Goal: Task Accomplishment & Management: Manage account settings

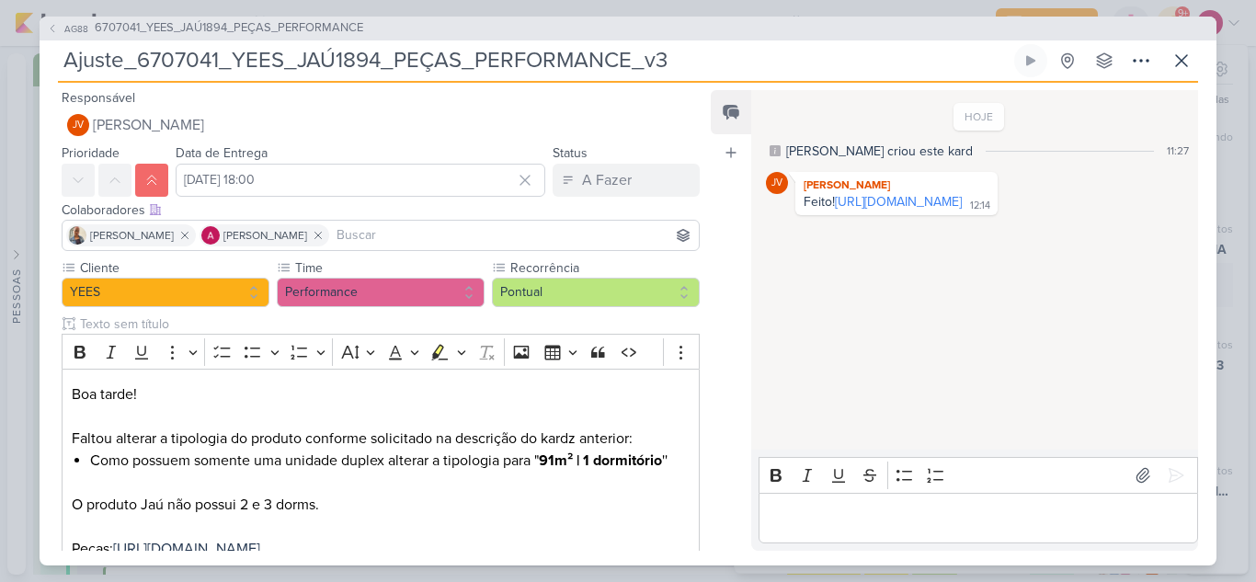
scroll to position [624, 0]
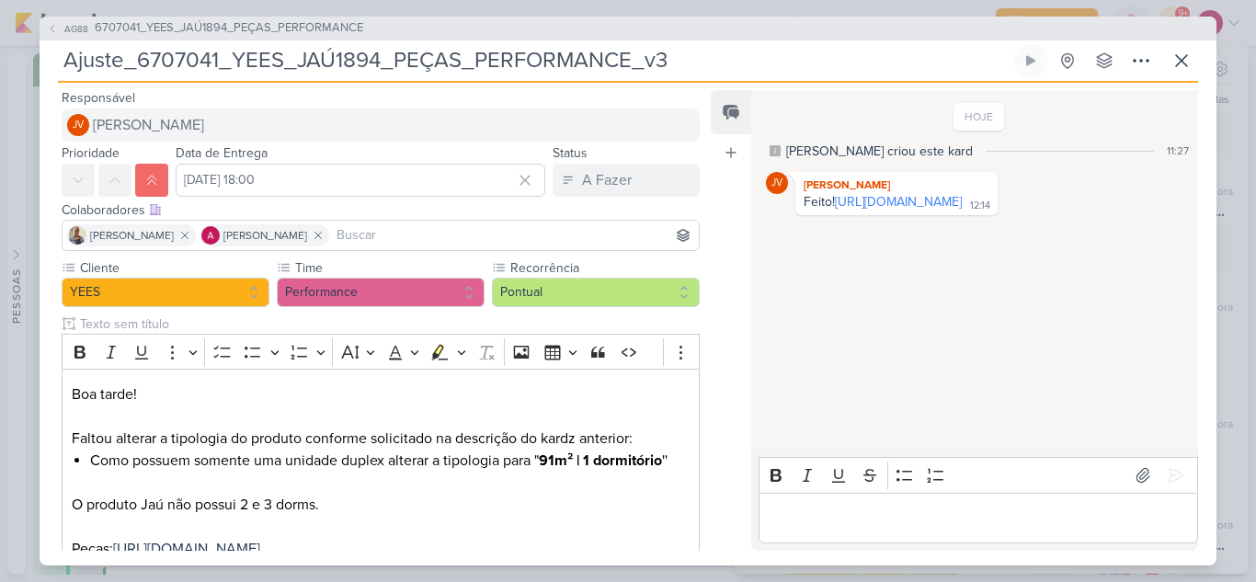
drag, startPoint x: 861, startPoint y: 233, endPoint x: 688, endPoint y: 121, distance: 205.6
click at [861, 210] on link "[URL][DOMAIN_NAME]" at bounding box center [898, 202] width 127 height 16
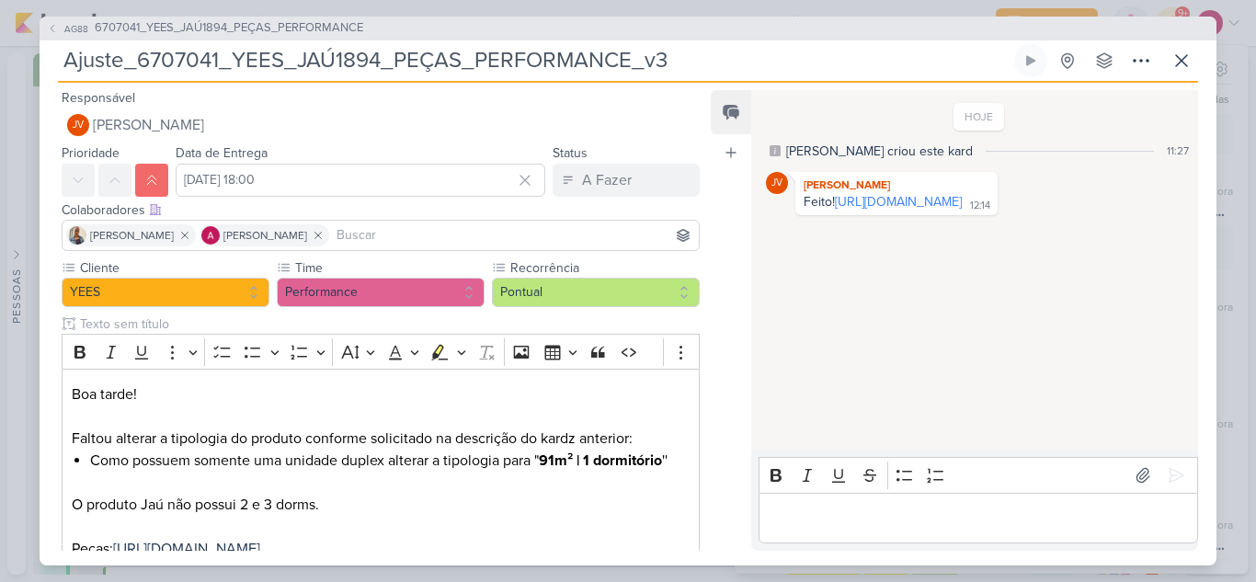
click at [857, 517] on p "Editor editing area: main" at bounding box center [978, 518] width 420 height 22
click at [1184, 61] on icon at bounding box center [1182, 61] width 22 height 22
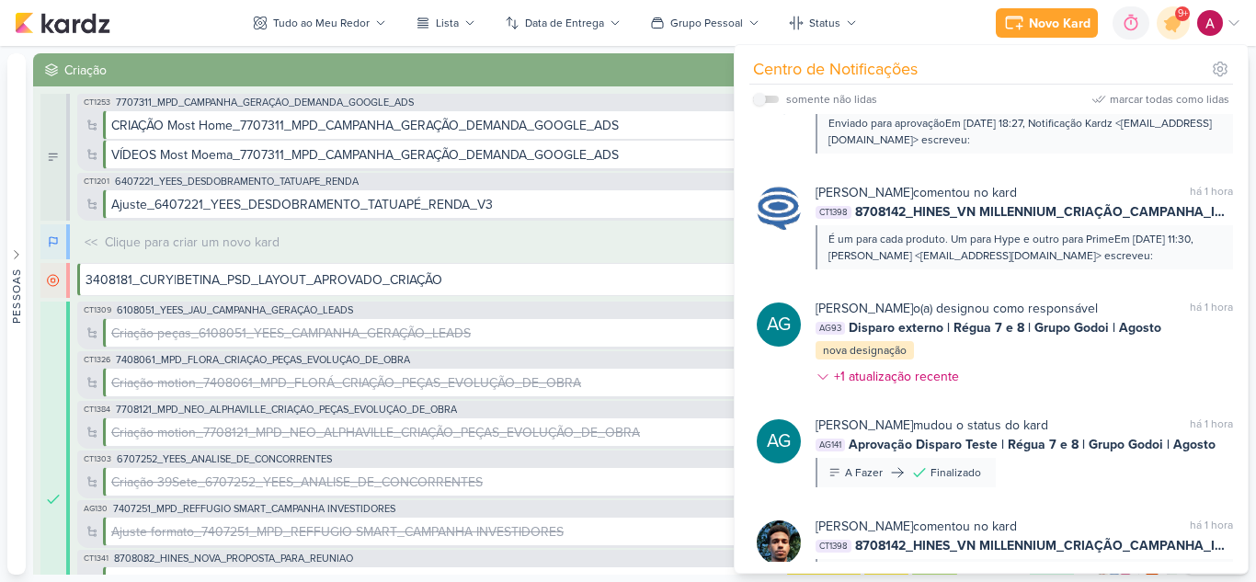
click at [770, 100] on label at bounding box center [766, 99] width 26 height 7
click at [766, 100] on input "checkbox" at bounding box center [759, 99] width 13 height 13
checkbox input "true"
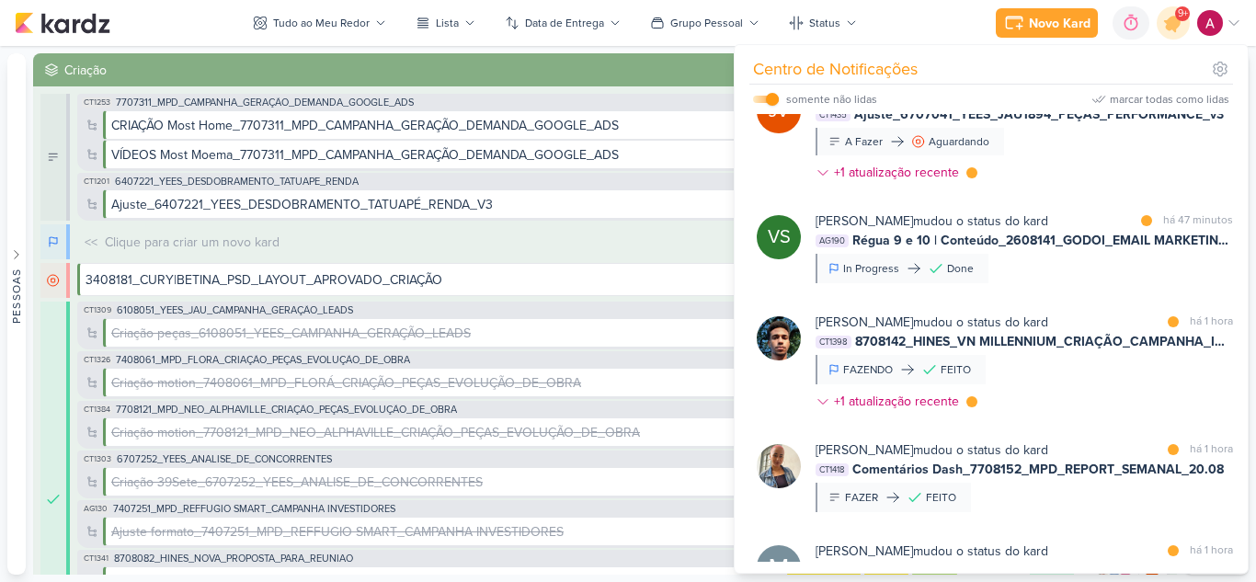
scroll to position [0, 0]
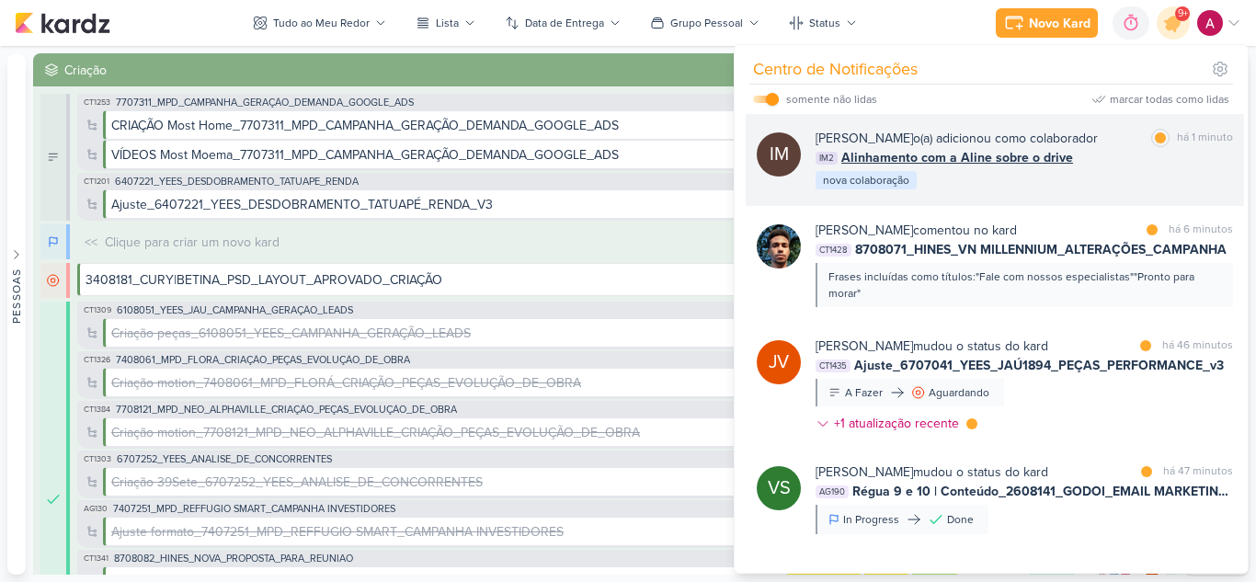
click at [1117, 167] on div "IM2 Alinhamento com a Aline sobre o drive" at bounding box center [1025, 157] width 418 height 19
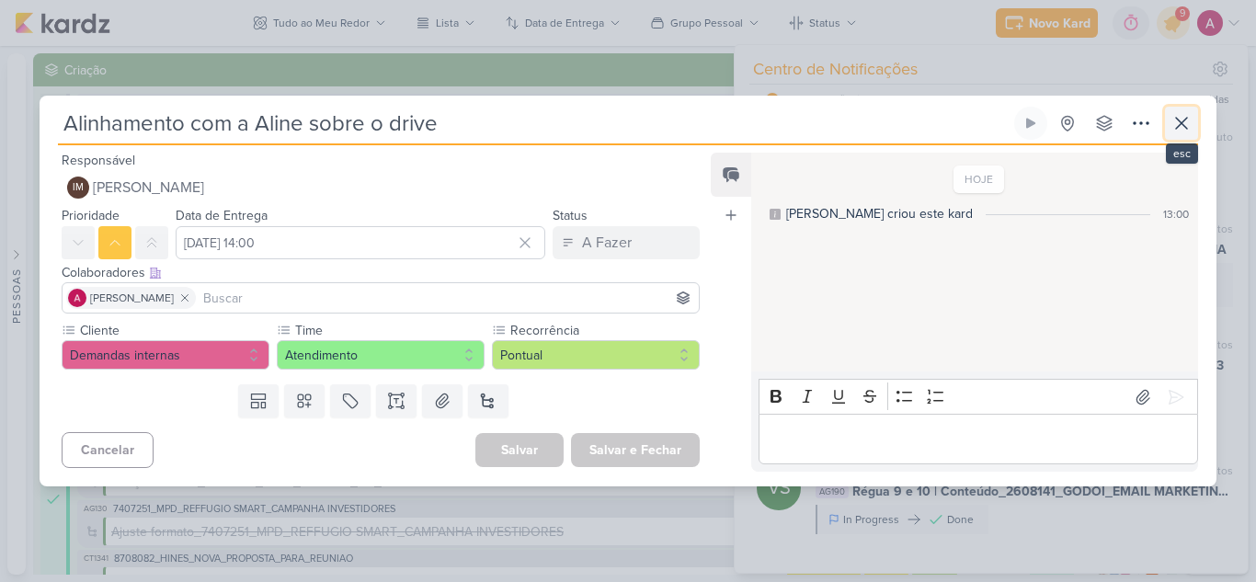
click at [1180, 131] on icon at bounding box center [1182, 123] width 22 height 22
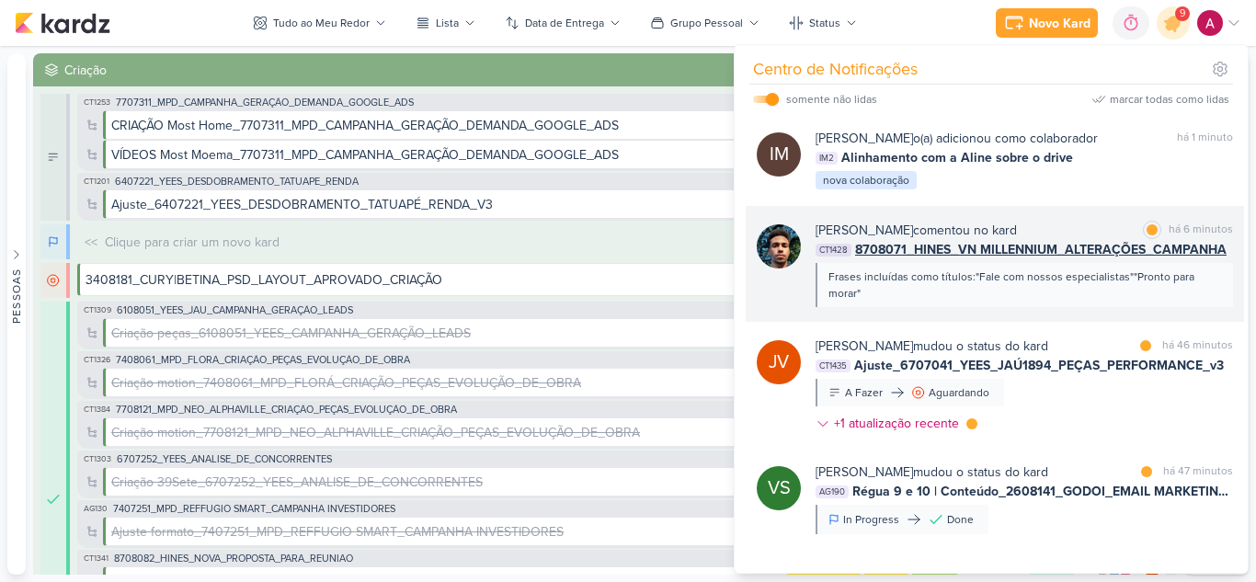
click at [1079, 240] on div "[PERSON_NAME] comentou no kard marcar como lida há 6 minutos" at bounding box center [1025, 230] width 418 height 19
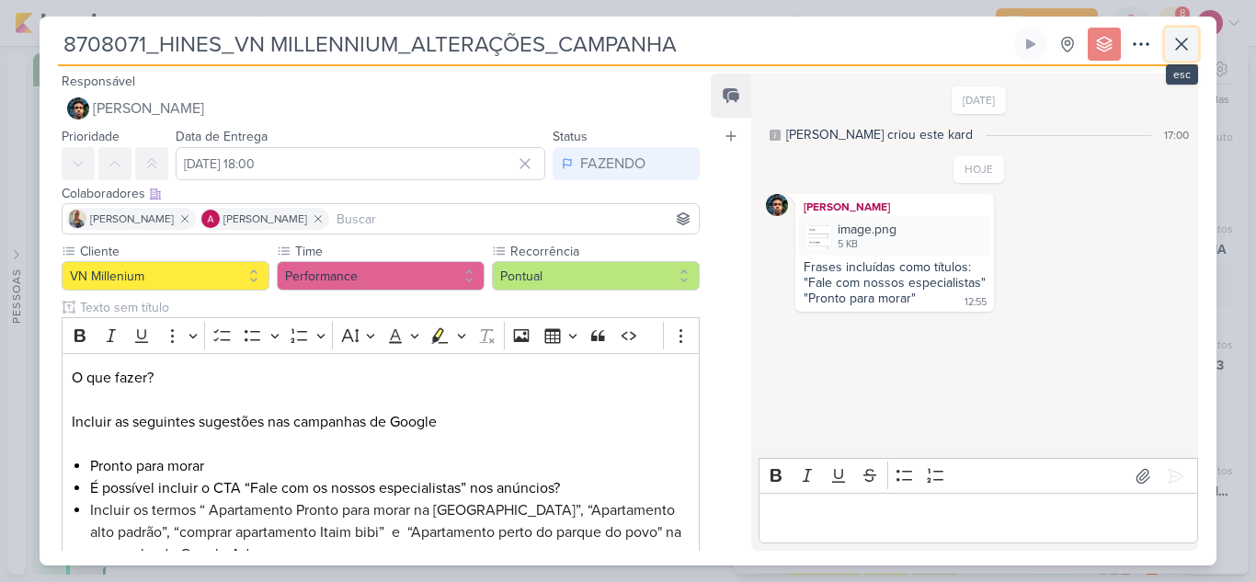
click at [1176, 42] on icon at bounding box center [1182, 44] width 22 height 22
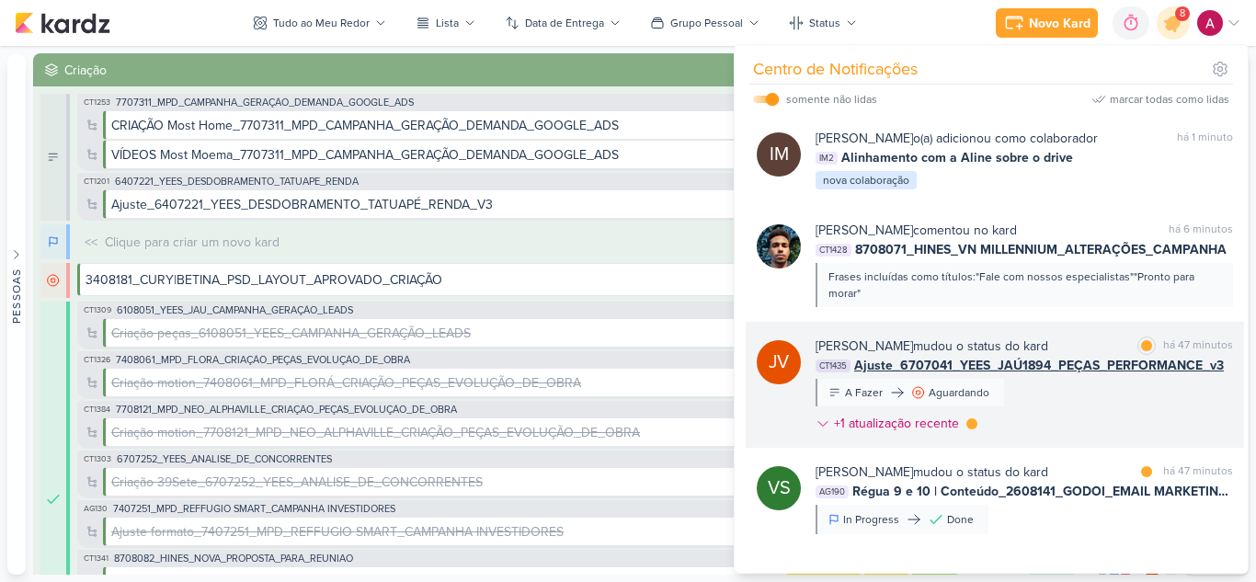
scroll to position [92, 0]
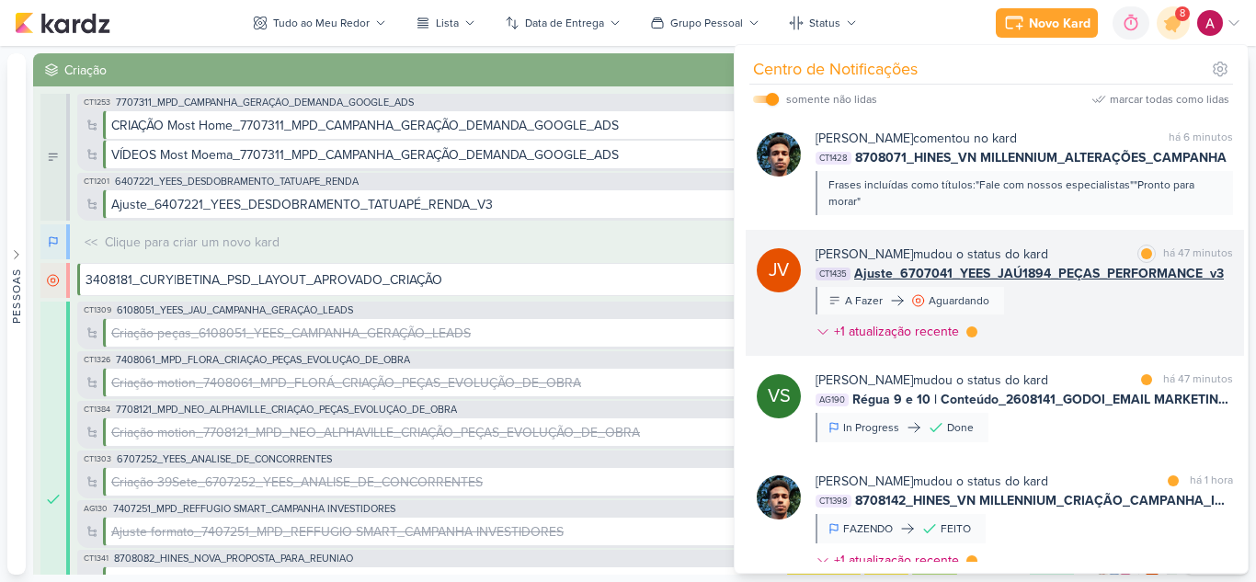
click at [1078, 349] on div "[PERSON_NAME] mudou o status do kard marcar como lida há 47 minutos CT1435 Ajus…" at bounding box center [1025, 297] width 418 height 104
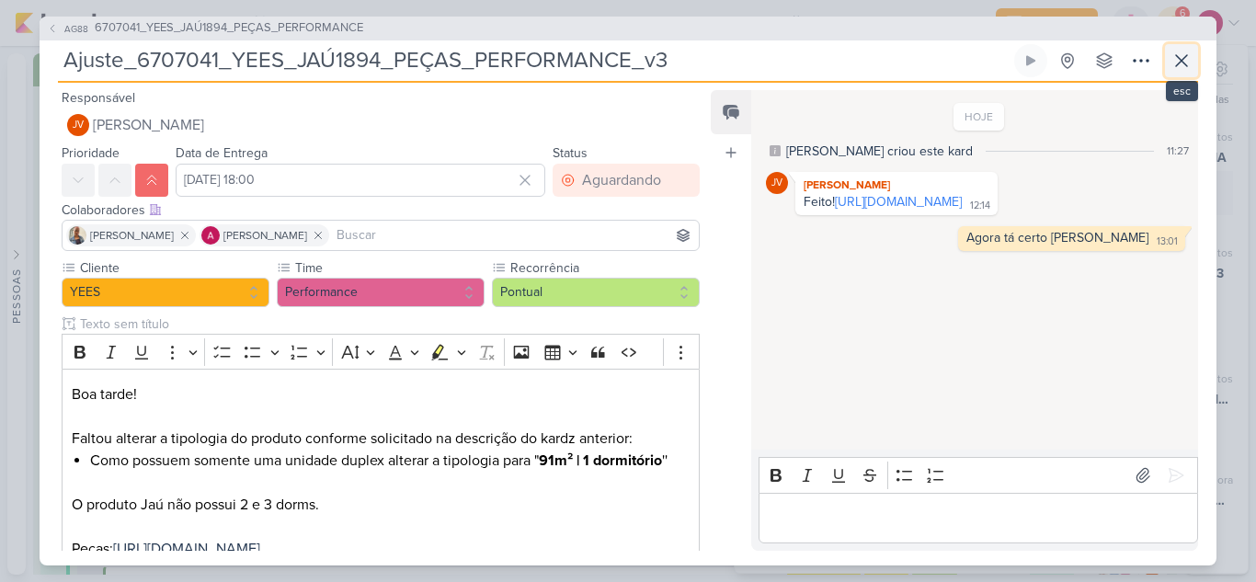
click at [1182, 56] on icon at bounding box center [1182, 61] width 22 height 22
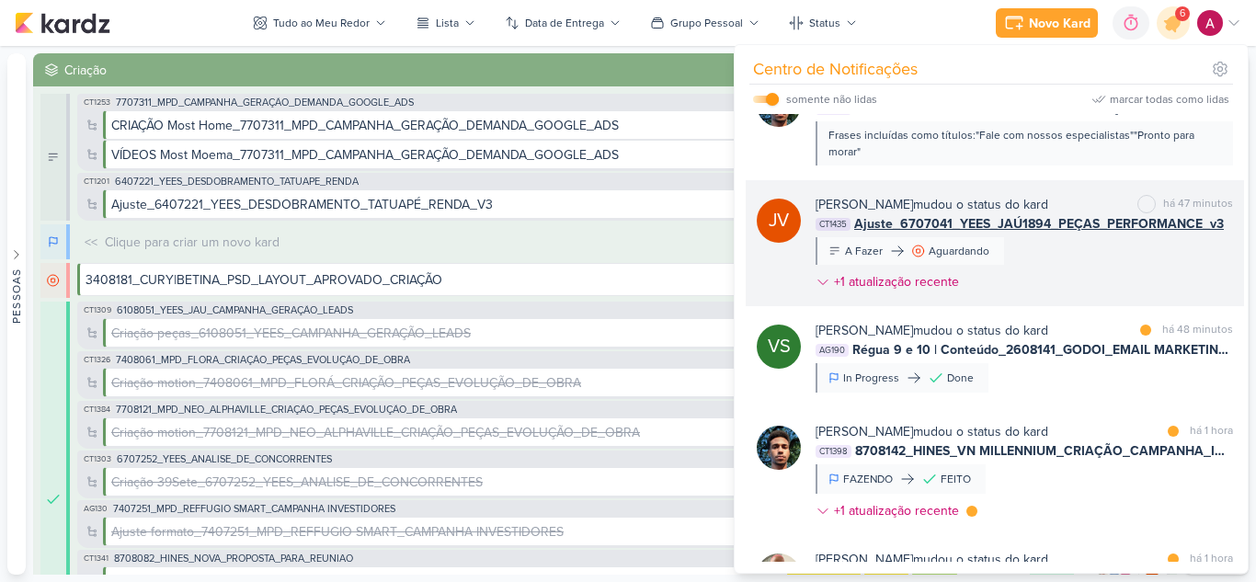
scroll to position [184, 0]
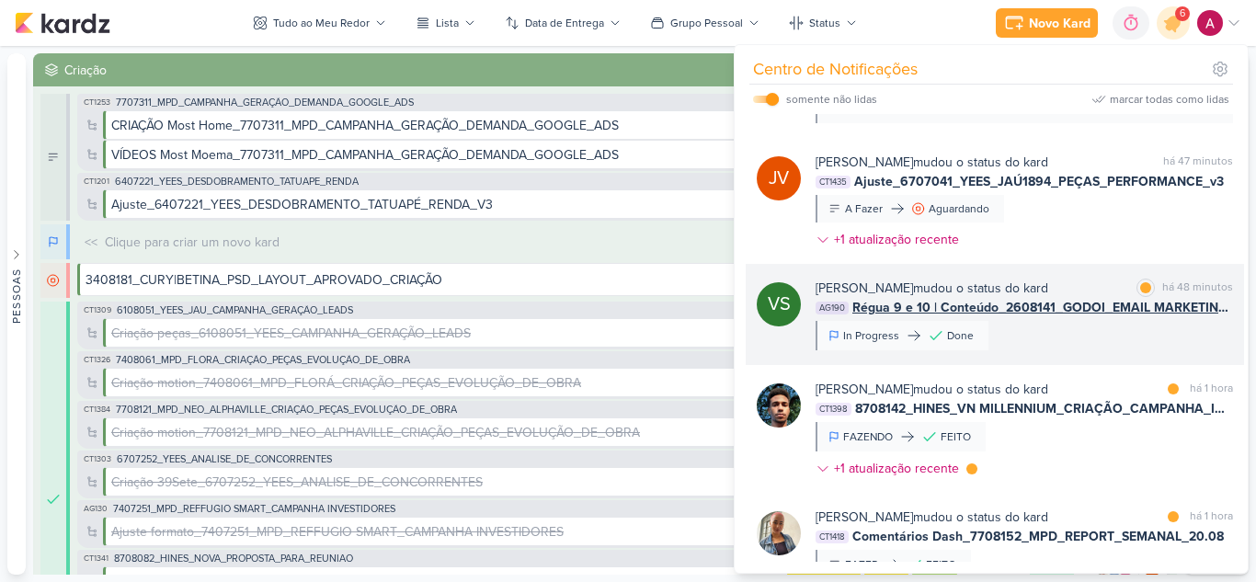
click at [1076, 350] on div "[PERSON_NAME] mudou o status do [GEOGRAPHIC_DATA] marcar como lida há 48 minuto…" at bounding box center [1025, 315] width 418 height 72
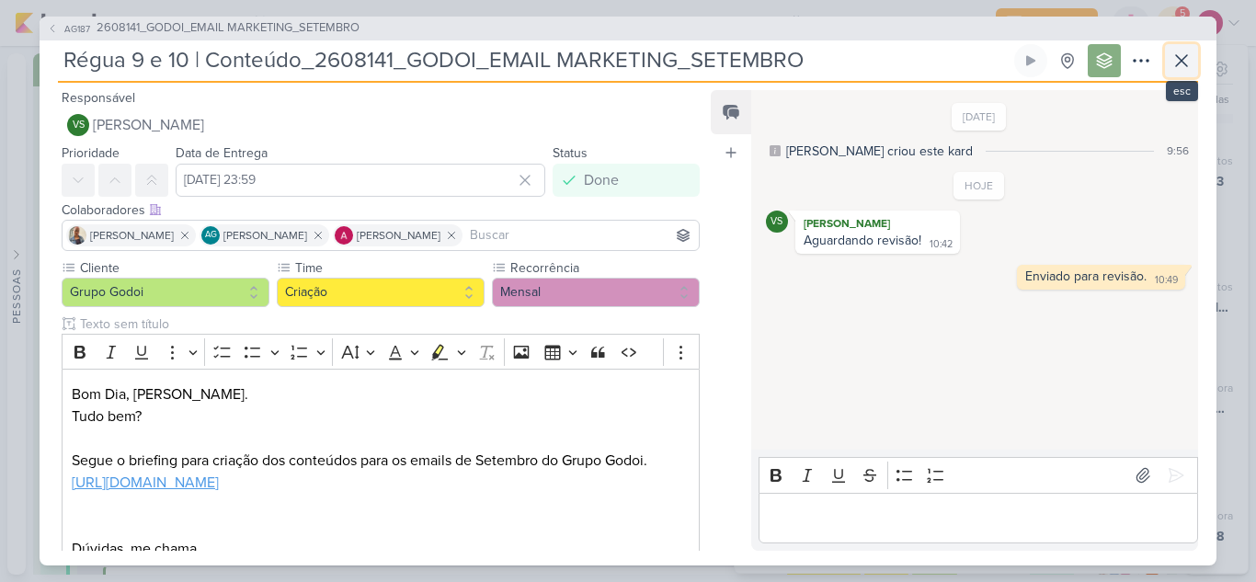
click at [1182, 66] on icon at bounding box center [1182, 61] width 22 height 22
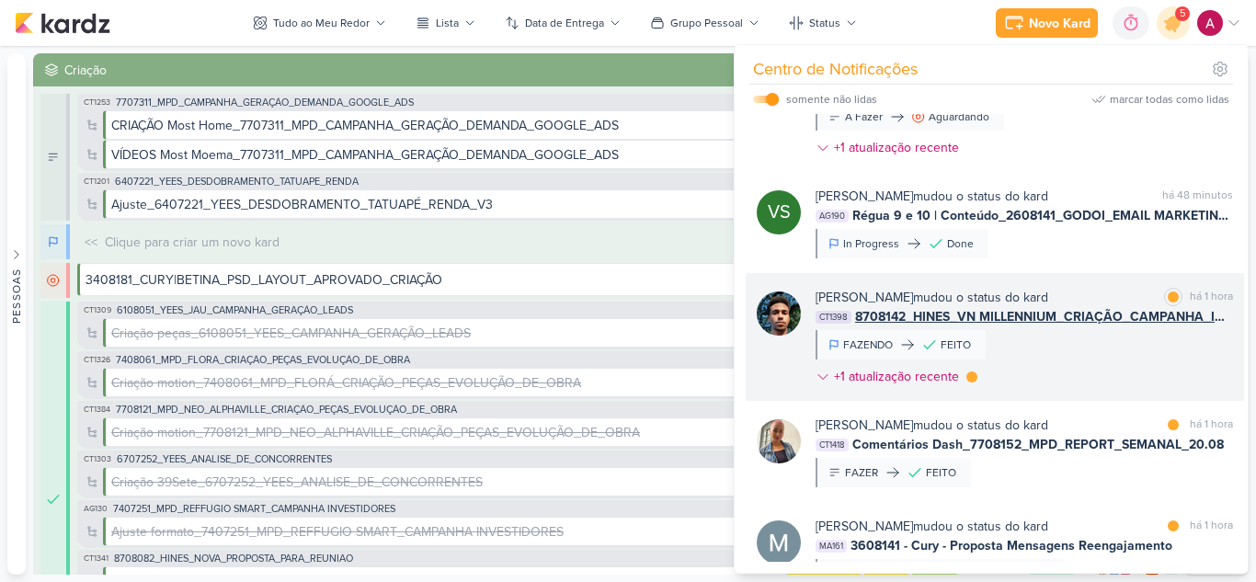
scroll to position [368, 0]
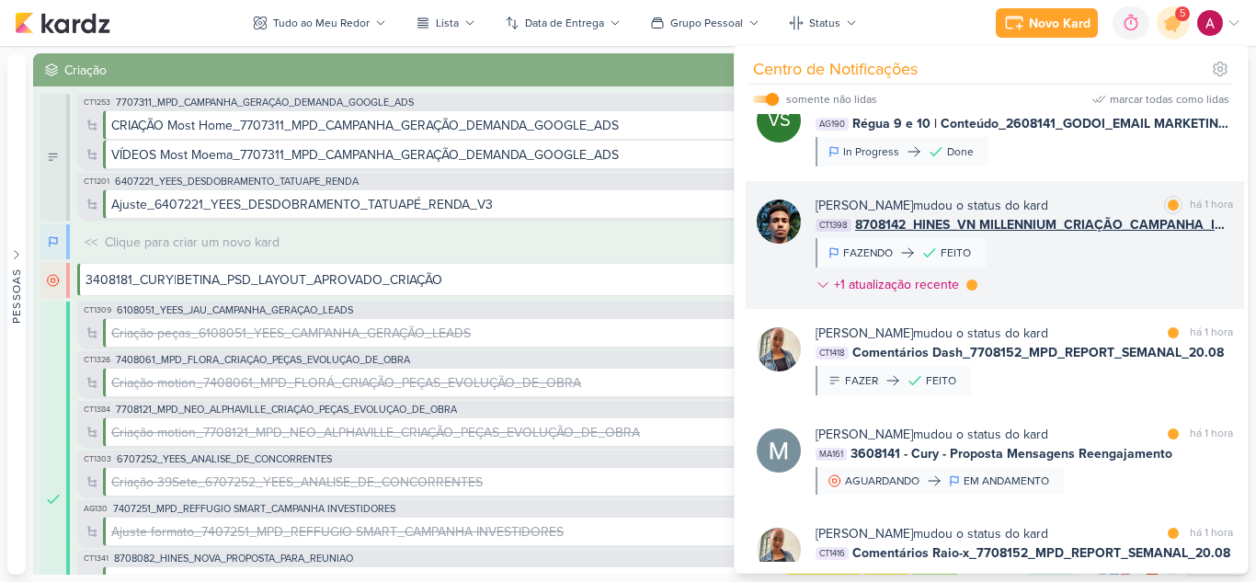
click at [1093, 291] on div "[PERSON_NAME] mudou o status do kard marcar como lida há 1 hora CT1398 8708142_…" at bounding box center [1025, 249] width 418 height 106
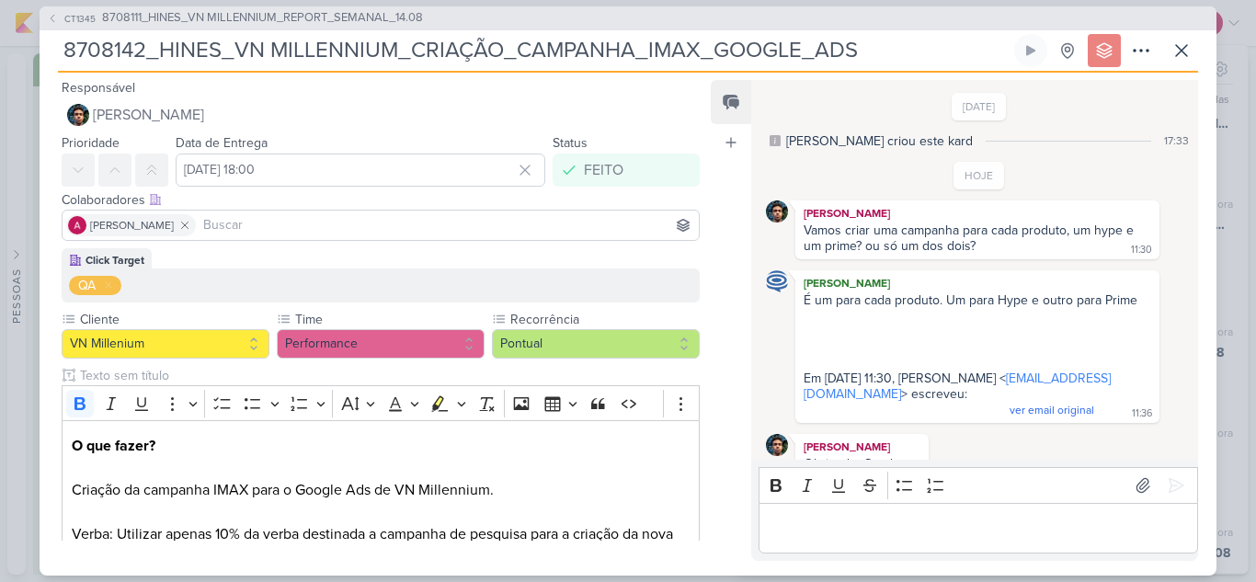
scroll to position [475, 0]
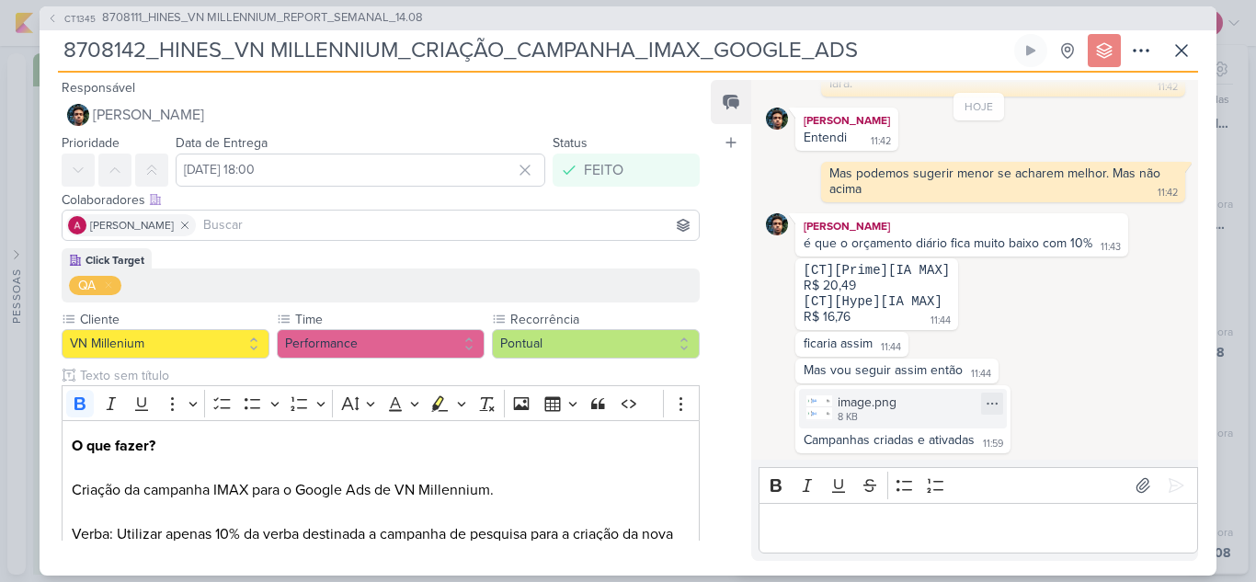
click at [861, 405] on div "image.png" at bounding box center [867, 402] width 59 height 19
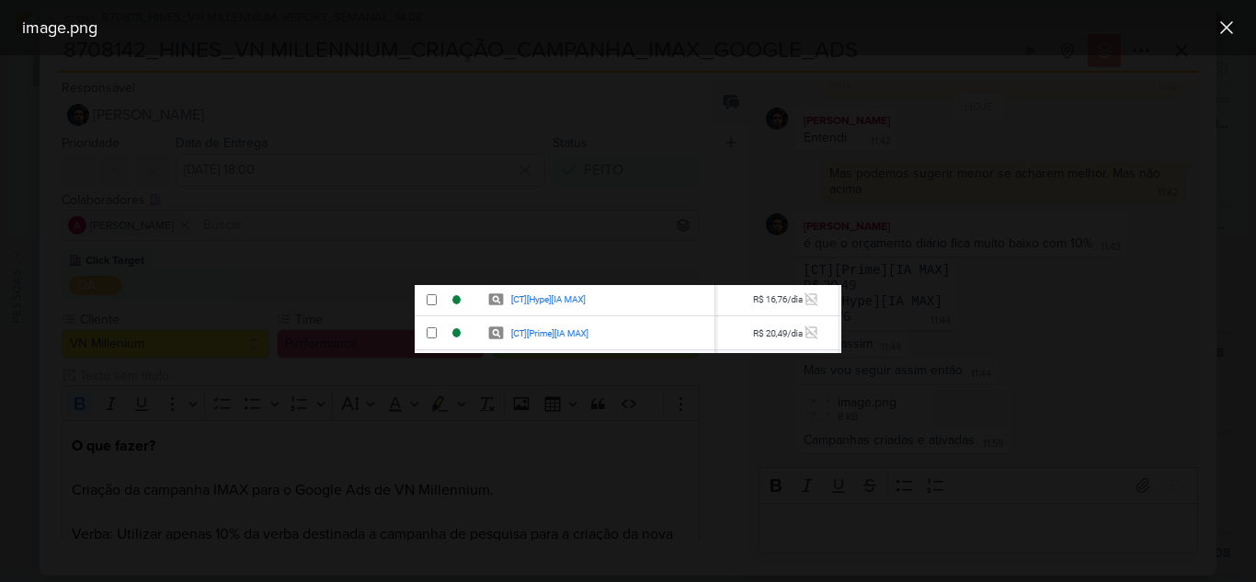
click at [1074, 367] on div at bounding box center [628, 318] width 1256 height 527
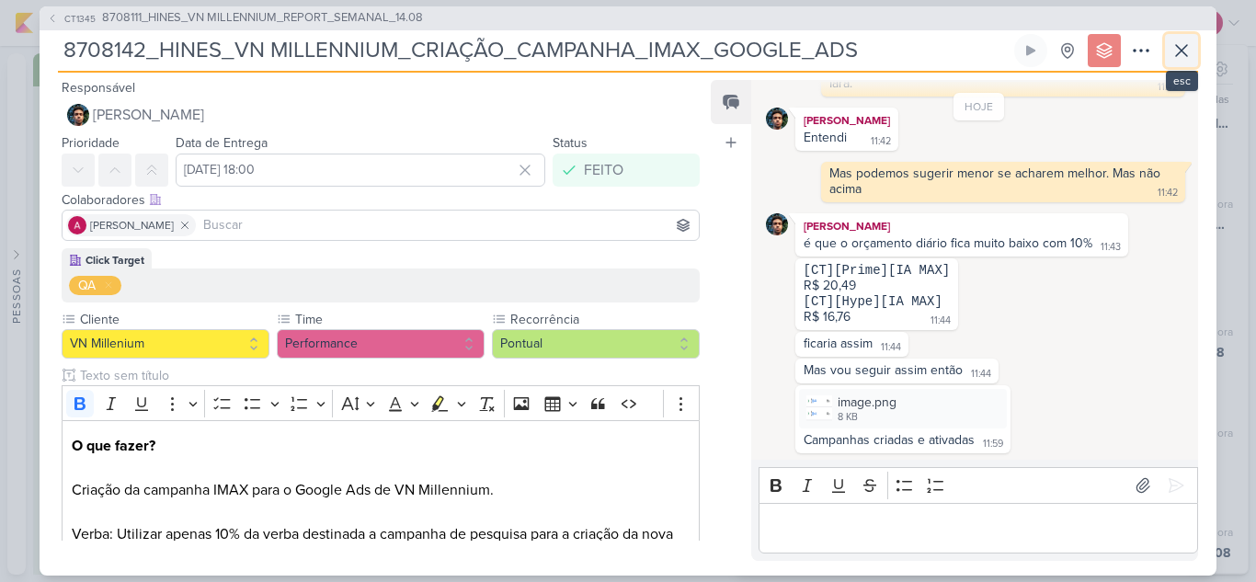
click at [1178, 53] on icon at bounding box center [1181, 50] width 11 height 11
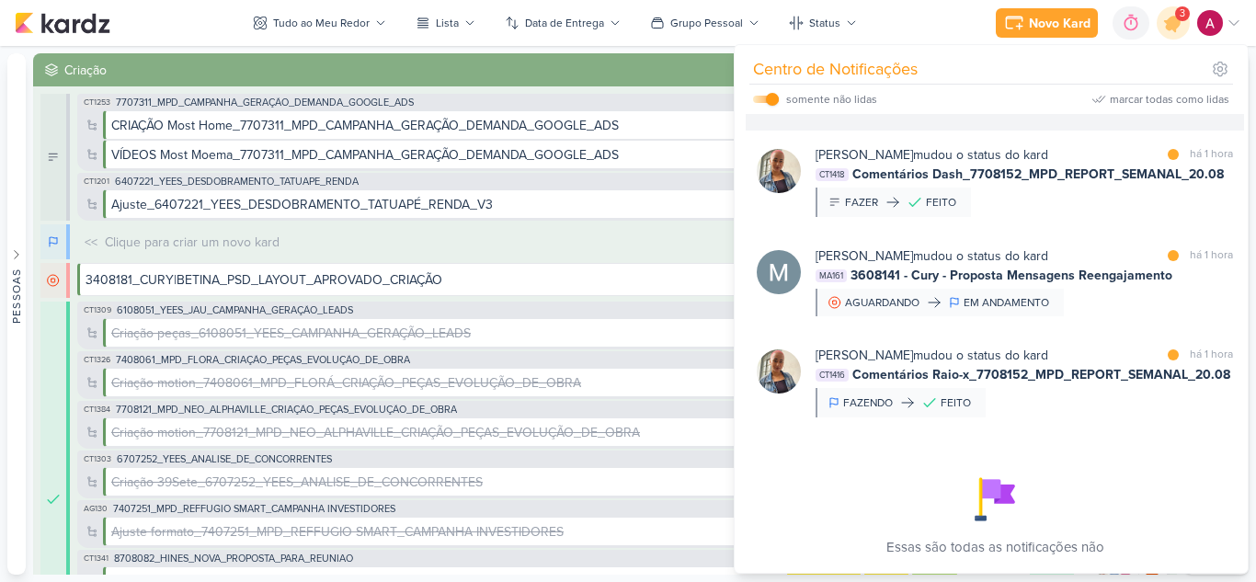
scroll to position [552, 0]
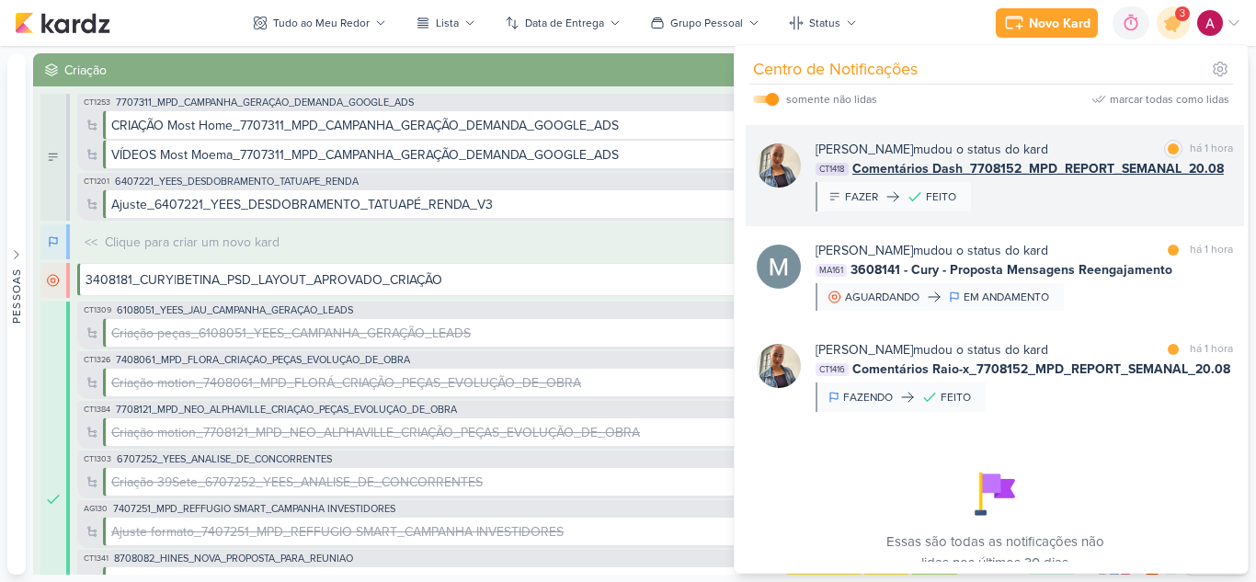
click at [1082, 226] on div "[PERSON_NAME] mudou o status do kard marcar como lida há 1 hora CT1418 Comentár…" at bounding box center [995, 175] width 498 height 101
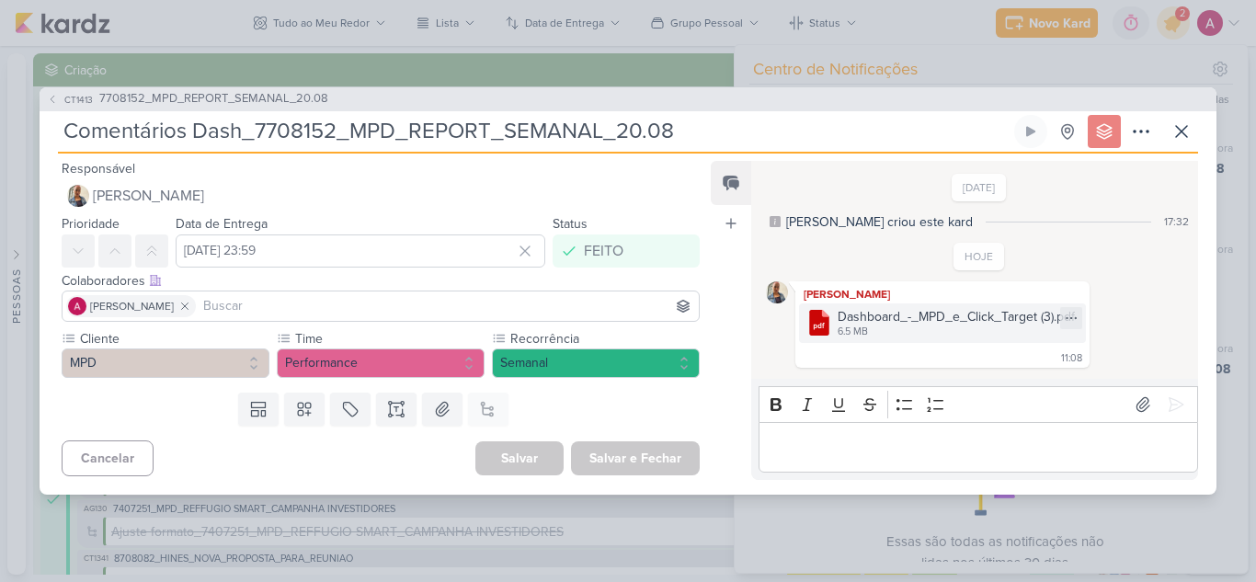
click at [991, 327] on div "6.5 MB" at bounding box center [956, 332] width 237 height 15
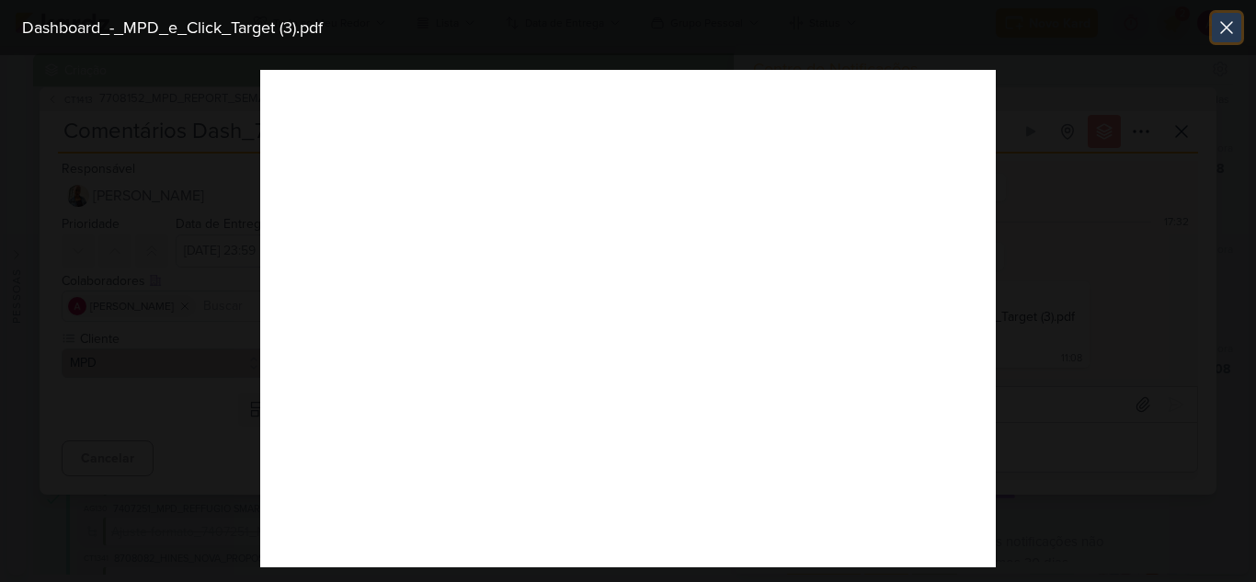
click at [1228, 33] on icon at bounding box center [1227, 28] width 22 height 22
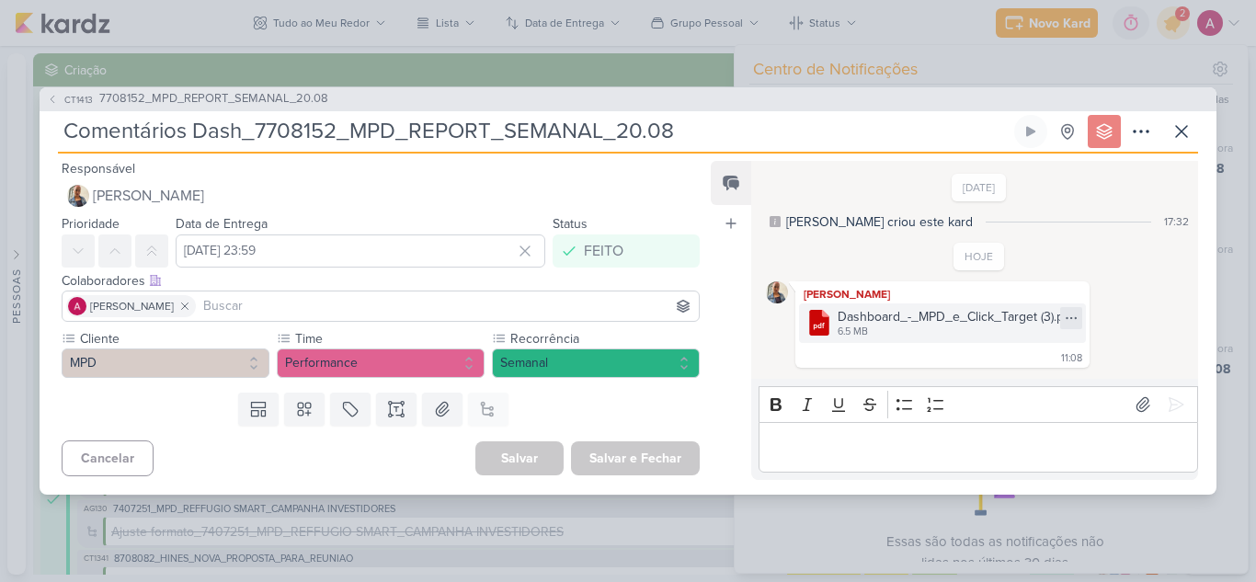
click at [1066, 316] on icon at bounding box center [1071, 318] width 15 height 15
click at [992, 382] on div "Baixar" at bounding box center [984, 379] width 35 height 19
click at [1180, 132] on icon at bounding box center [1182, 131] width 22 height 22
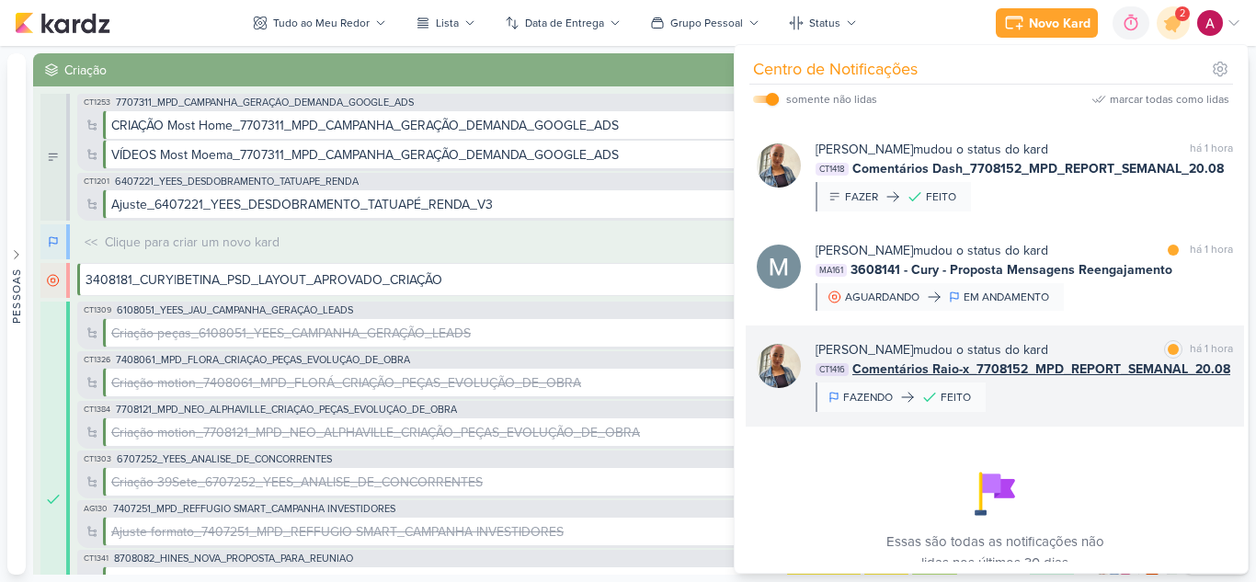
click at [1106, 409] on div "[PERSON_NAME] mudou o status do kard marcar como lida há 1 hora CT1416 Comentár…" at bounding box center [1025, 376] width 418 height 72
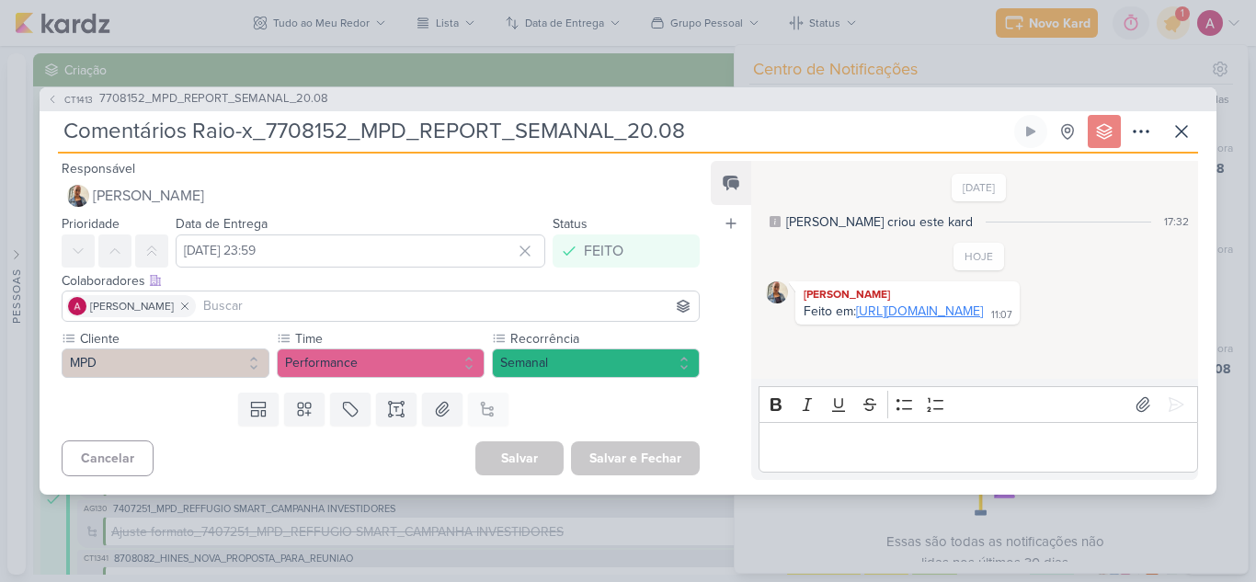
click at [933, 319] on link "[URL][DOMAIN_NAME]" at bounding box center [919, 312] width 127 height 16
click at [1183, 135] on icon at bounding box center [1182, 131] width 22 height 22
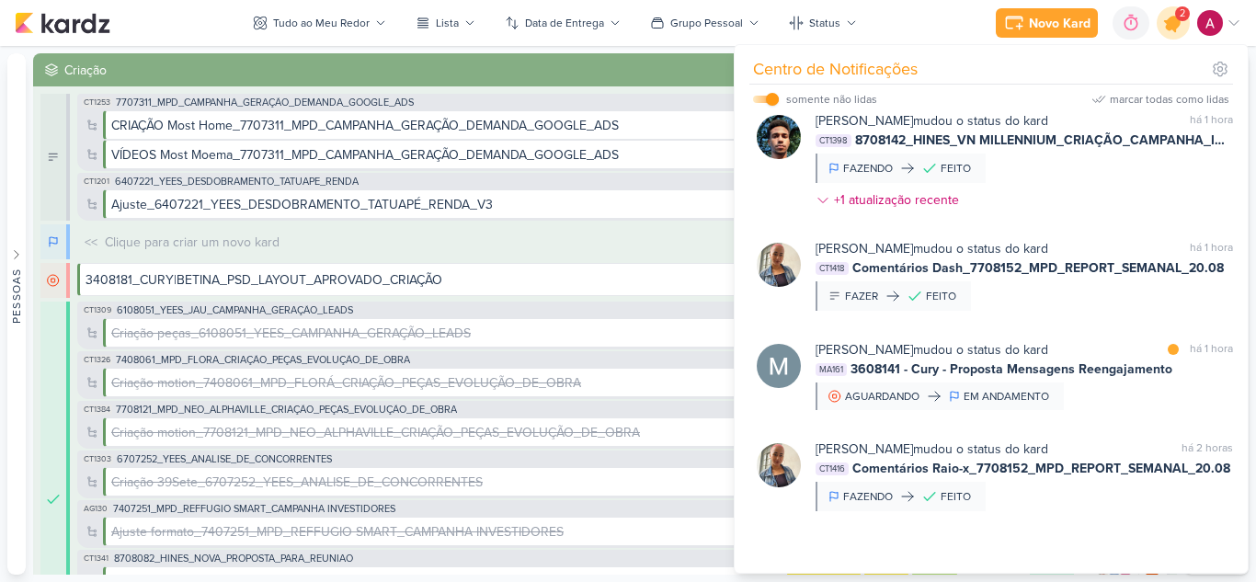
click at [1181, 24] on icon at bounding box center [1173, 22] width 31 height 31
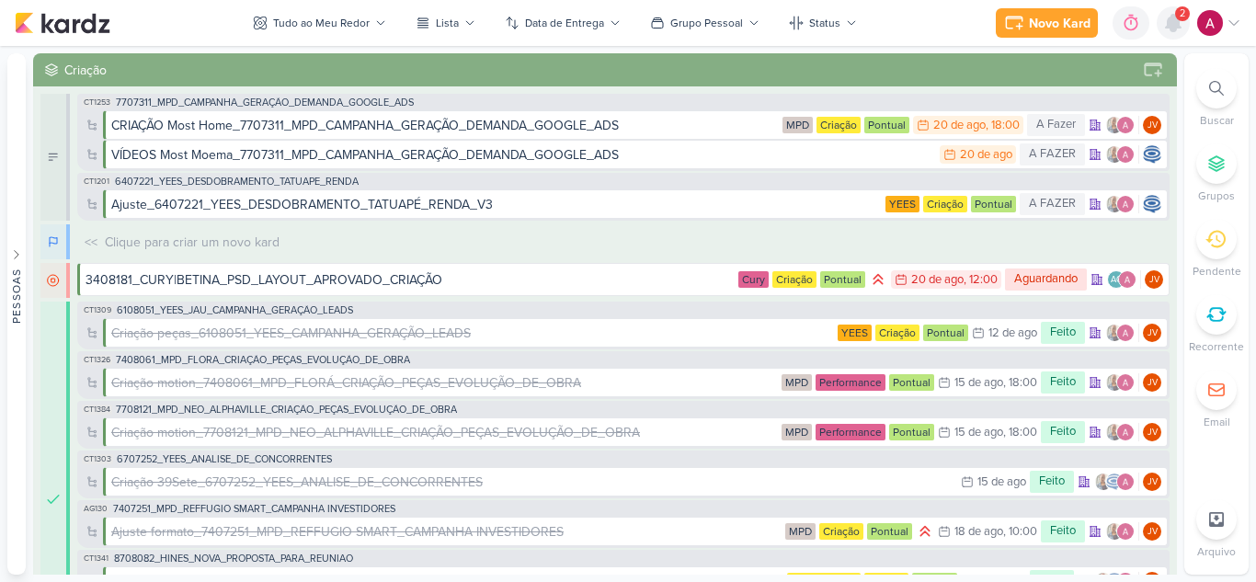
click at [1181, 24] on icon at bounding box center [1174, 23] width 22 height 22
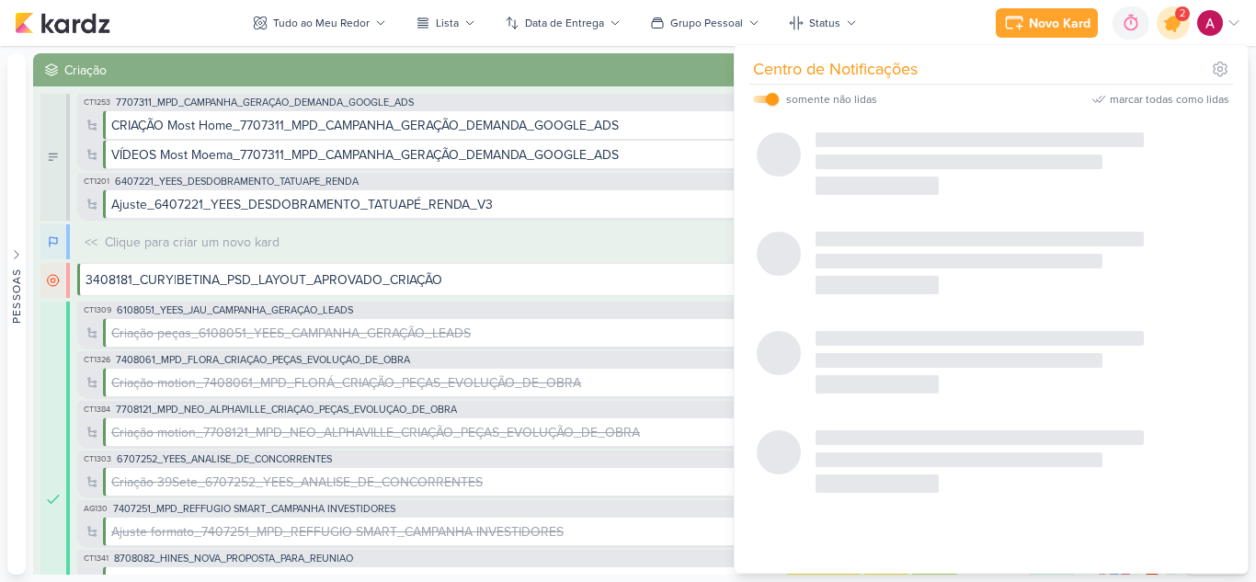
scroll to position [0, 0]
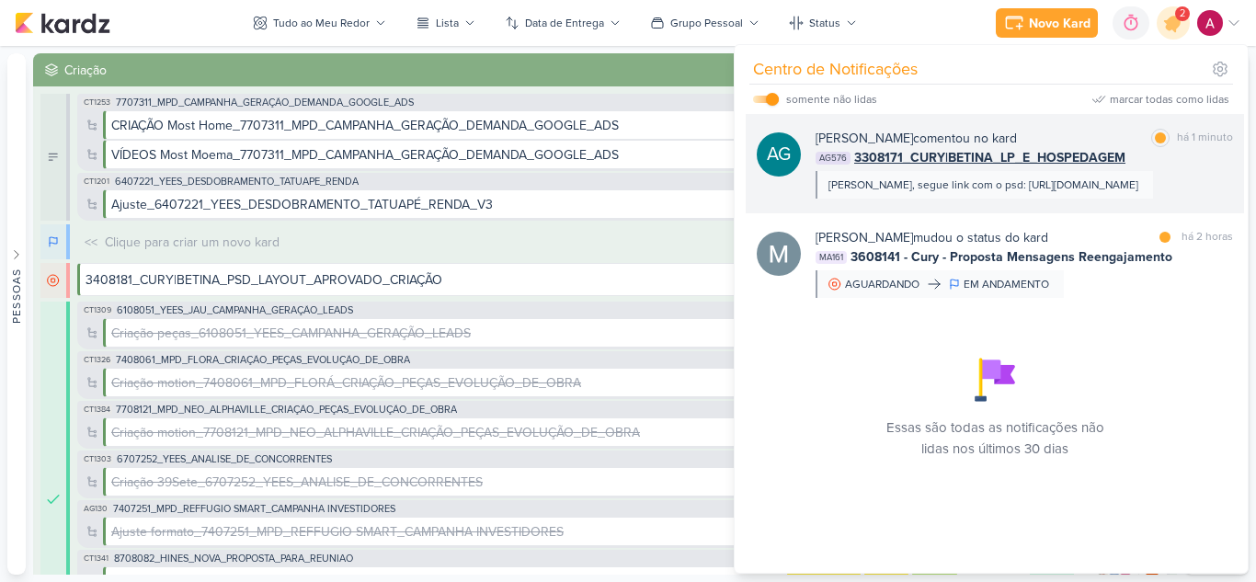
click at [1187, 159] on div "AG576 3308171_CURY|BETINA_LP_E_HOSPEDAGEM" at bounding box center [1025, 157] width 418 height 19
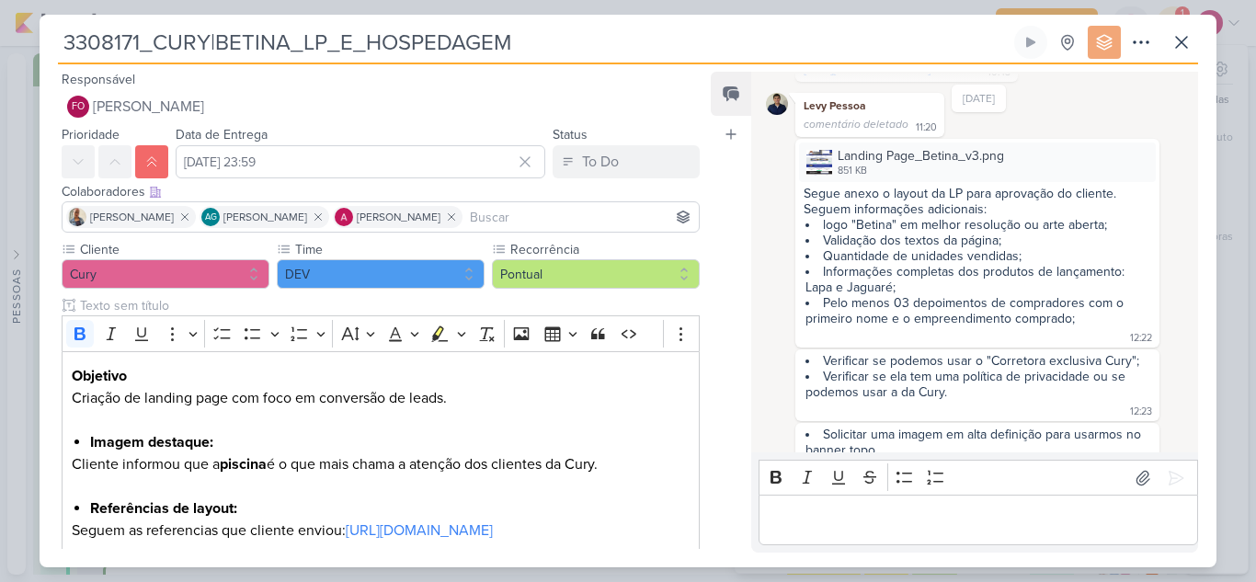
scroll to position [627, 0]
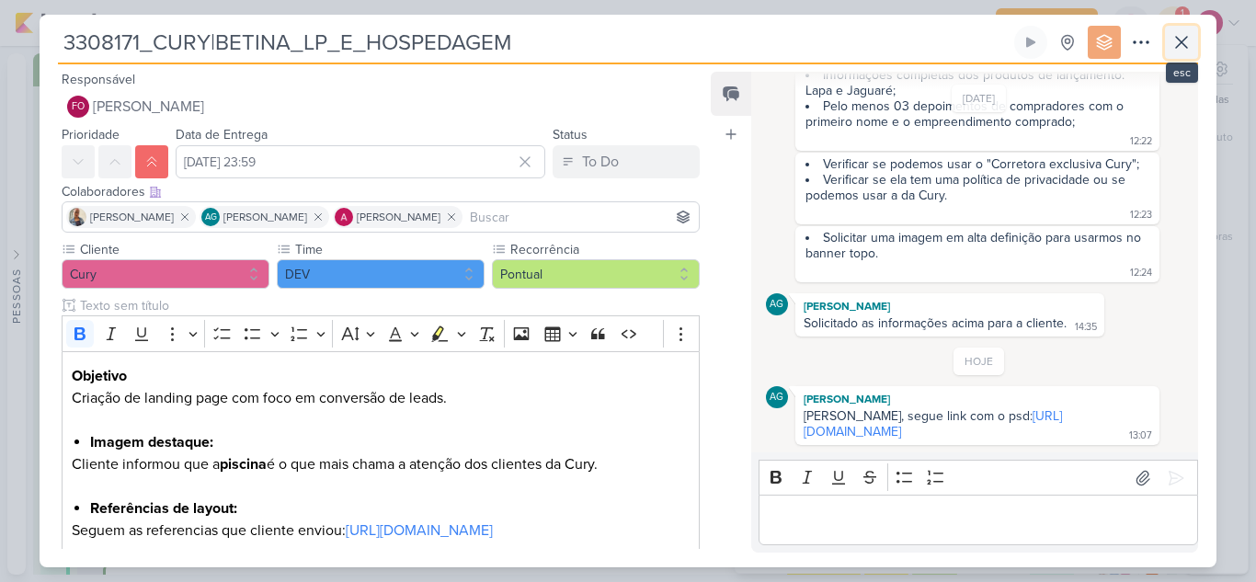
click at [1176, 54] on button at bounding box center [1181, 42] width 33 height 33
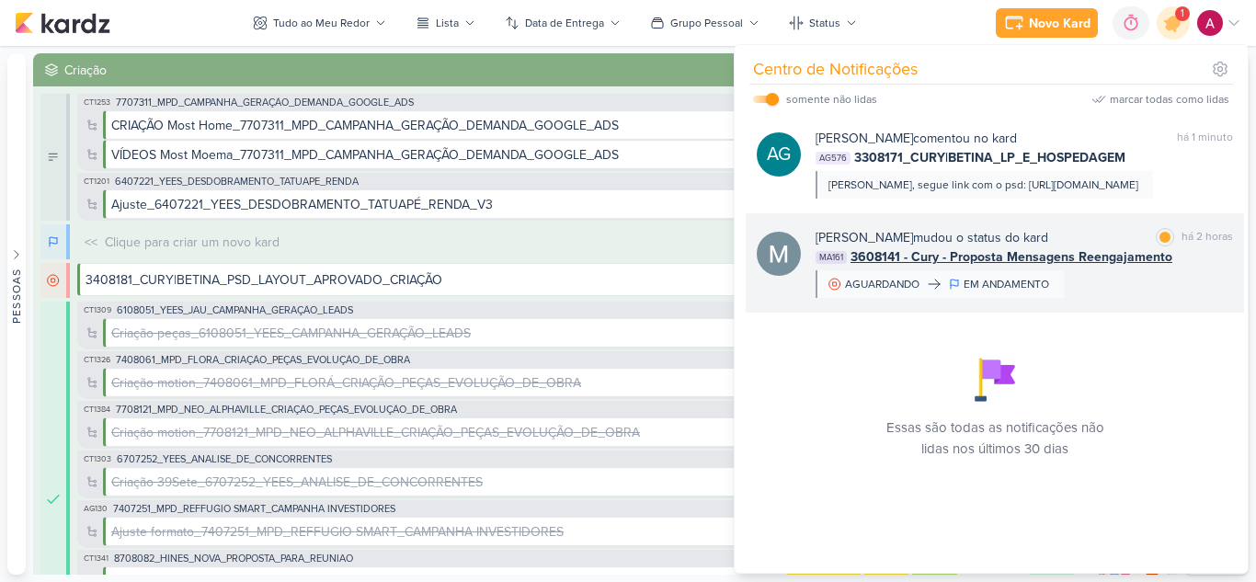
click at [1154, 298] on div "[PERSON_NAME] mudou o status do kard marcar como lida há 2 horas MA161 3608141 …" at bounding box center [1025, 263] width 418 height 70
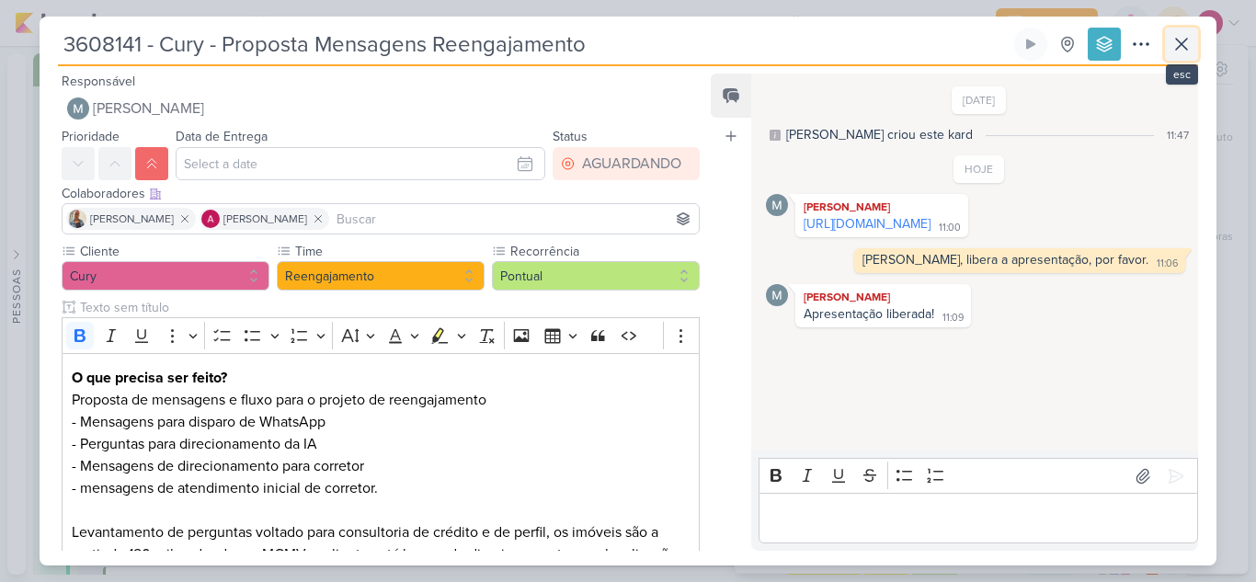
click at [1183, 46] on icon at bounding box center [1182, 44] width 22 height 22
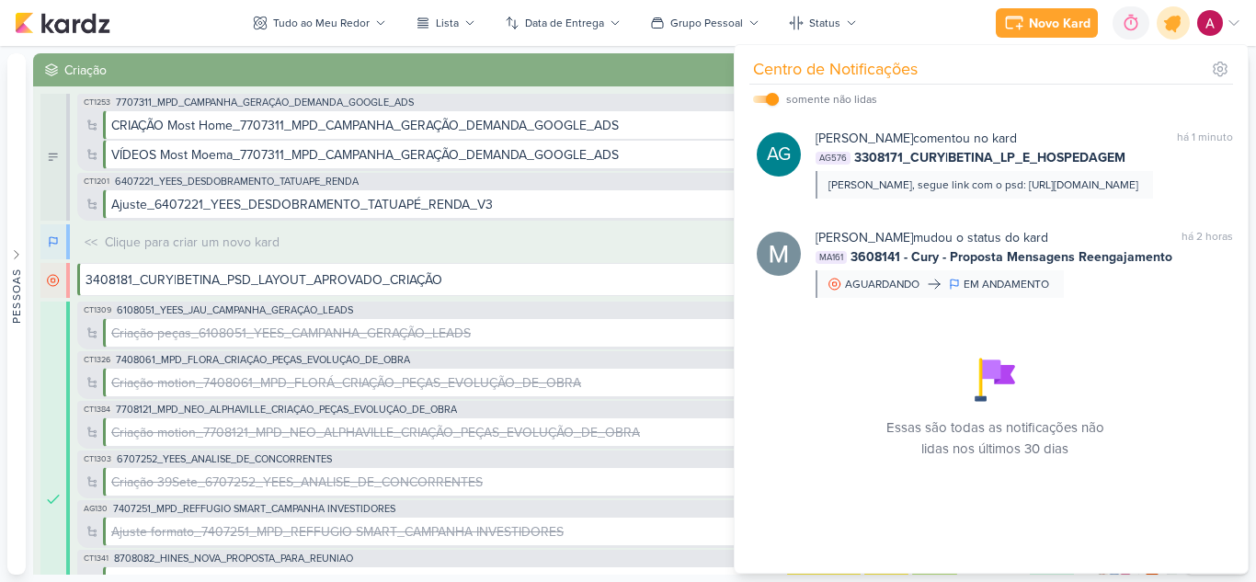
click at [1183, 24] on icon at bounding box center [1173, 22] width 31 height 31
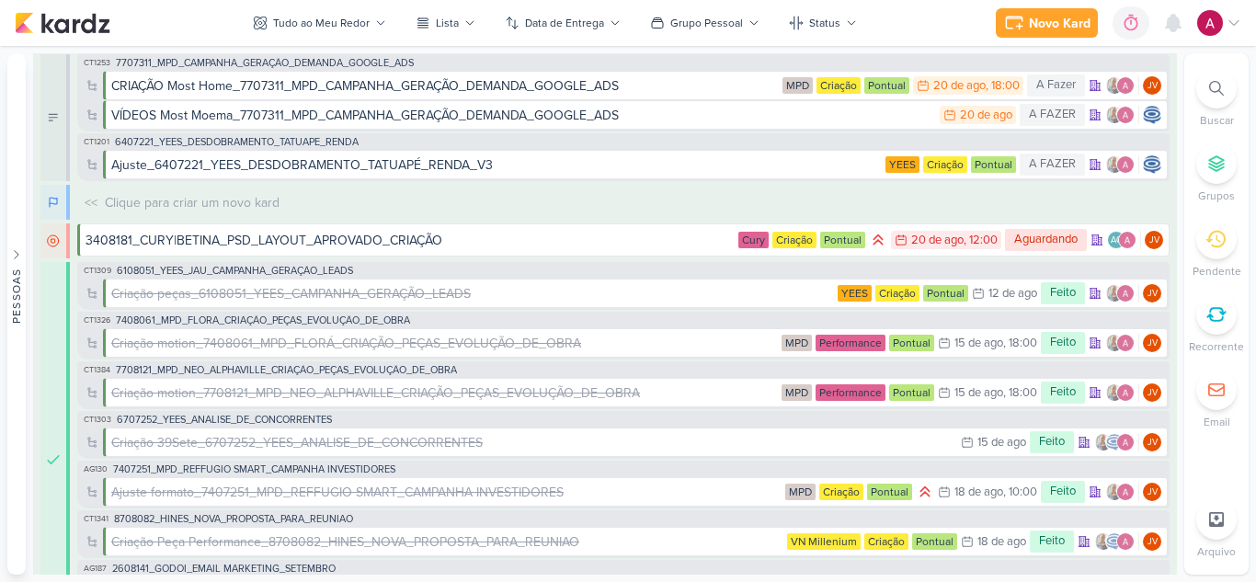
scroll to position [0, 0]
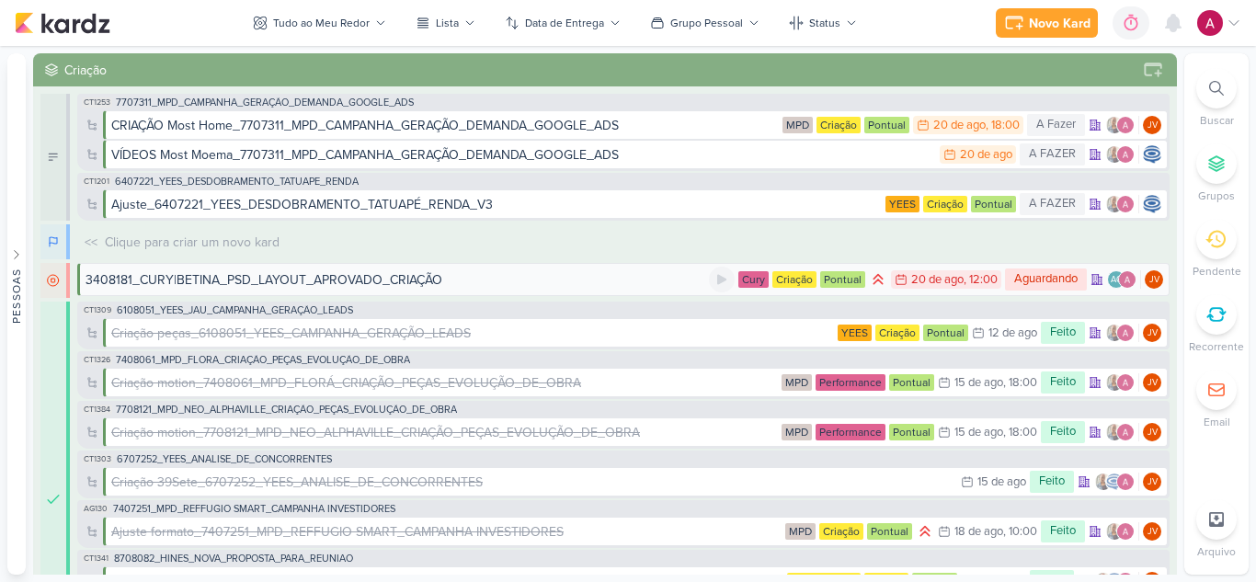
click at [487, 279] on div "3408181_CURY|BETINA_PSD_LAYOUT_APROVADO_CRIAÇÃO" at bounding box center [398, 279] width 624 height 19
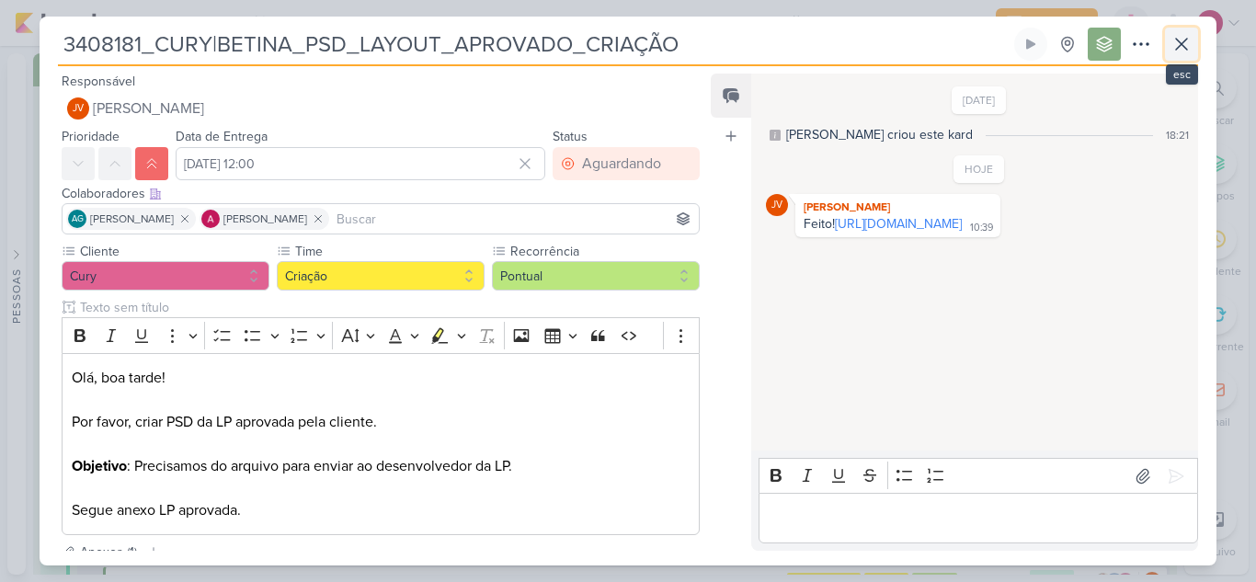
click at [1174, 43] on icon at bounding box center [1182, 44] width 22 height 22
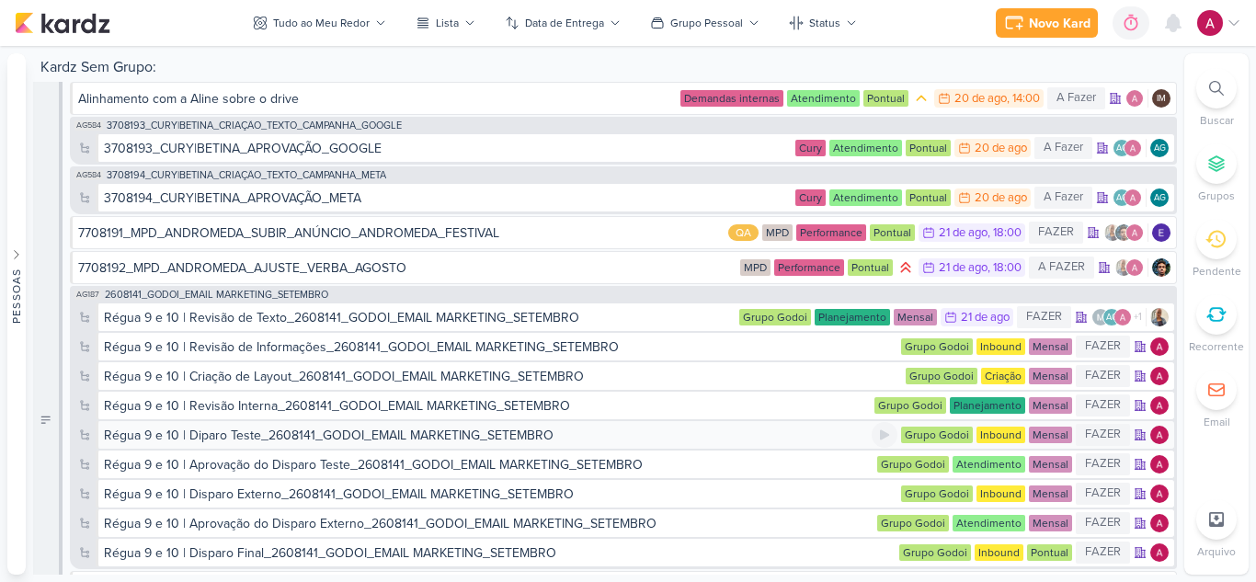
scroll to position [6608, 0]
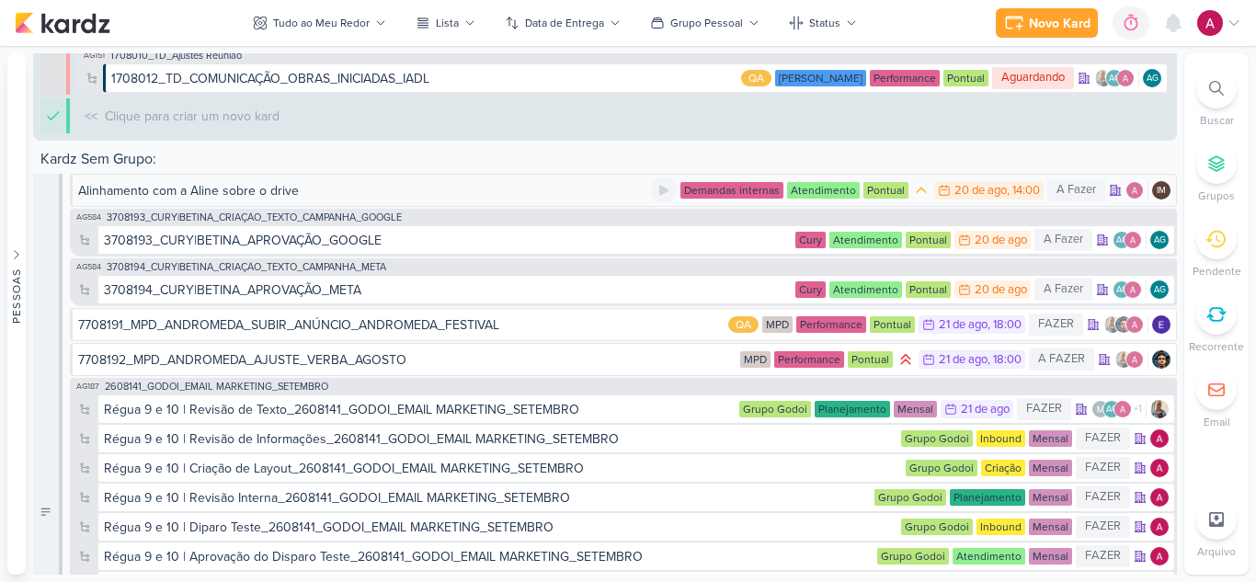
click at [601, 191] on div "Alinhamento com a Aline sobre o drive" at bounding box center [364, 190] width 573 height 19
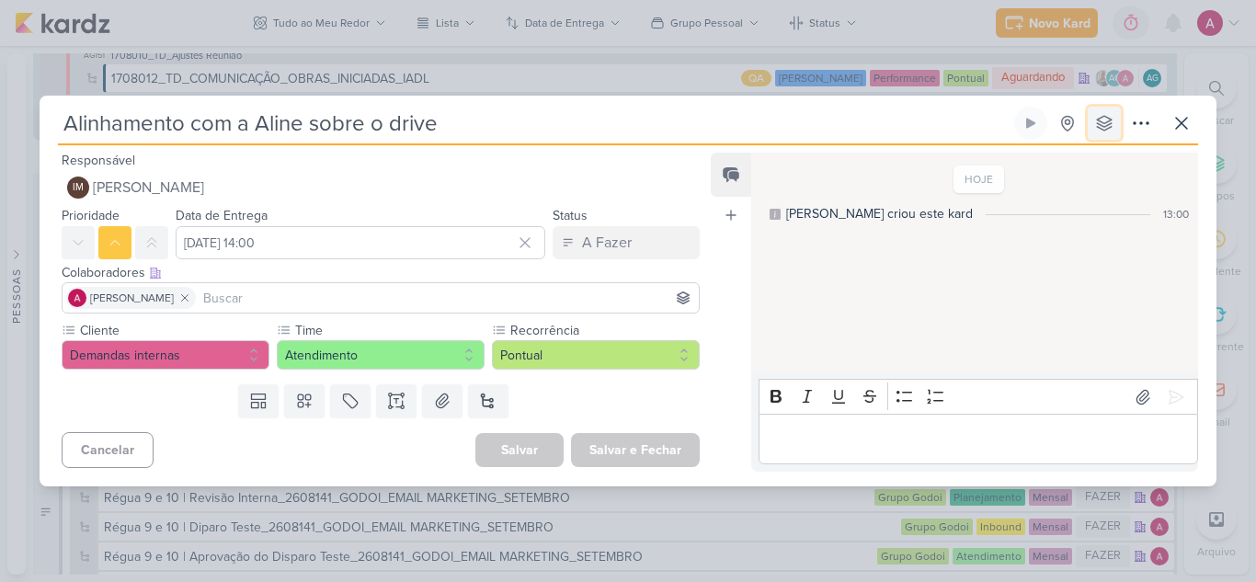
click at [1105, 120] on icon at bounding box center [1104, 123] width 18 height 18
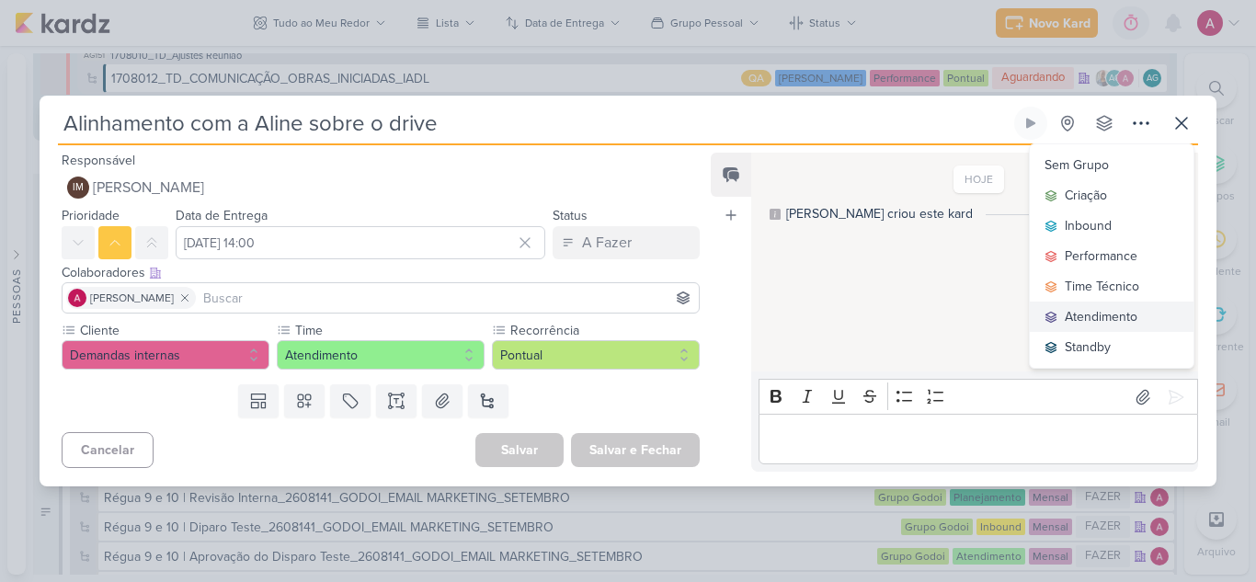
click at [1104, 319] on div "Atendimento" at bounding box center [1101, 316] width 73 height 19
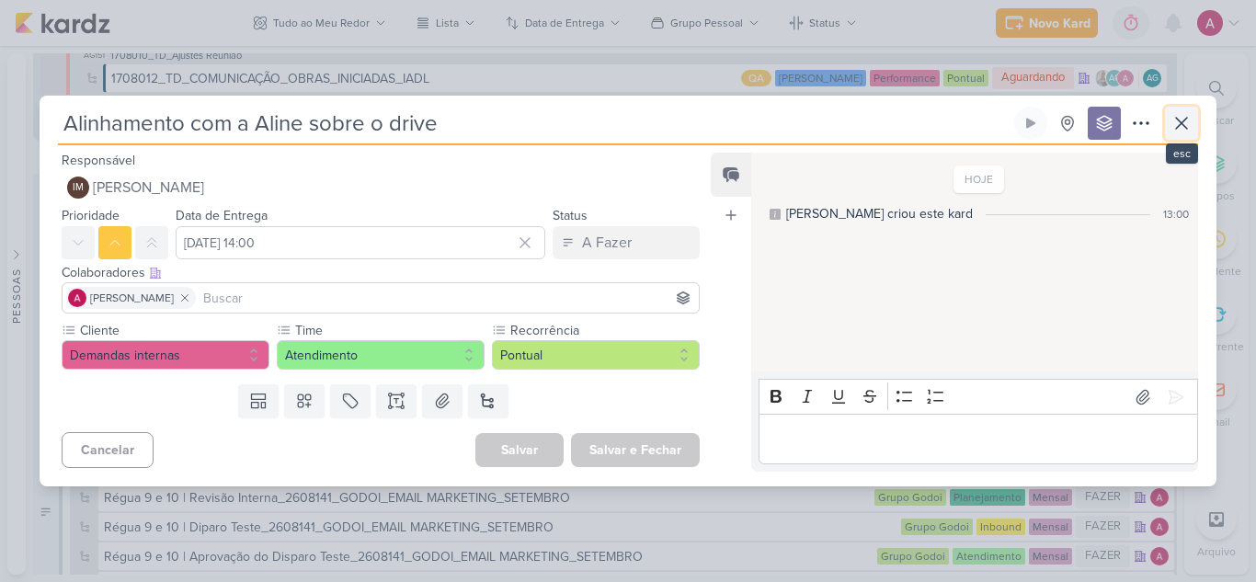
click at [1181, 126] on icon at bounding box center [1182, 123] width 22 height 22
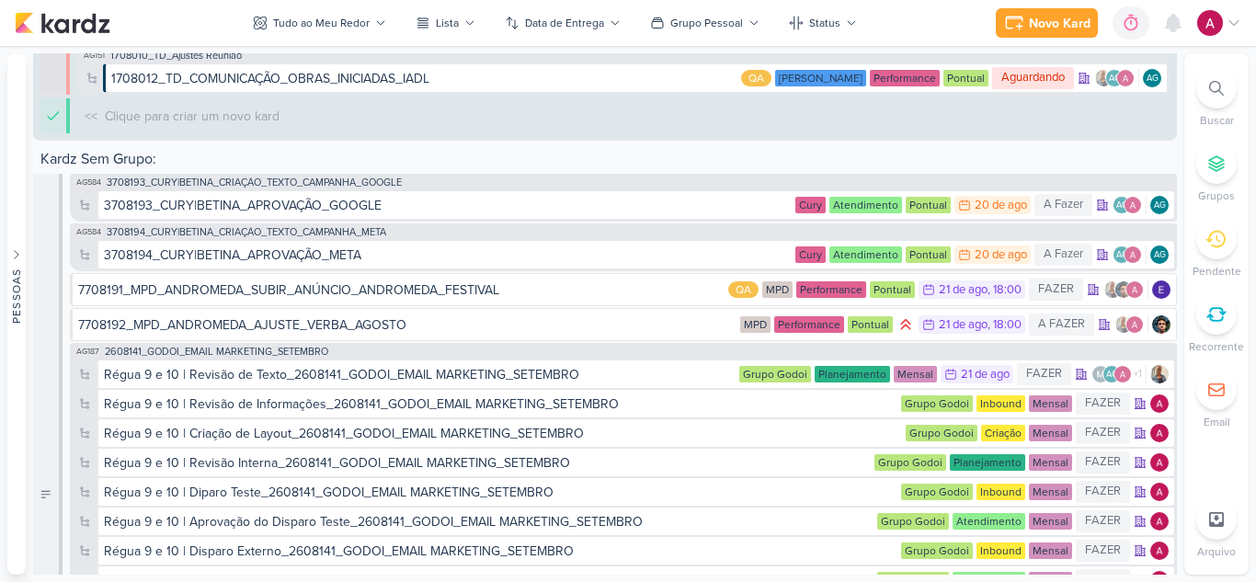
scroll to position [6735, 0]
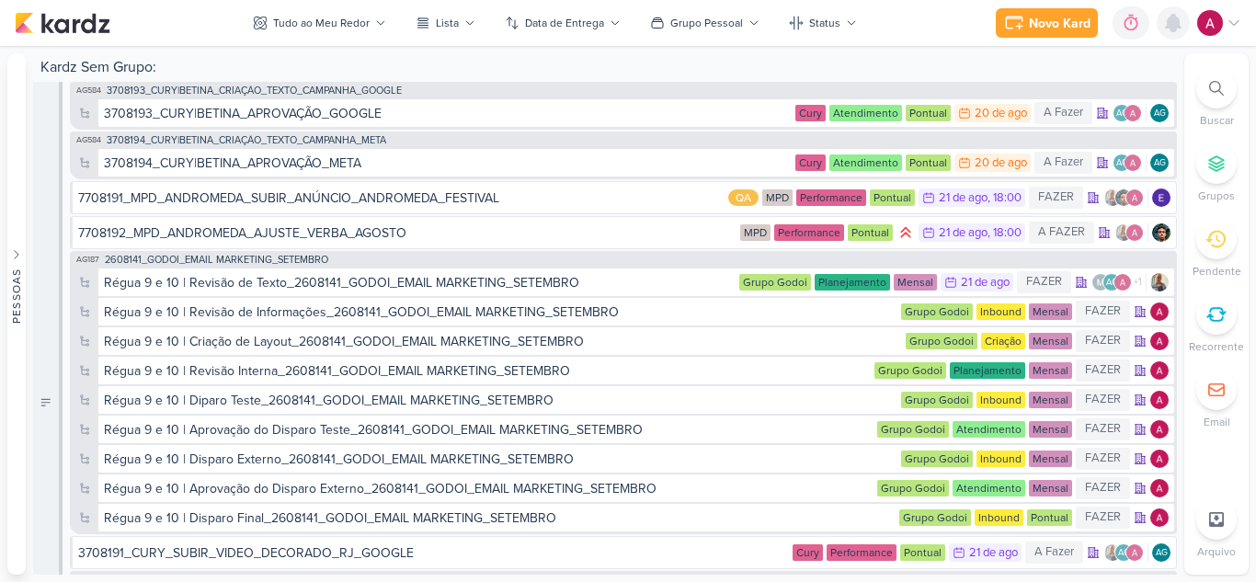
click at [1170, 30] on icon at bounding box center [1174, 23] width 22 height 22
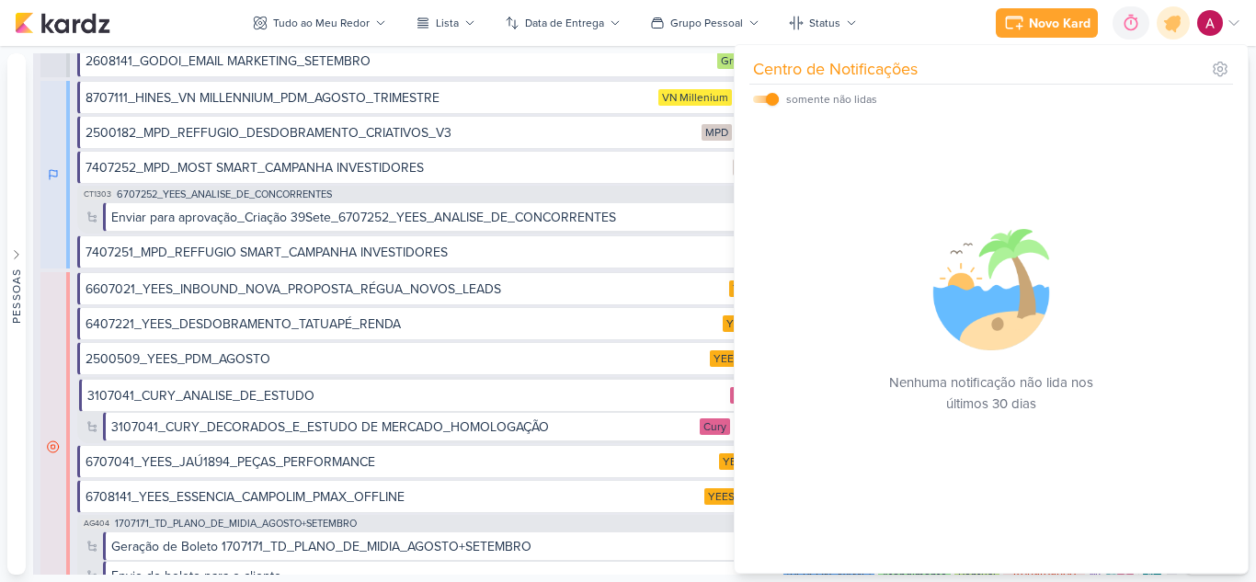
scroll to position [5172, 0]
click at [54, 257] on div at bounding box center [54, 176] width 29 height 188
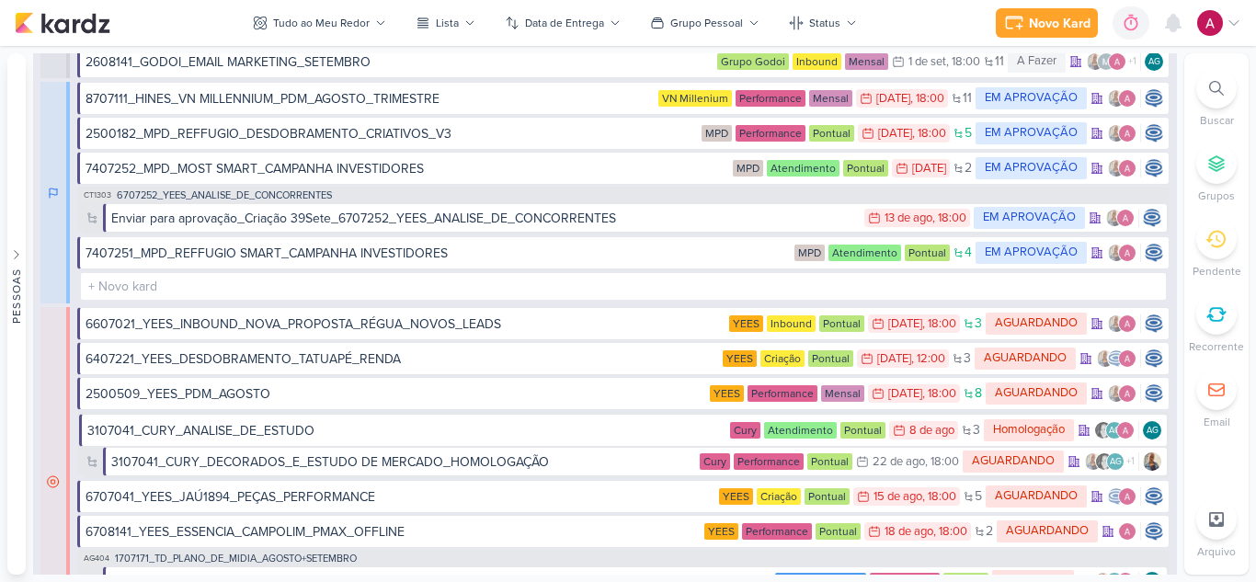
click at [54, 257] on div at bounding box center [54, 193] width 29 height 222
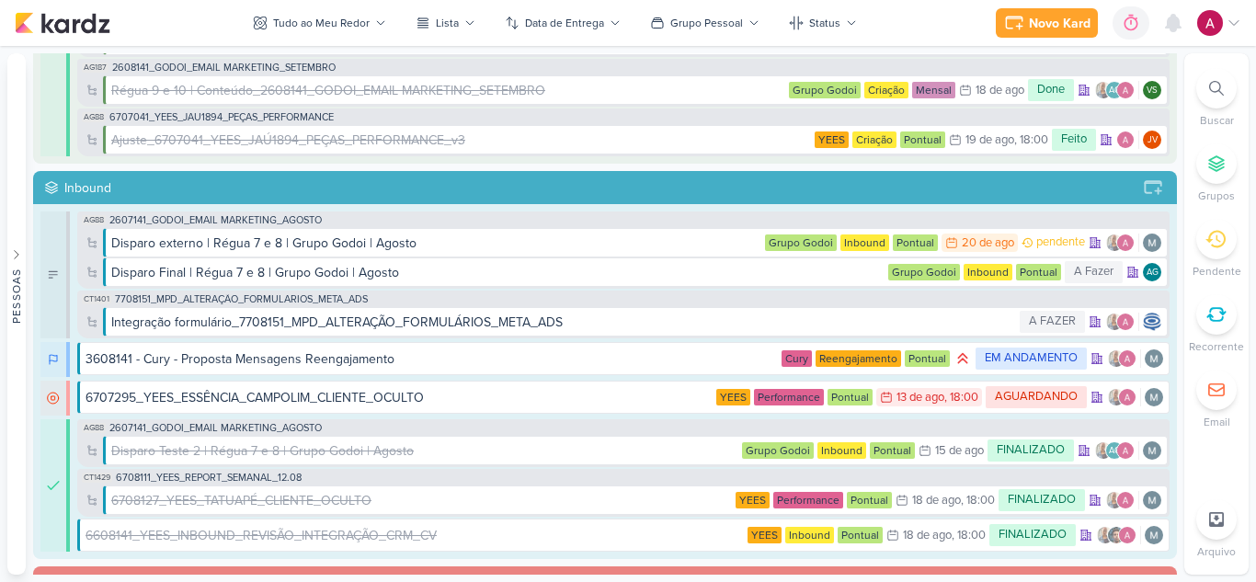
scroll to position [573, 0]
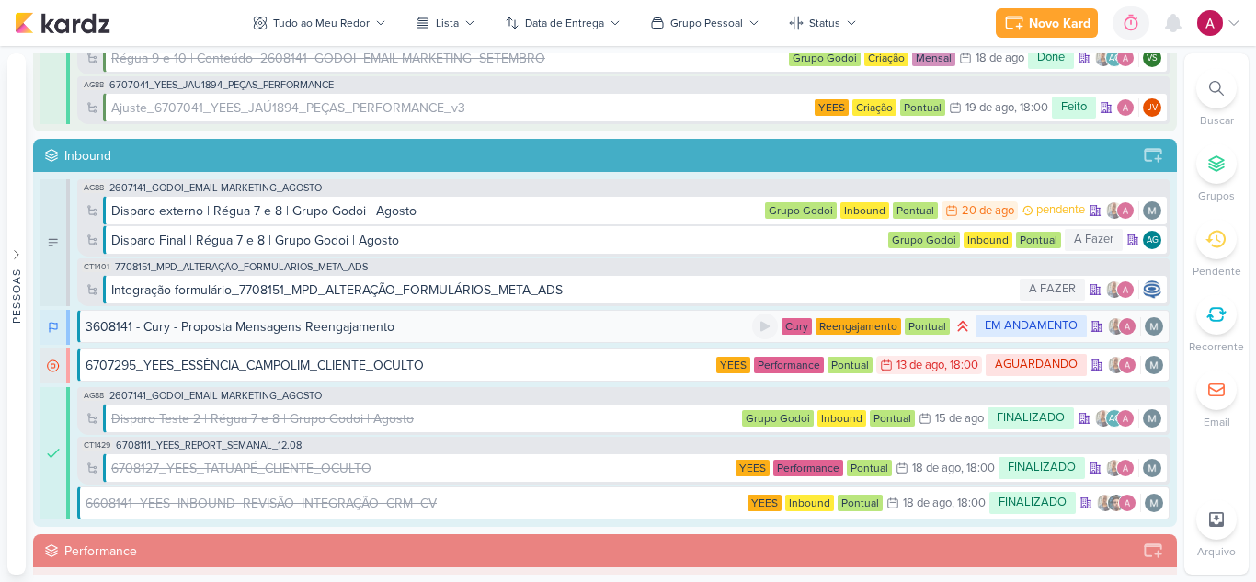
click at [358, 328] on div "3608141 - Cury - Proposta Mensagens Reengajamento" at bounding box center [240, 326] width 309 height 19
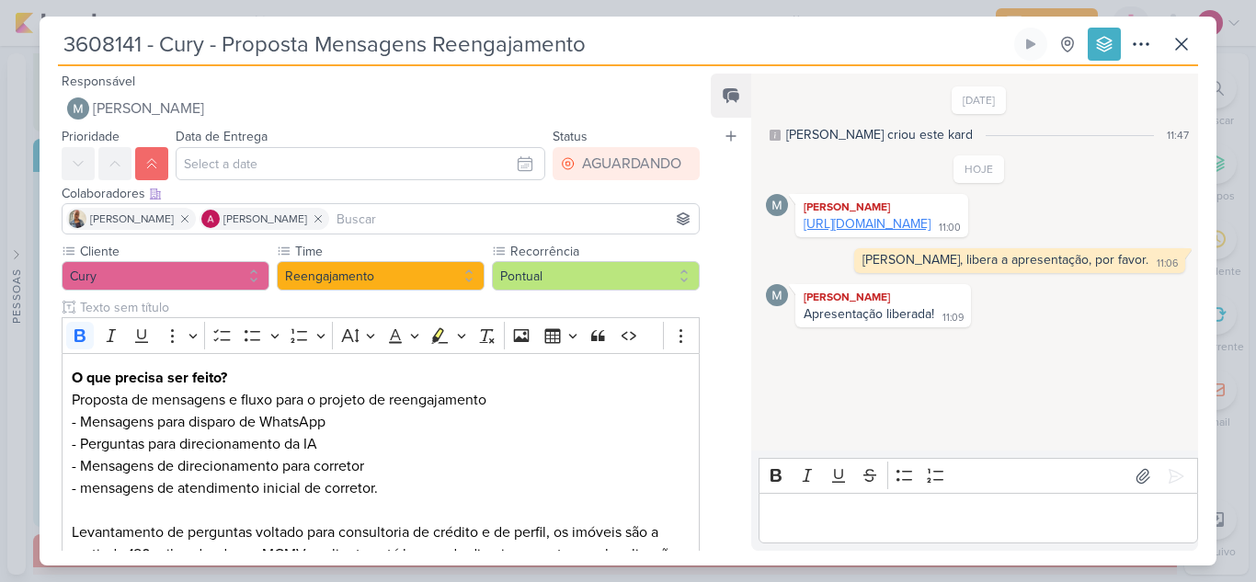
click at [885, 232] on link "[URL][DOMAIN_NAME]" at bounding box center [867, 224] width 127 height 16
click at [1172, 42] on icon at bounding box center [1182, 44] width 22 height 22
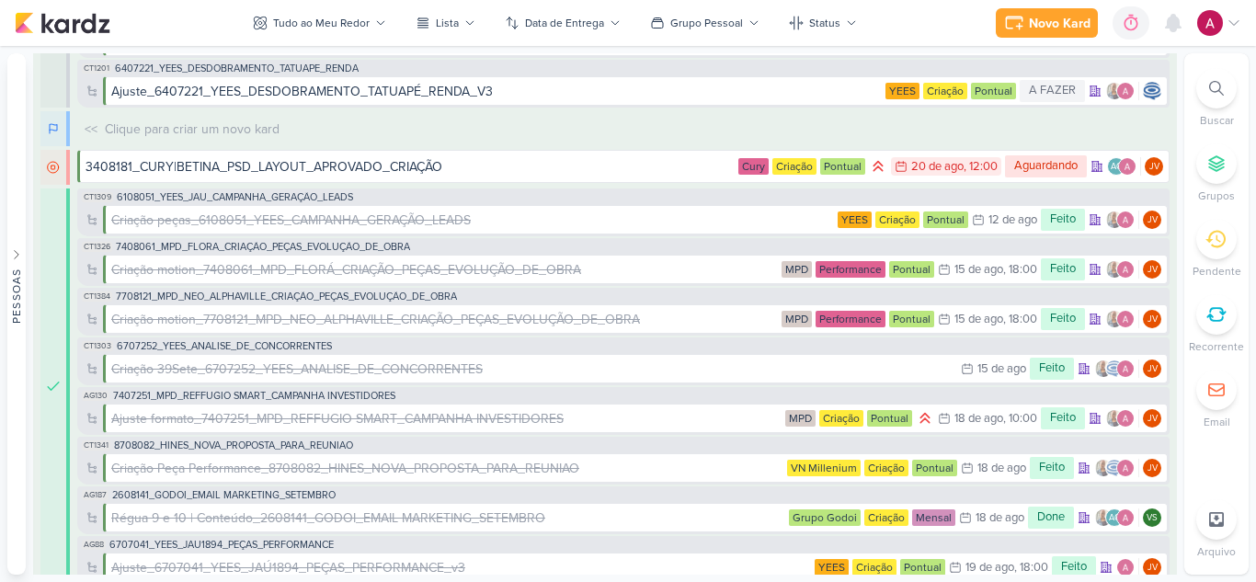
scroll to position [0, 0]
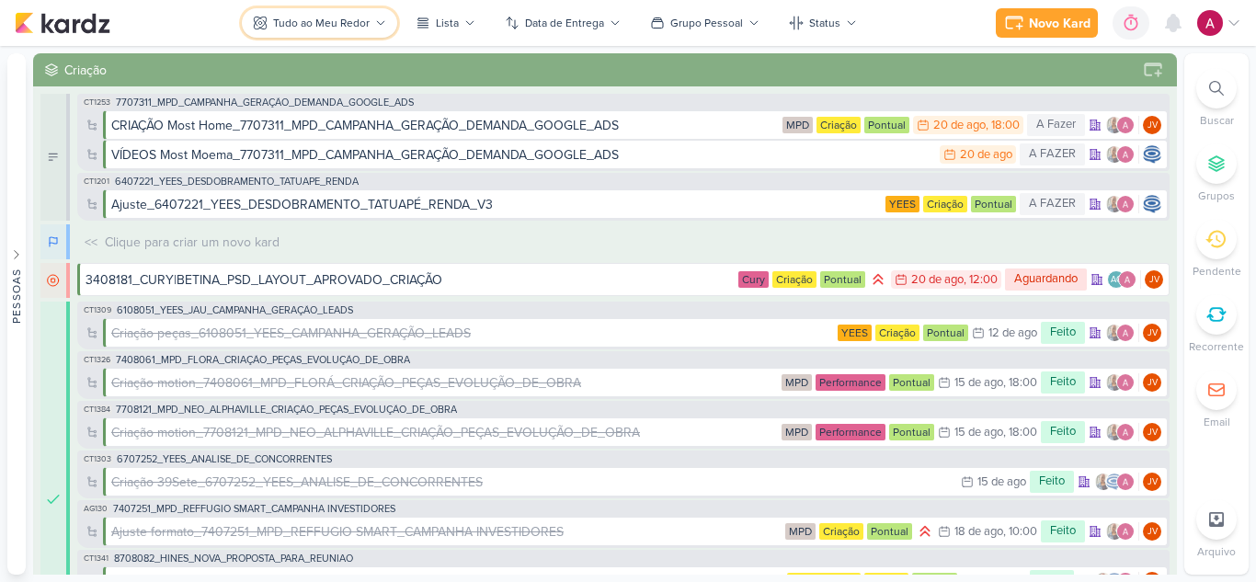
click at [360, 17] on div "Tudo ao Meu Redor" at bounding box center [321, 23] width 97 height 17
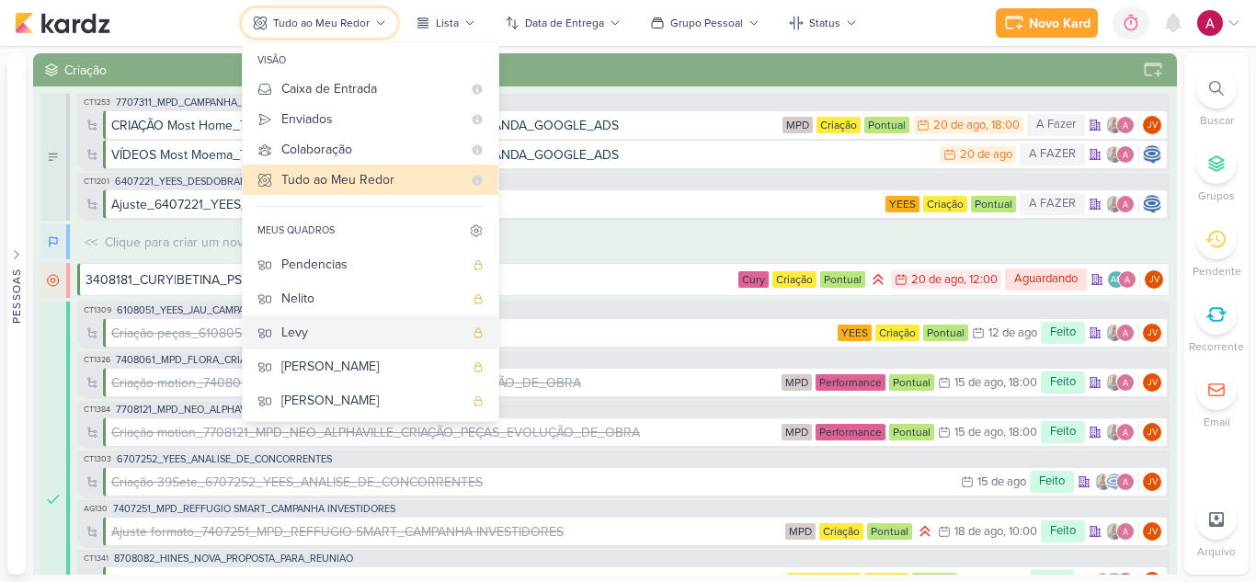
scroll to position [70, 0]
click at [346, 330] on div "[PERSON_NAME]" at bounding box center [372, 330] width 182 height 19
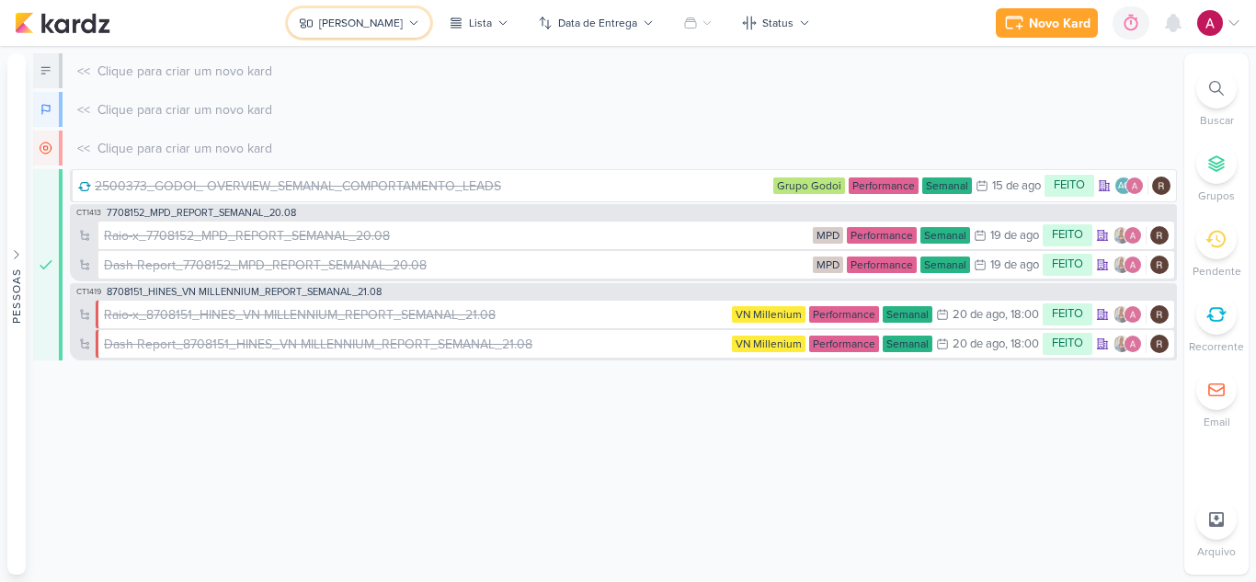
click at [380, 25] on button "[PERSON_NAME]" at bounding box center [359, 22] width 143 height 29
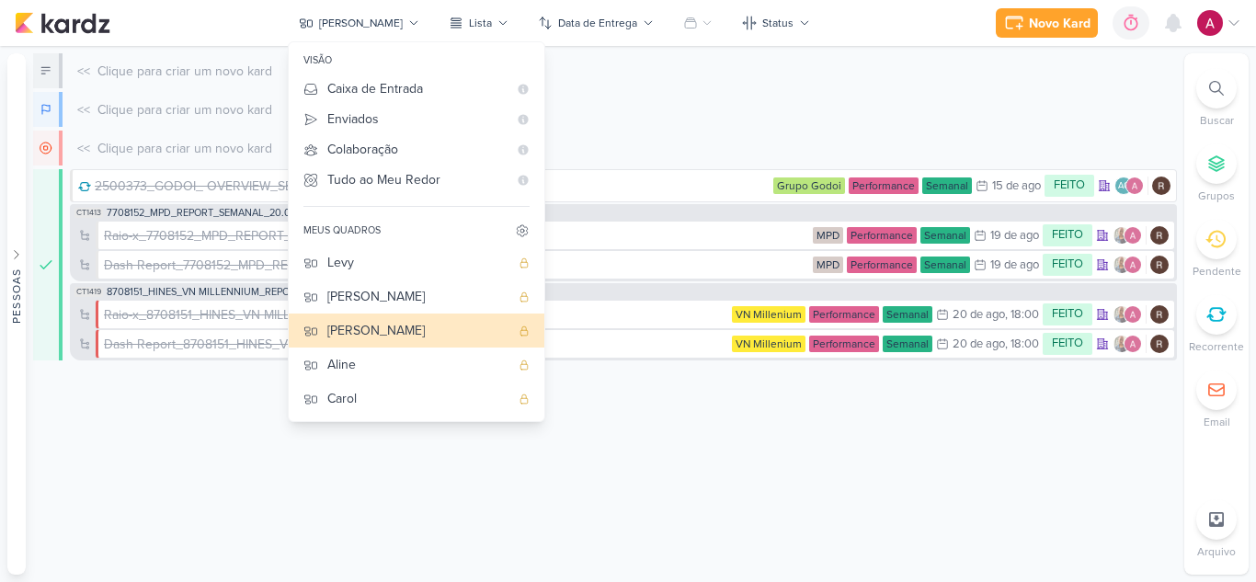
click at [389, 73] on div "visão" at bounding box center [417, 61] width 256 height 26
click at [391, 83] on div "Caixa de Entrada" at bounding box center [417, 88] width 180 height 19
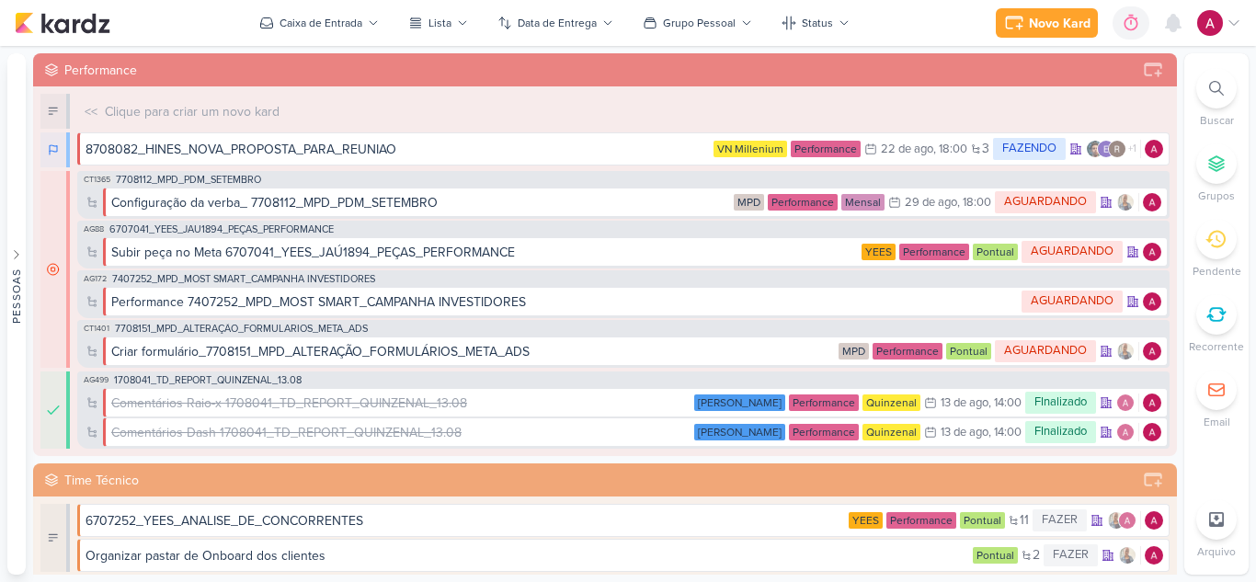
click at [1217, 97] on div at bounding box center [1217, 88] width 40 height 40
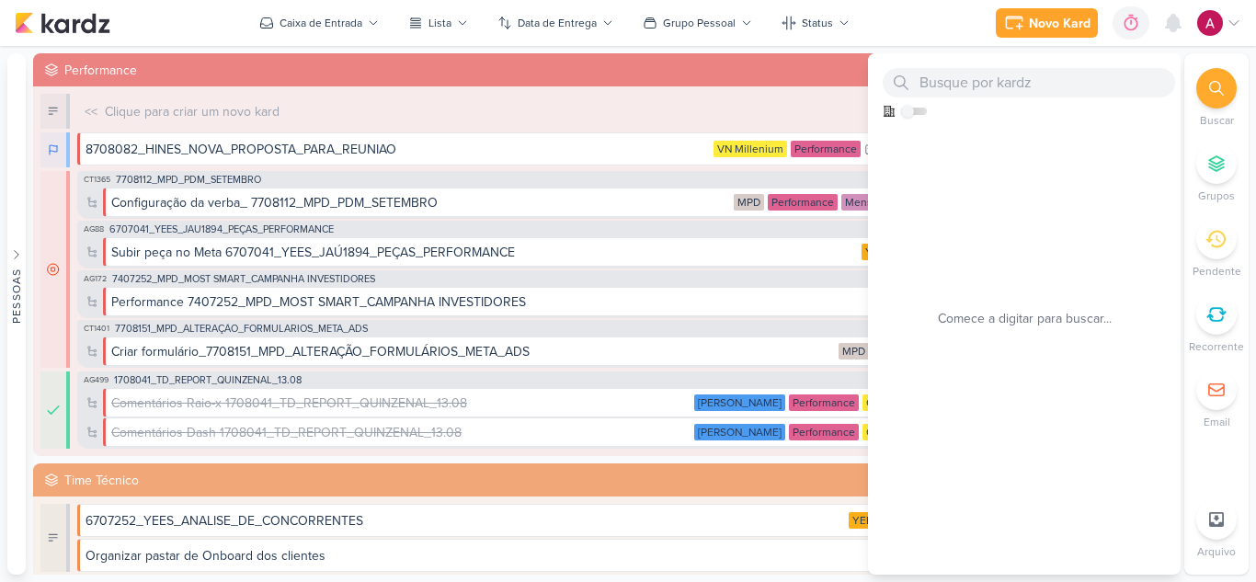
click at [930, 33] on div "Novo Kard Ctrl + k 0h0m Sessão desligada... Hoje 0h0m Semana 0h0m Mês 0h0m" at bounding box center [628, 23] width 1227 height 46
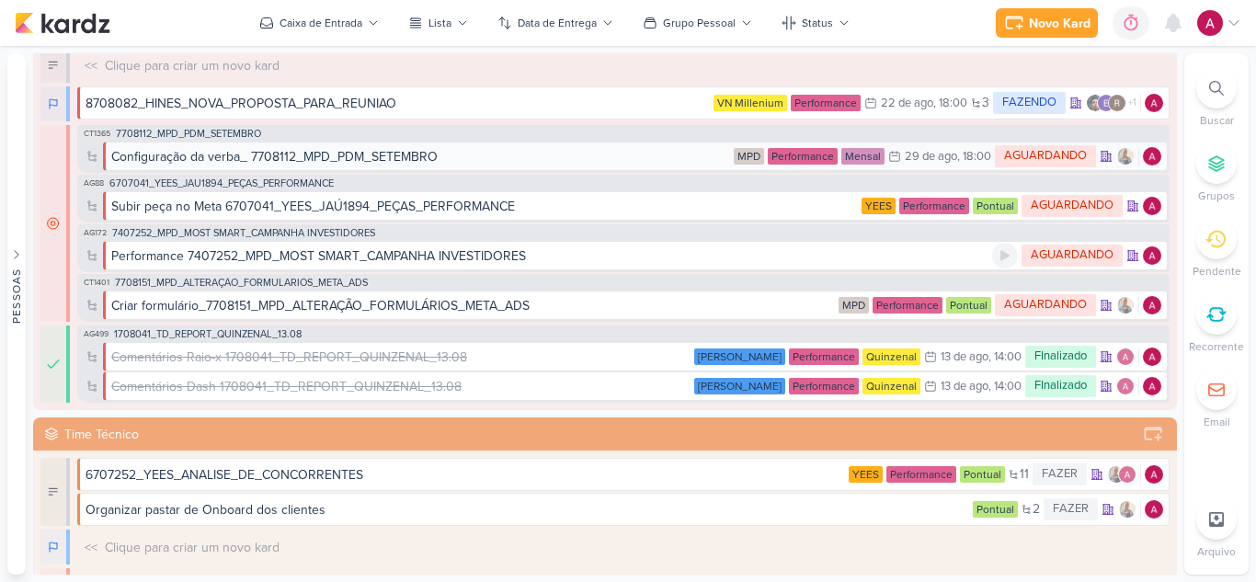
scroll to position [0, 0]
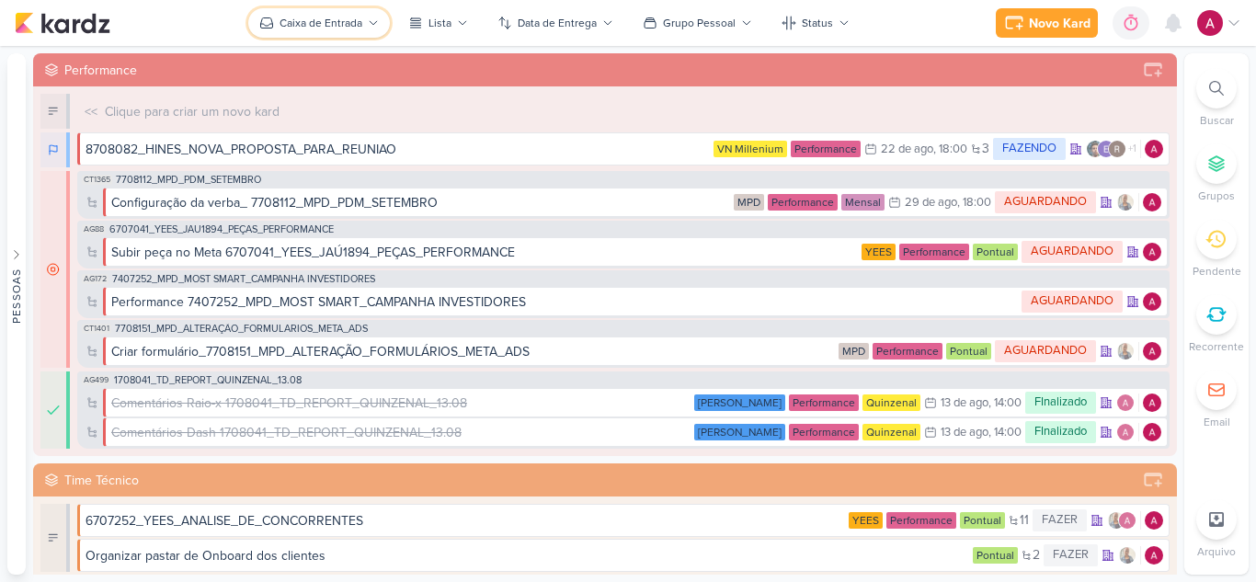
click at [351, 13] on button "Caixa de Entrada" at bounding box center [319, 22] width 142 height 29
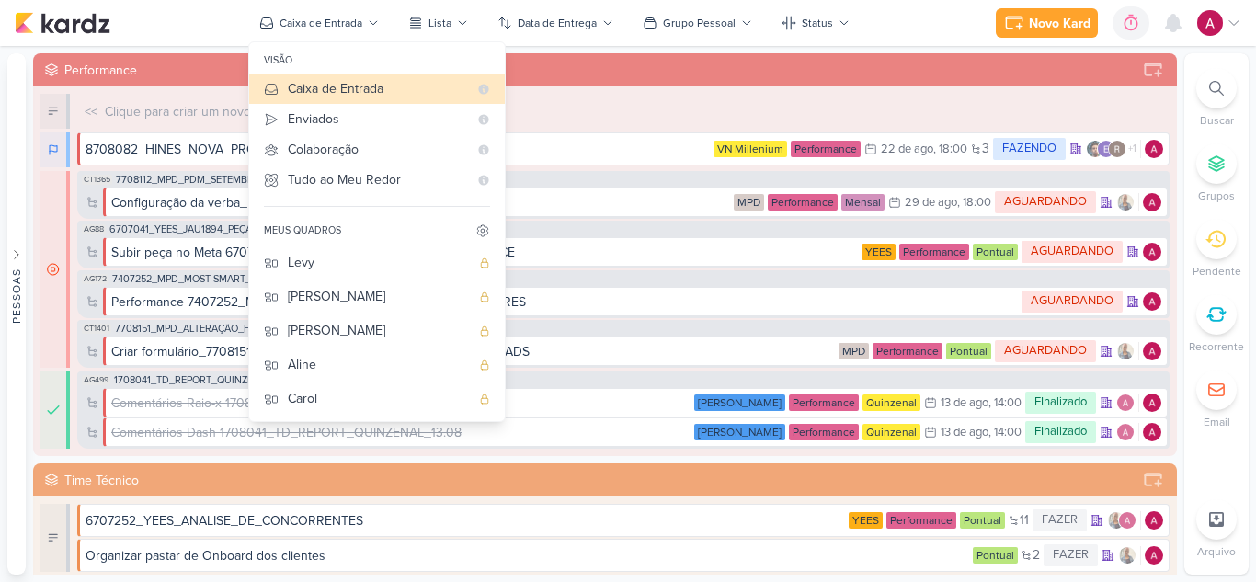
click at [926, 7] on div "Novo Kard Ctrl + k 0h0m Sessão desligada... Hoje 0h0m Semana 0h0m Mês 0h0m" at bounding box center [628, 23] width 1227 height 46
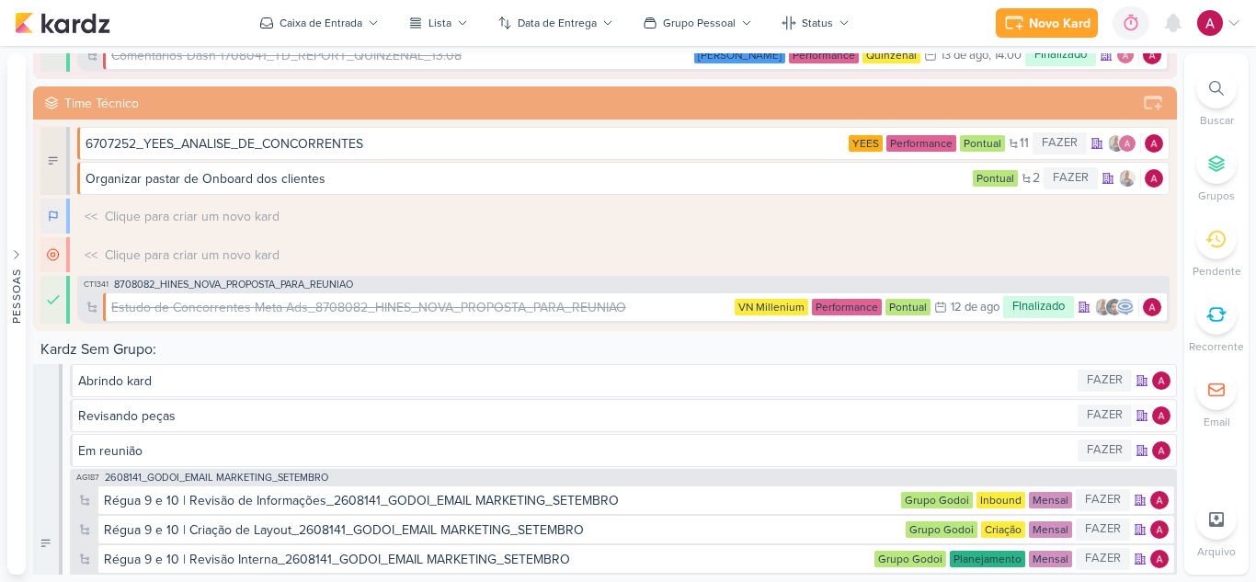
scroll to position [97, 0]
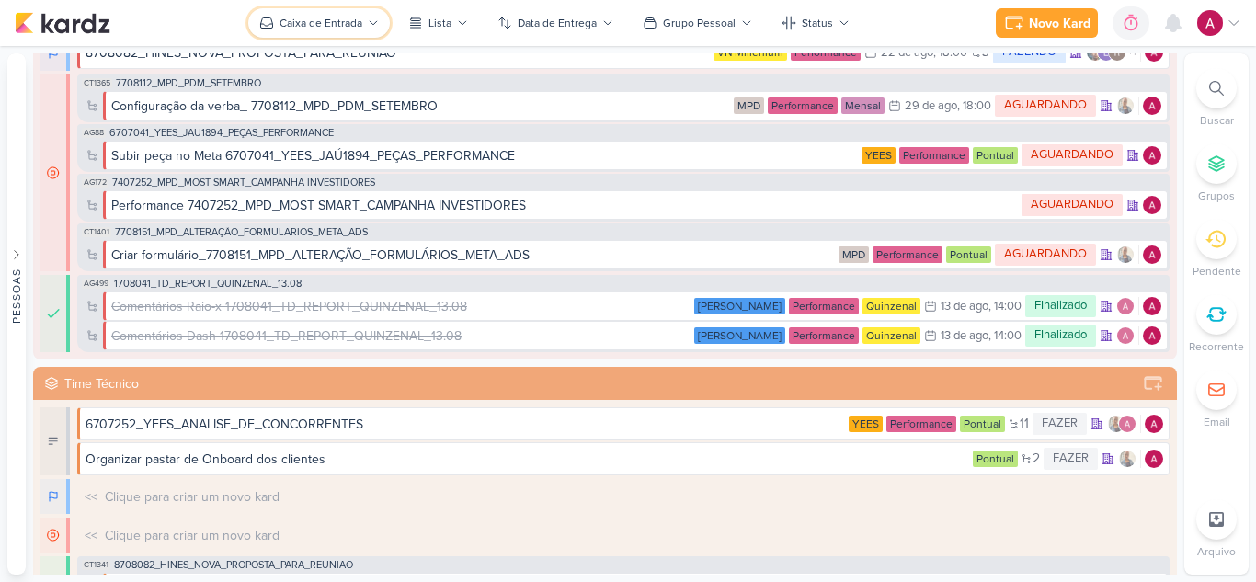
click at [302, 21] on div "Caixa de Entrada" at bounding box center [321, 23] width 83 height 17
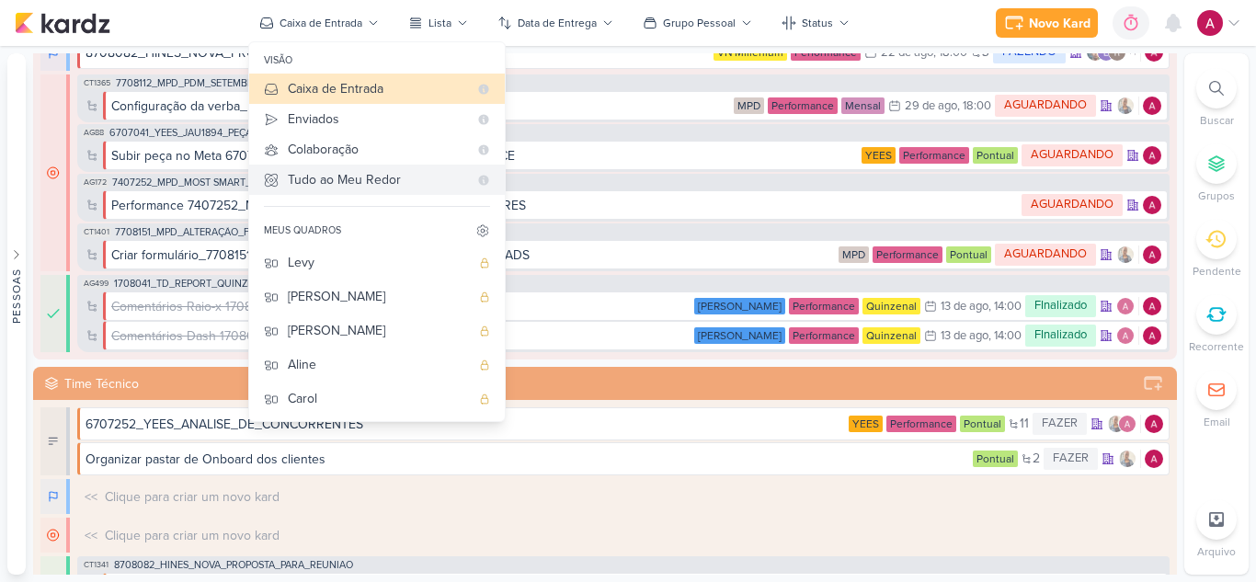
click at [363, 180] on div "Tudo ao Meu Redor" at bounding box center [378, 179] width 180 height 19
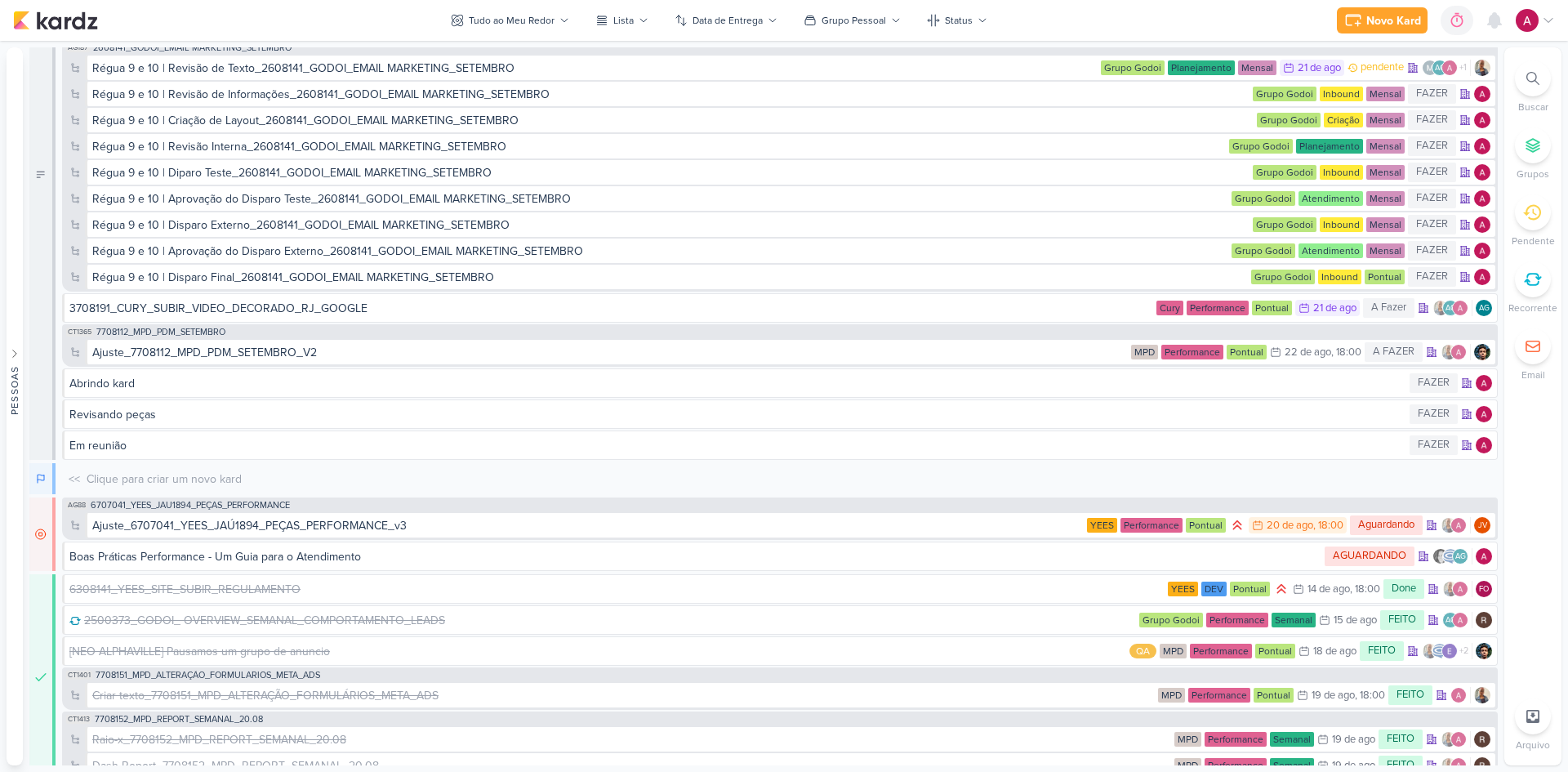
scroll to position [6217, 0]
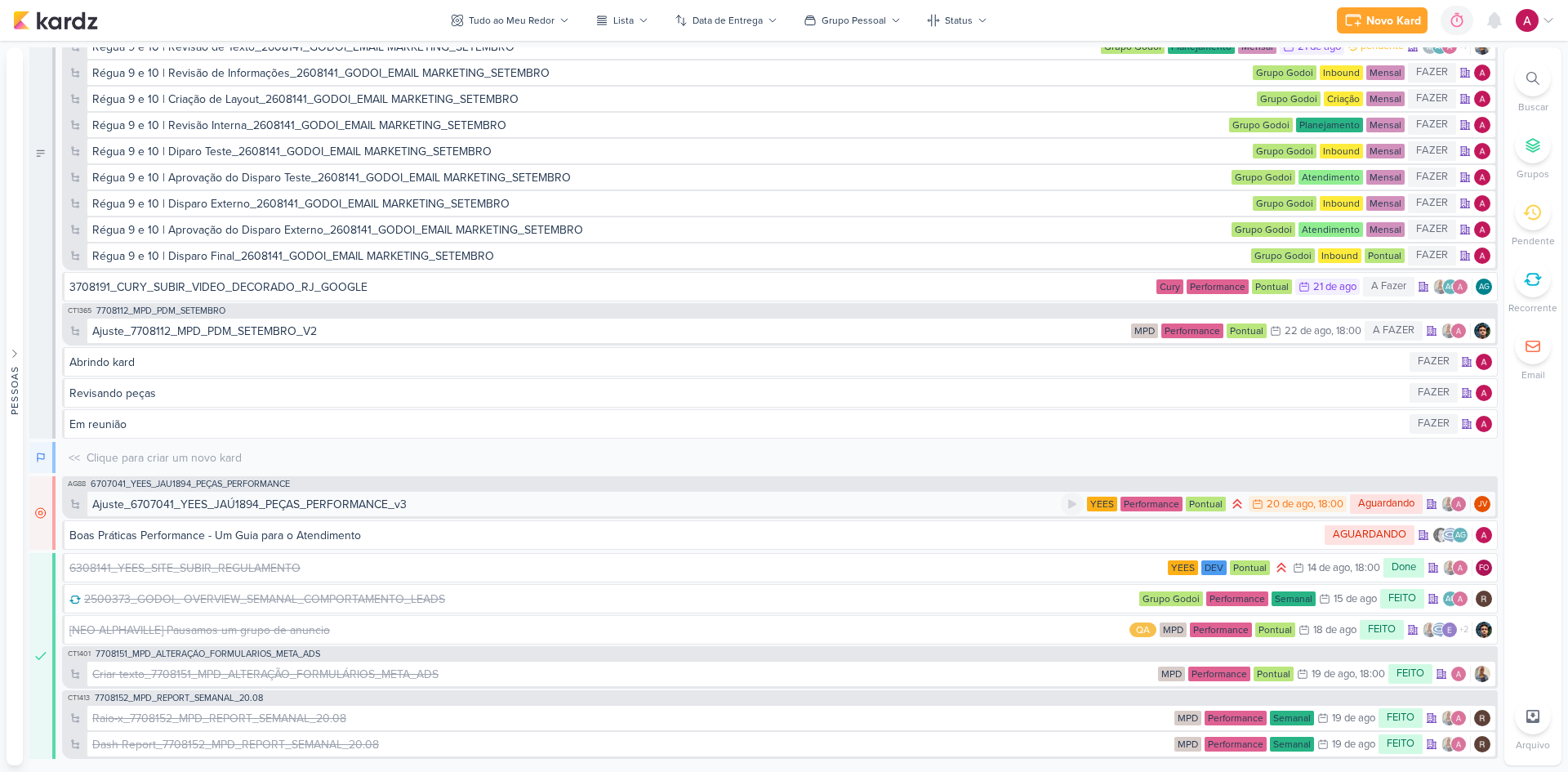
click at [532, 508] on div "Ajuste_6707041_YEES_JAÚ1894_PEÇAS_PERFORMANCE_v3" at bounding box center [576, 504] width 969 height 17
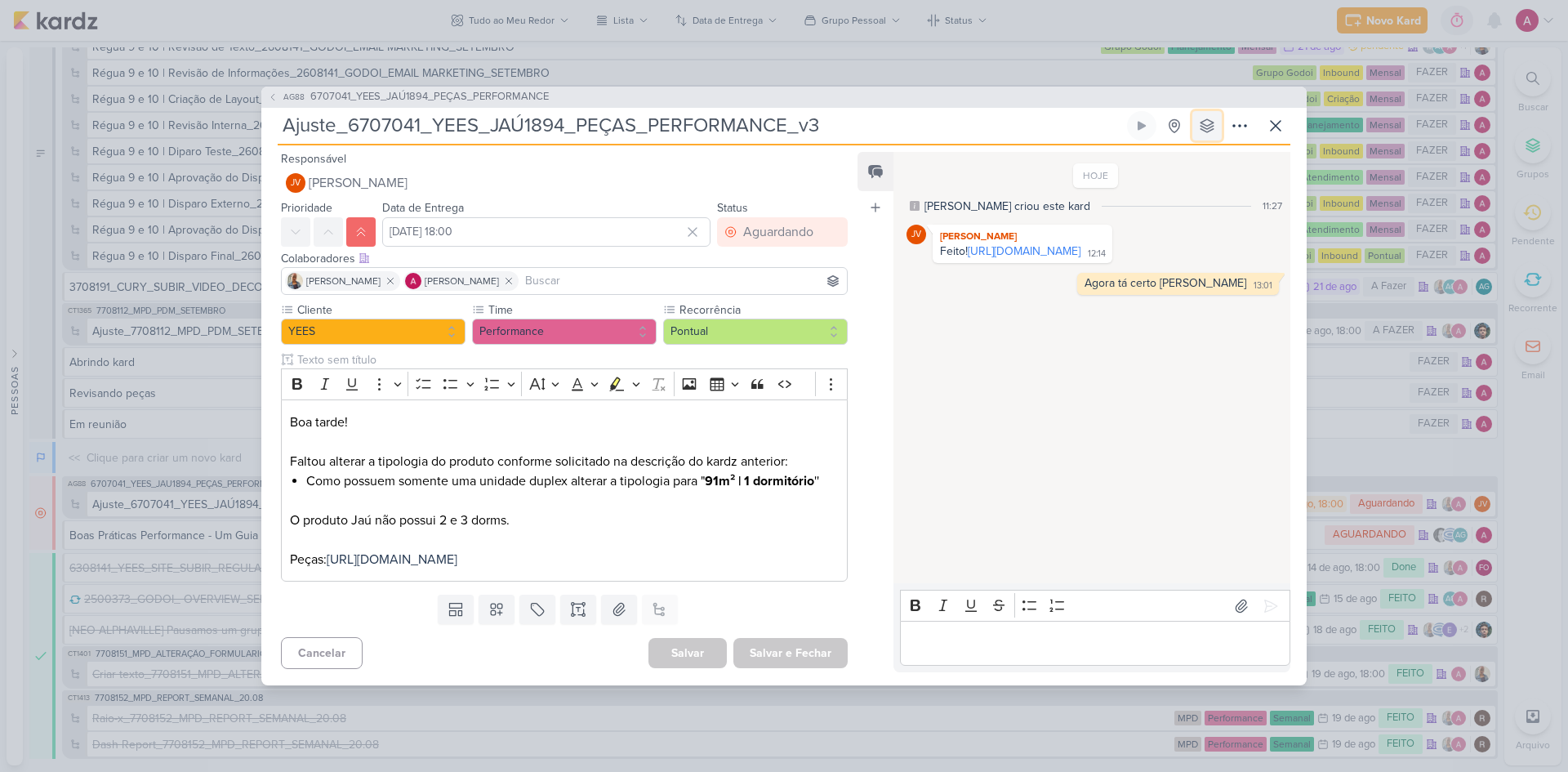
click at [1114, 117] on icon at bounding box center [1207, 125] width 16 height 16
click at [1114, 181] on div "Criação" at bounding box center [1191, 189] width 37 height 17
click at [1114, 123] on icon at bounding box center [1276, 126] width 20 height 20
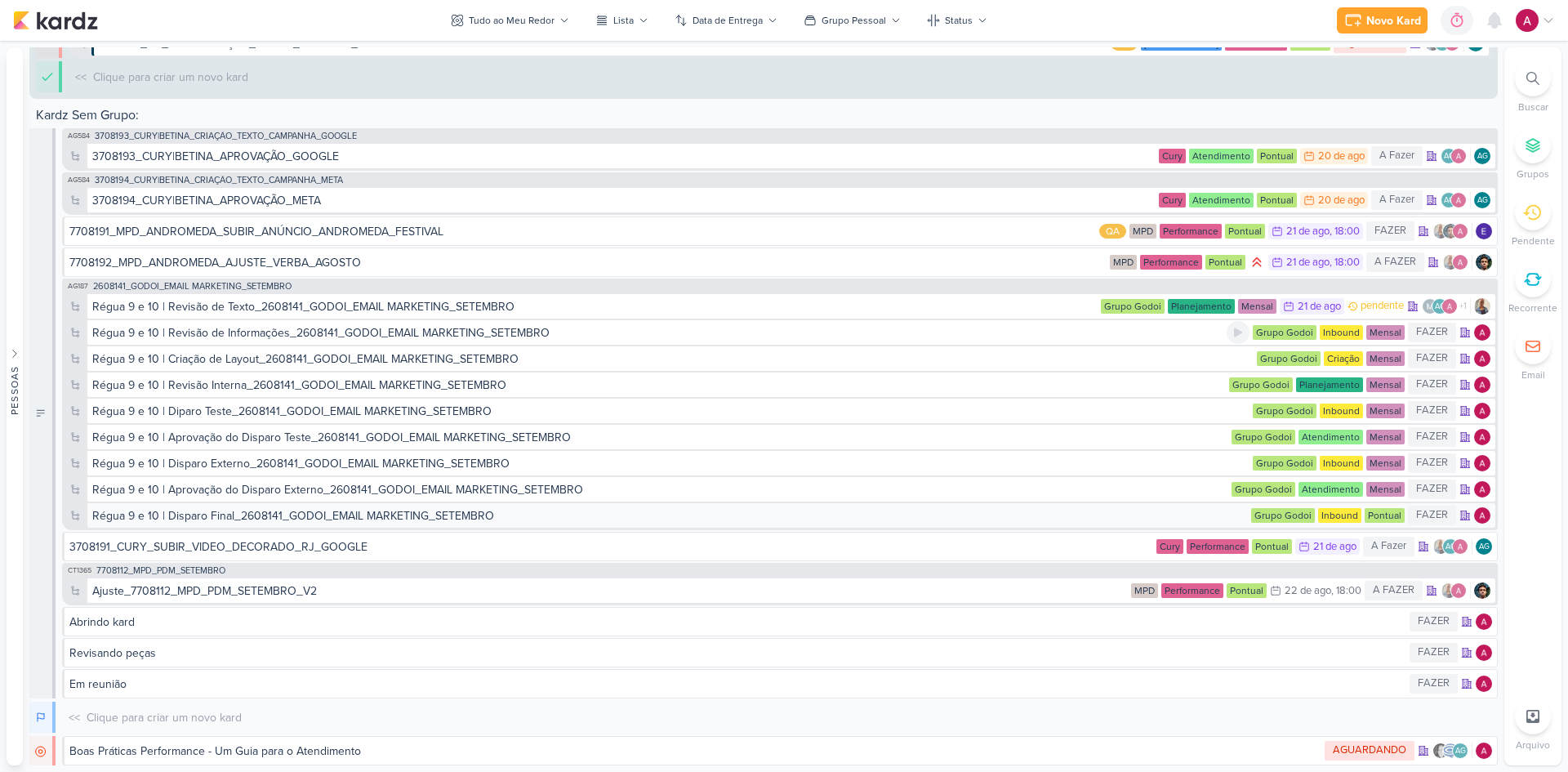
scroll to position [5972, 0]
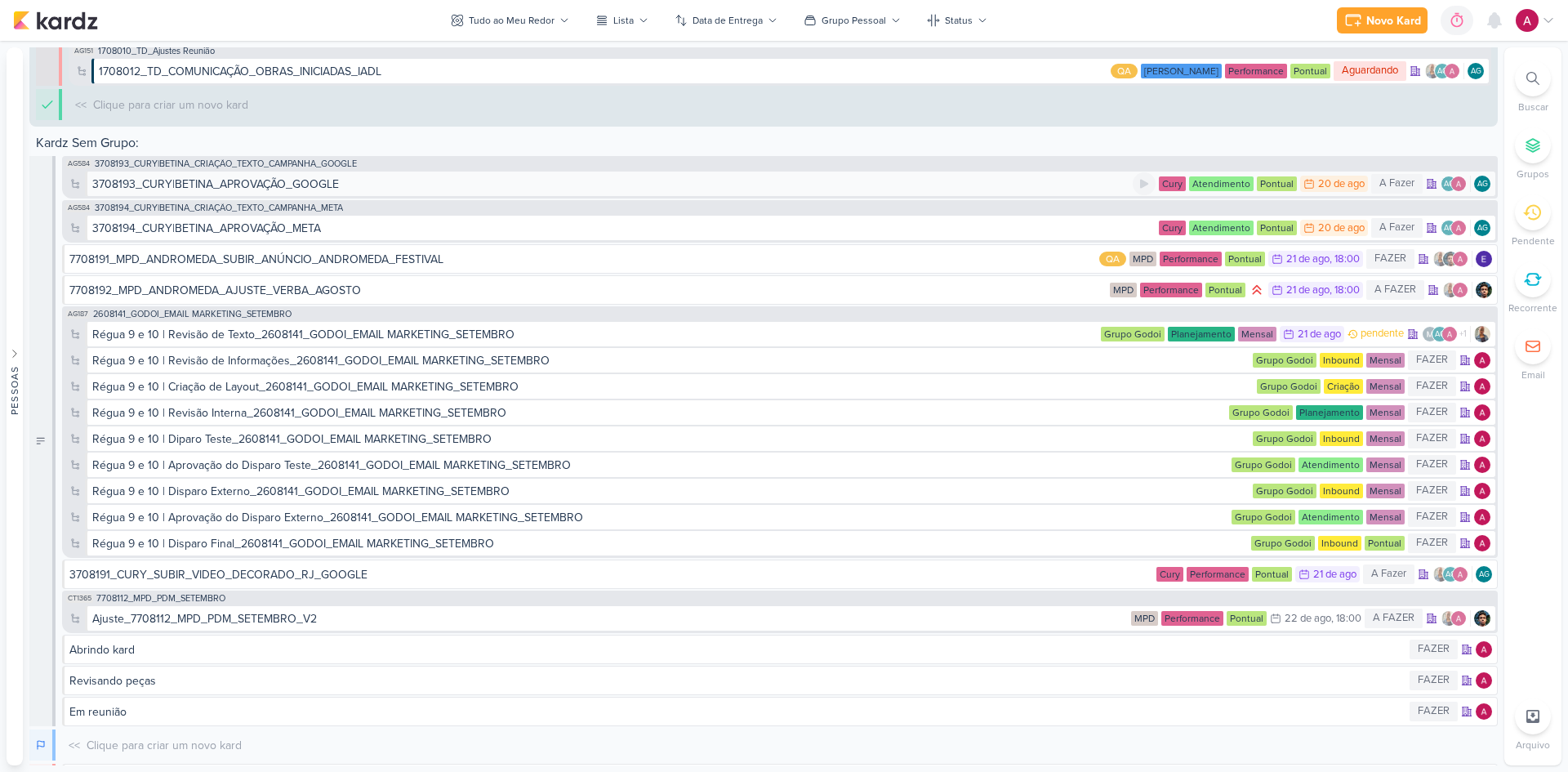
click at [438, 180] on div "3708193_CURY|BETINA_APROVAÇÃO_GOOGLE" at bounding box center [613, 184] width 1041 height 17
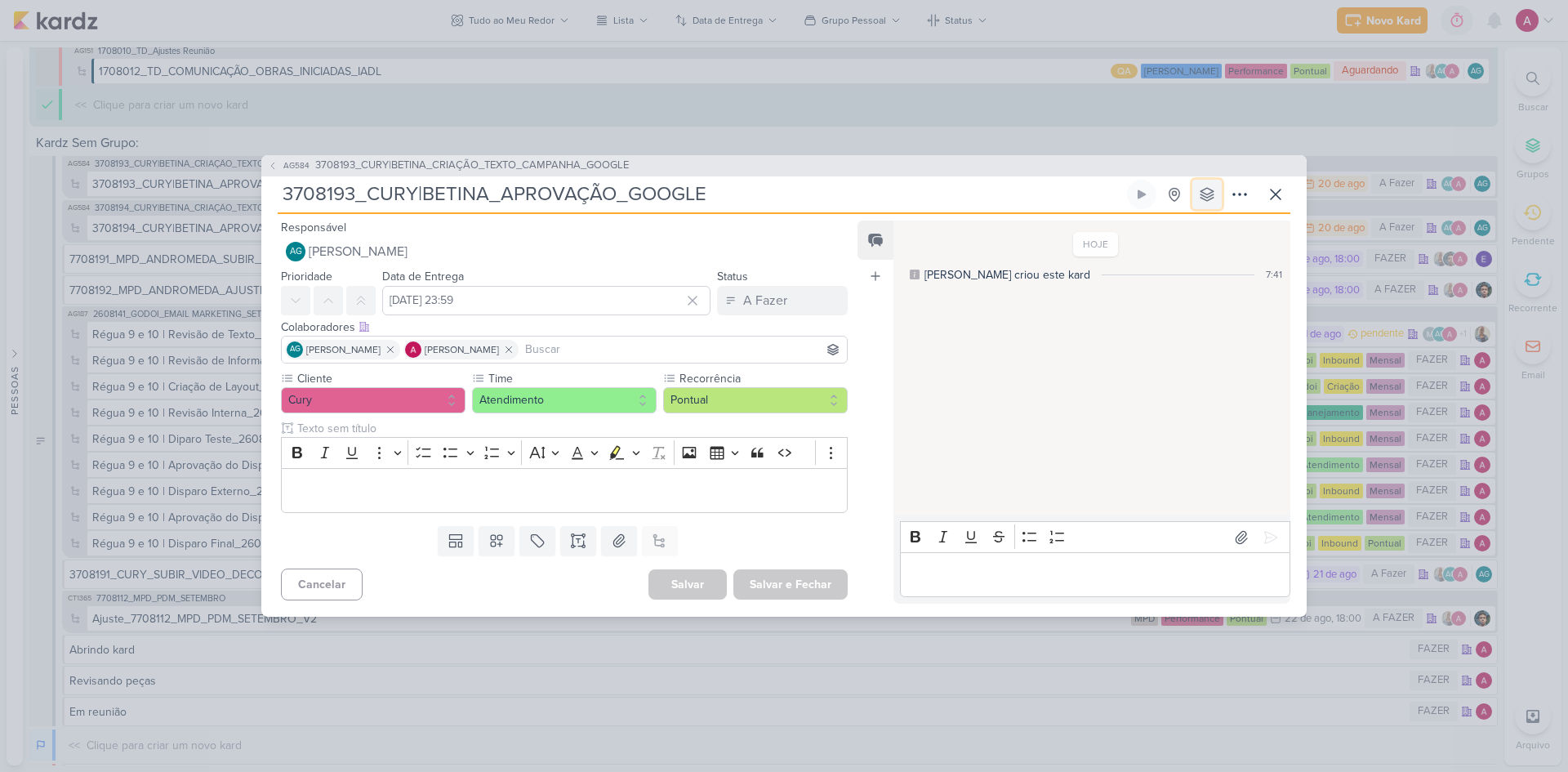
click at [1114, 189] on icon at bounding box center [1207, 195] width 13 height 13
click at [1114, 363] on div "Atendimento" at bounding box center [1204, 366] width 65 height 17
click at [279, 163] on button "AG584 3708193_CURY|BETINA_CRIAÇÃO_TEXTO_CAMPANHA_GOOGLE" at bounding box center [448, 166] width 361 height 16
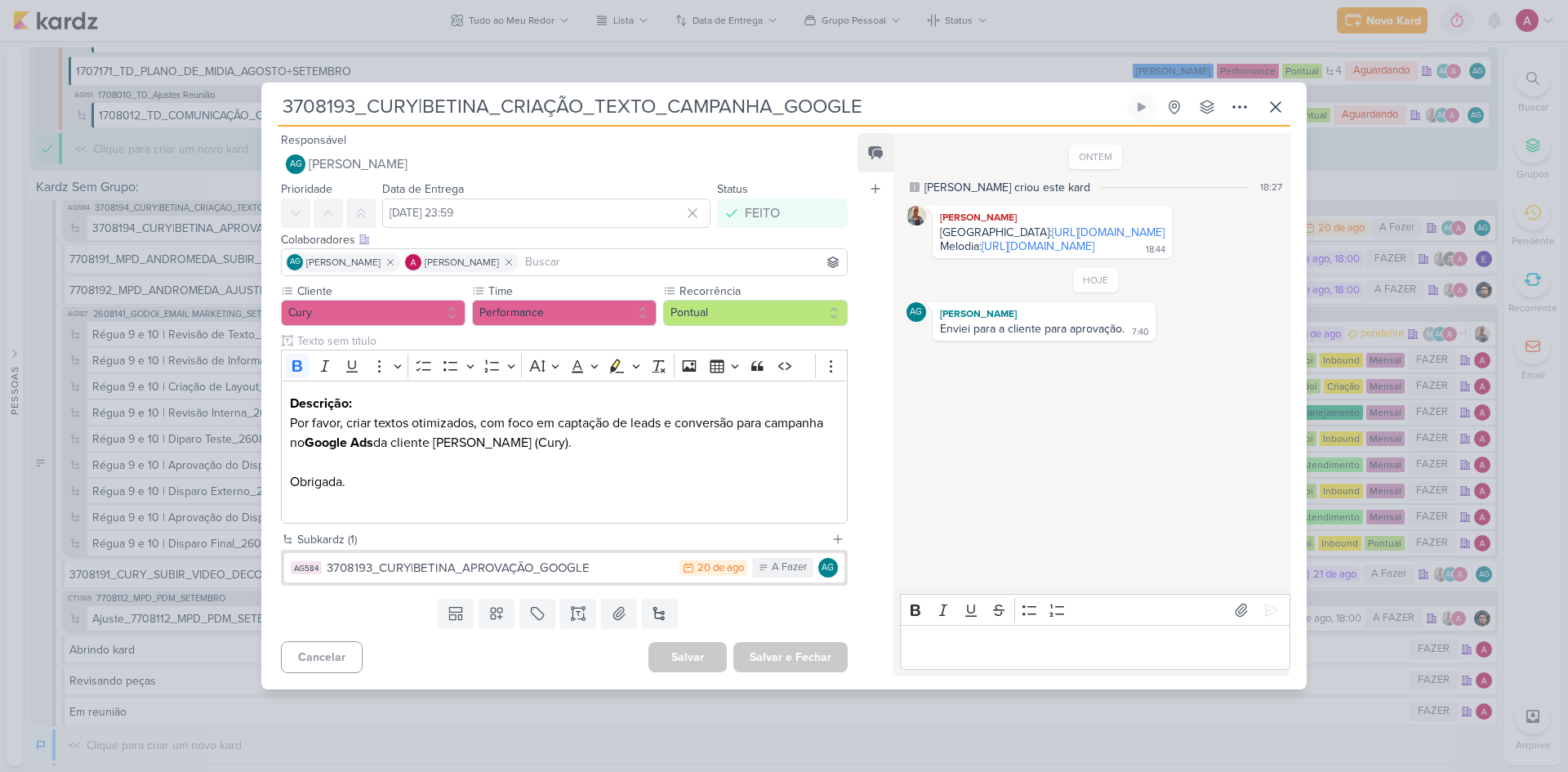
scroll to position [6016, 0]
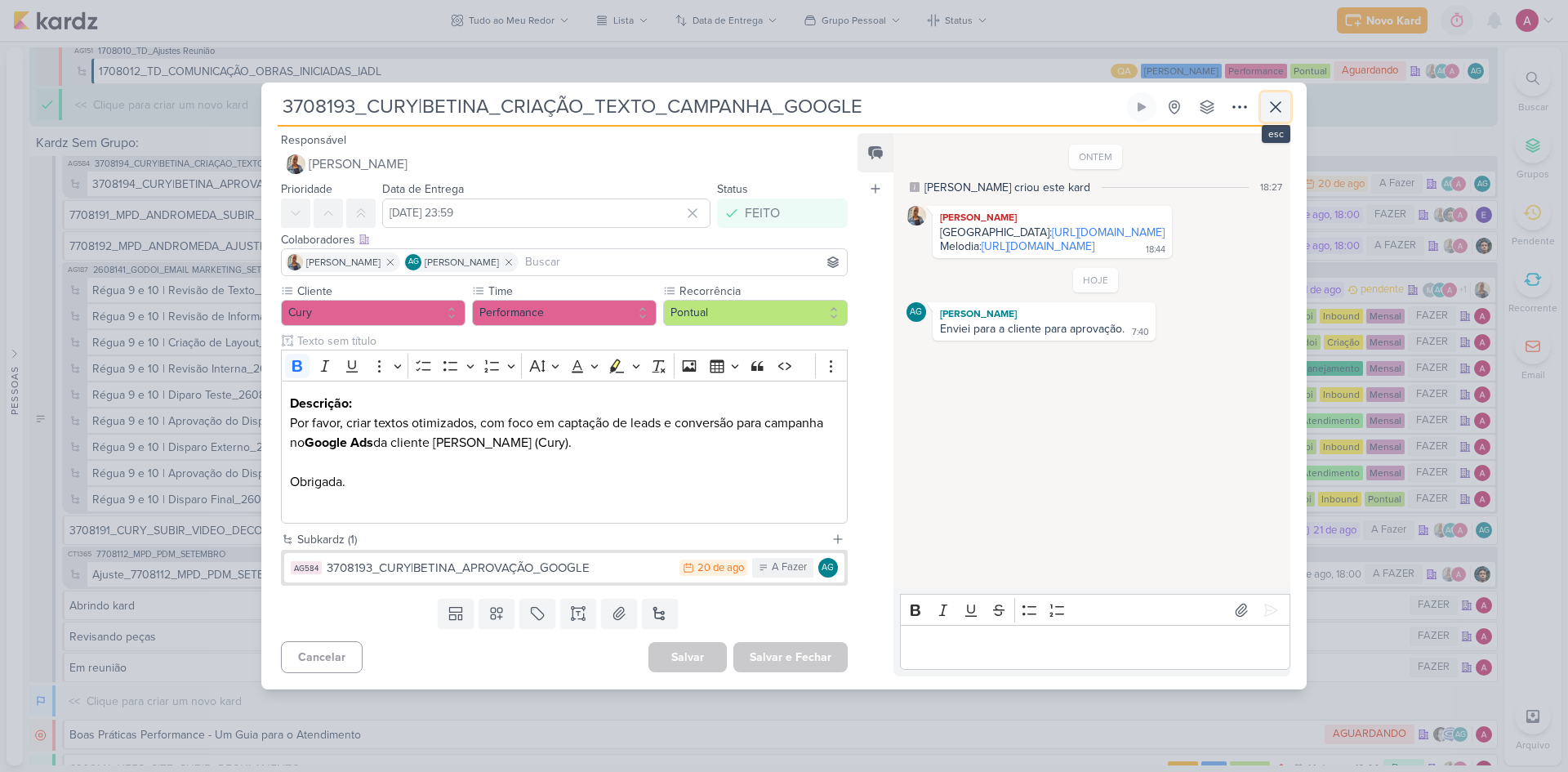
click at [1114, 116] on button at bounding box center [1275, 107] width 29 height 29
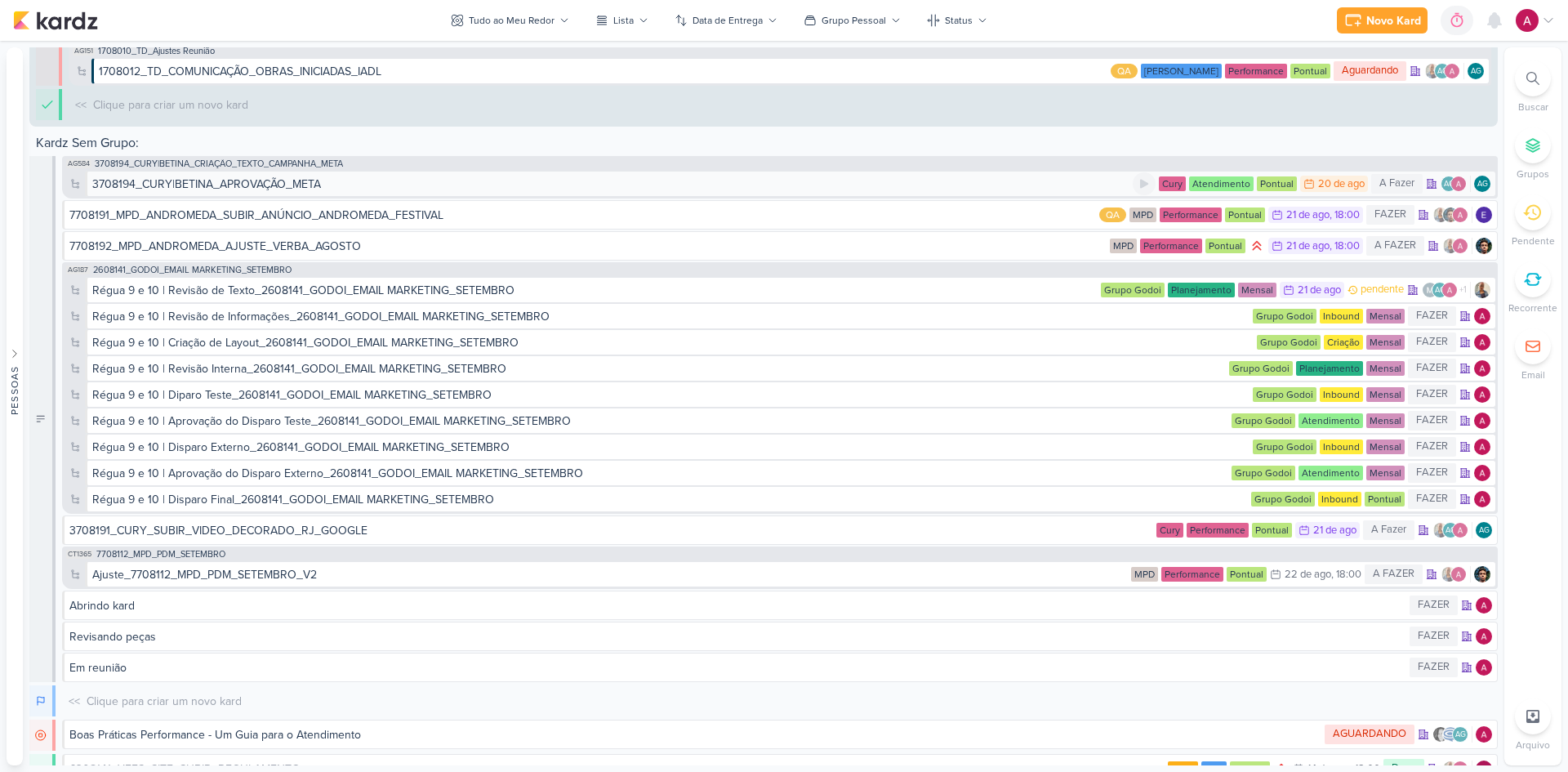
click at [354, 191] on div "3708194_CURY|BETINA_APROVAÇÃO_META" at bounding box center [613, 184] width 1041 height 17
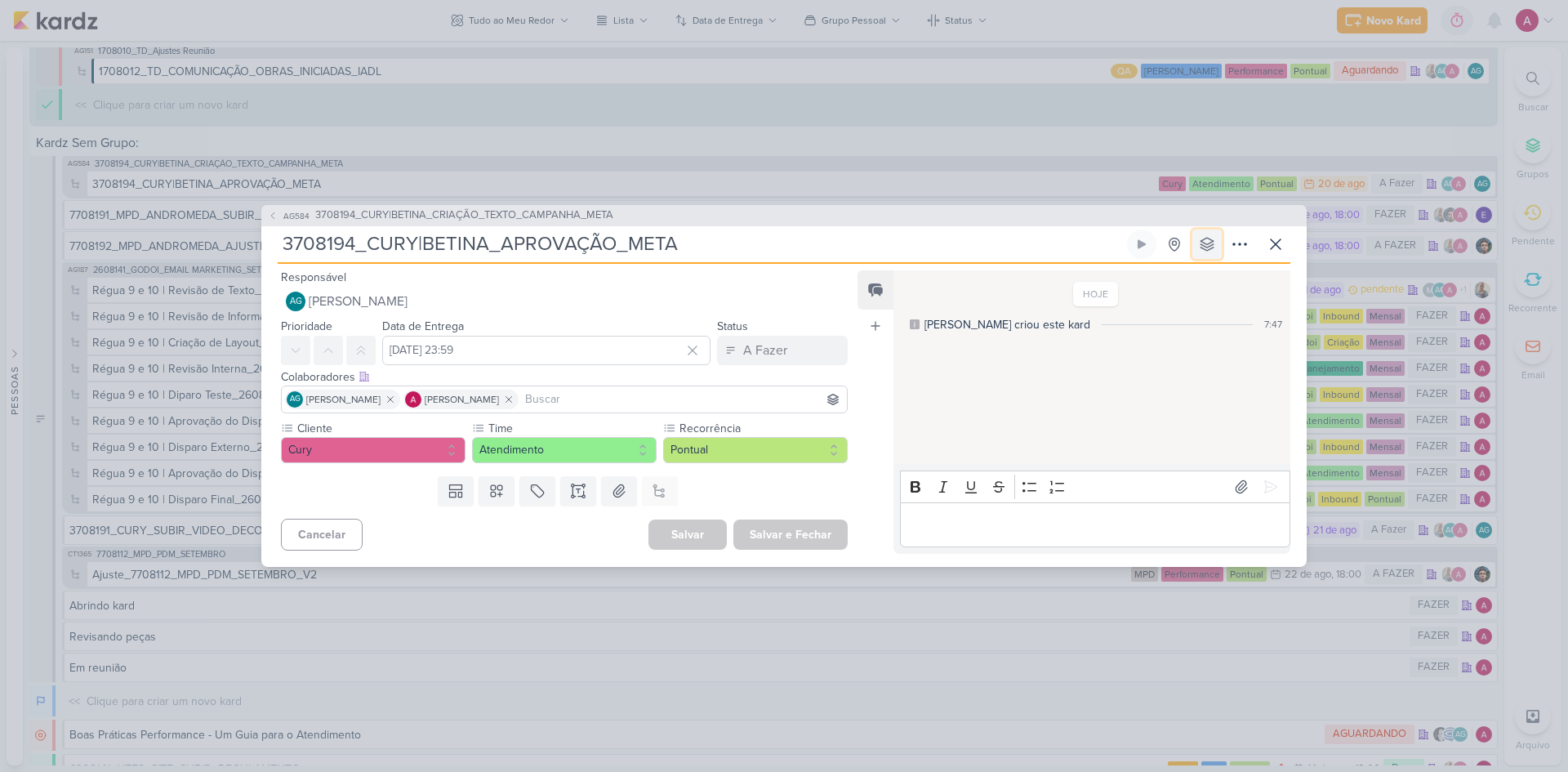
click at [1114, 243] on button at bounding box center [1207, 243] width 29 height 29
click at [1114, 418] on div "Atendimento" at bounding box center [1204, 416] width 65 height 17
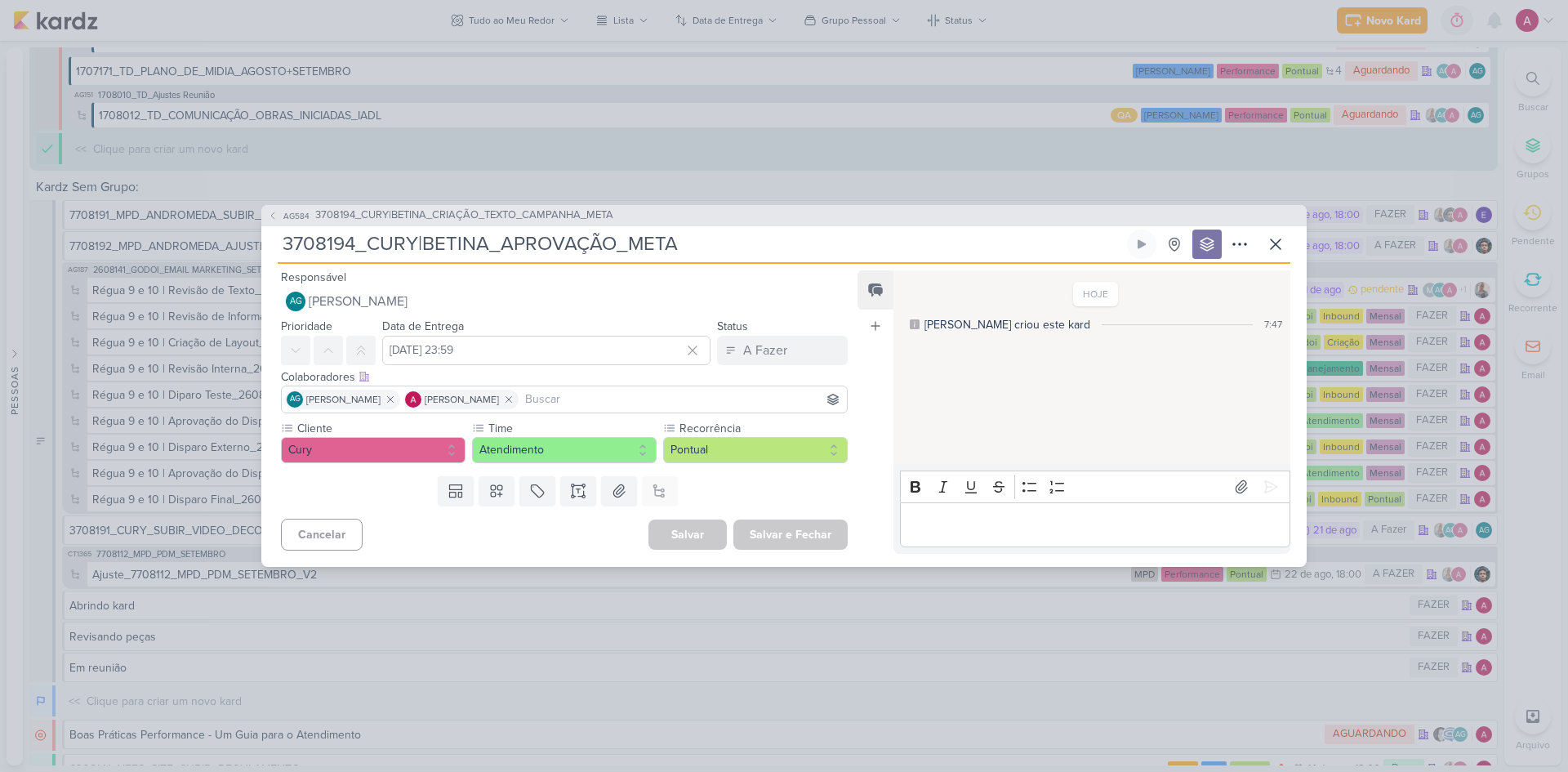
scroll to position [6061, 0]
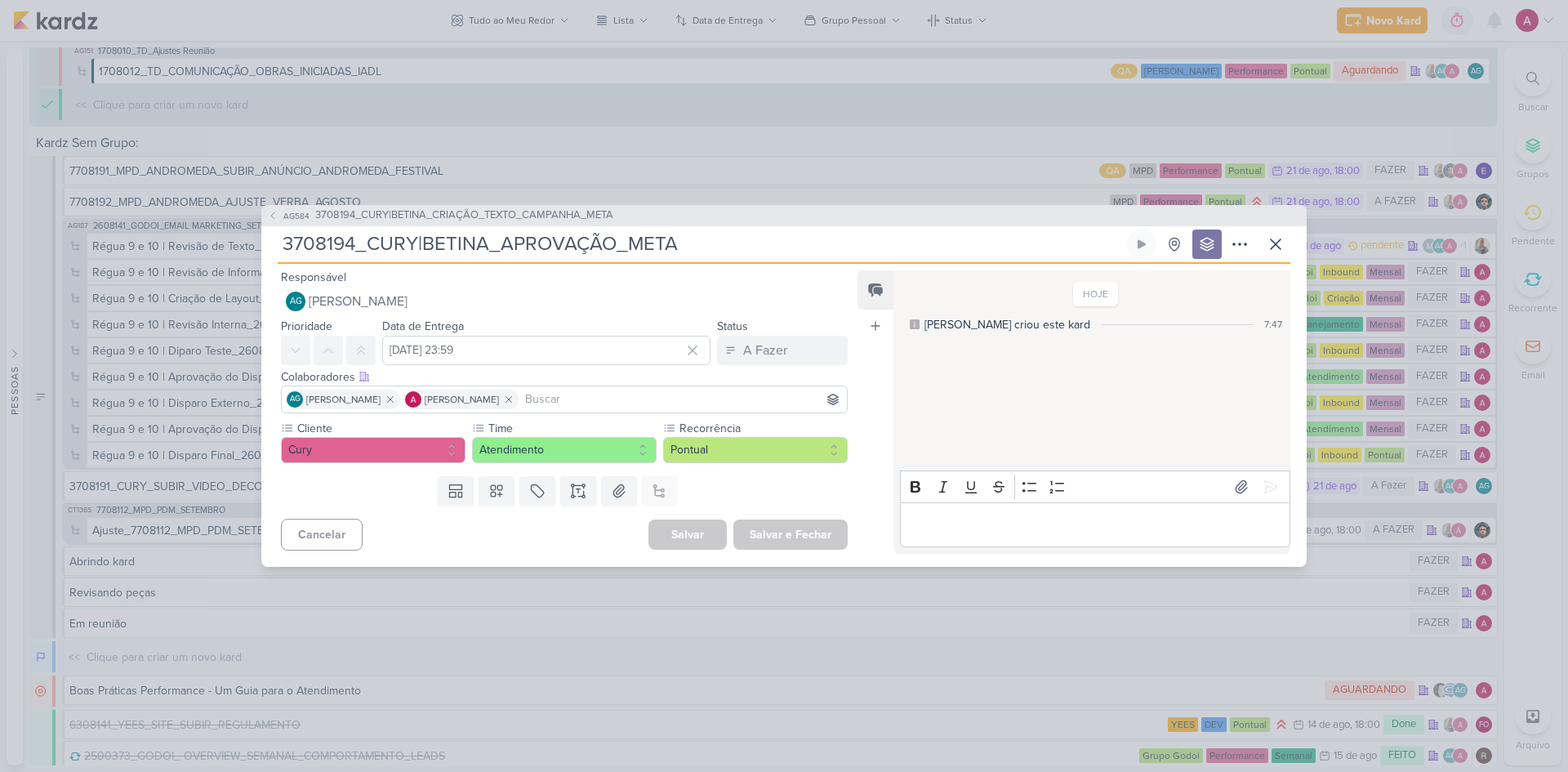
click at [1007, 171] on div "AG584 3708194_CURY|BETINA_CRIAÇÃO_TEXTO_CAMPANHA_META 3708194_CURY|BETINA_APROV…" at bounding box center [784, 386] width 1568 height 772
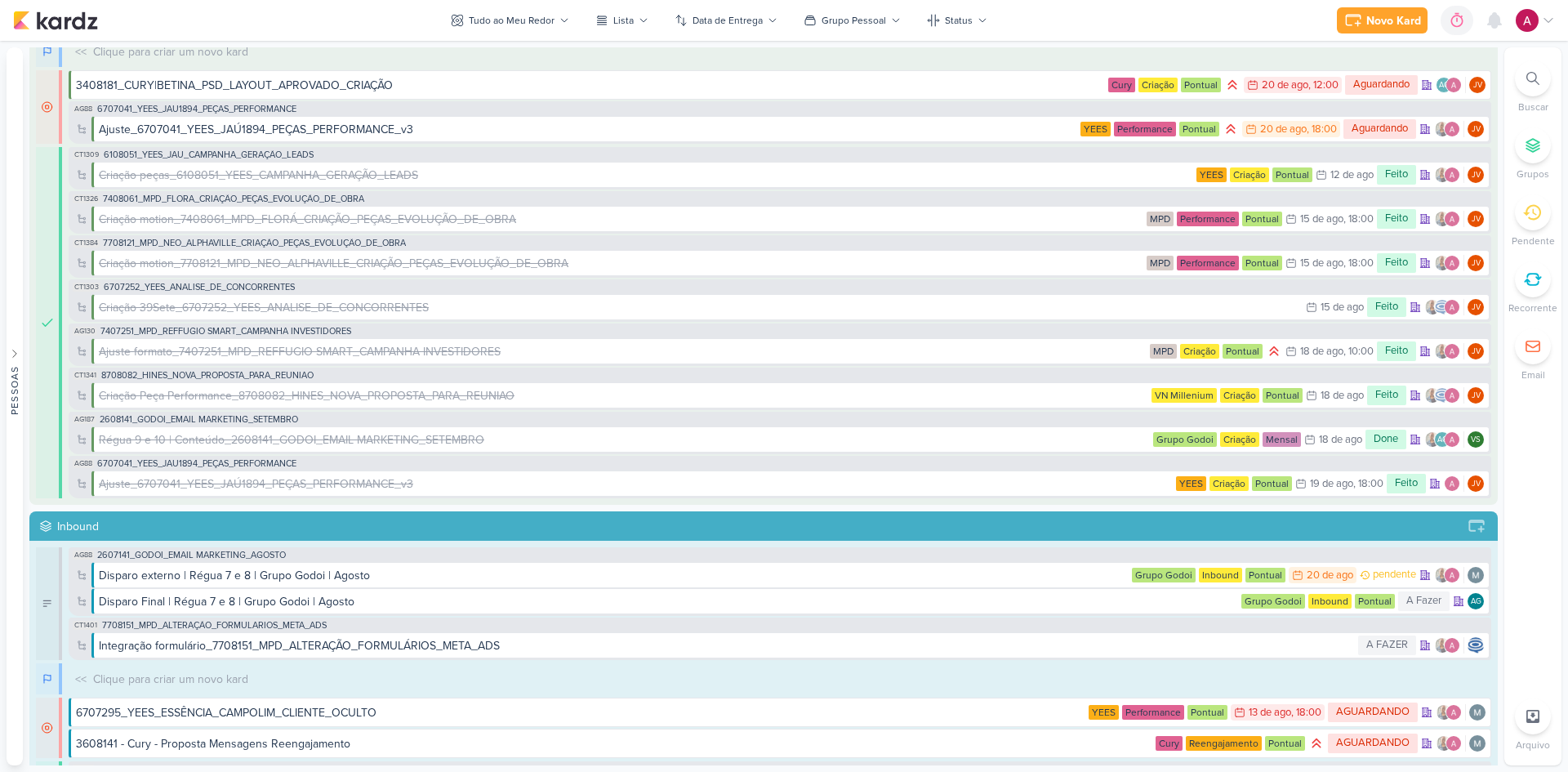
scroll to position [0, 0]
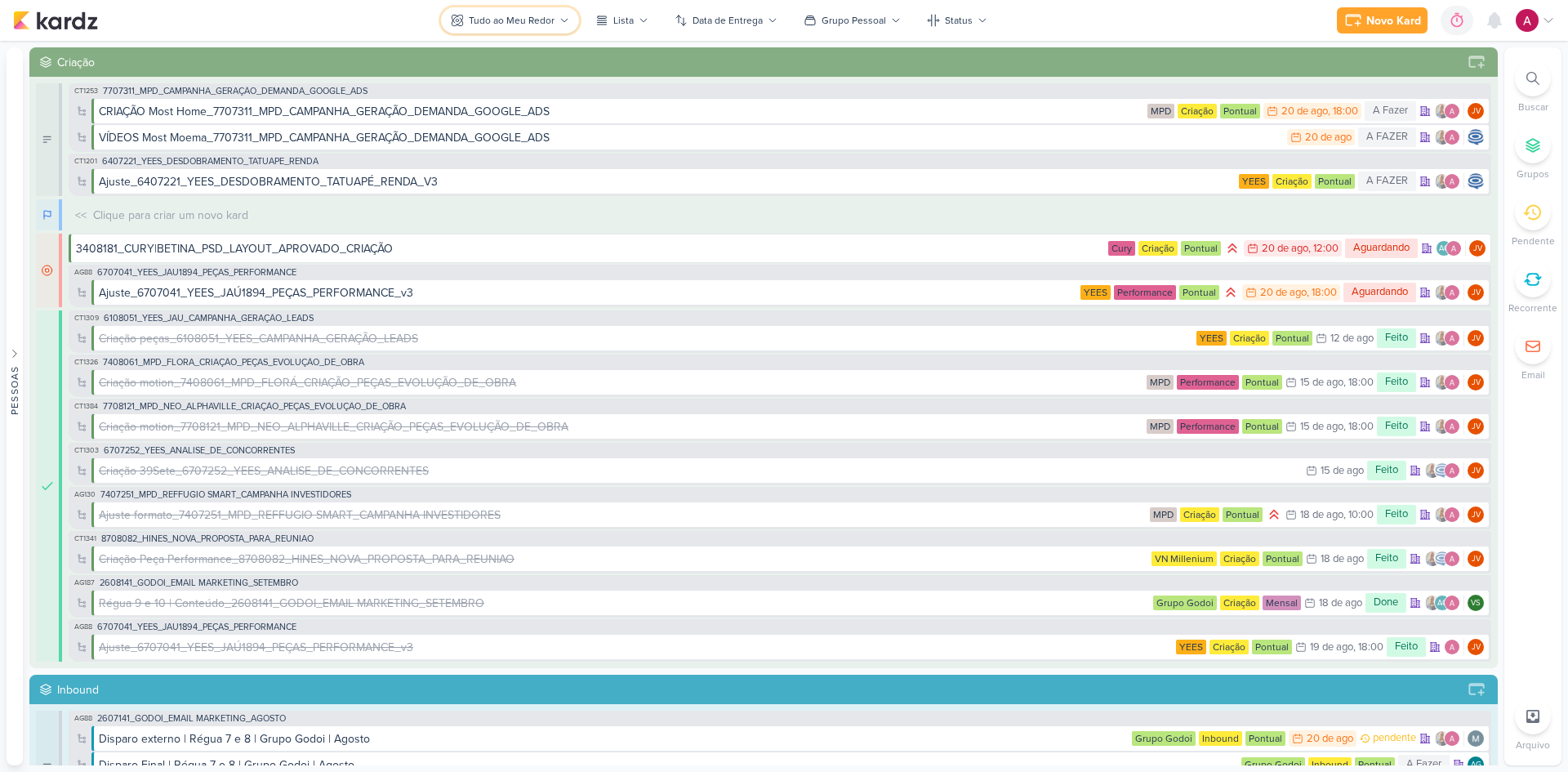
click at [535, 15] on div "Tudo ao Meu Redor" at bounding box center [511, 20] width 86 height 15
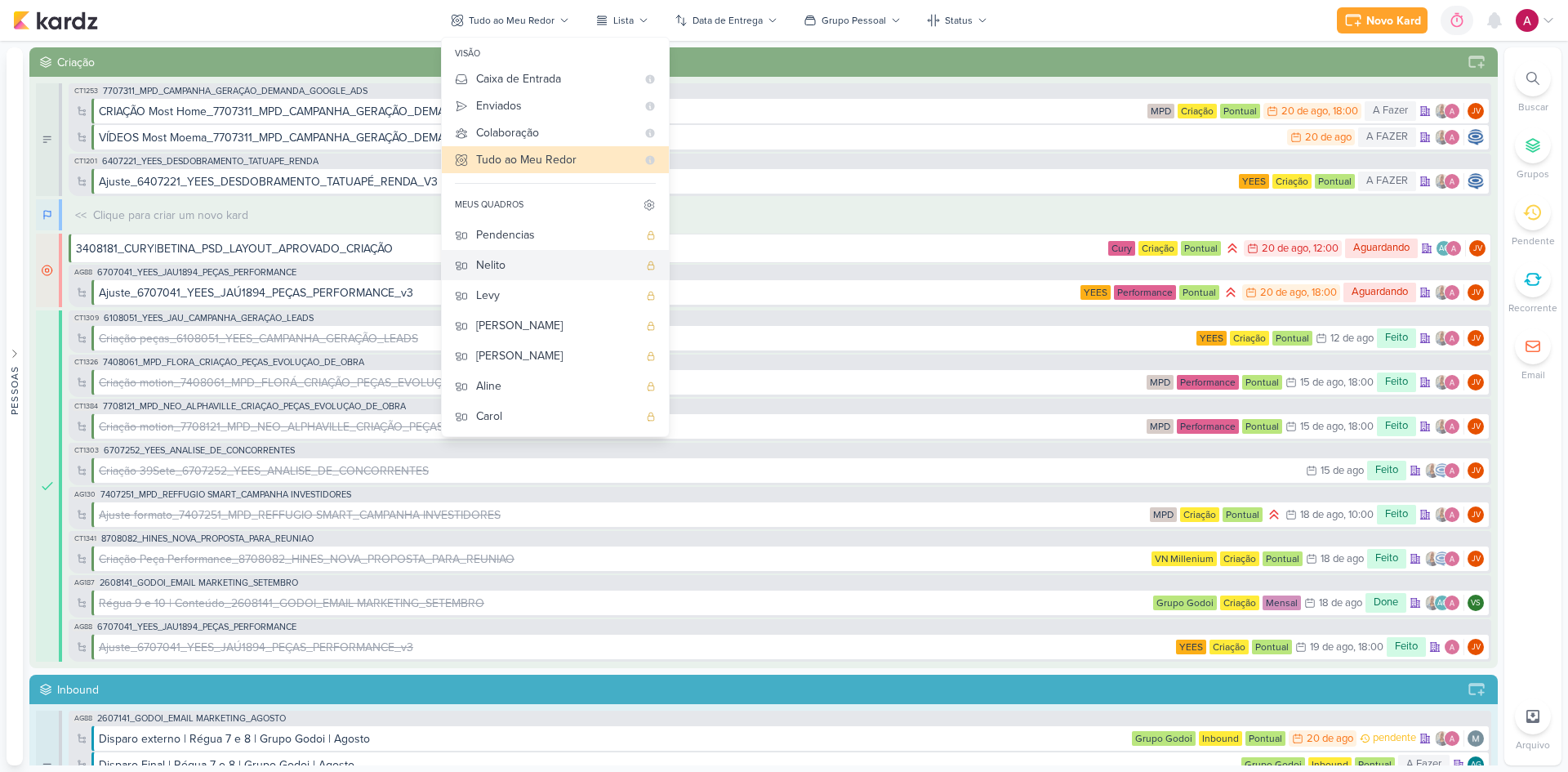
click at [519, 274] on div "Nelito" at bounding box center [557, 265] width 162 height 17
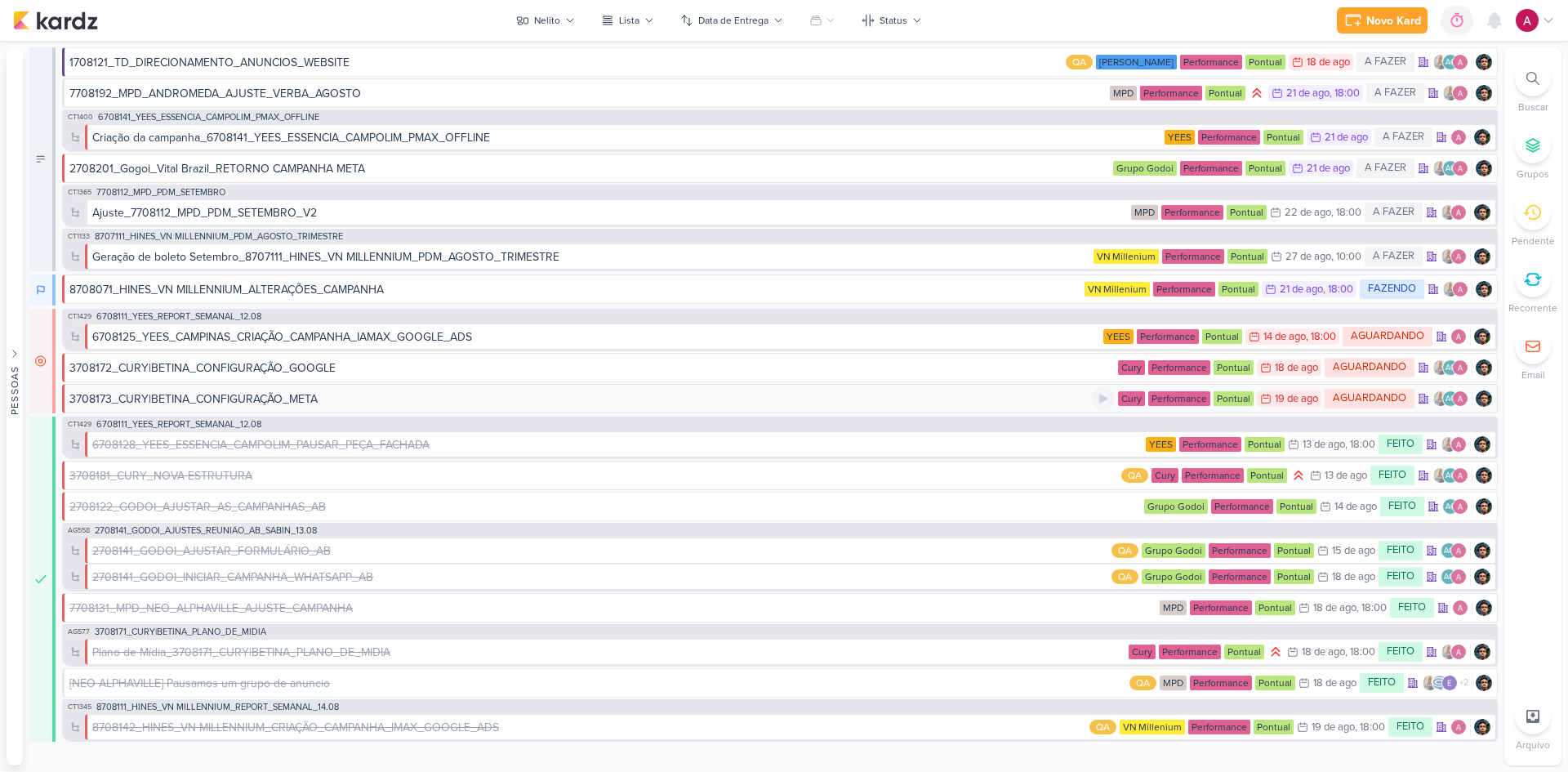
click at [964, 399] on div "3708173_CURY|BETINA_CONFIGURAÇÃO_META" at bounding box center [580, 399] width 1022 height 17
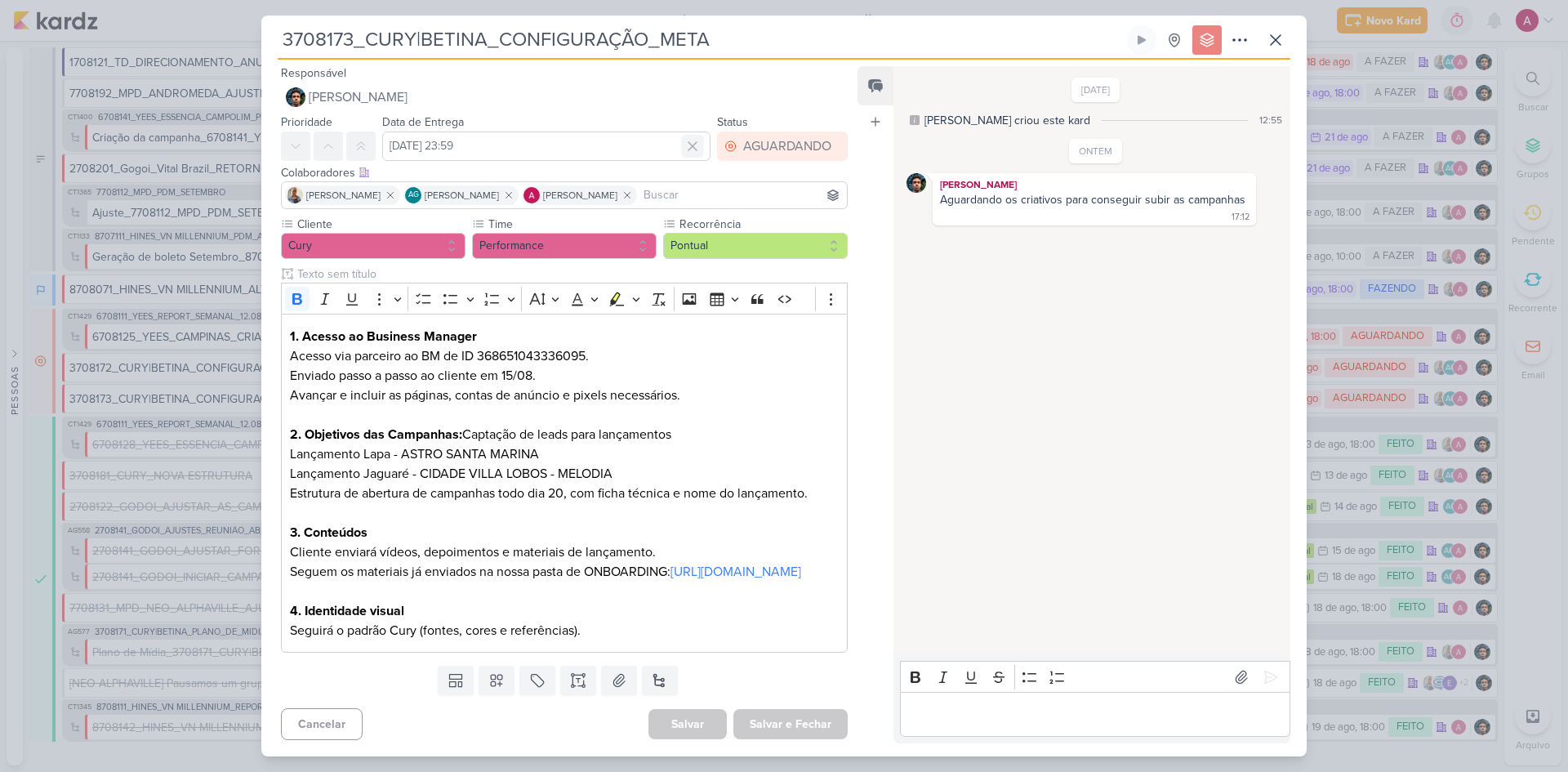
click at [688, 147] on icon at bounding box center [692, 146] width 8 height 8
click at [805, 516] on button "Salvar e Fechar" at bounding box center [790, 724] width 115 height 30
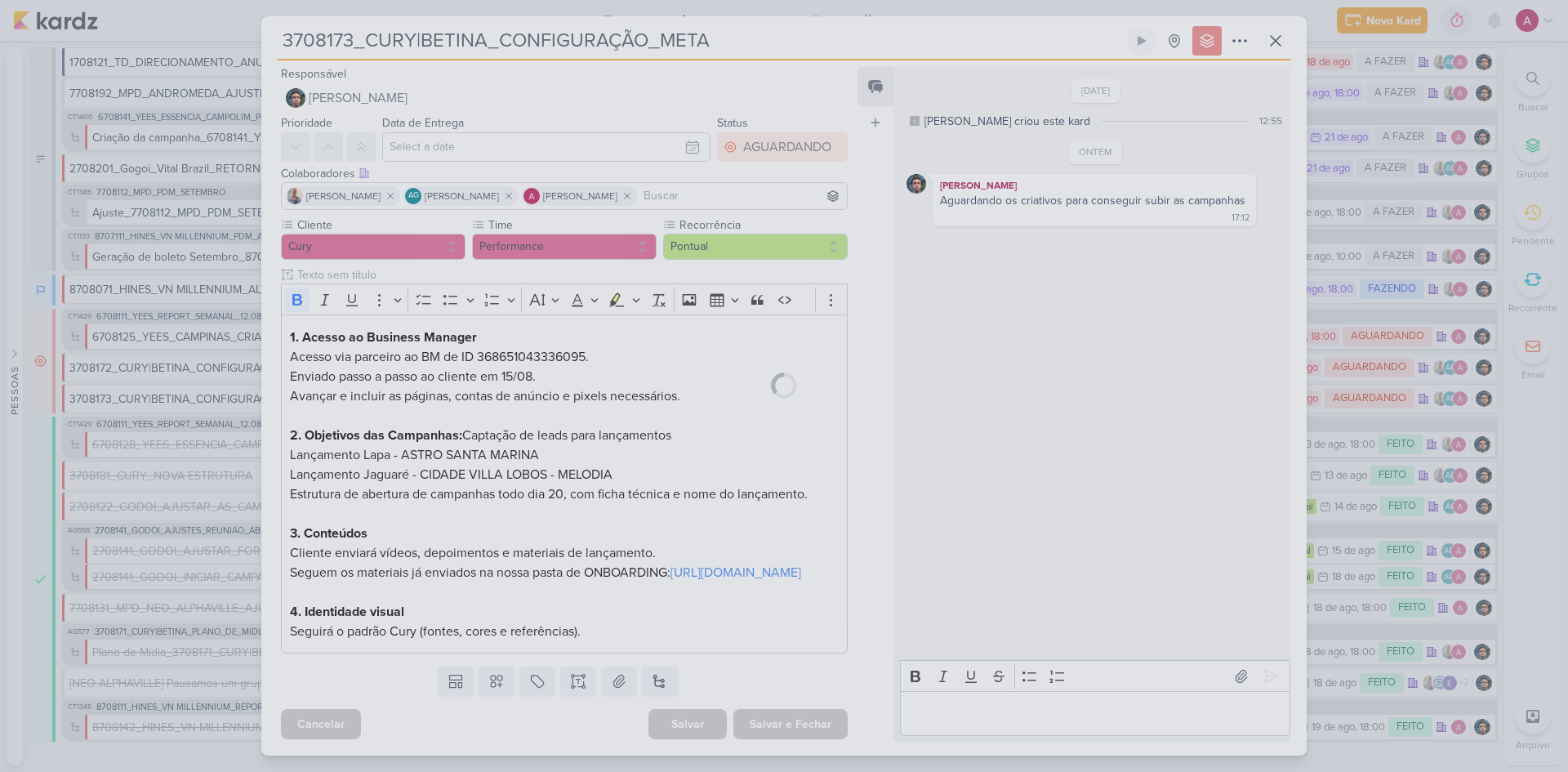
scroll to position [16, 0]
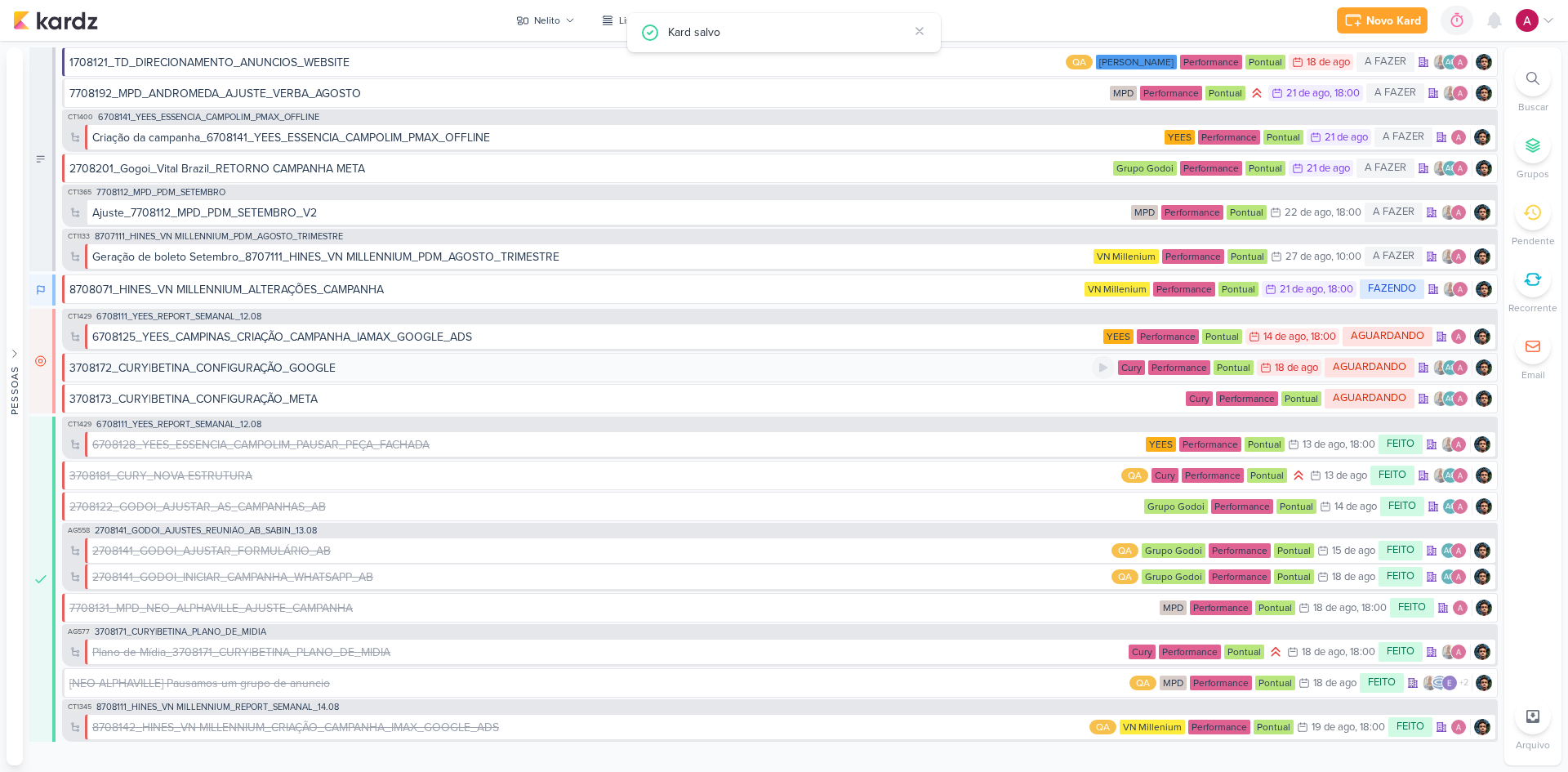
click at [343, 365] on div "3708172_CURY|BETINA_CONFIGURAÇÃO_GOOGLE" at bounding box center [580, 368] width 1022 height 17
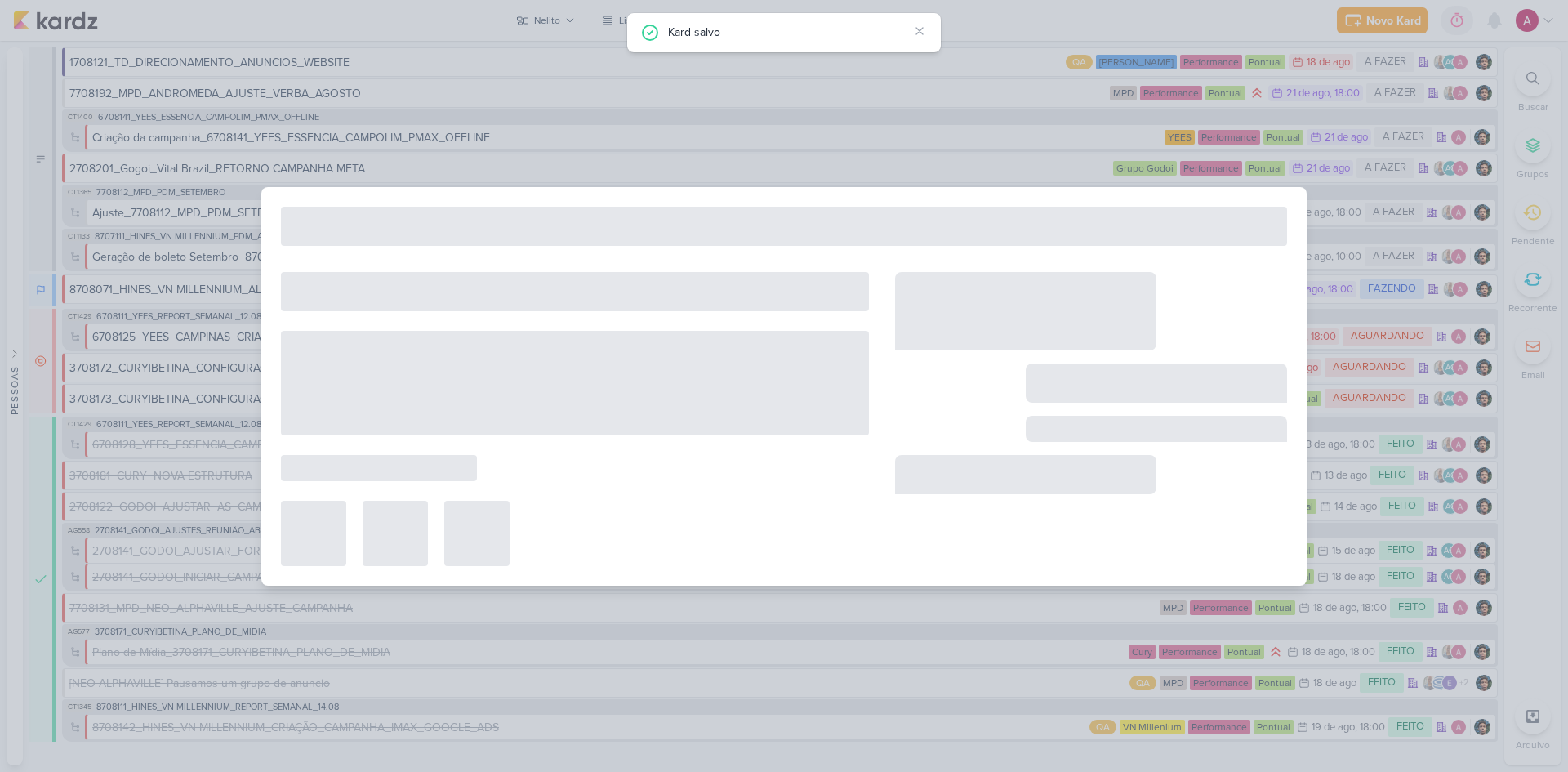
type input "3708172_CURY|BETINA_CONFIGURAÇÃO_GOOGLE"
type input "[DATE] 23:59"
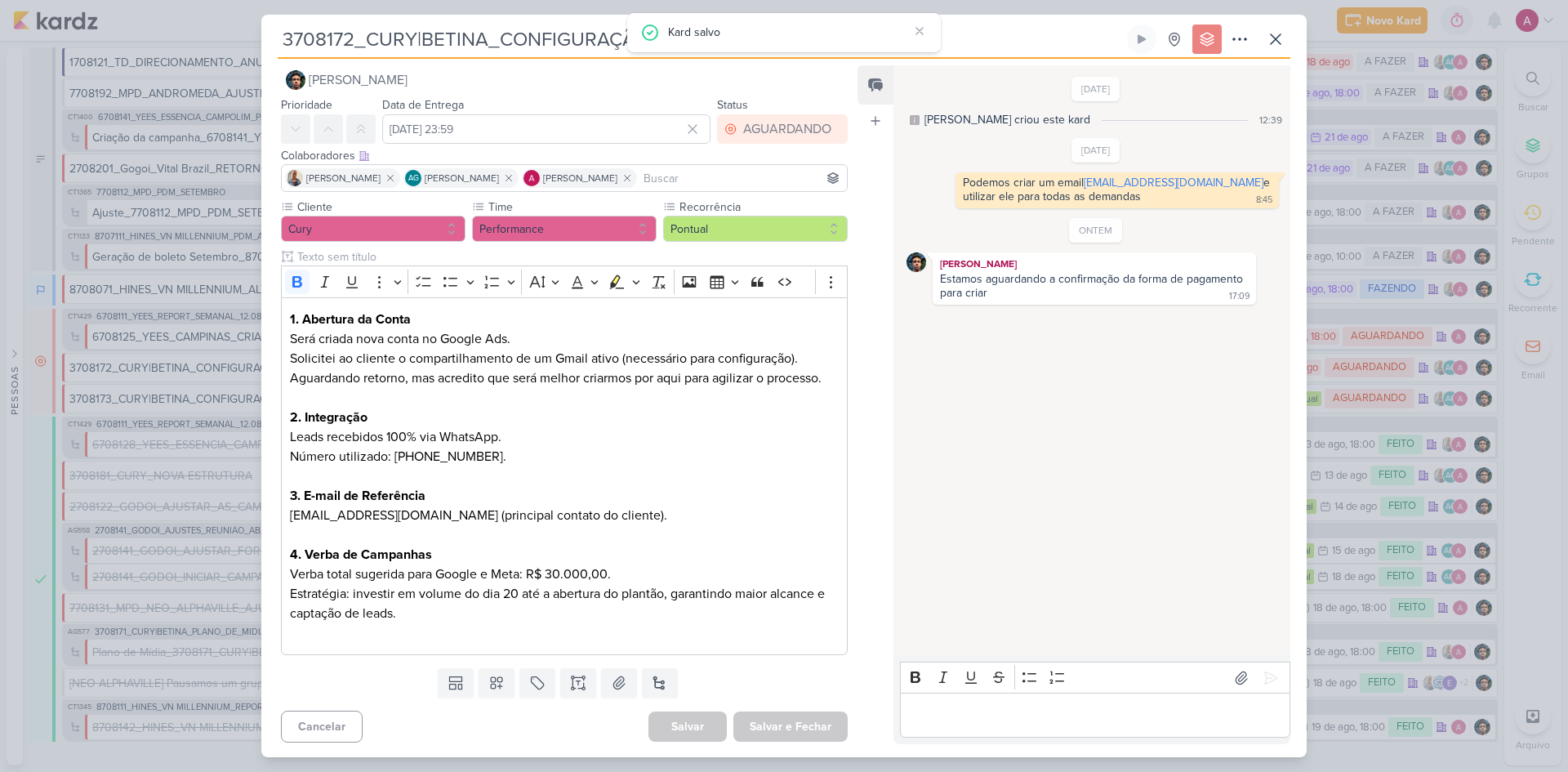
scroll to position [0, 0]
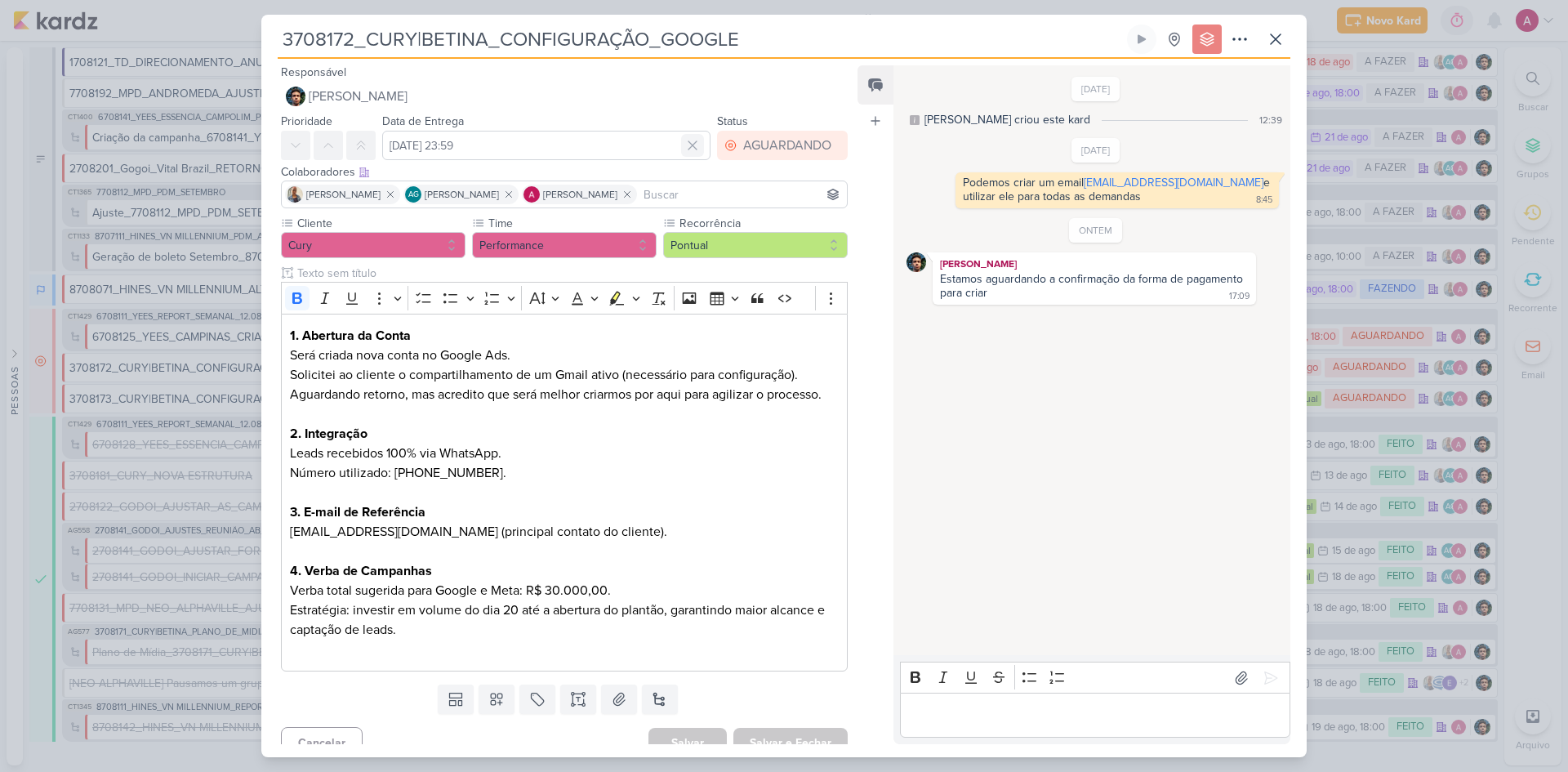
click at [688, 149] on icon at bounding box center [692, 145] width 8 height 8
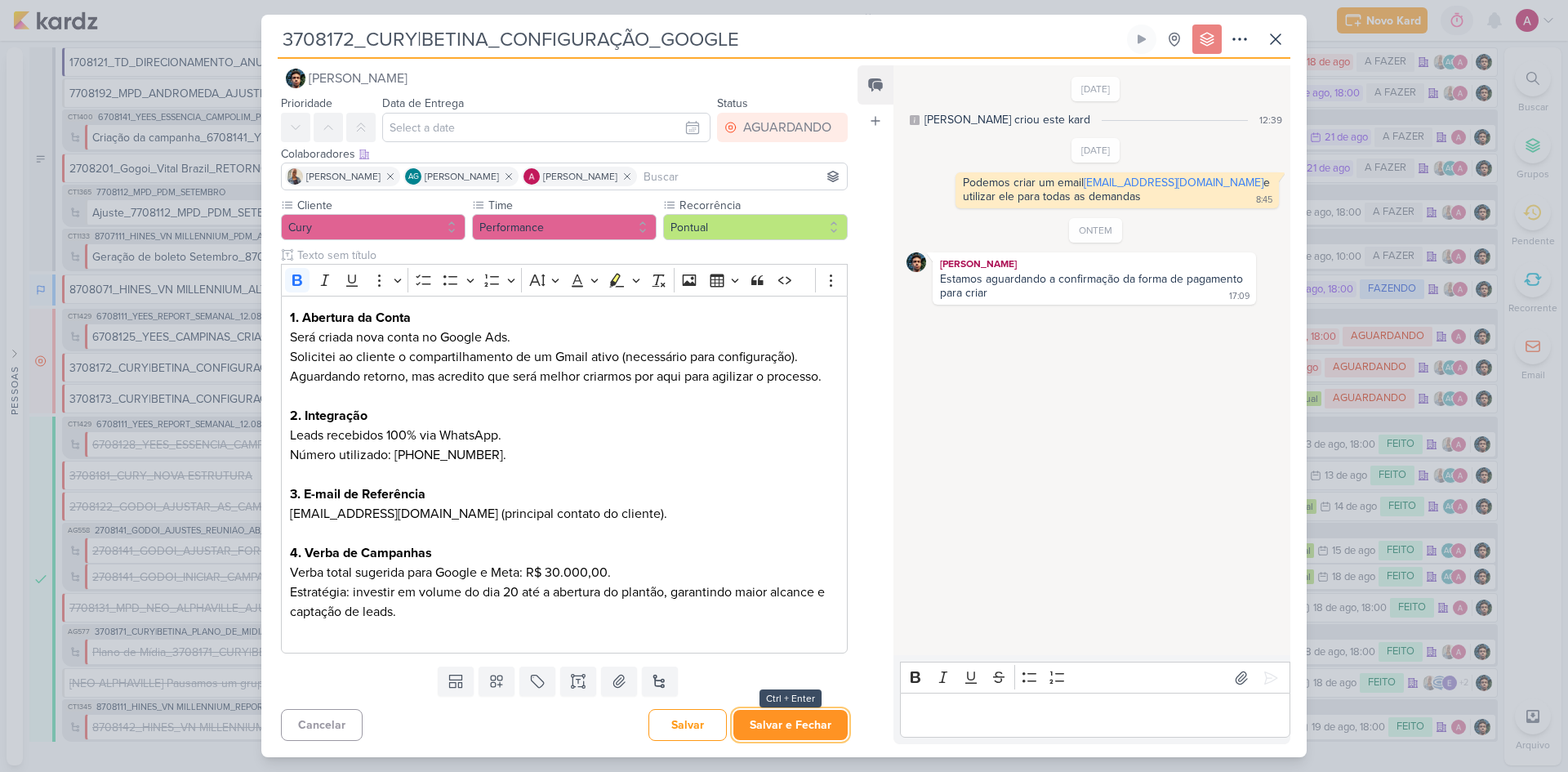
click at [772, 516] on button "Salvar e Fechar" at bounding box center [790, 725] width 115 height 30
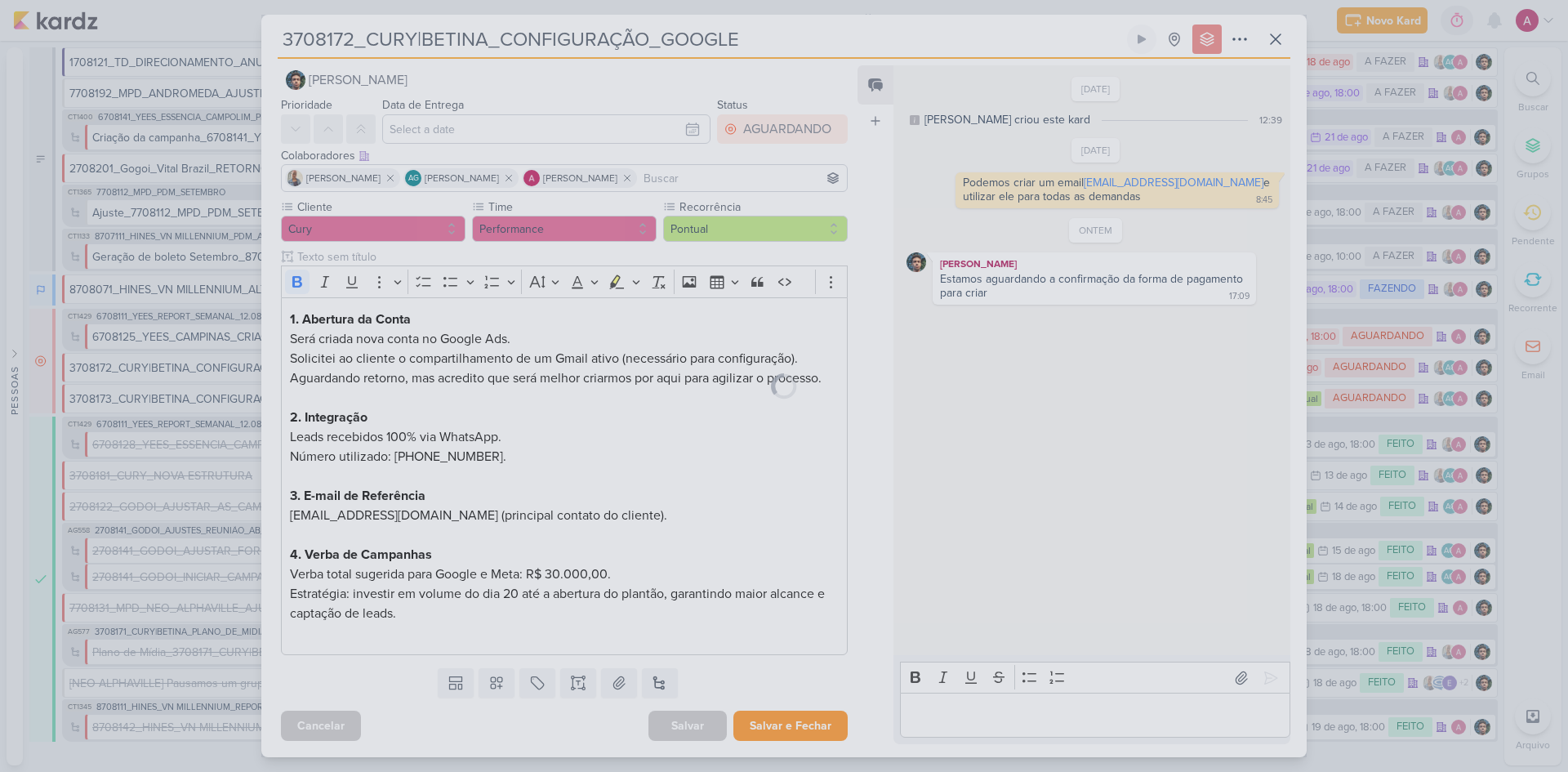
scroll to position [16, 0]
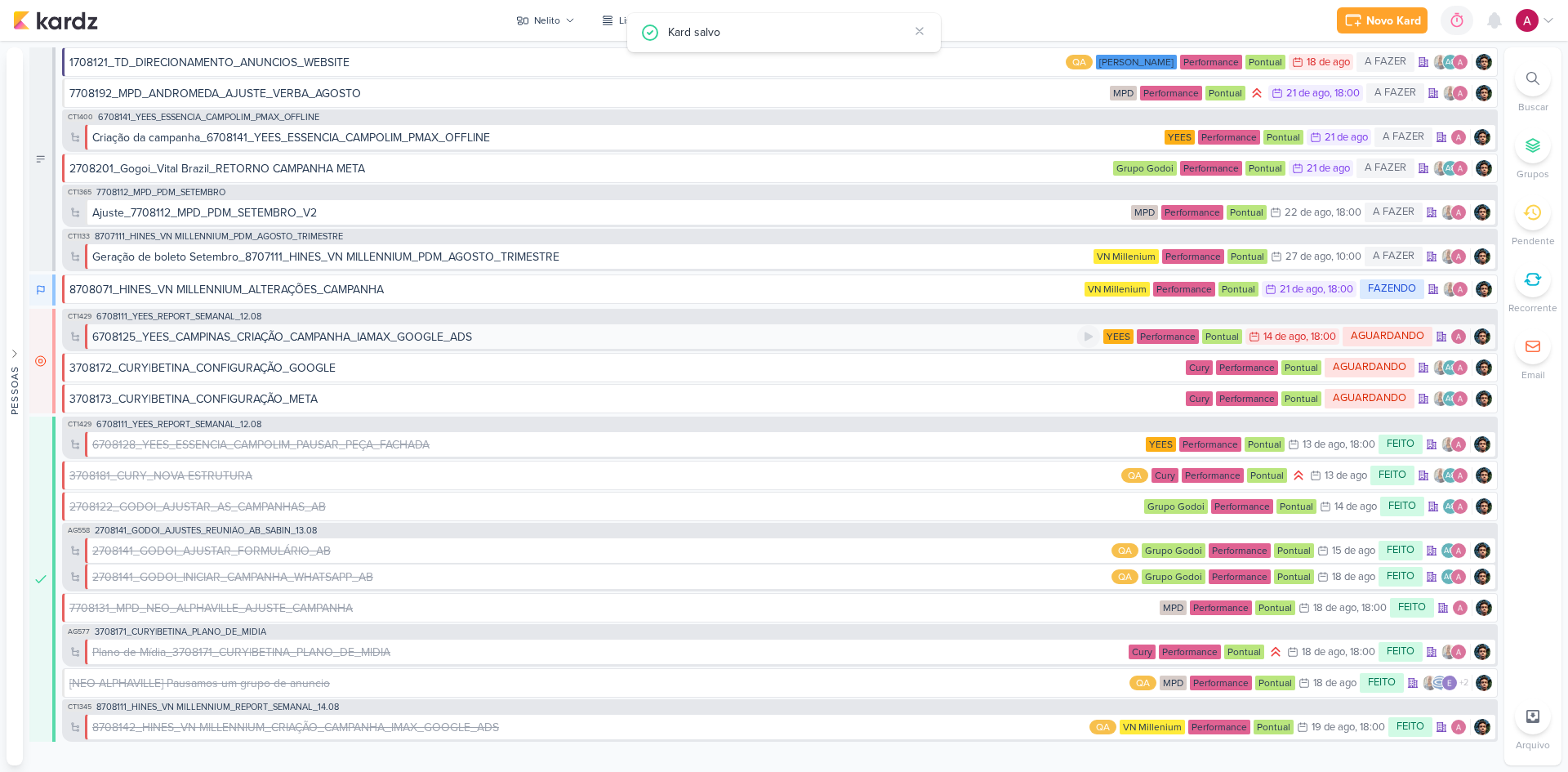
click at [970, 338] on div "6708125_YEES_CAMPINAS_CRIAÇÃO_CAMPANHA_IAMAX_GOOGLE_ADS" at bounding box center [584, 337] width 985 height 17
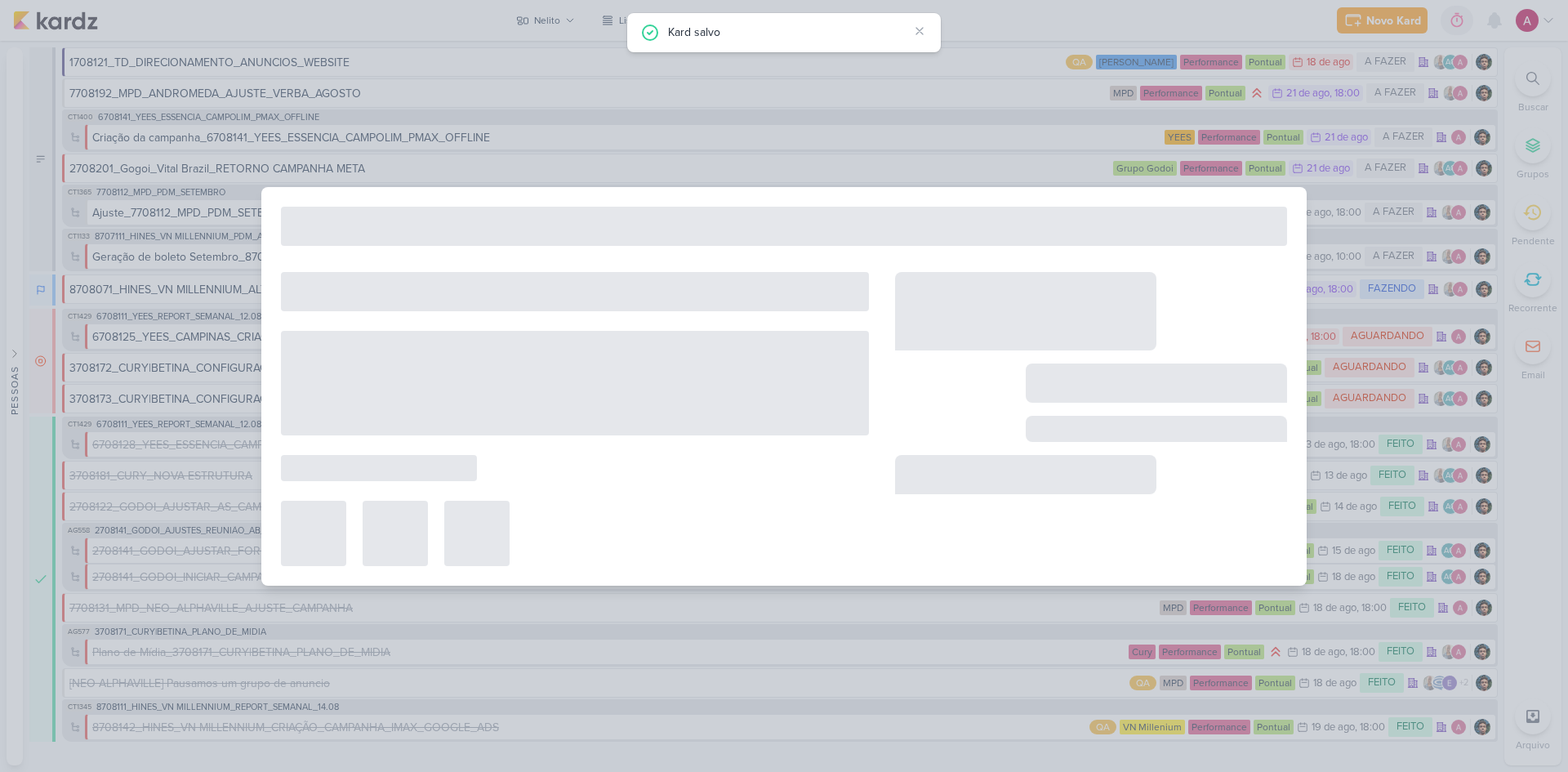
type input "6708125_YEES_CAMPINAS_CRIAÇÃO_CAMPANHA_IAMAX_GOOGLE_ADS"
type input "[DATE] 18:00"
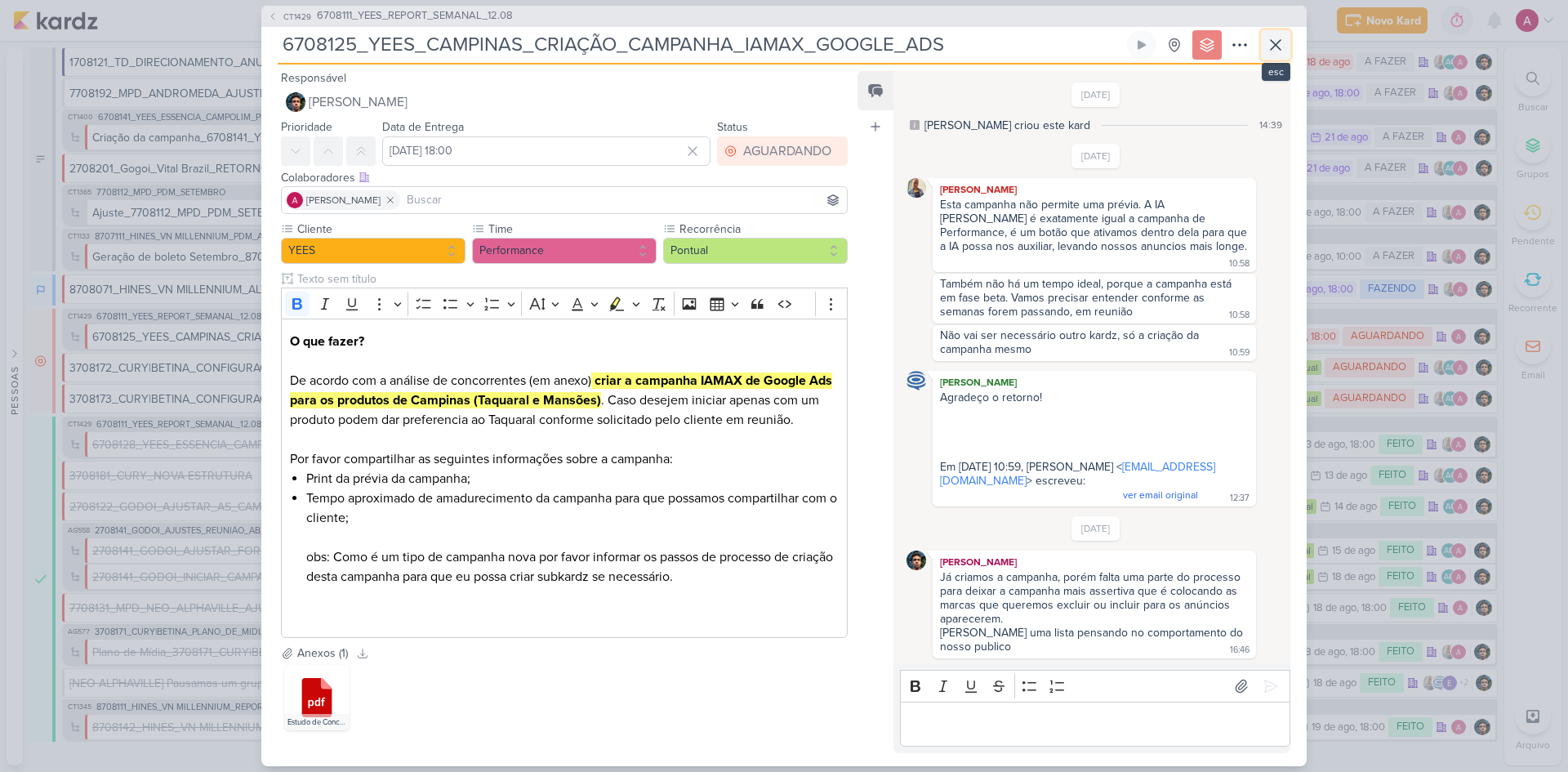
click at [1114, 55] on icon at bounding box center [1276, 45] width 20 height 20
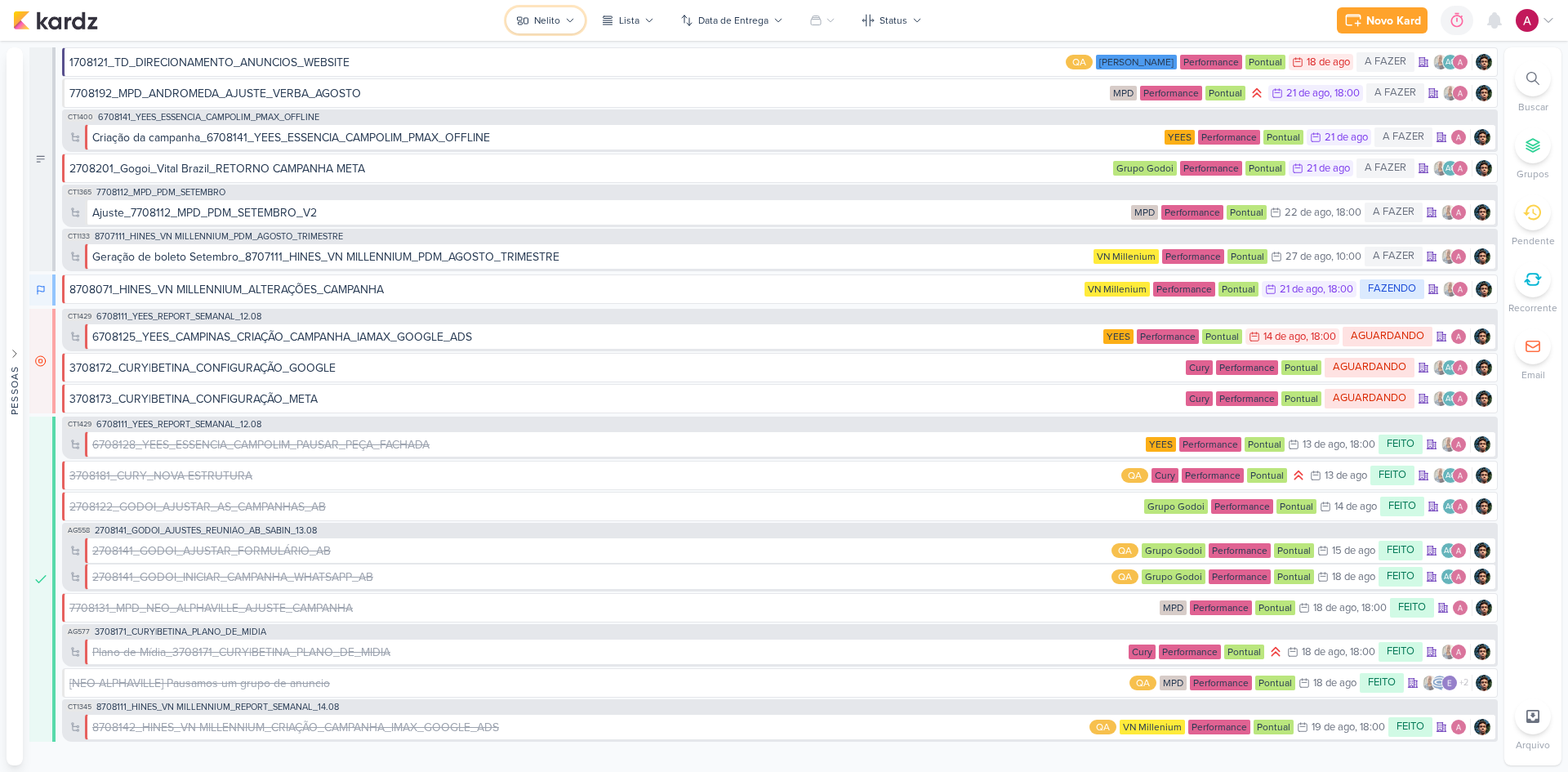
click at [544, 19] on div "Nelito" at bounding box center [546, 20] width 26 height 15
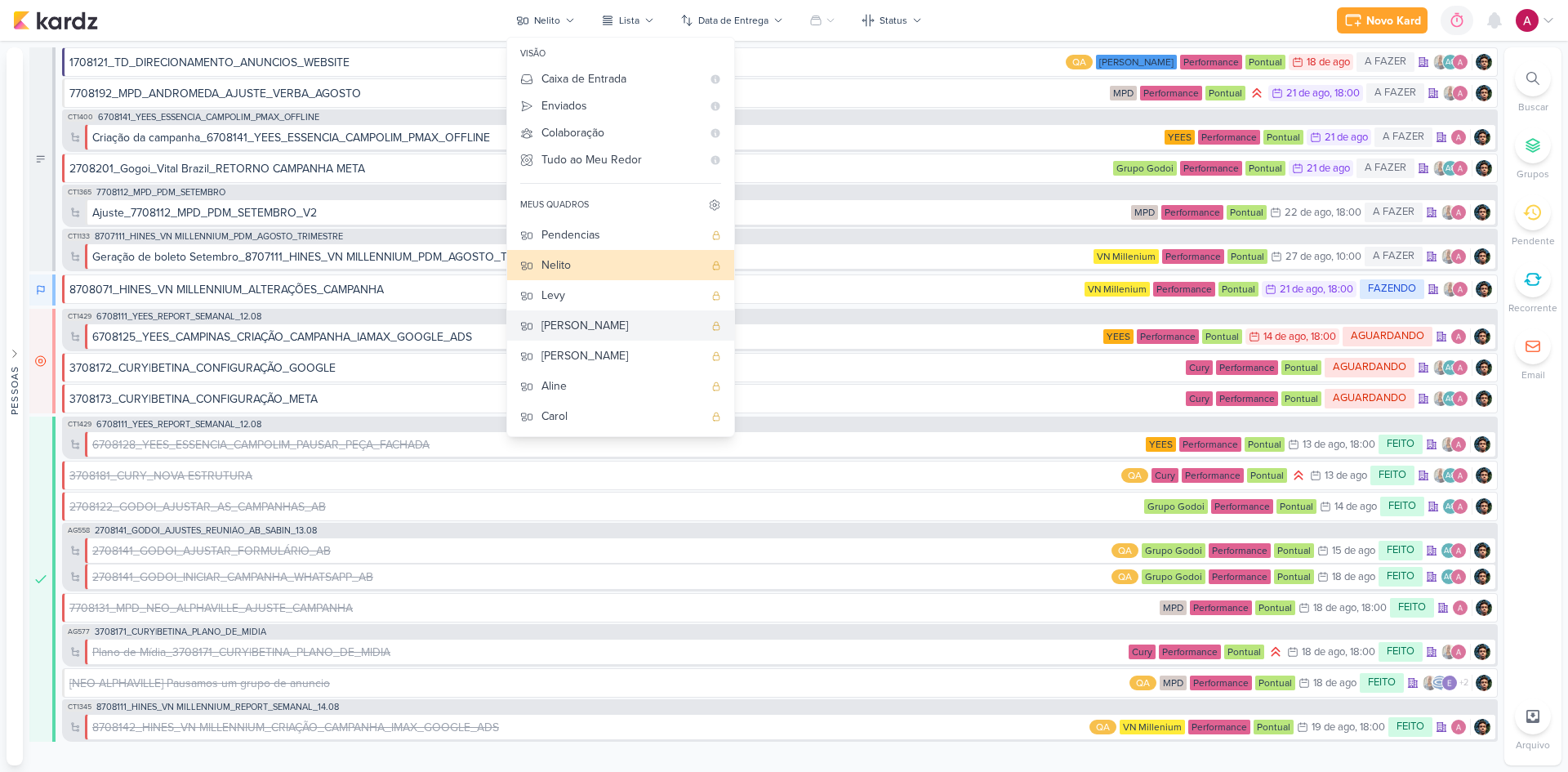
click at [569, 329] on div "[PERSON_NAME]" at bounding box center [622, 325] width 162 height 17
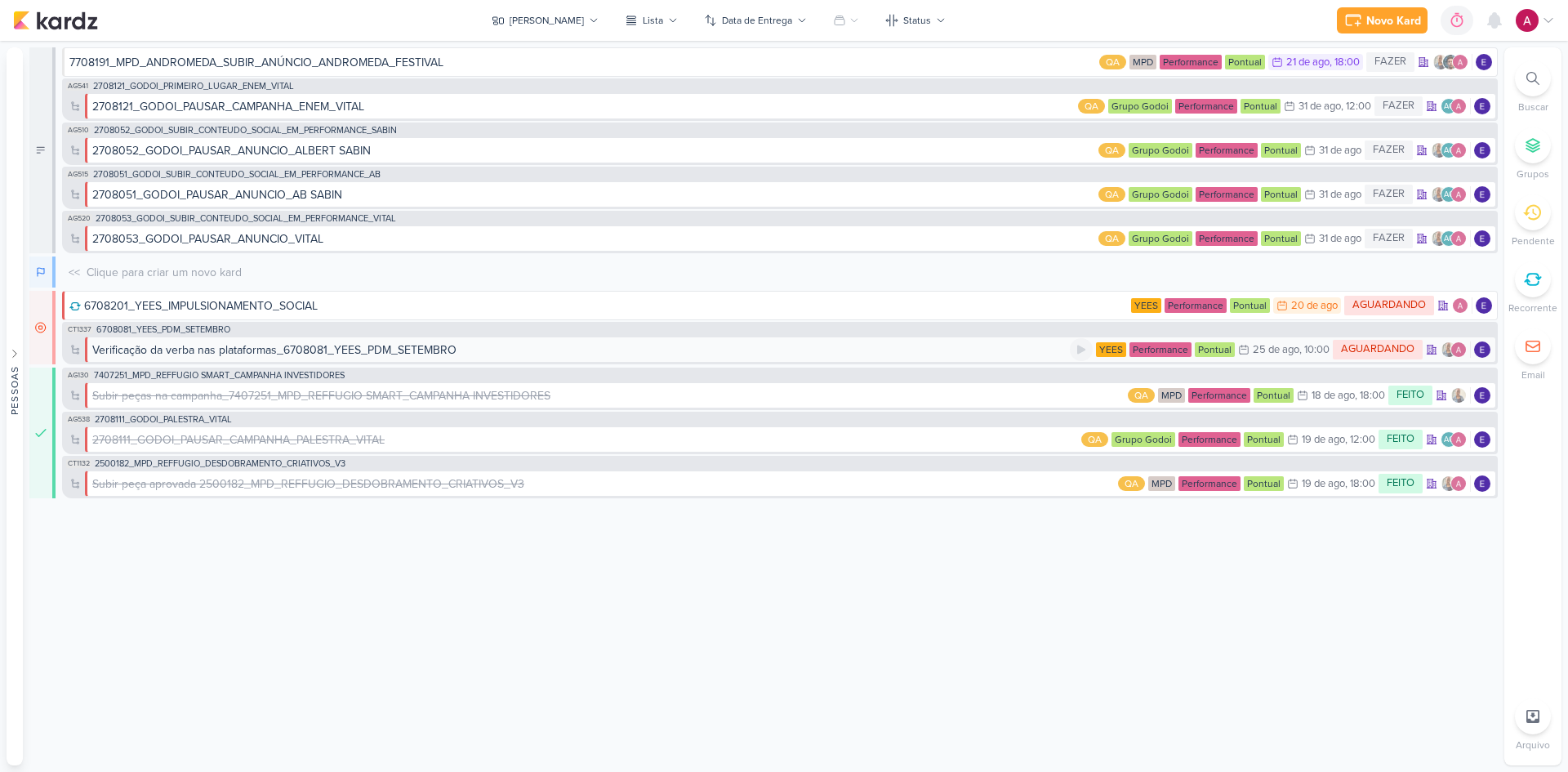
click at [499, 355] on div "Verificação da verba nas plataformas_6708081_YEES_PDM_SETEMBRO" at bounding box center [581, 349] width 978 height 17
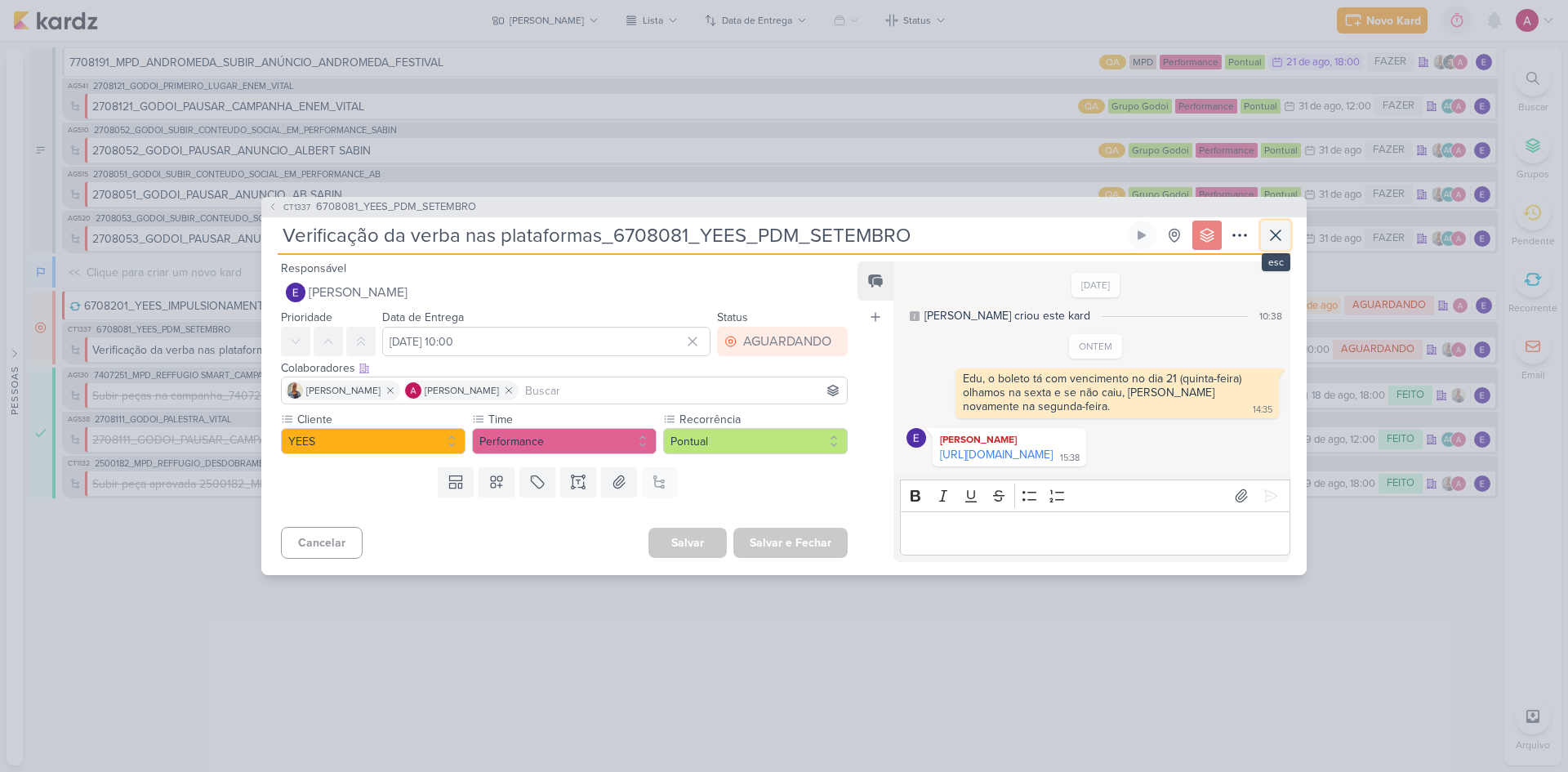
click at [1114, 226] on icon at bounding box center [1276, 235] width 20 height 20
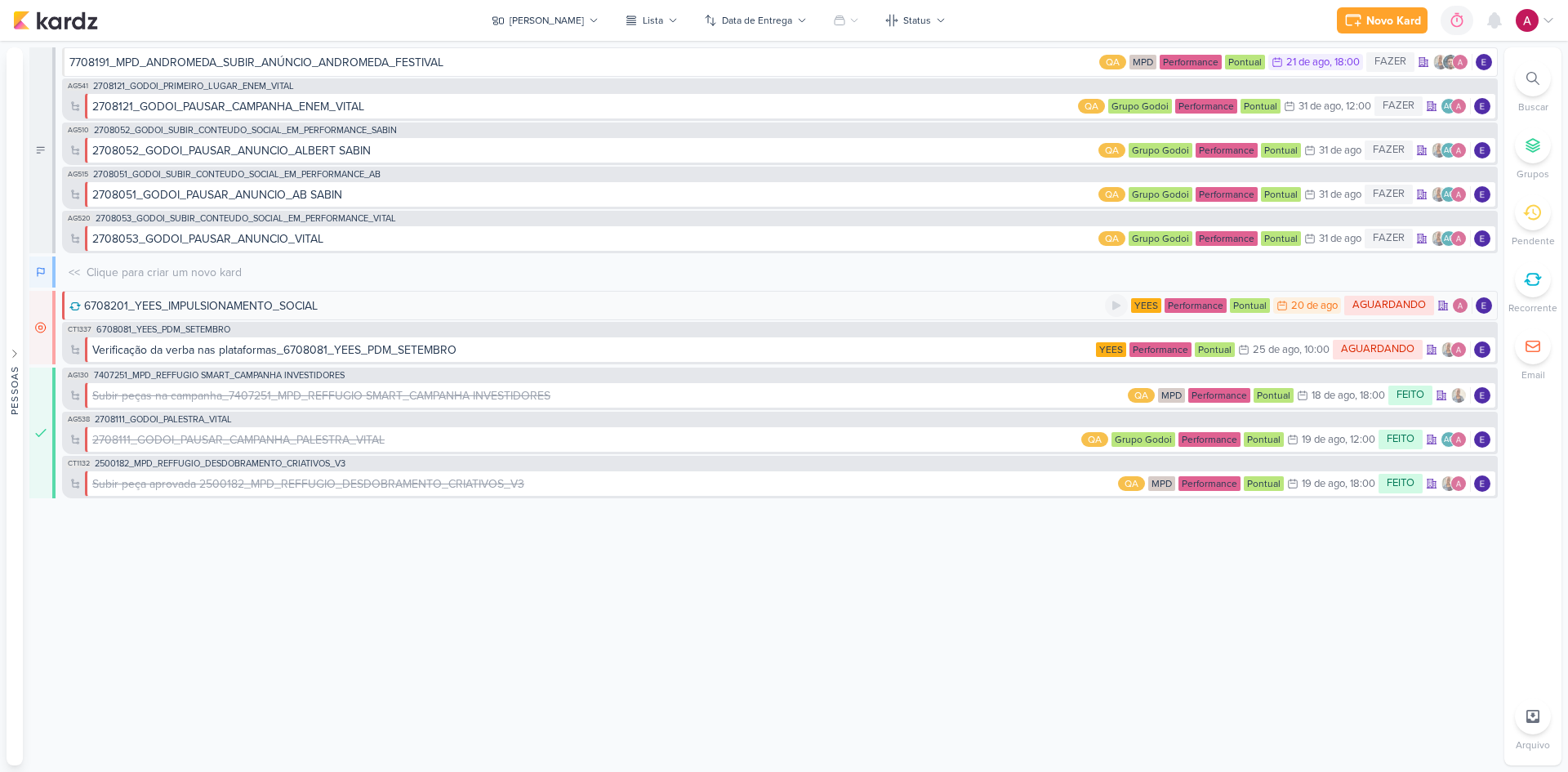
click at [917, 305] on div "6708201_YEES_IMPULSIONAMENTO_SOCIAL" at bounding box center [587, 306] width 1035 height 17
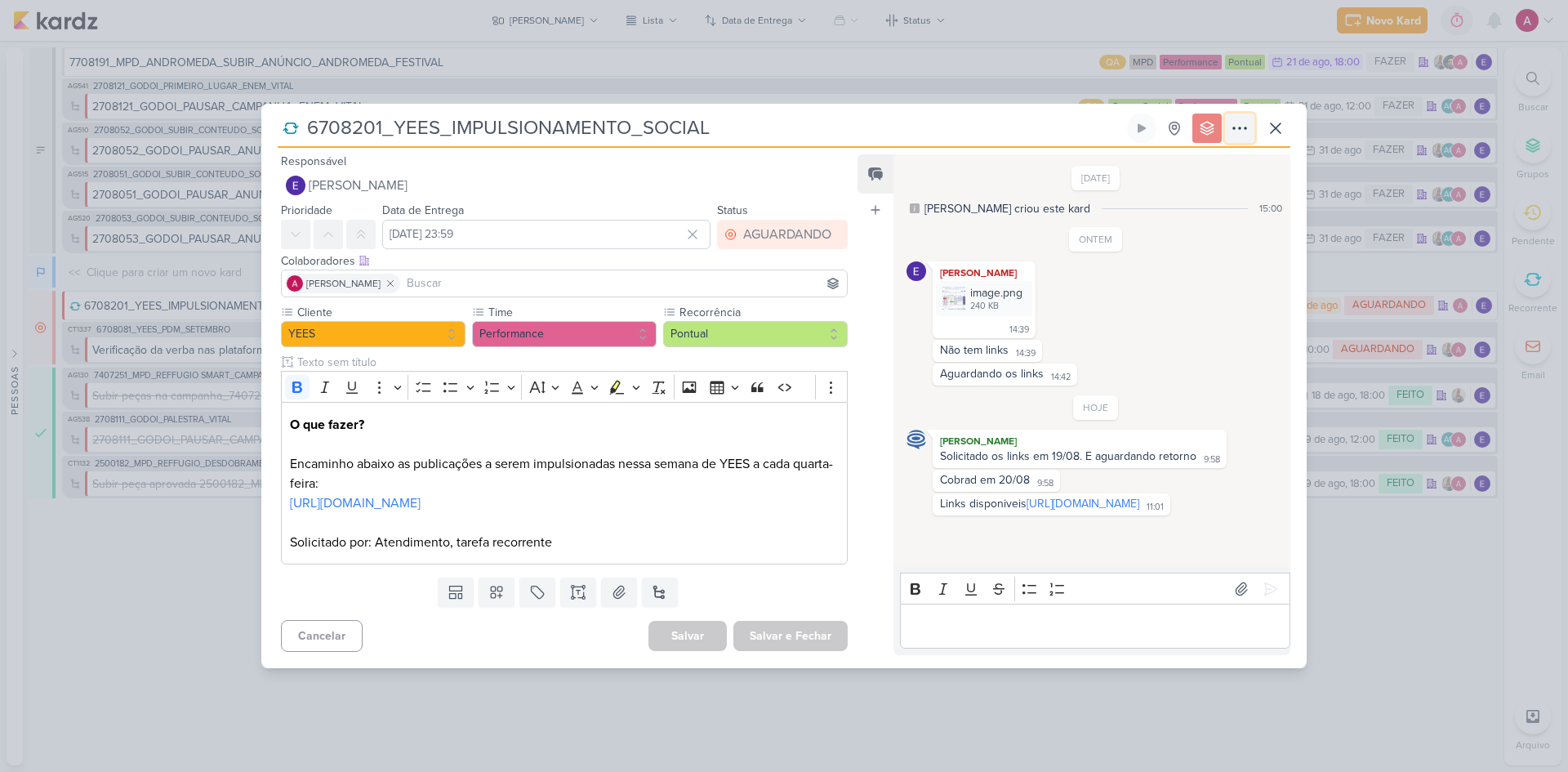
click at [1114, 114] on button at bounding box center [1239, 128] width 29 height 29
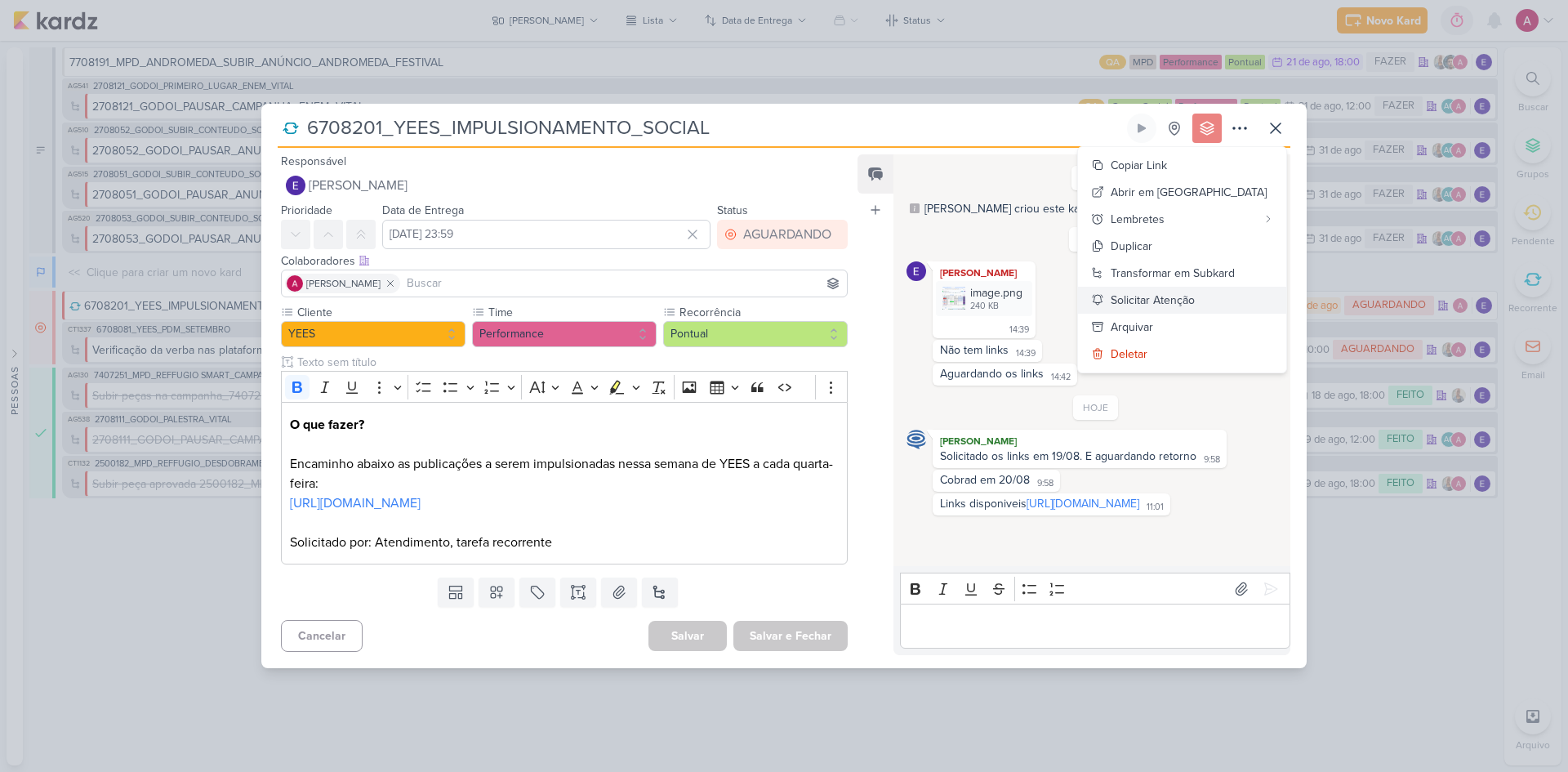
click at [1114, 291] on div "Solicitar Atenção" at bounding box center [1152, 299] width 84 height 17
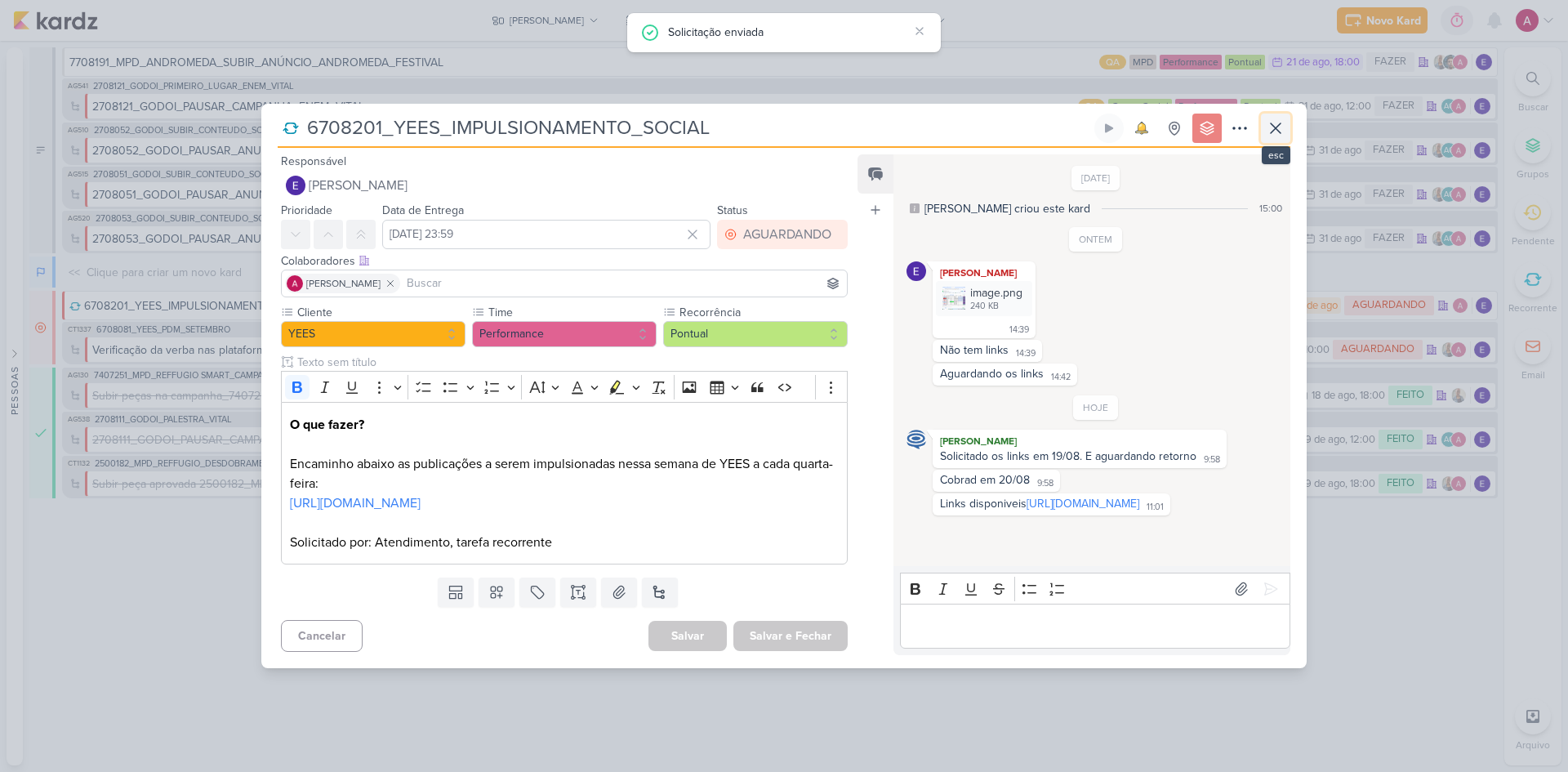
click at [1114, 121] on icon at bounding box center [1276, 128] width 20 height 20
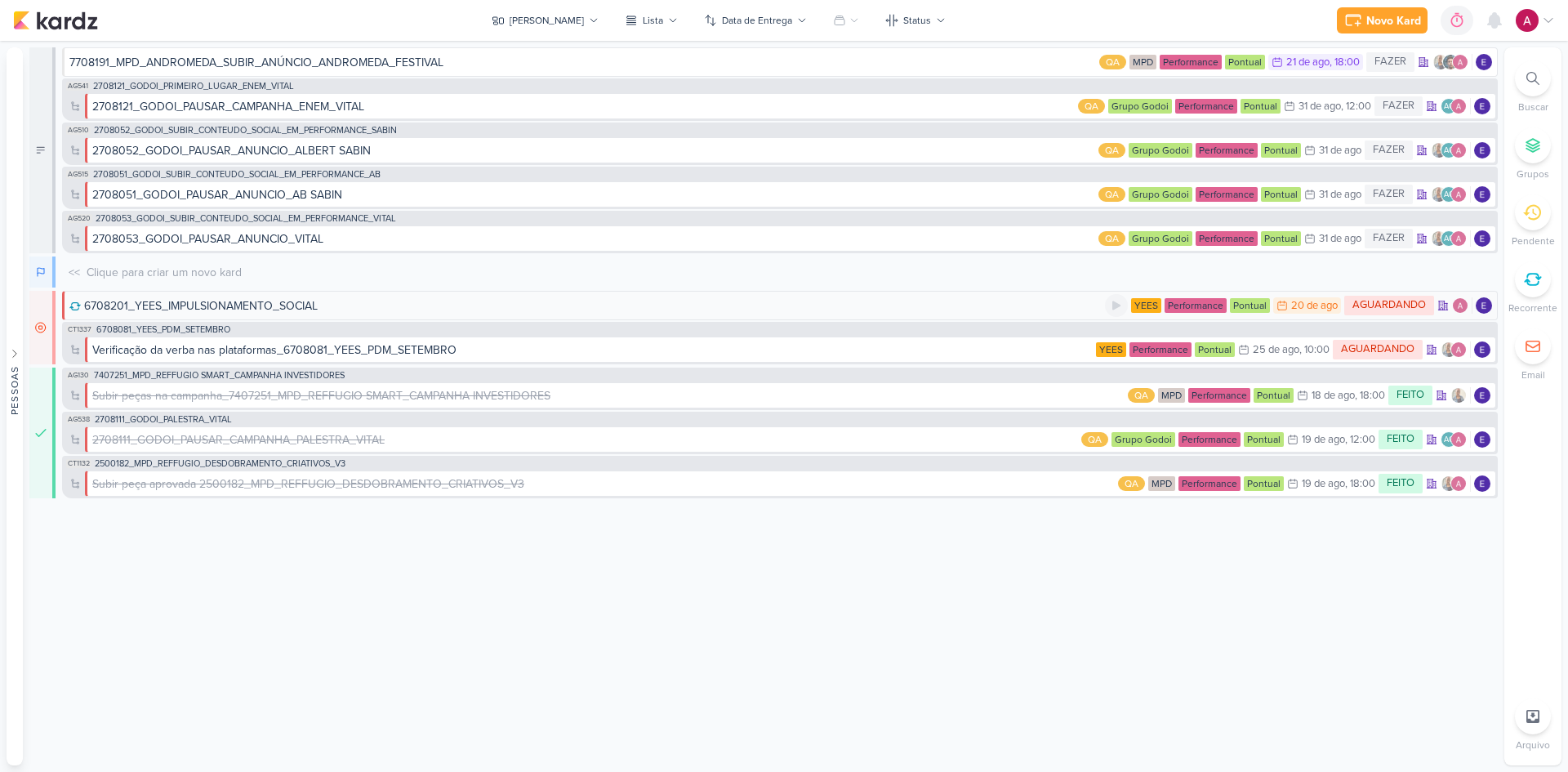
click at [354, 311] on div "6708201_YEES_IMPULSIONAMENTO_SOCIAL" at bounding box center [587, 306] width 1035 height 17
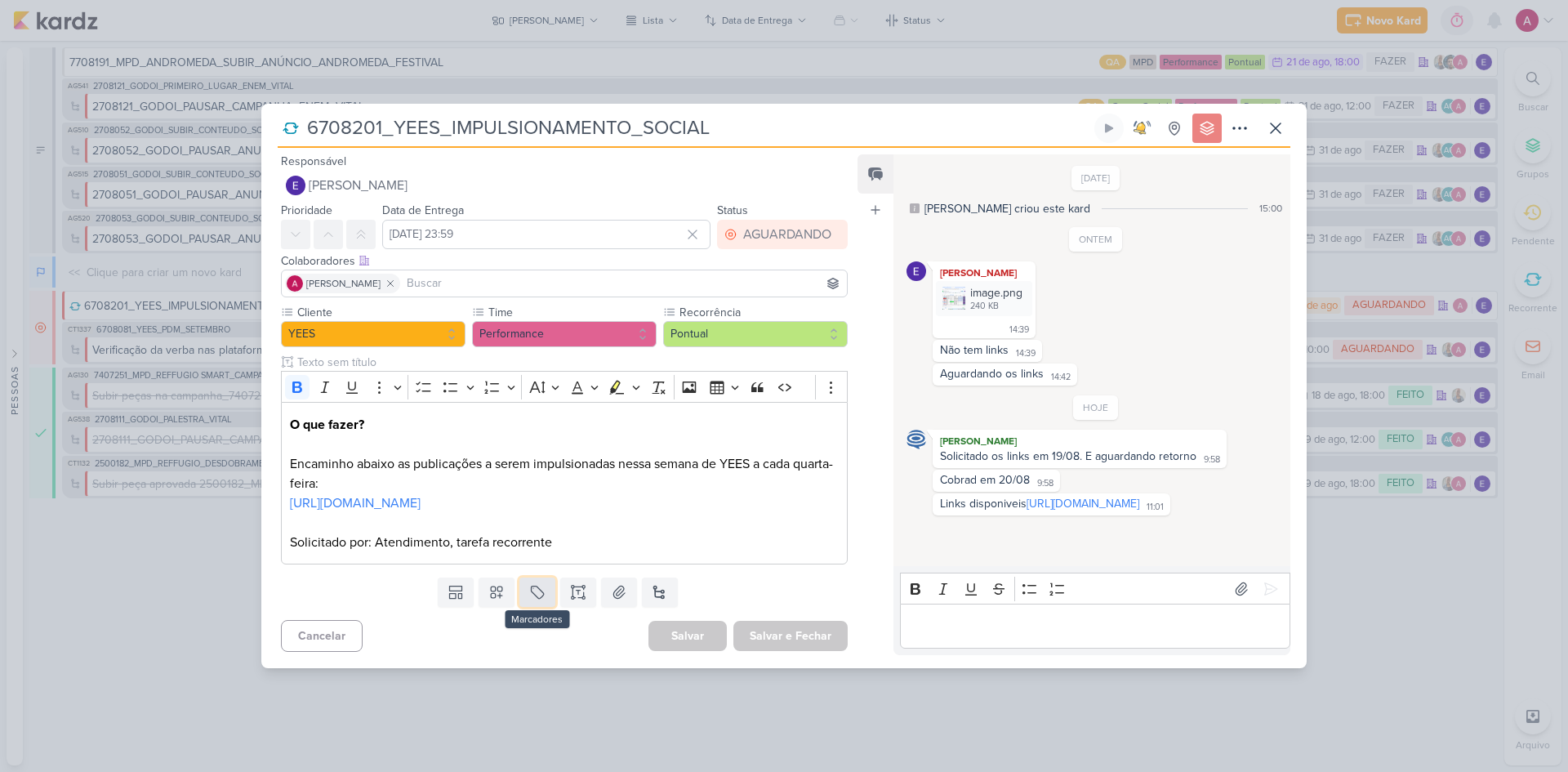
click at [528, 516] on button at bounding box center [537, 592] width 36 height 29
click at [517, 516] on button "QA" at bounding box center [541, 563] width 162 height 29
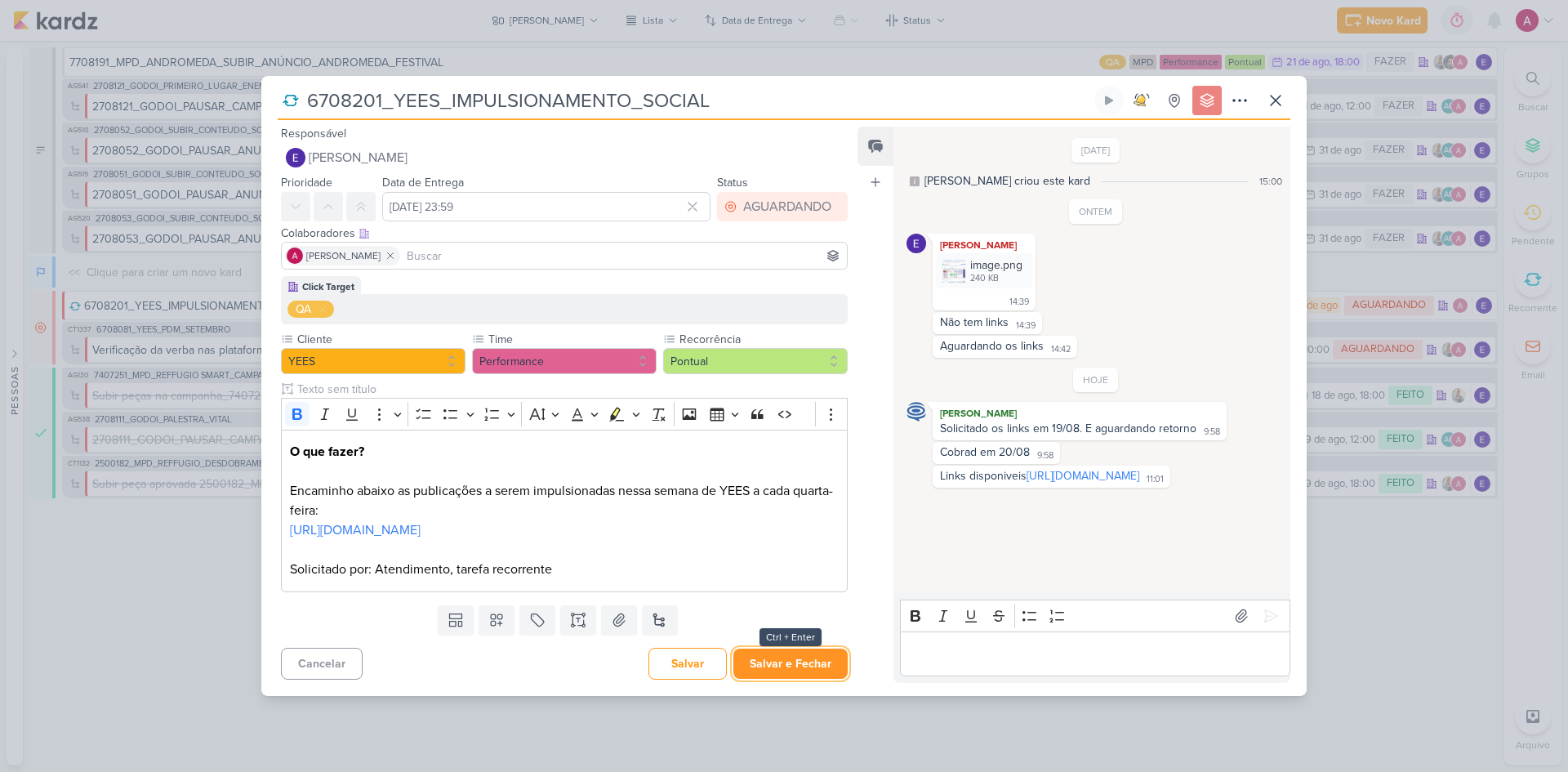
click at [757, 516] on button "Salvar e Fechar" at bounding box center [790, 664] width 115 height 30
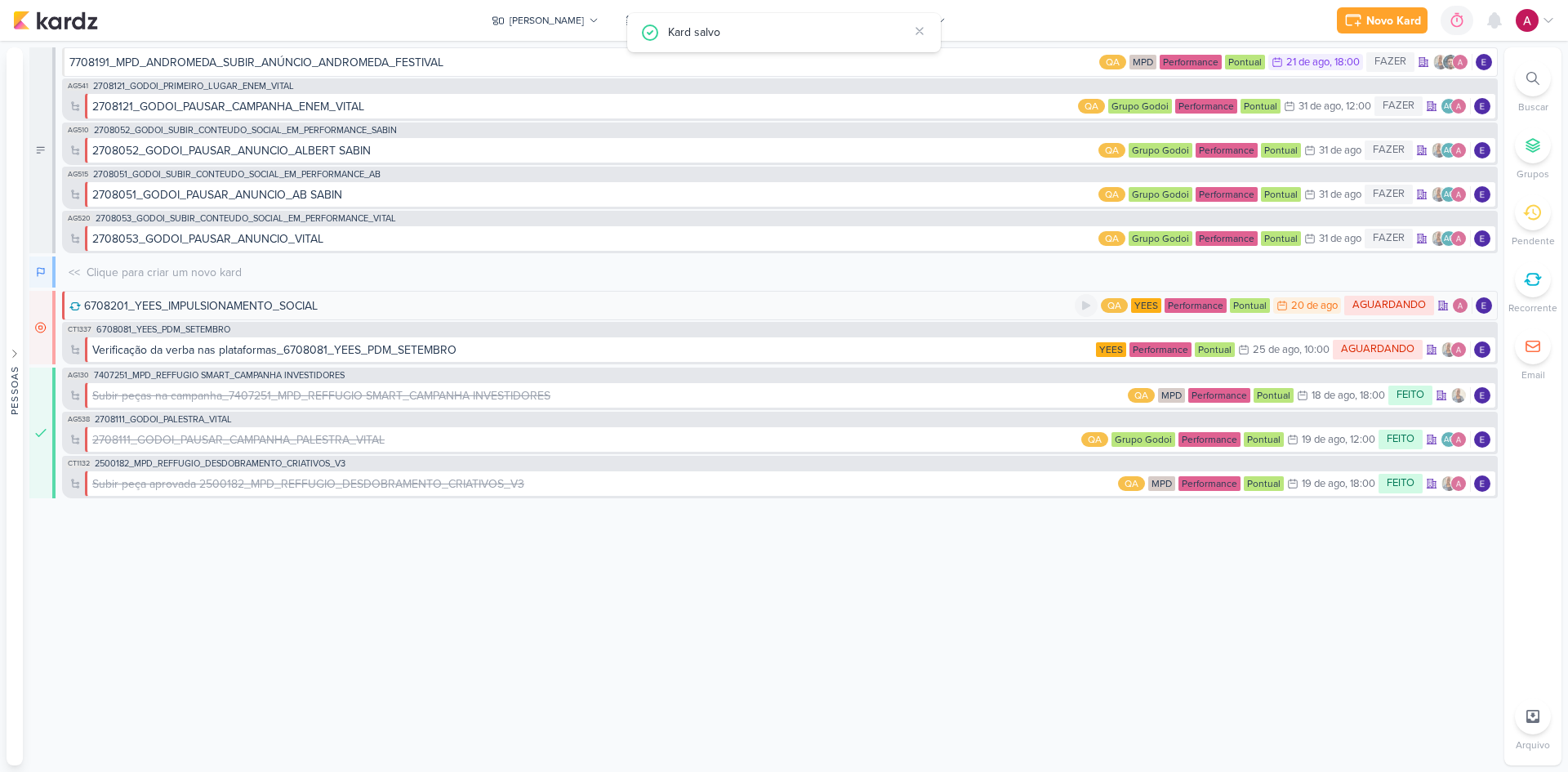
click at [893, 306] on div "6708201_YEES_IMPULSIONAMENTO_SOCIAL" at bounding box center [572, 306] width 1005 height 17
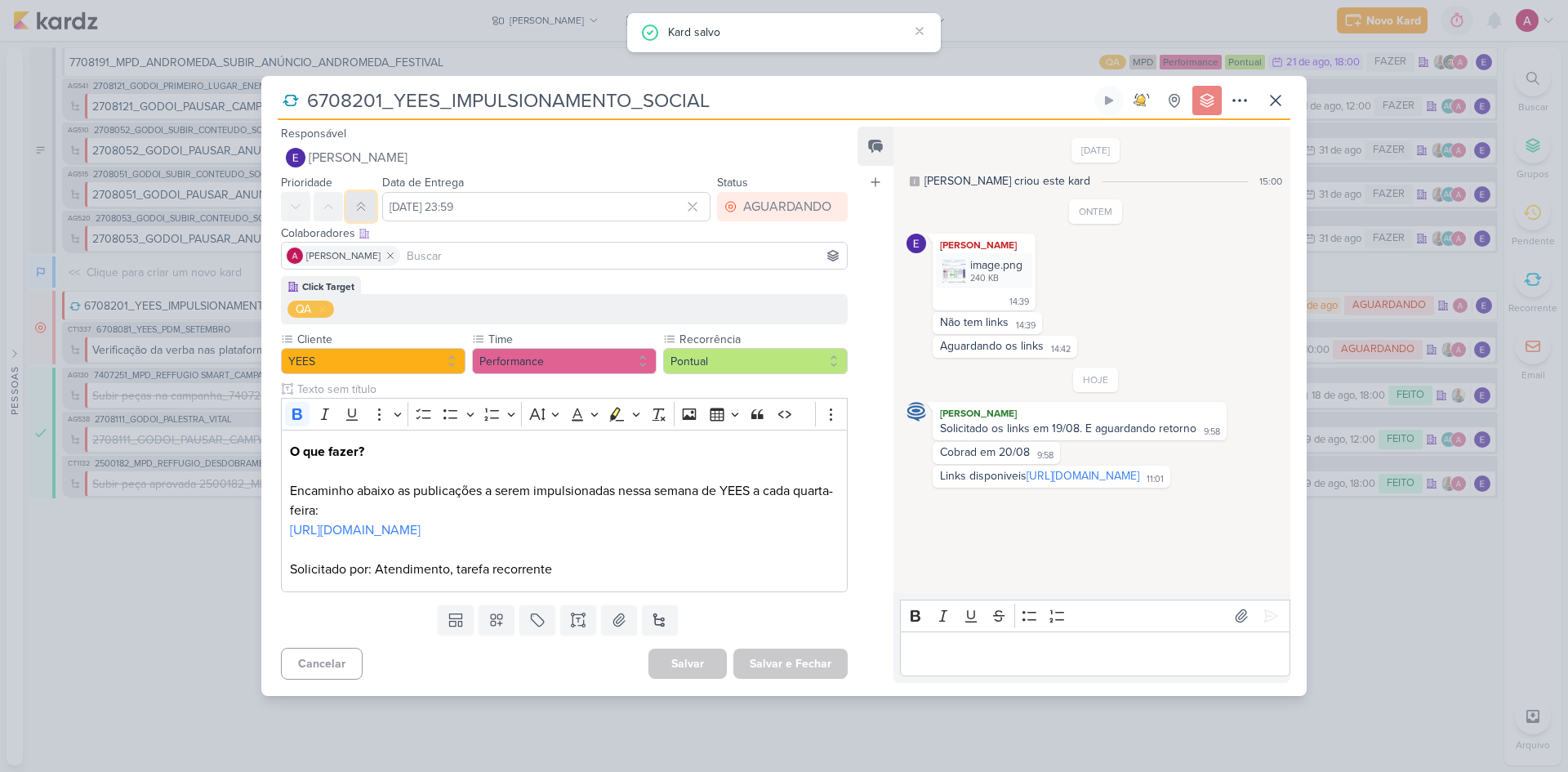
click at [360, 200] on icon at bounding box center [360, 206] width 13 height 13
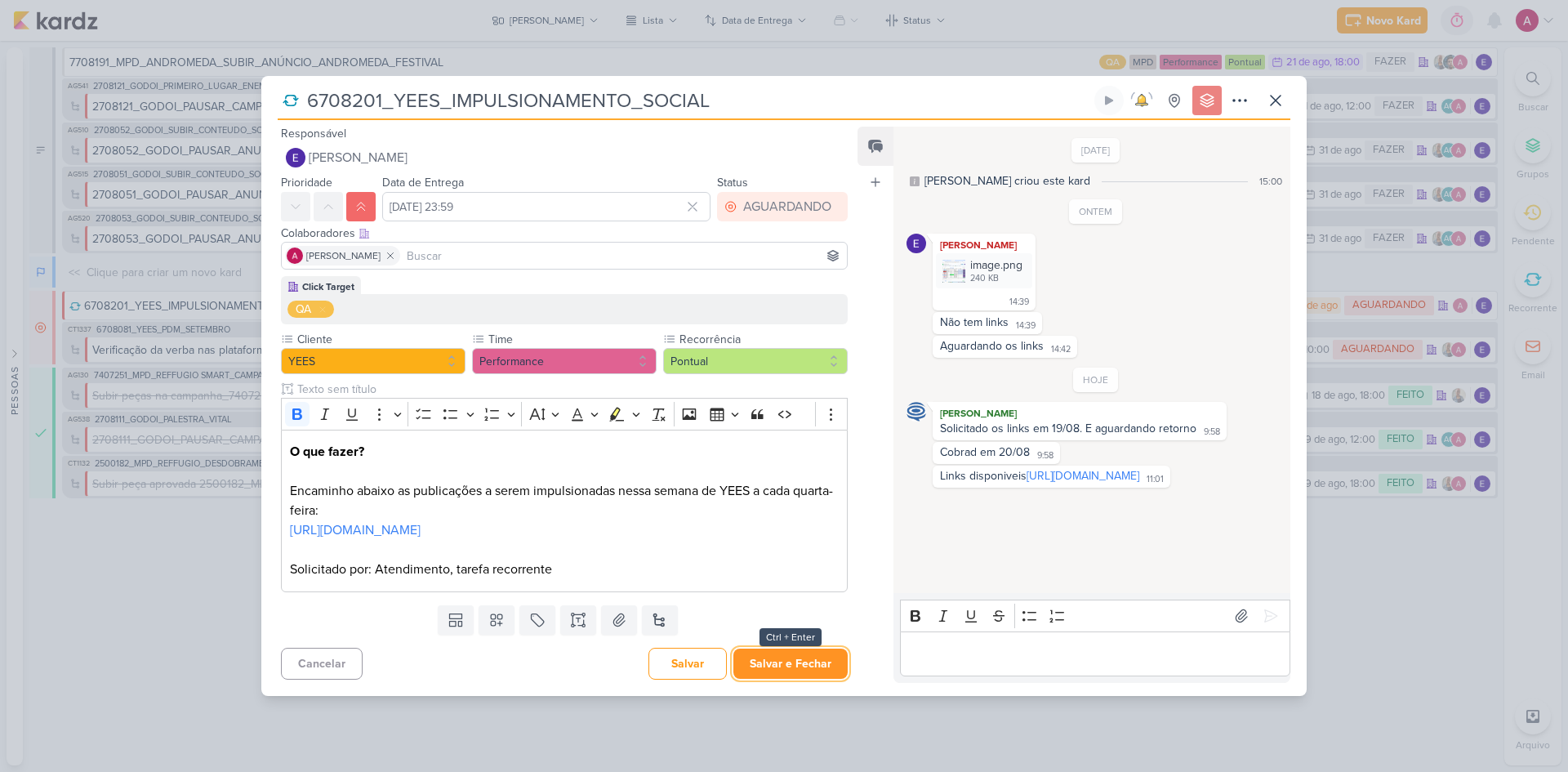
click at [753, 516] on button "Salvar e Fechar" at bounding box center [790, 664] width 115 height 30
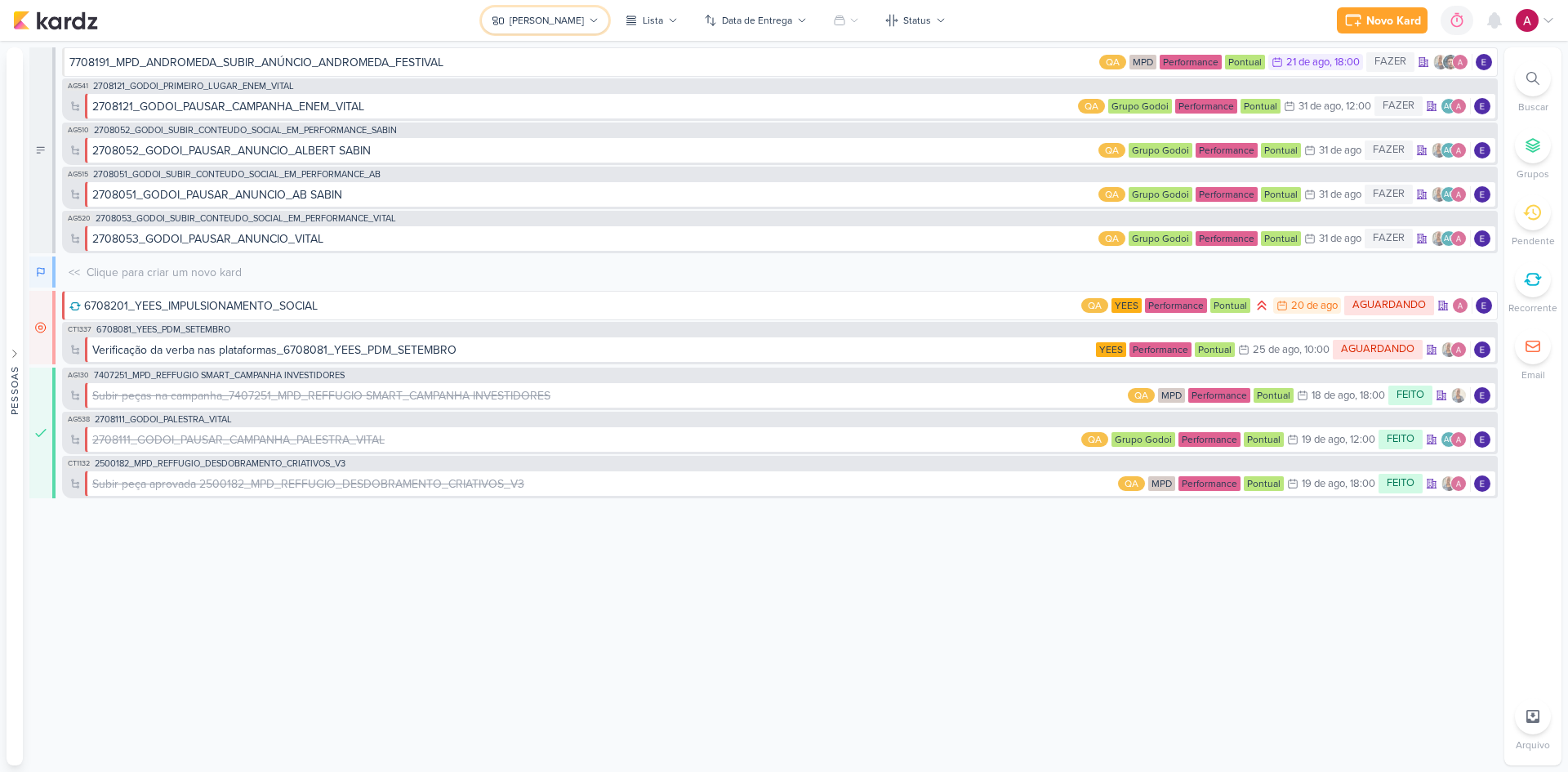
click at [553, 20] on div "[PERSON_NAME]" at bounding box center [547, 20] width 75 height 15
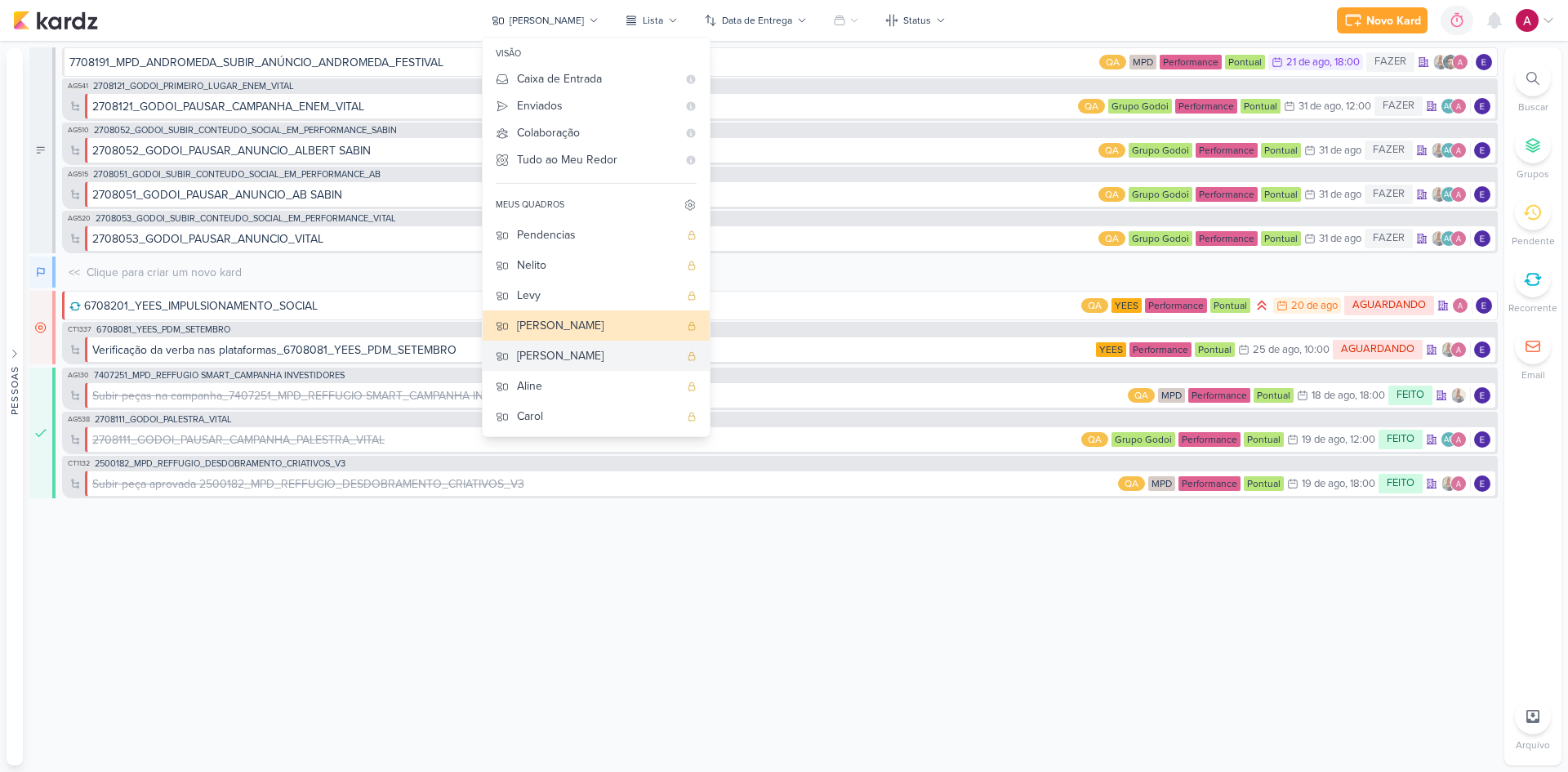
click at [577, 351] on div "[PERSON_NAME]" at bounding box center [598, 355] width 162 height 17
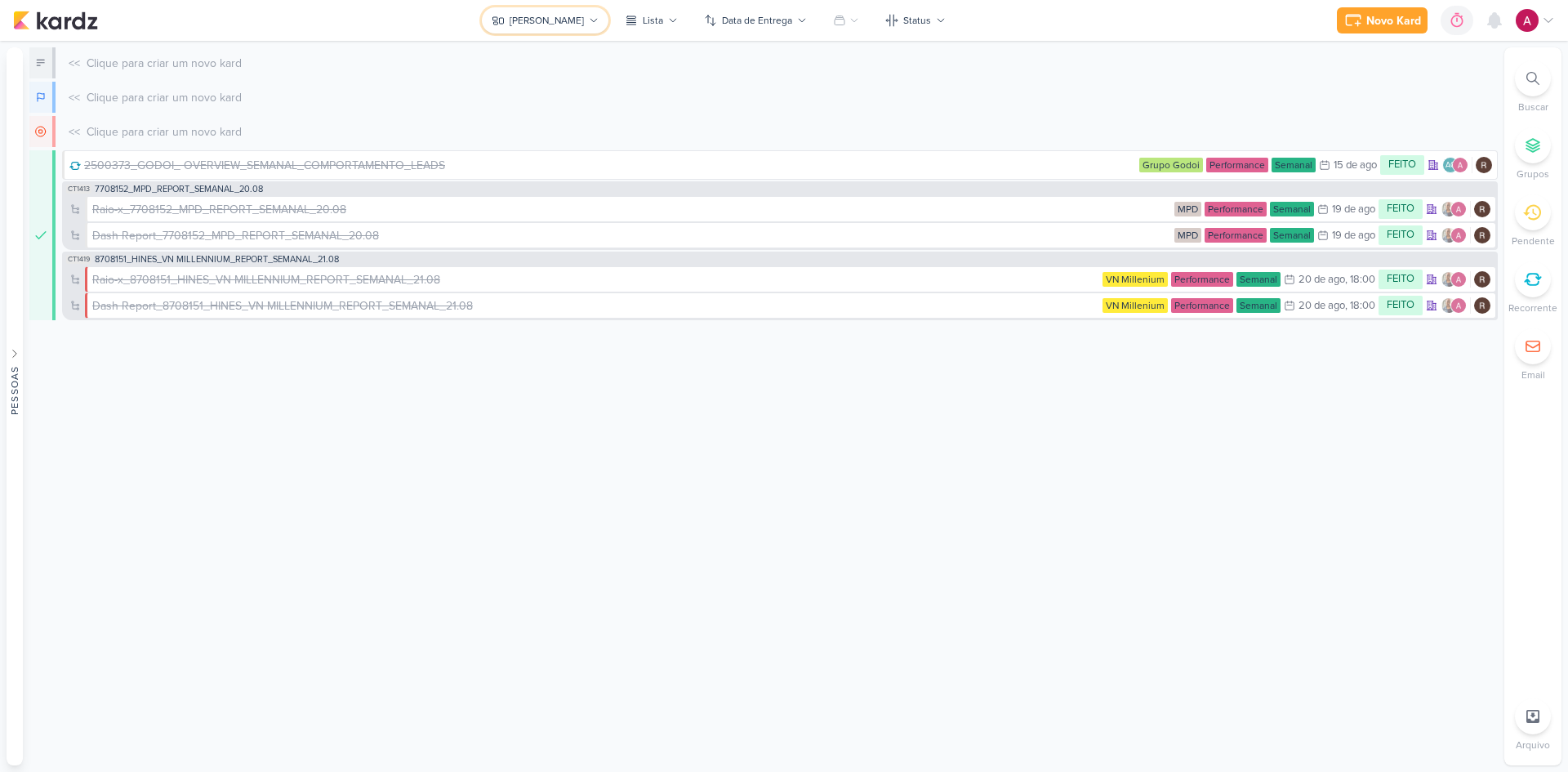
click at [569, 15] on button "[PERSON_NAME]" at bounding box center [545, 20] width 127 height 26
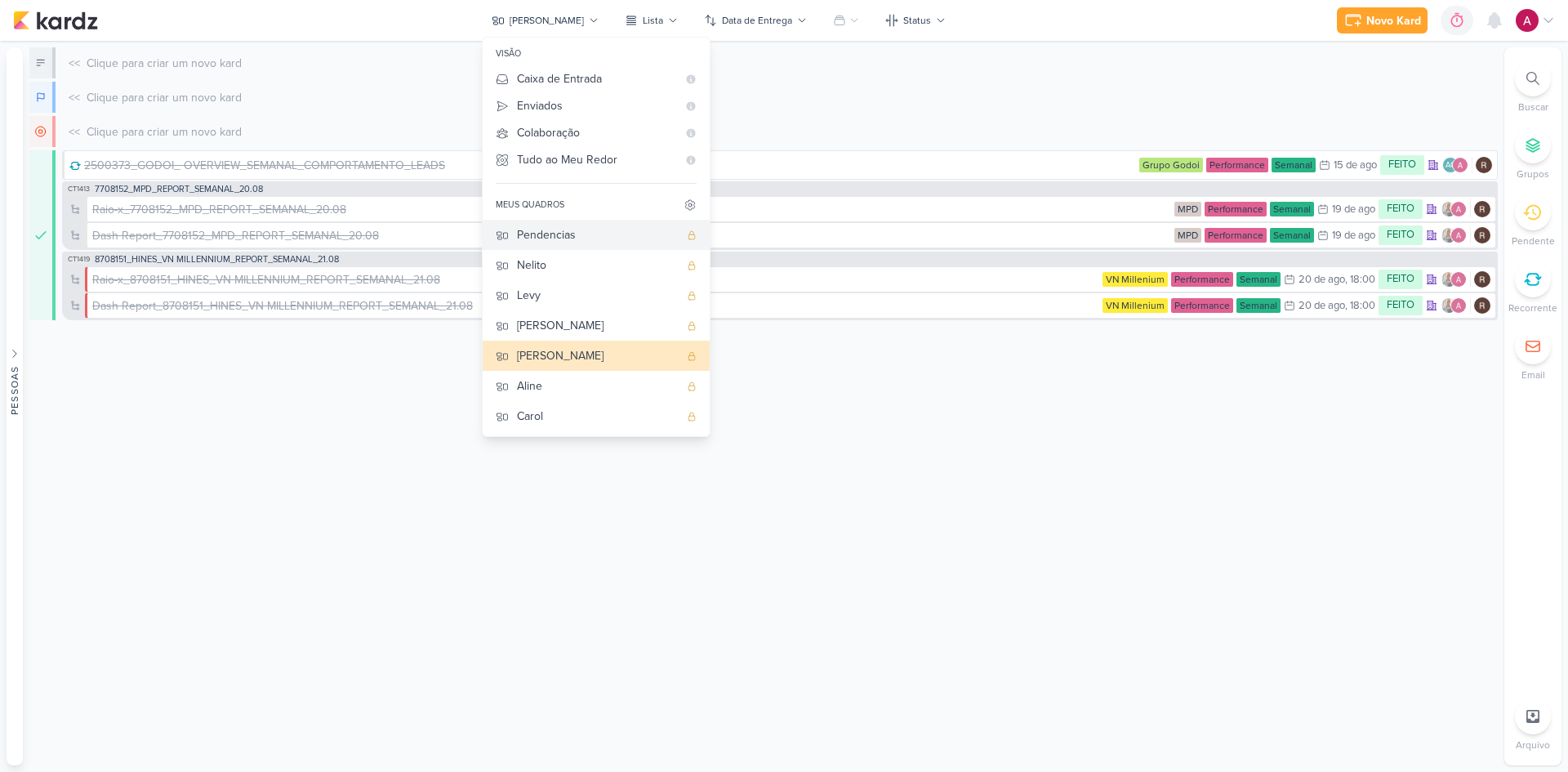
click at [570, 233] on div "Pendencias" at bounding box center [598, 235] width 162 height 17
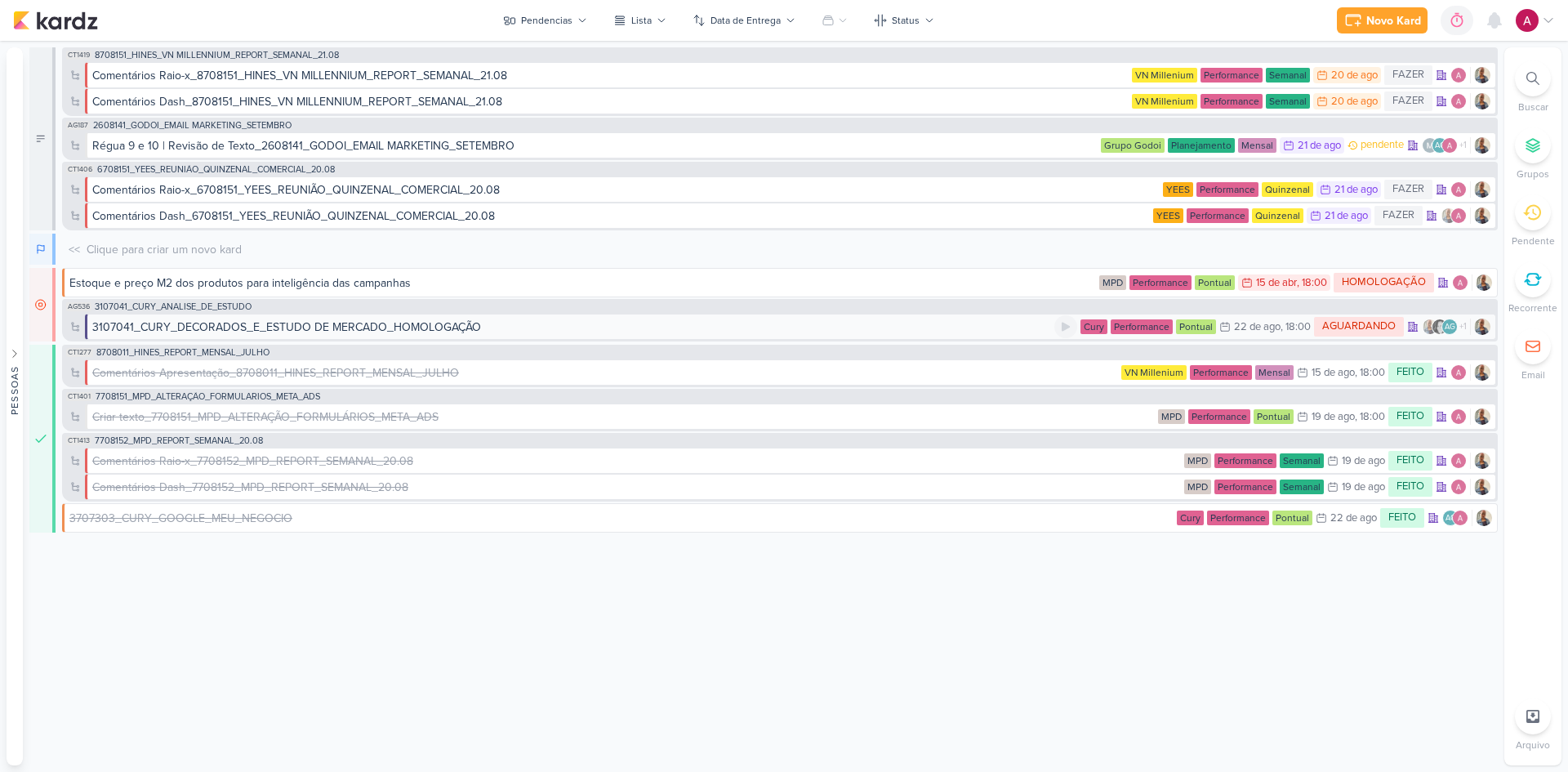
click at [494, 326] on div "3107041_CURY_DECORADOS_E_ESTUDO DE MERCADO_HOMOLOGAÇÃO" at bounding box center [573, 327] width 962 height 17
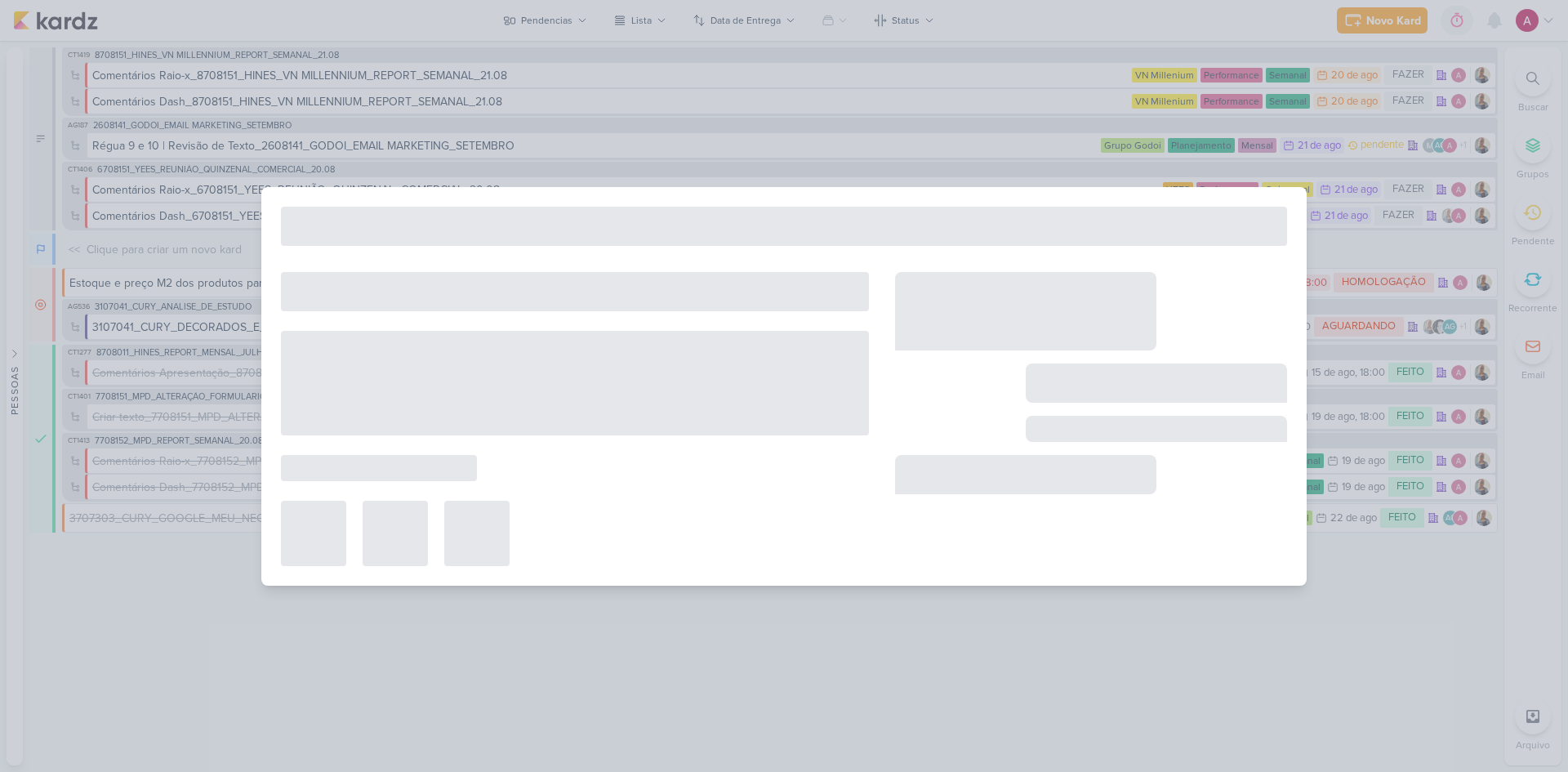
type input "3107041_CURY_DECORADOS_E_ESTUDO DE MERCADO_HOMOLOGAÇÃO"
type input "[DATE] 18:00"
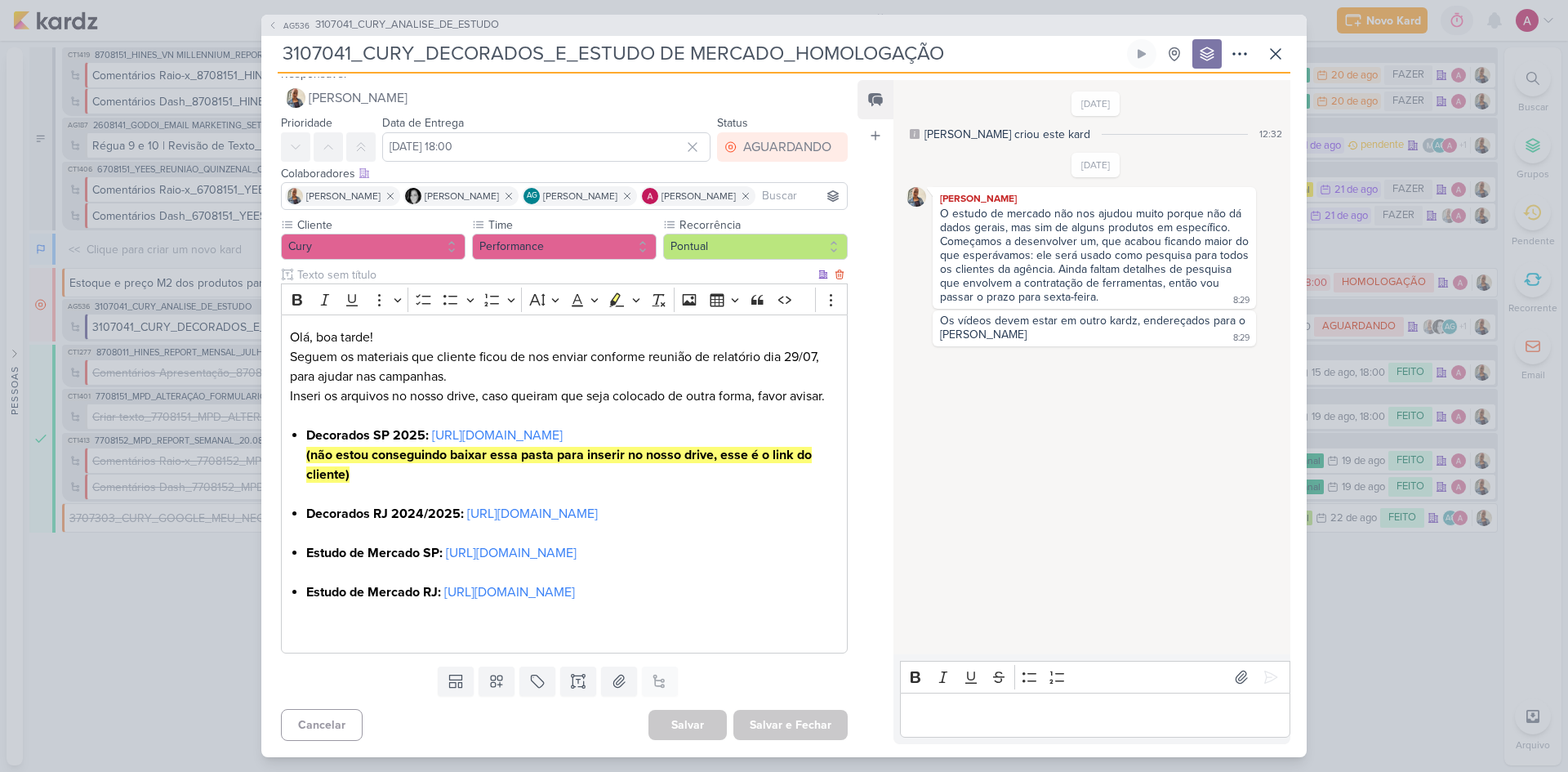
scroll to position [0, 0]
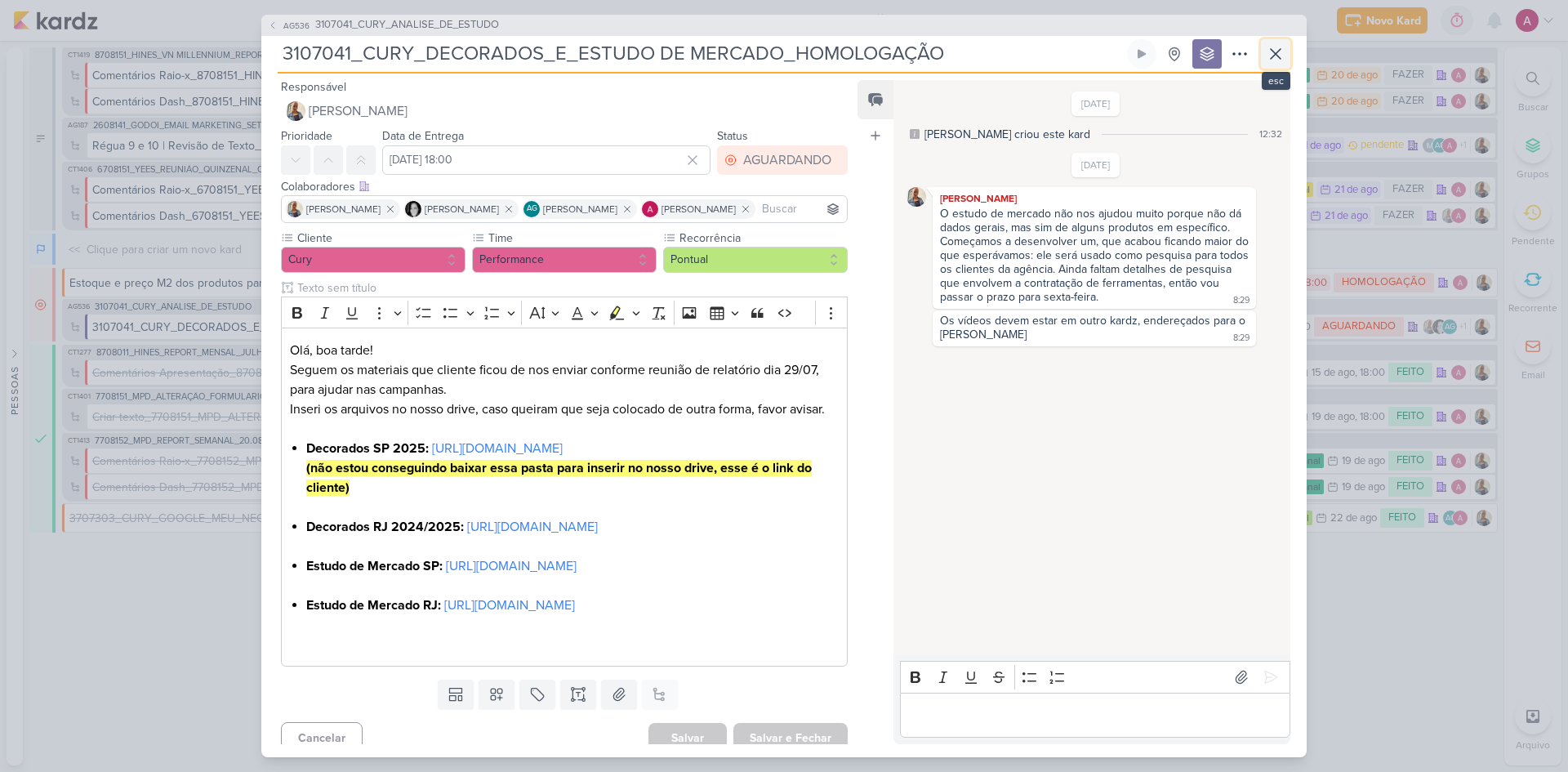
click at [1114, 60] on button at bounding box center [1275, 53] width 29 height 29
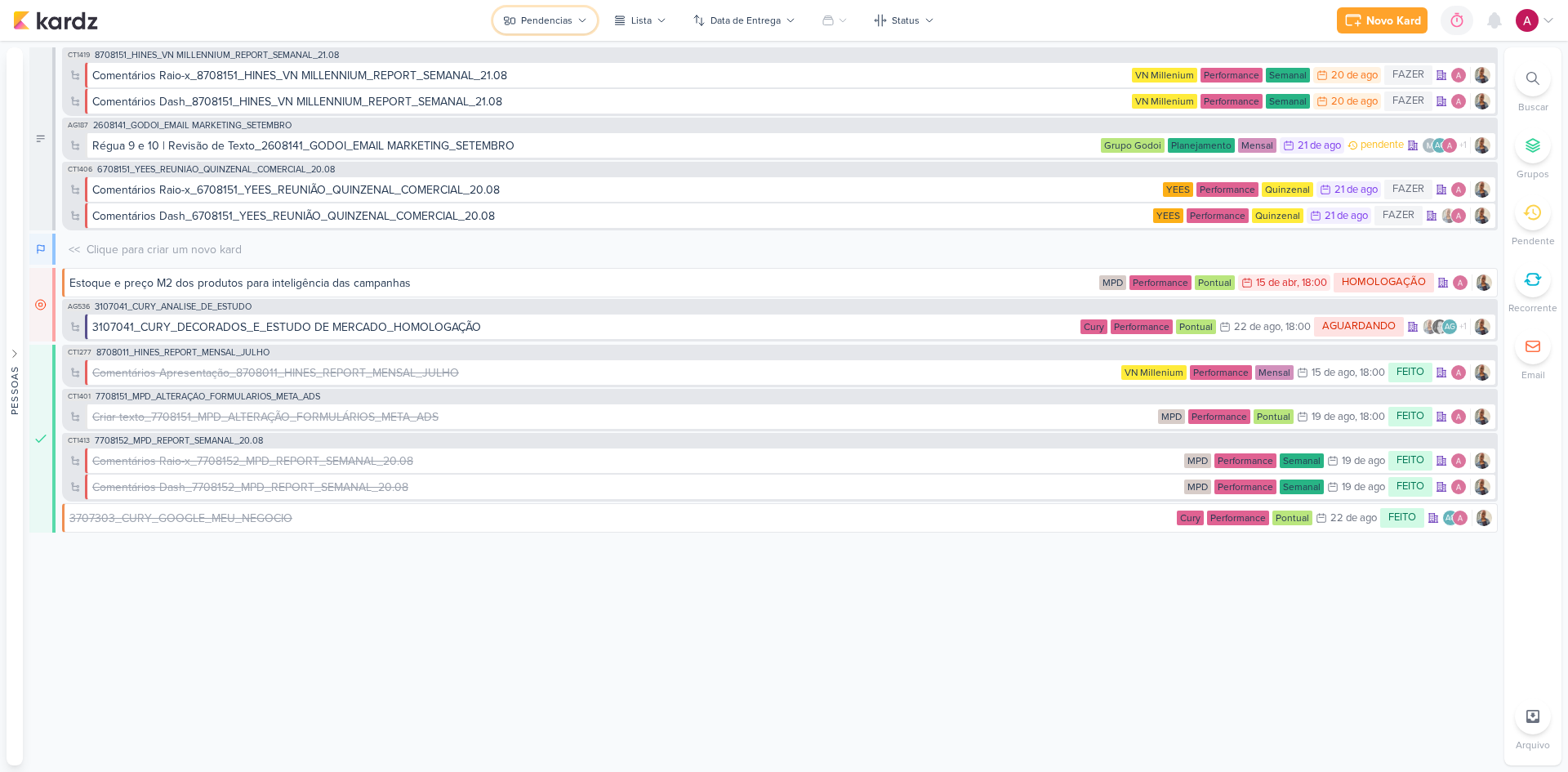
click at [576, 17] on button "Pendencias" at bounding box center [545, 20] width 104 height 26
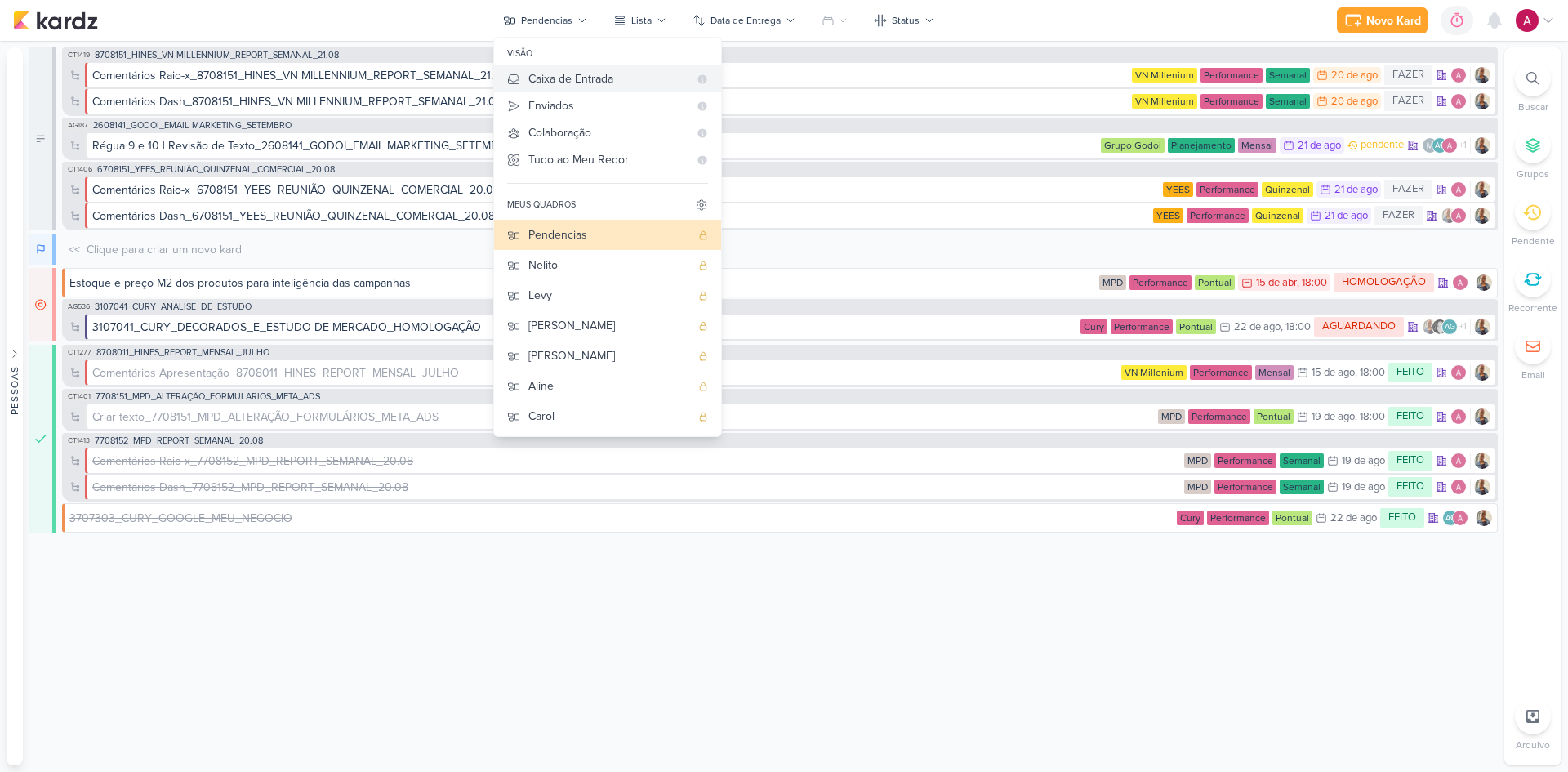
click at [614, 81] on div "Caixa de Entrada" at bounding box center [608, 78] width 160 height 17
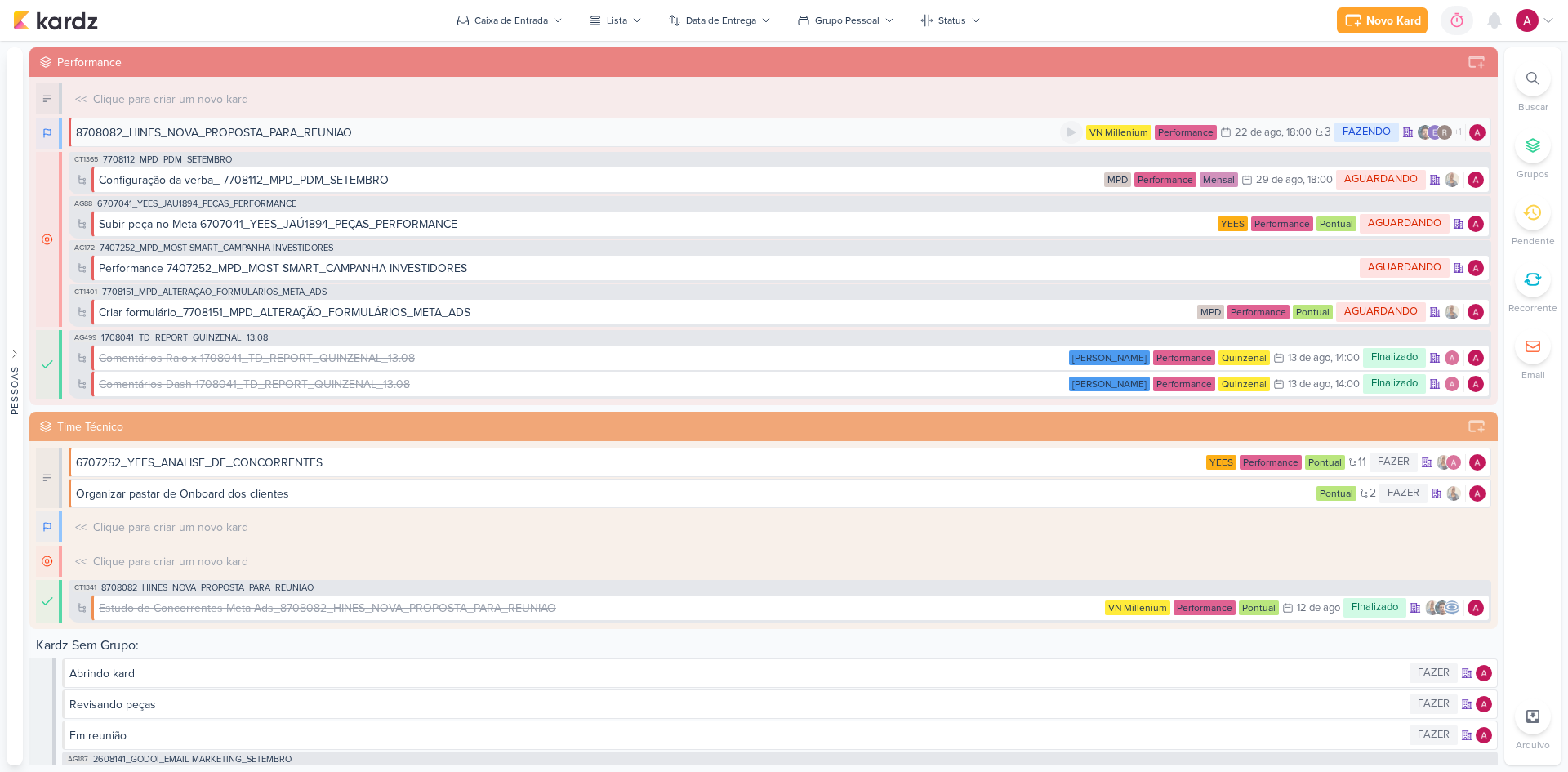
click at [430, 135] on div "8708082_HINES_NOVA_PROPOSTA_PARA_REUNIAO" at bounding box center [568, 132] width 984 height 17
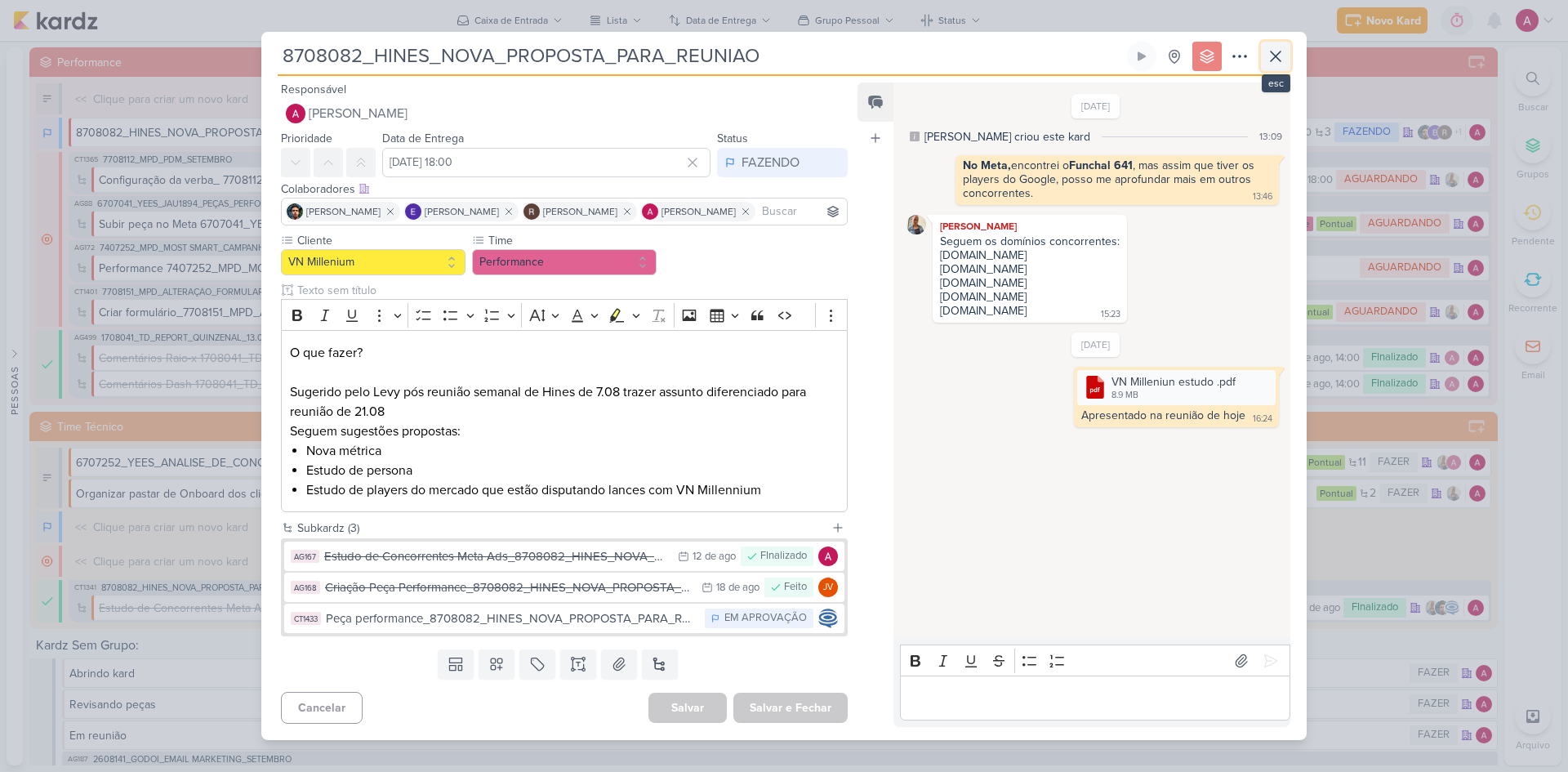
click at [1114, 60] on icon at bounding box center [1276, 56] width 20 height 20
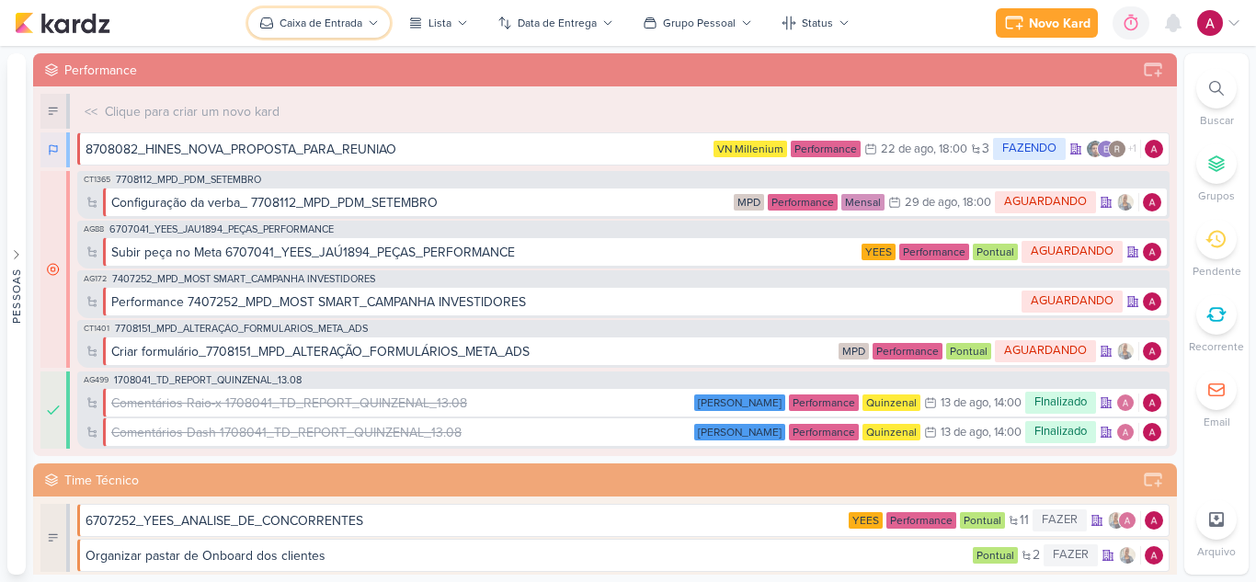
click at [327, 21] on div "Caixa de Entrada" at bounding box center [321, 23] width 83 height 17
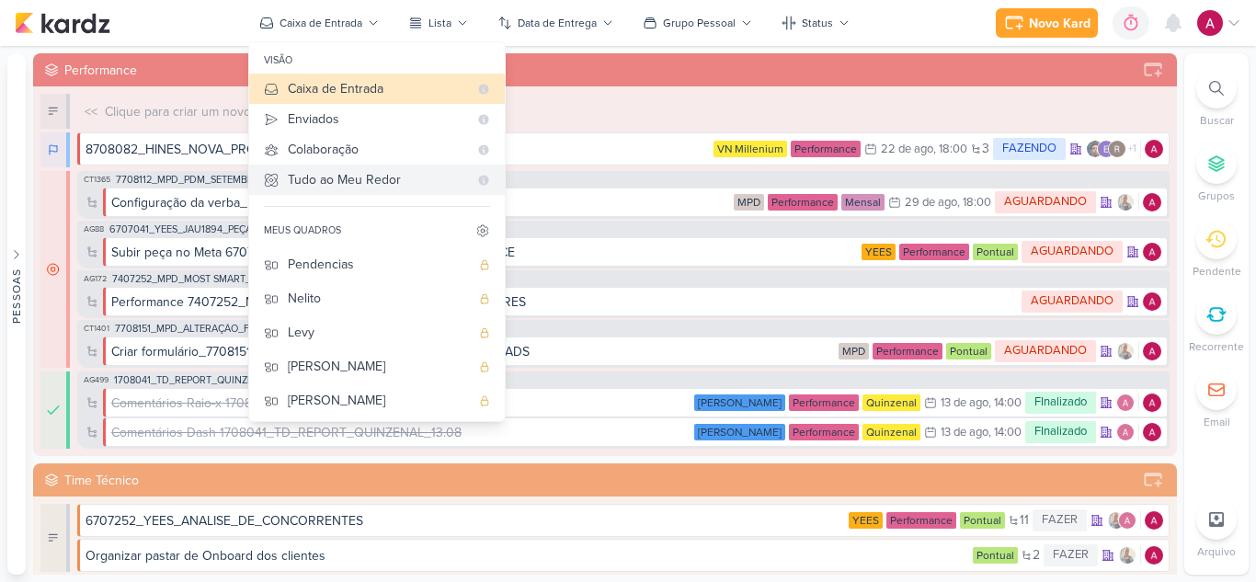
click at [393, 185] on div "Tudo ao Meu Redor" at bounding box center [378, 179] width 180 height 19
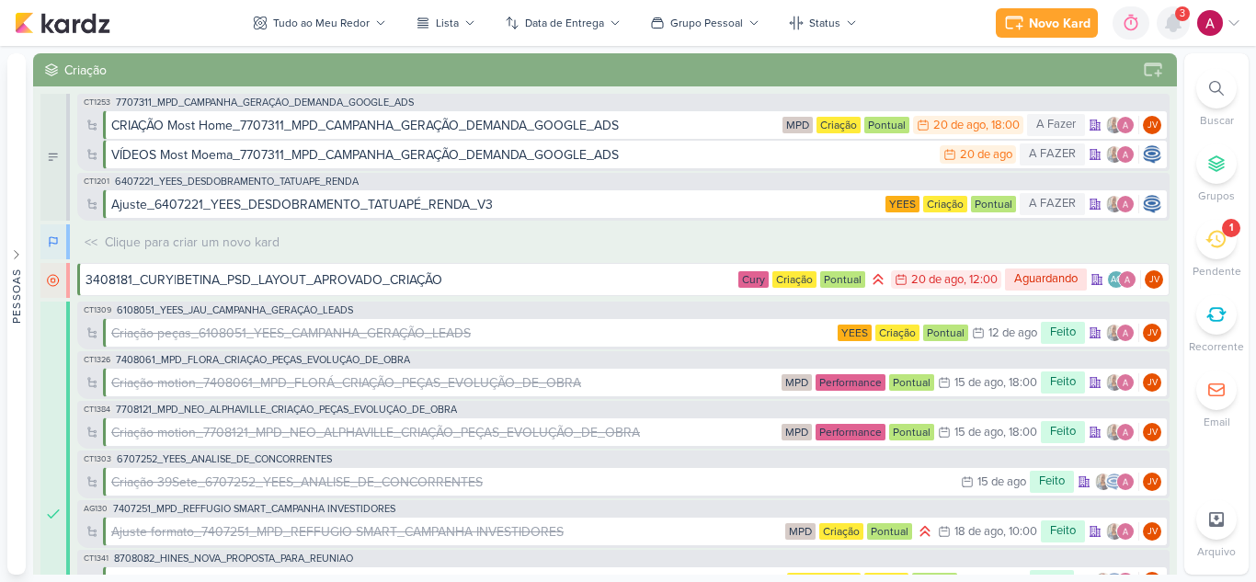
click at [1172, 28] on icon at bounding box center [1173, 23] width 15 height 17
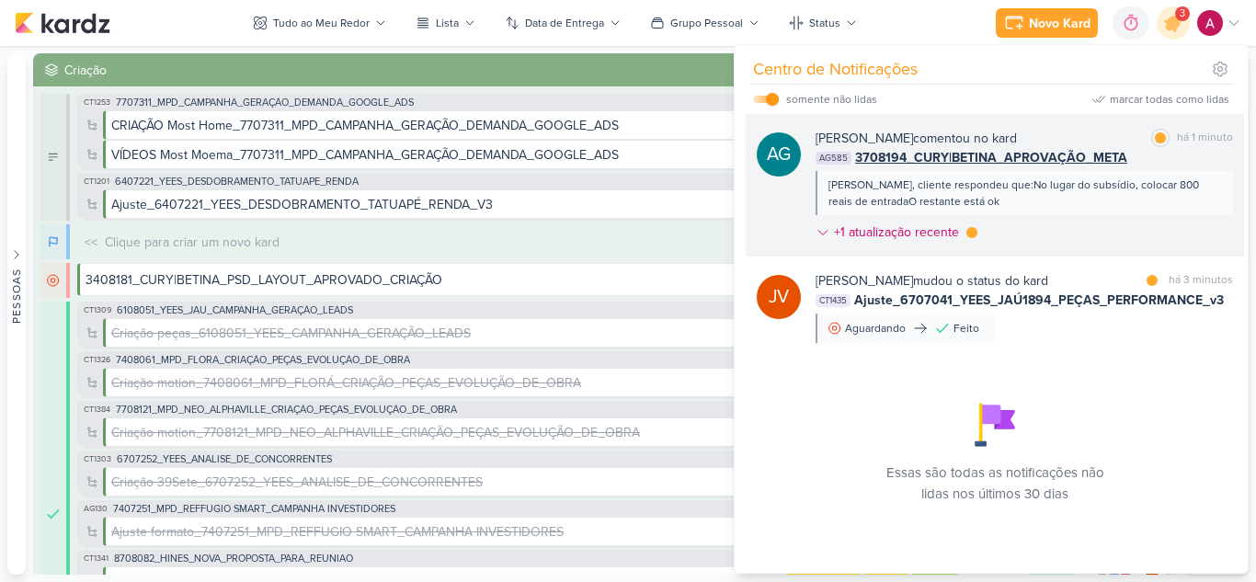
click at [1084, 216] on div "[PERSON_NAME] comentou no kard marcar como lida há 1 minuto AG585 3708194_CURY|…" at bounding box center [1025, 189] width 418 height 120
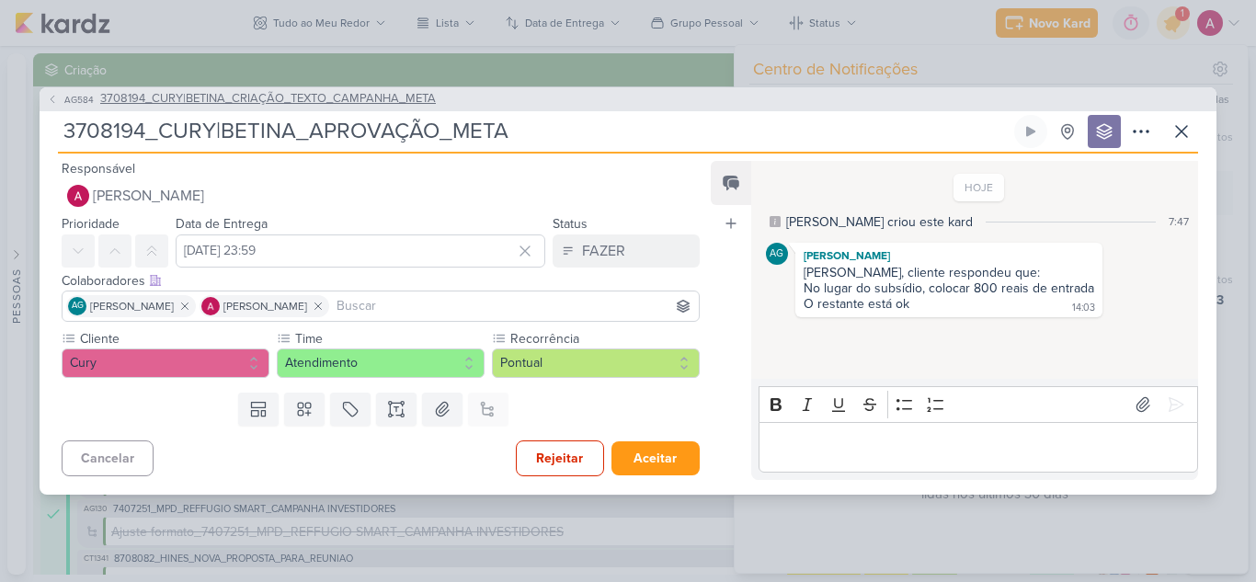
click at [60, 99] on button "AG584 3708194_CURY|BETINA_CRIAÇÃO_TEXTO_CAMPANHA_META" at bounding box center [241, 99] width 389 height 18
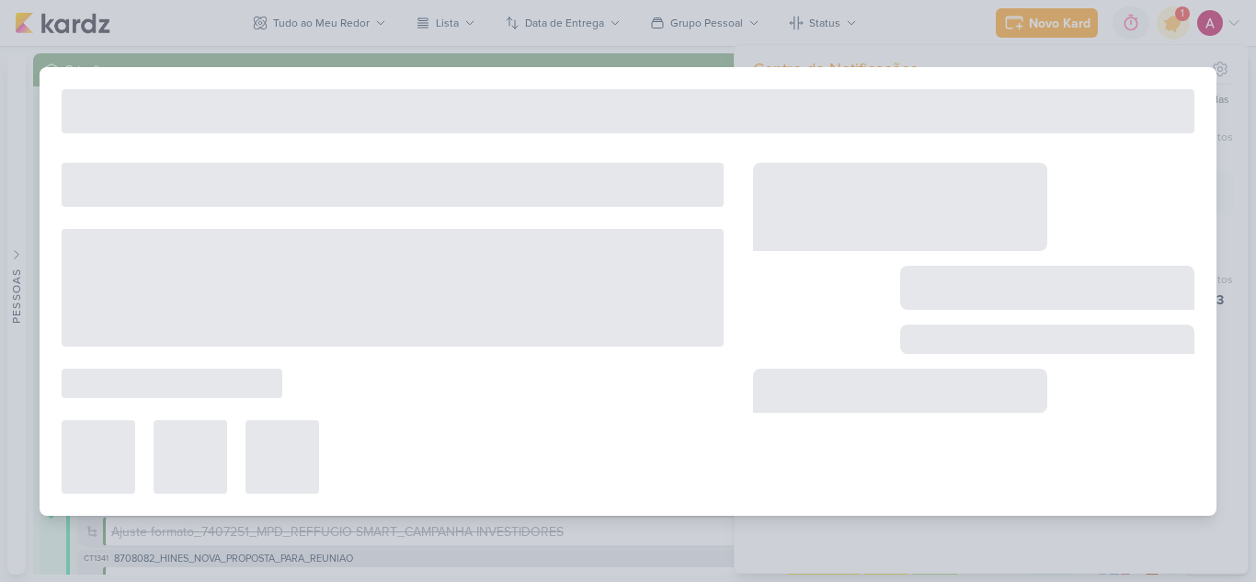
type input "3708194_CURY|BETINA_CRIAÇÃO_TEXTO_CAMPANHA_META"
type input "[DATE] 23:59"
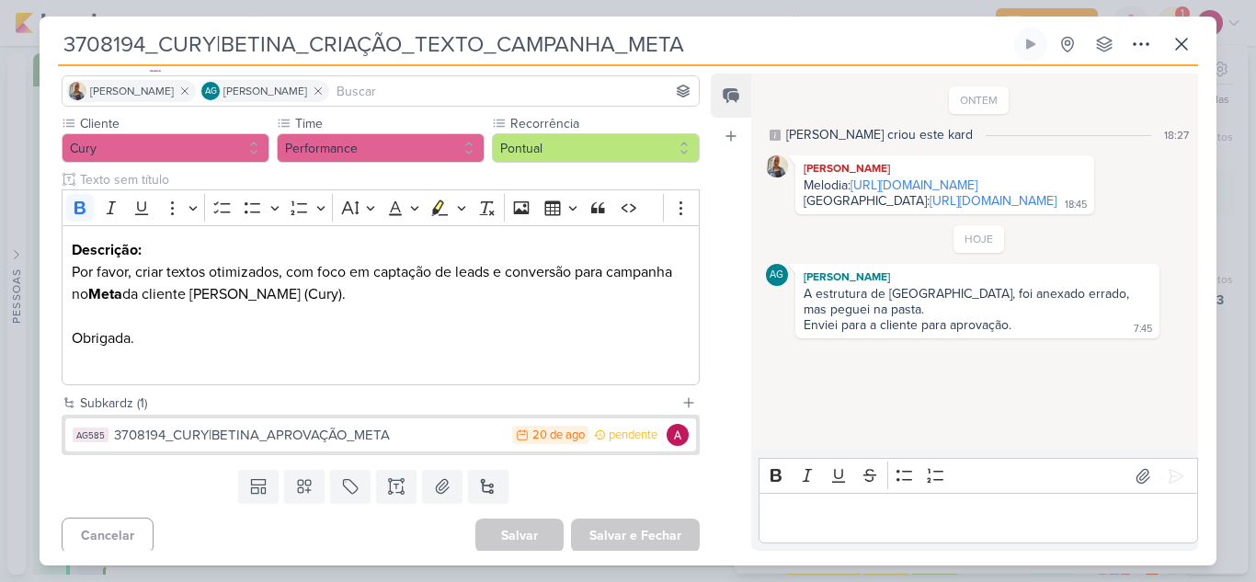
scroll to position [134, 0]
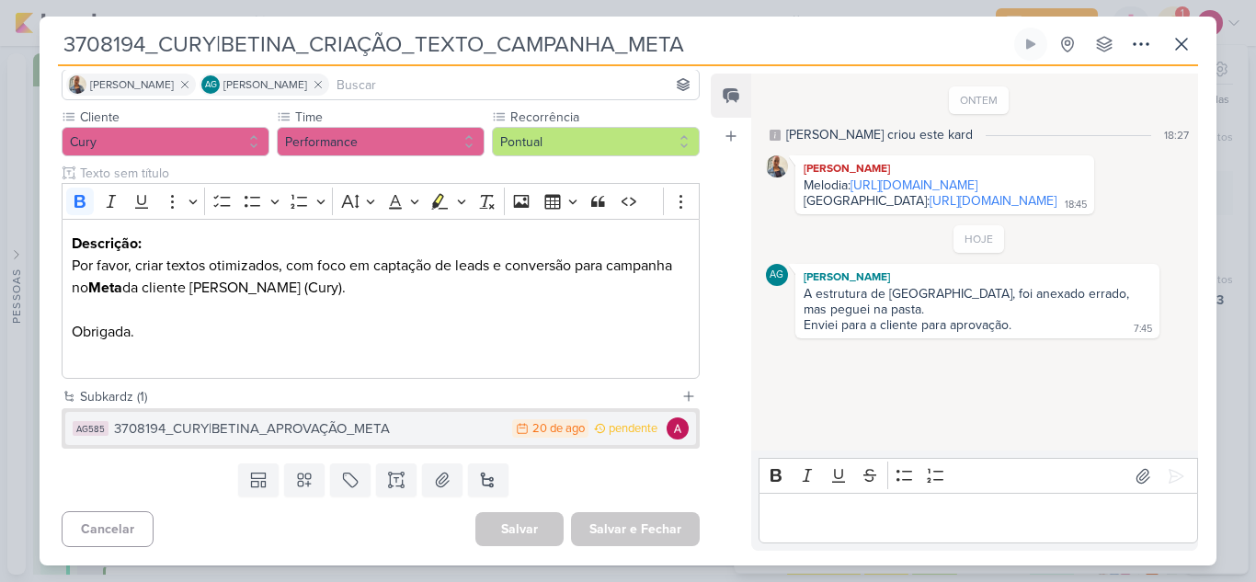
click at [437, 431] on div "3708194_CURY|BETINA_APROVAÇÃO_META" at bounding box center [308, 428] width 389 height 21
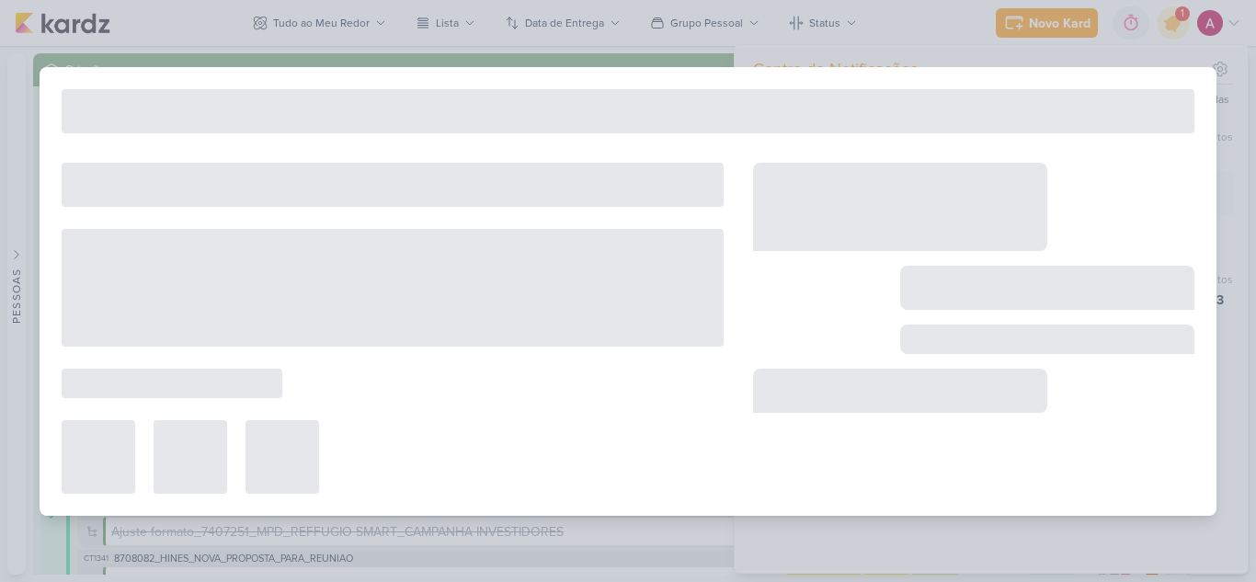
type input "3708194_CURY|BETINA_APROVAÇÃO_META"
type input "[DATE] 23:59"
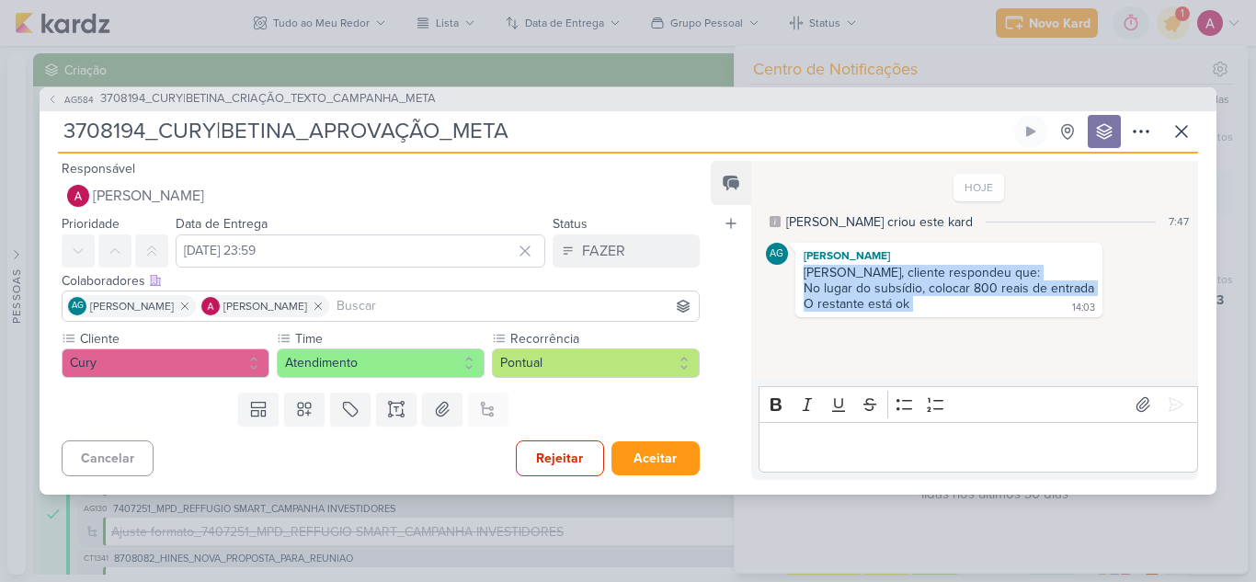
drag, startPoint x: 917, startPoint y: 309, endPoint x: 798, endPoint y: 266, distance: 126.3
click at [799, 266] on div "[PERSON_NAME], cliente respondeu que: No lugar do subsídio, colocar 800 reais d…" at bounding box center [949, 289] width 300 height 49
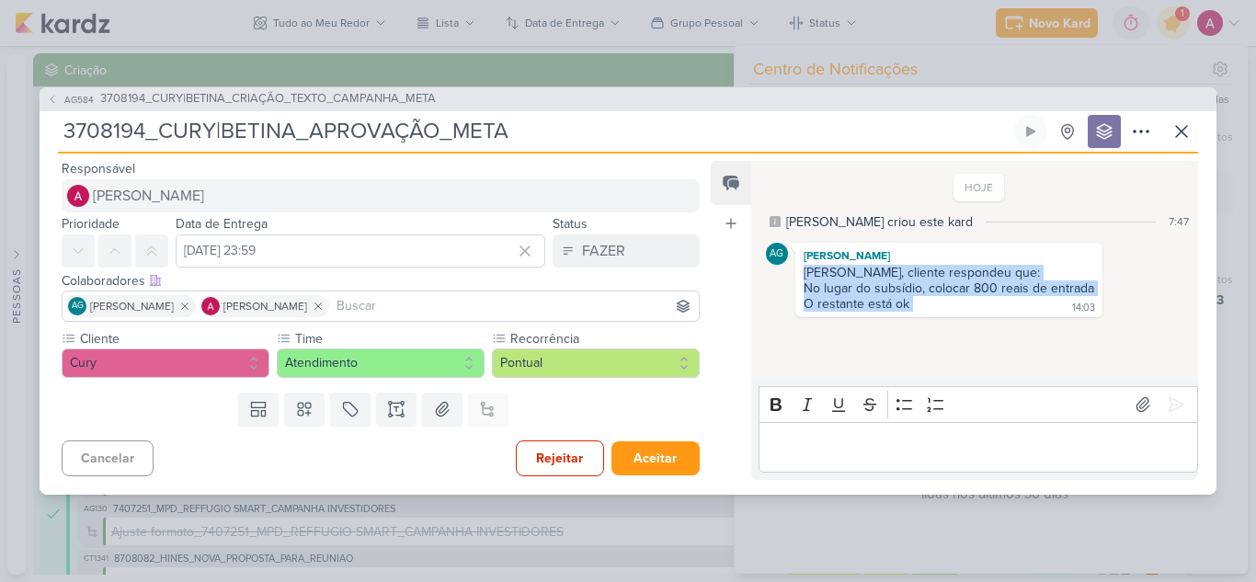
copy div "[PERSON_NAME], cliente respondeu que: No lugar do subsídio, colocar 800 reais d…"
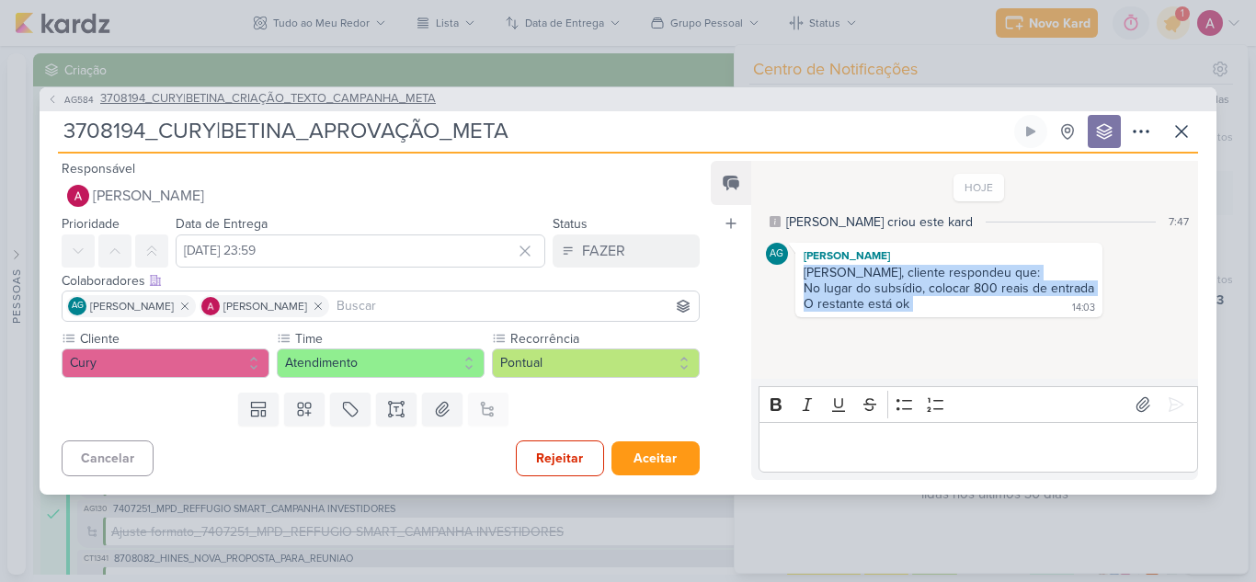
click at [65, 97] on span "AG584" at bounding box center [79, 100] width 35 height 14
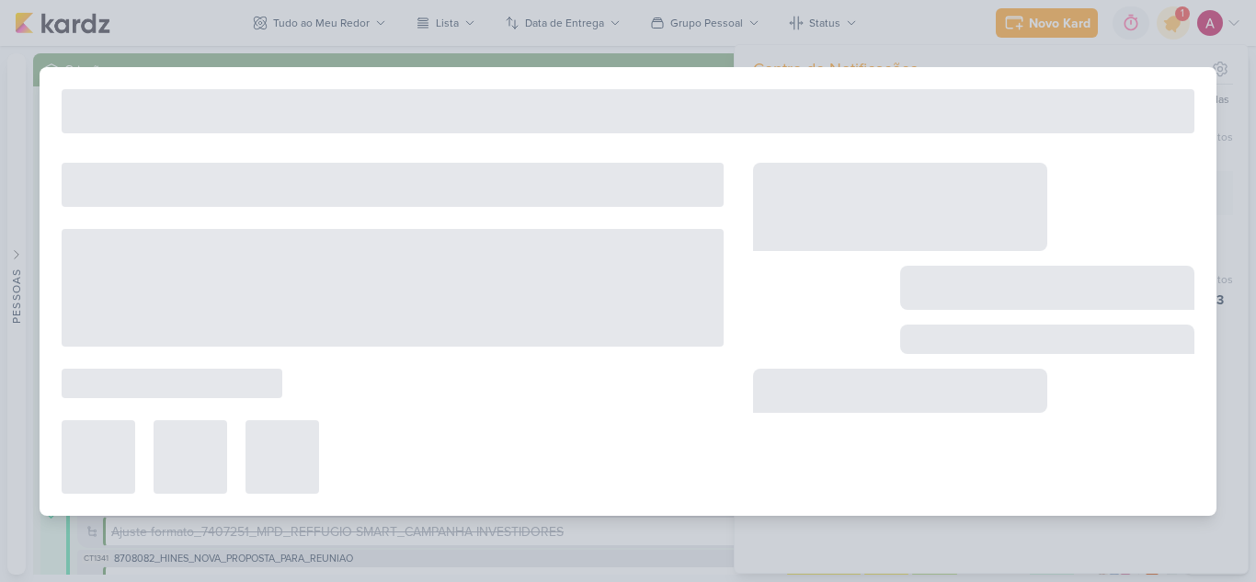
type input "3708194_CURY|BETINA_CRIAÇÃO_TEXTO_CAMPANHA_META"
type input "[DATE] 23:59"
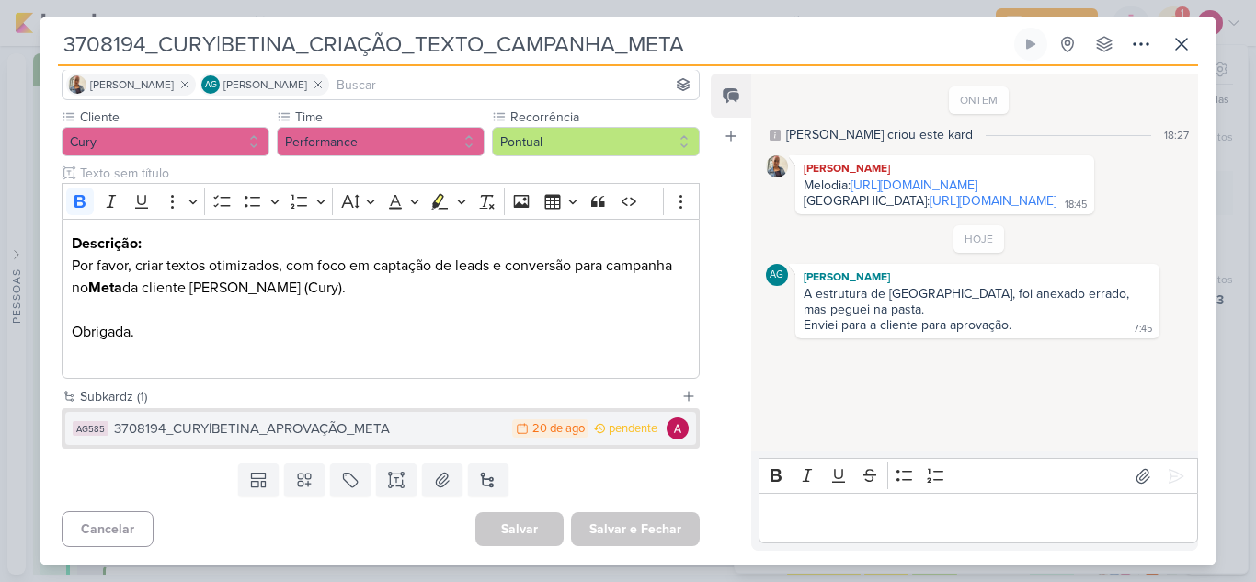
click at [451, 424] on div "3708194_CURY|BETINA_APROVAÇÃO_META" at bounding box center [308, 428] width 389 height 21
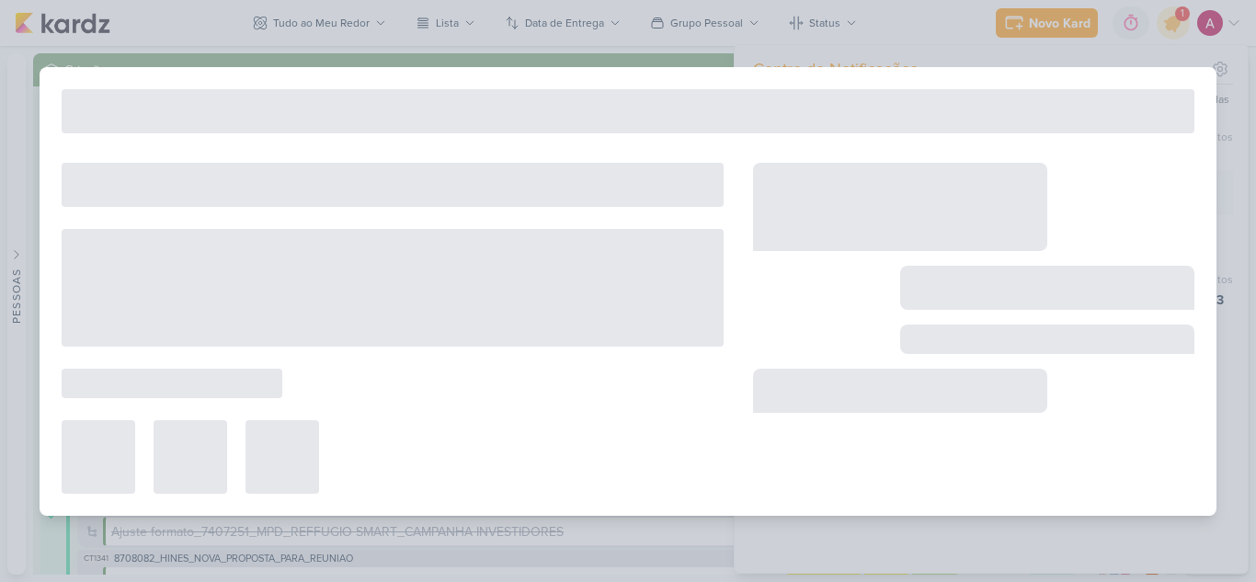
type input "3708194_CURY|BETINA_APROVAÇÃO_META"
type input "[DATE] 23:59"
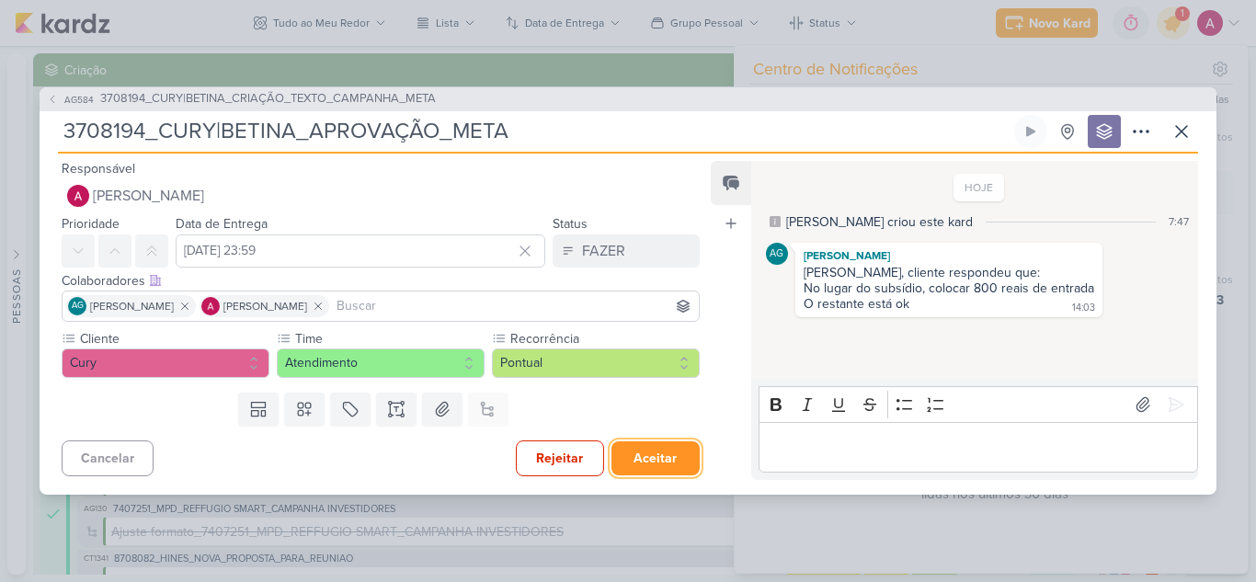
click at [644, 452] on button "Aceitar" at bounding box center [656, 458] width 88 height 34
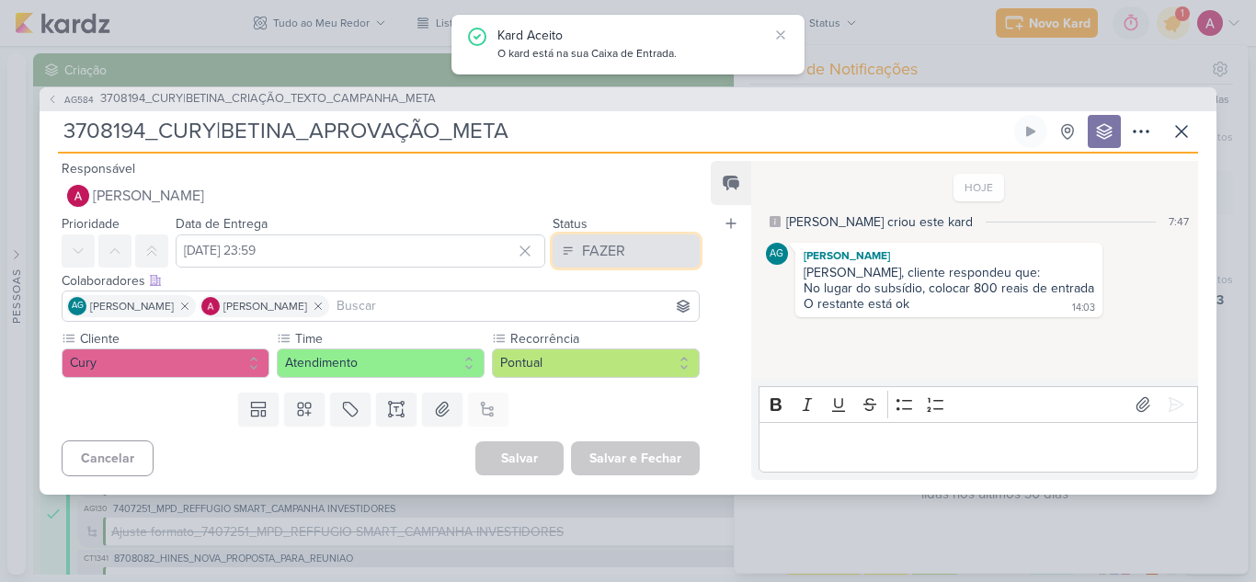
click at [611, 250] on div "FAZER" at bounding box center [603, 251] width 43 height 22
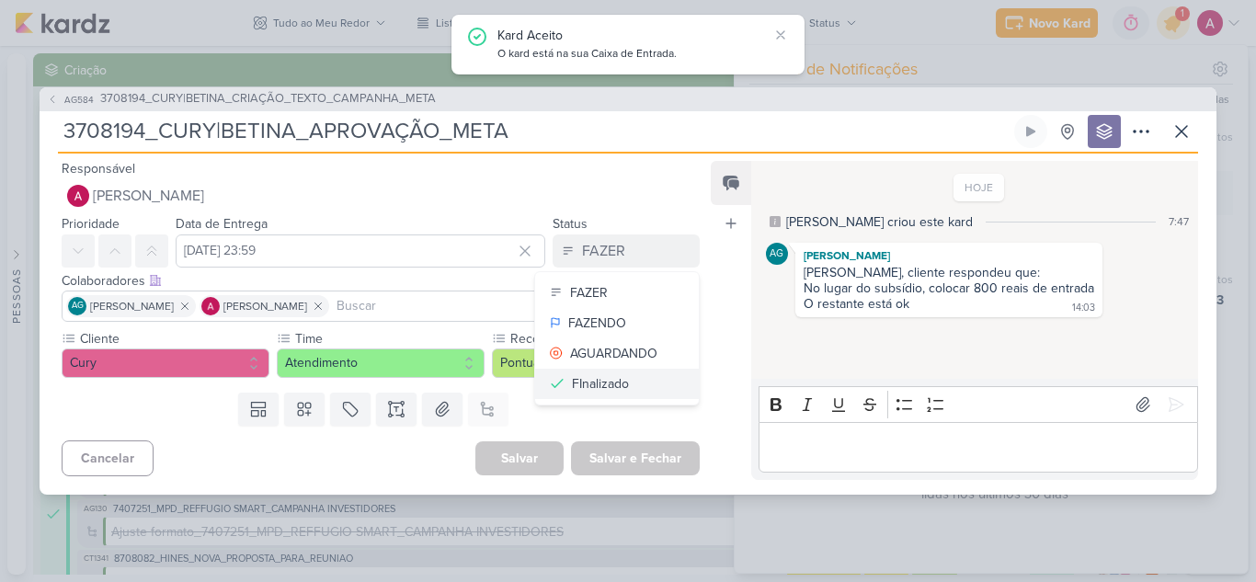
click at [602, 384] on div "FInalizado" at bounding box center [600, 383] width 57 height 19
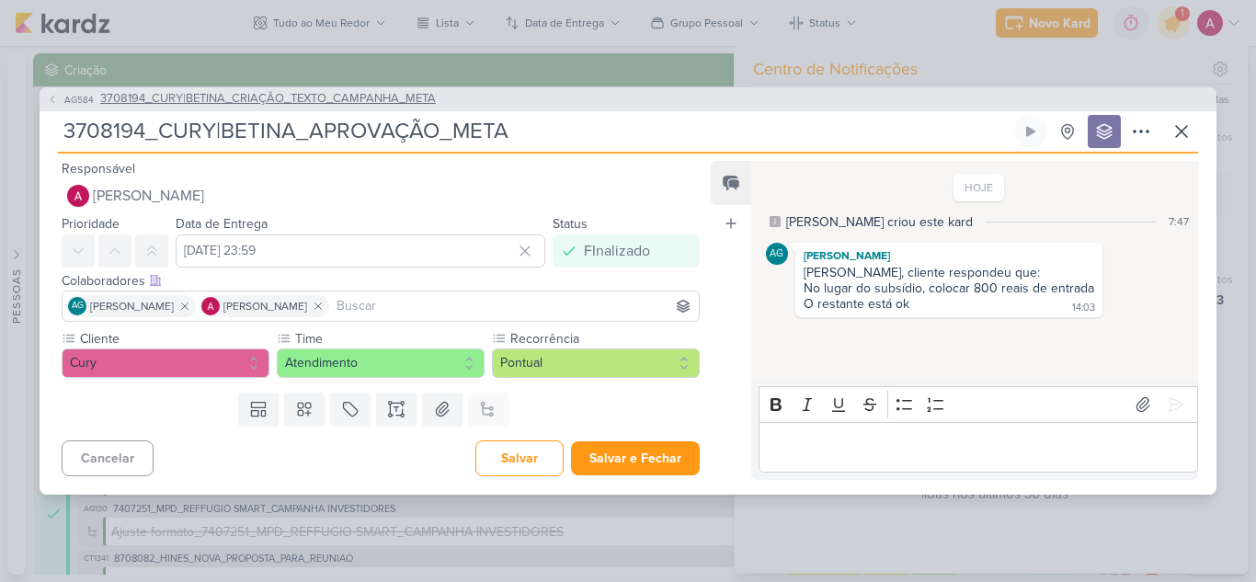
click at [68, 96] on span "AG584" at bounding box center [79, 100] width 35 height 14
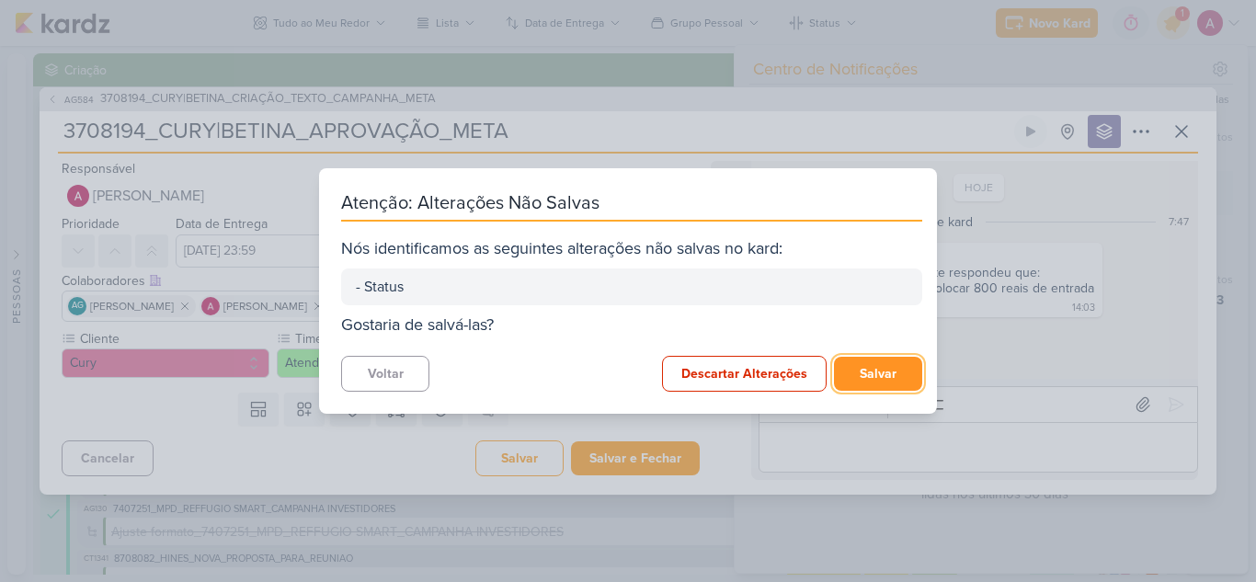
click at [865, 368] on button "Salvar" at bounding box center [878, 374] width 88 height 34
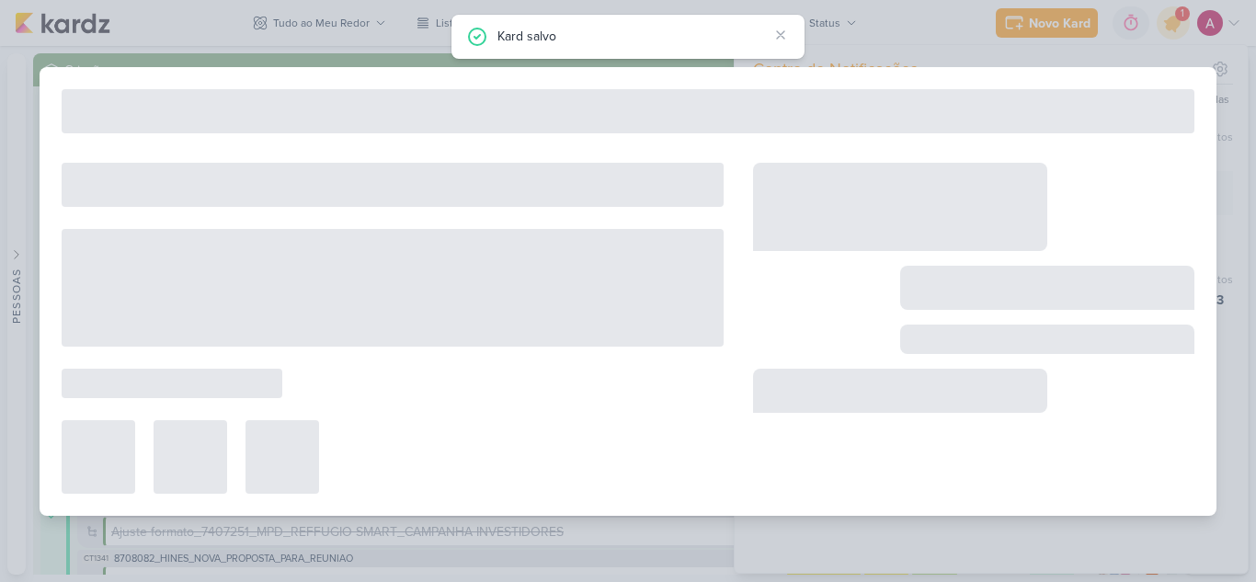
type input "3708194_CURY|BETINA_CRIAÇÃO_TEXTO_CAMPANHA_META"
type input "[DATE] 23:59"
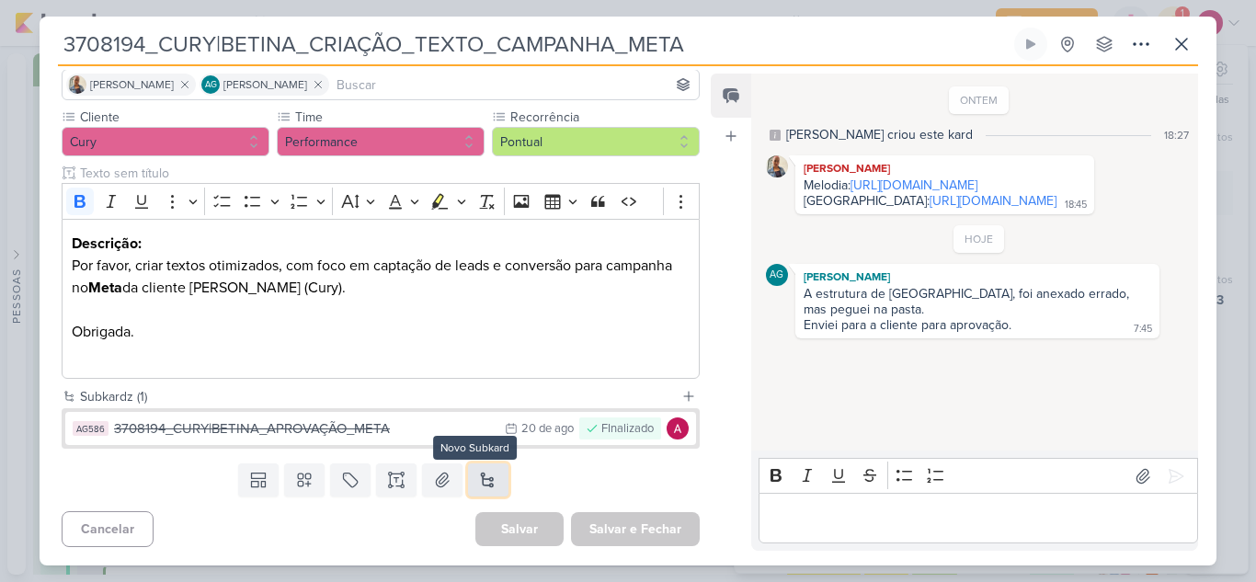
click at [479, 479] on button at bounding box center [488, 480] width 40 height 33
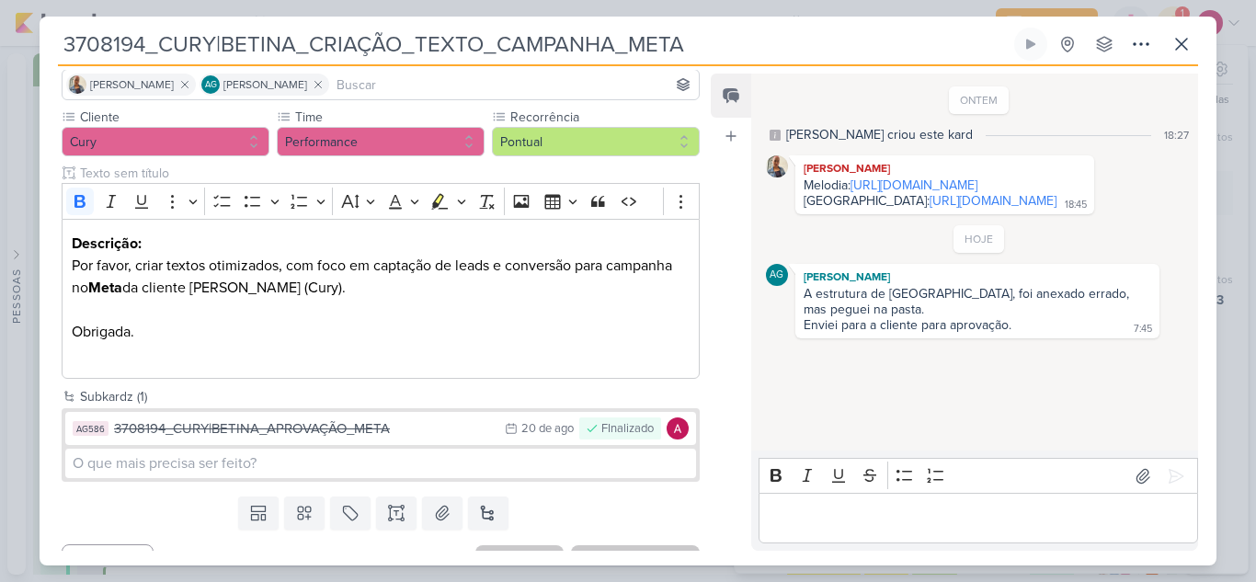
drag, startPoint x: 714, startPoint y: 41, endPoint x: 59, endPoint y: 88, distance: 656.5
click at [59, 88] on div "3708194_CURY|BETINA_CRIAÇÃO_TEXTO_CAMPANHA_META Criado por [PERSON_NAME] Sem Gr…" at bounding box center [628, 297] width 1177 height 538
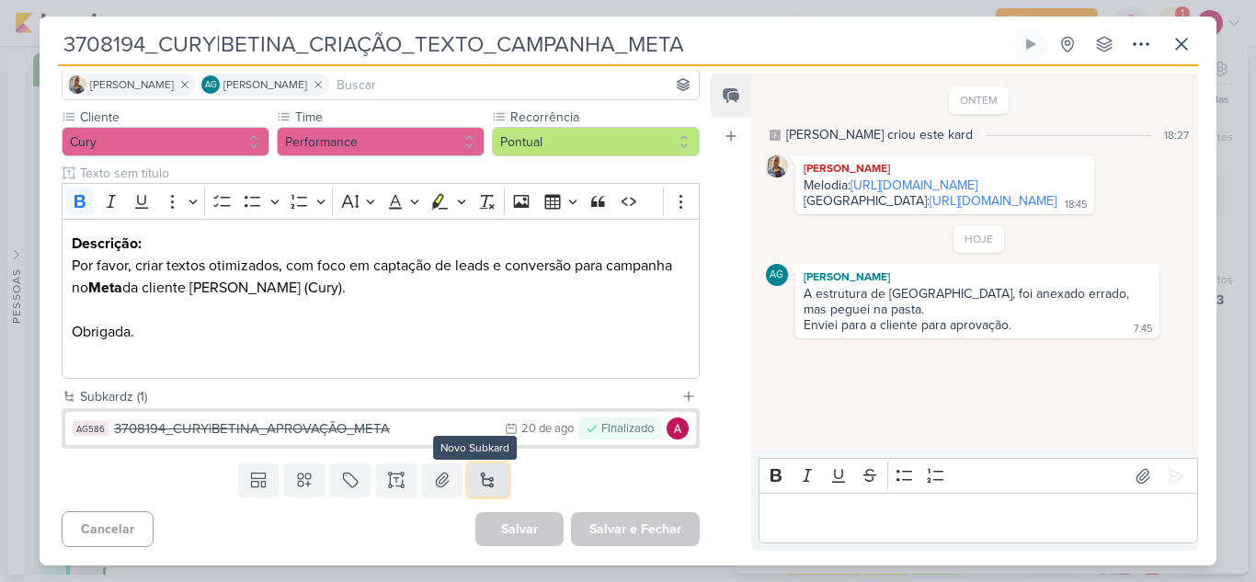
click at [479, 494] on button at bounding box center [488, 480] width 40 height 33
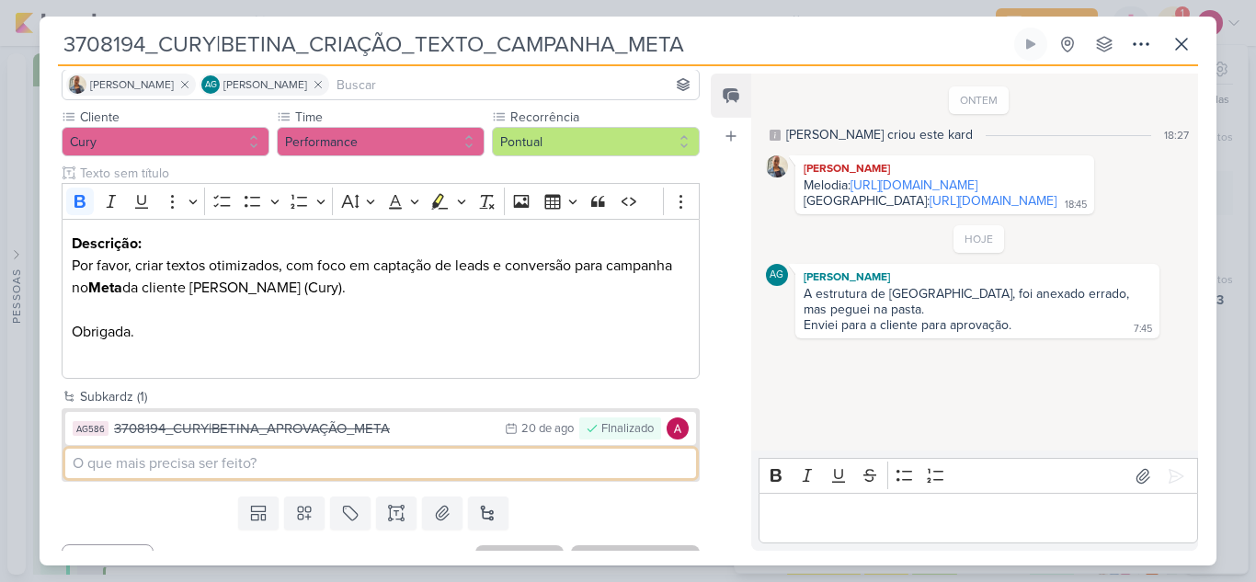
click at [331, 464] on input at bounding box center [380, 463] width 631 height 29
paste input "3708194_CURY|BETINA_CRIAÇÃO_TEXTO_CAMPANHA_META"
click at [74, 456] on input "3708194_CURY|BETINA_CRIAÇÃO_TEXTO_CAMPANHA_META" at bounding box center [380, 463] width 631 height 29
type input "Ajuste_3708194_CURY|BETINA_CRIAÇÃO_TEXTO_CAMPANHA_META"
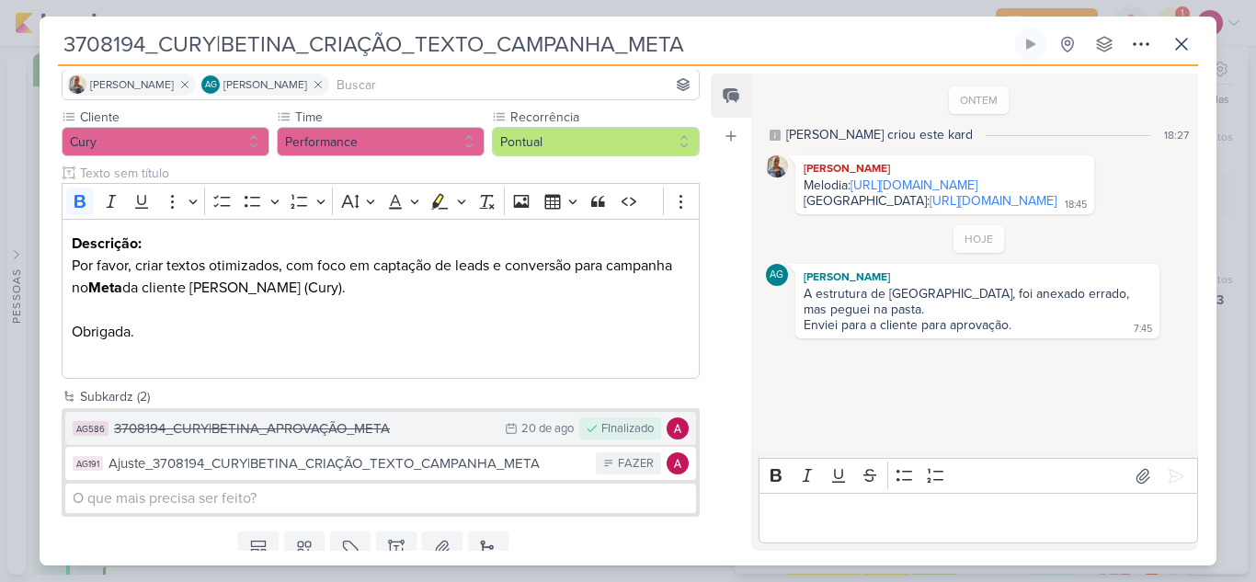
click at [476, 419] on div "3708194_CURY|BETINA_APROVAÇÃO_META" at bounding box center [305, 428] width 382 height 21
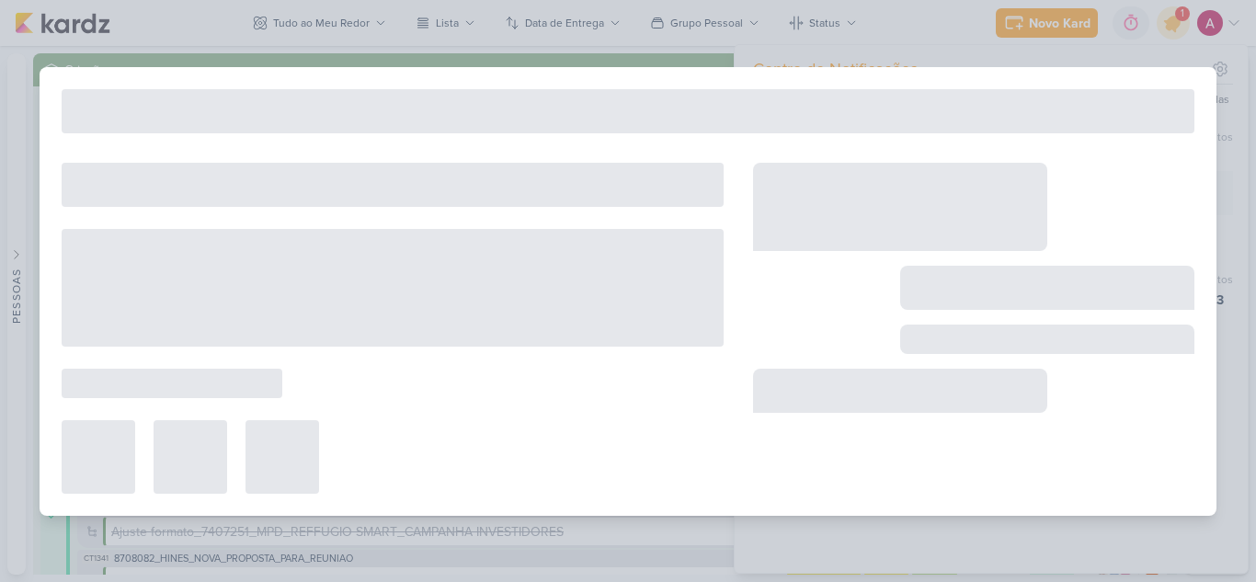
type input "3708194_CURY|BETINA_APROVAÇÃO_META"
type input "[DATE] 23:59"
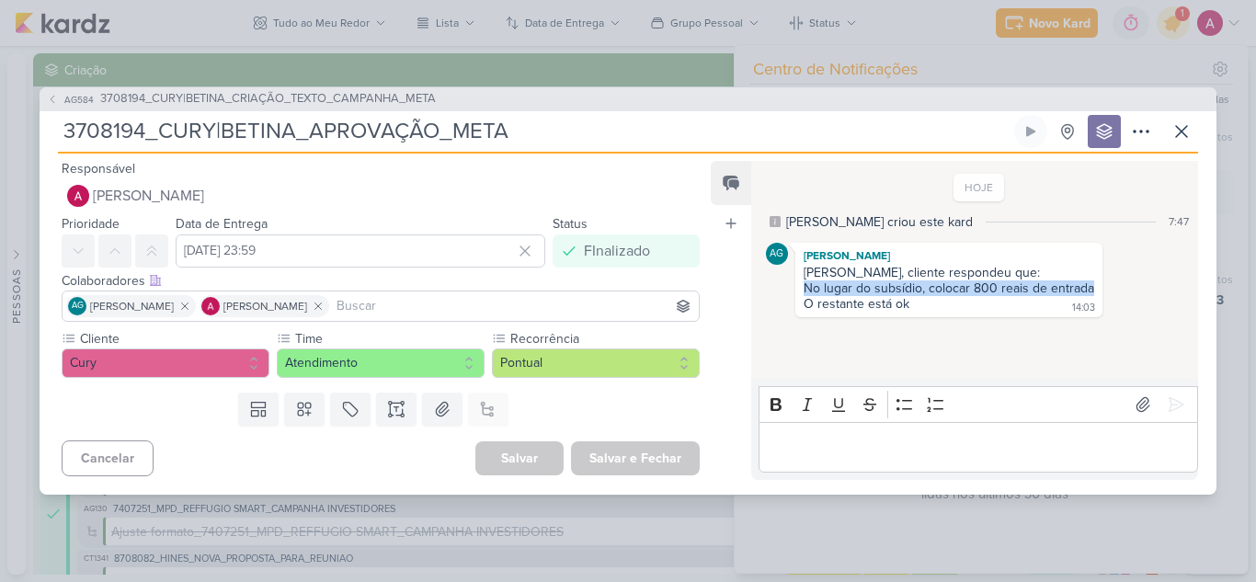
drag, startPoint x: 806, startPoint y: 286, endPoint x: 1089, endPoint y: 284, distance: 283.3
click at [1089, 284] on div "No lugar do subsídio, colocar 800 reais de entrada" at bounding box center [949, 289] width 291 height 16
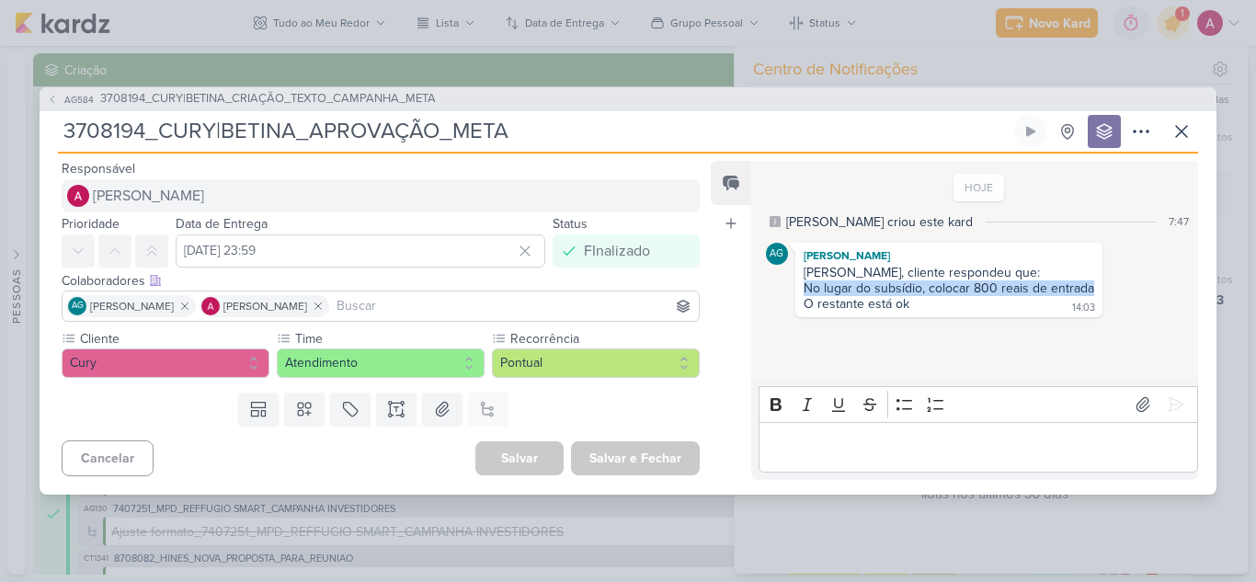
copy div "No lugar do subsídio, colocar 800 reais de entrada"
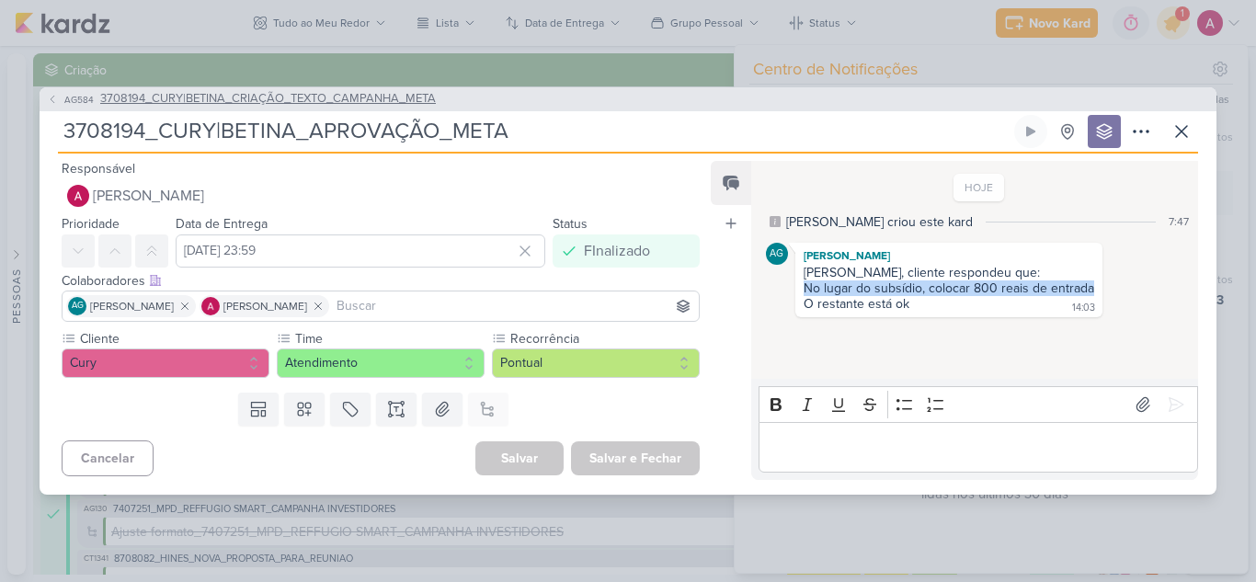
click at [52, 95] on icon at bounding box center [52, 99] width 11 height 11
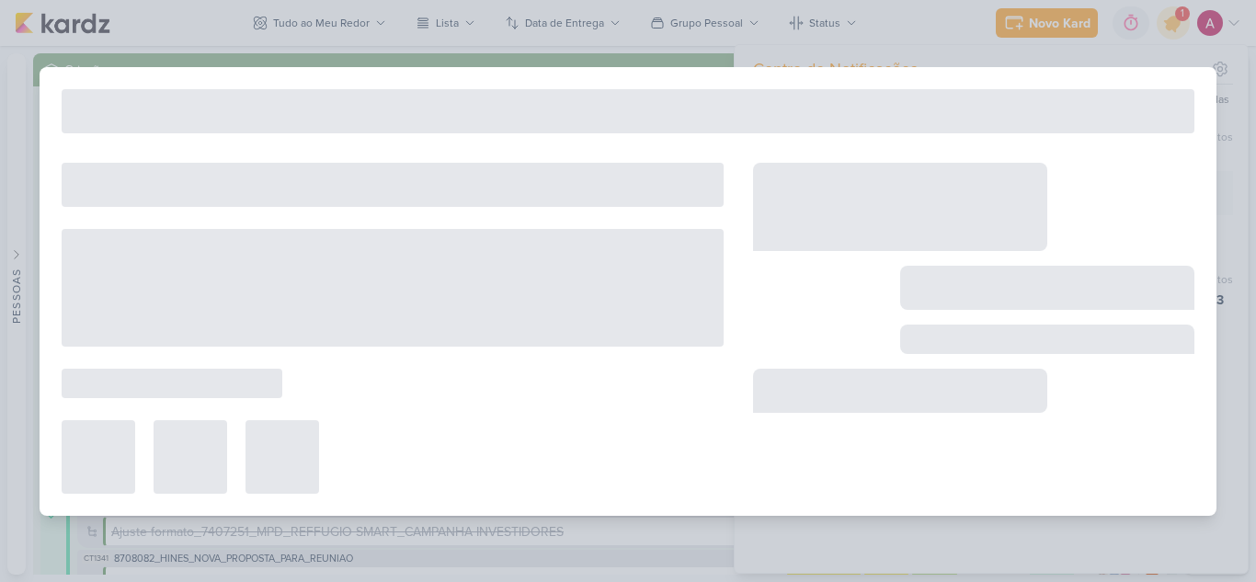
type input "3708194_CURY|BETINA_CRIAÇÃO_TEXTO_CAMPANHA_META"
type input "[DATE] 23:59"
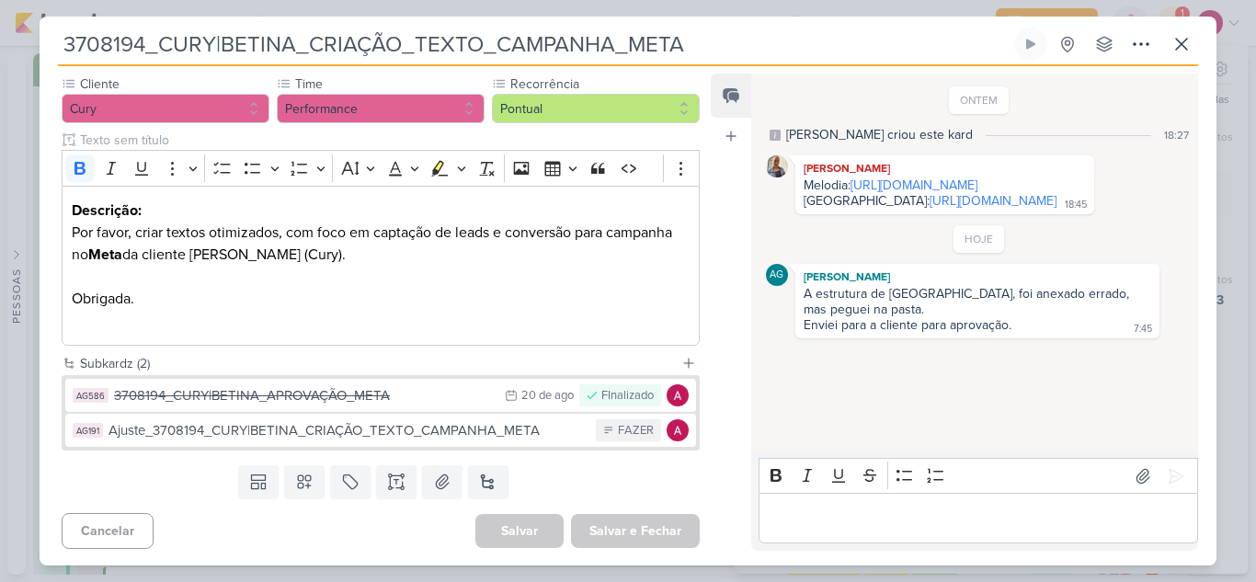
scroll to position [169, 0]
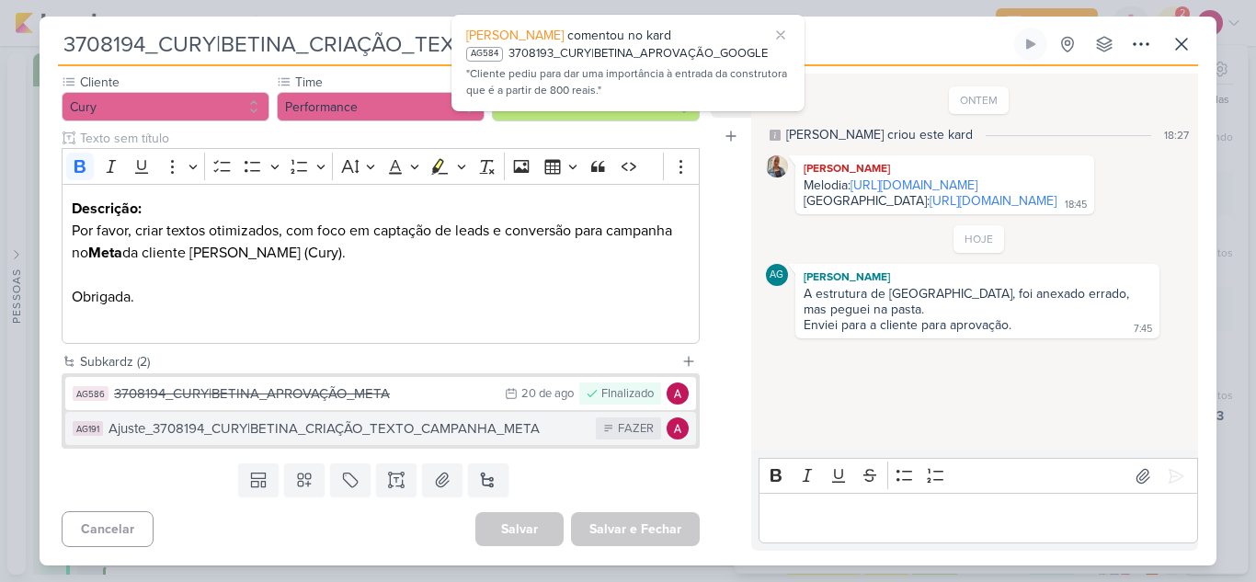
click at [495, 426] on div "Ajuste_3708194_CURY|BETINA_CRIAÇÃO_TEXTO_CAMPANHA_META" at bounding box center [348, 428] width 478 height 21
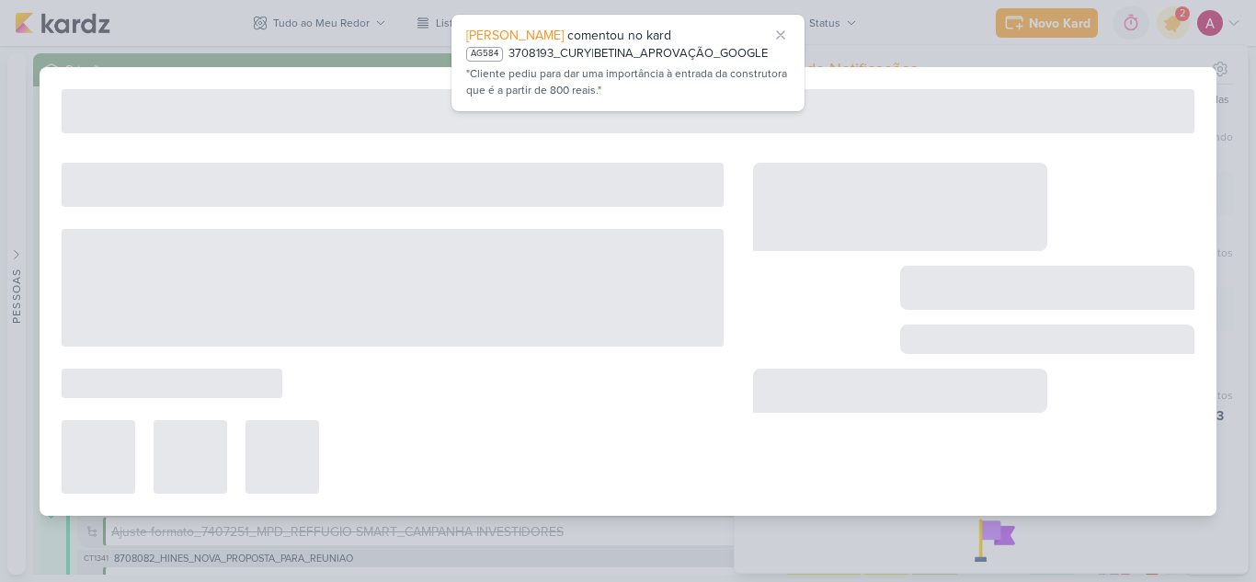
type input "Ajuste_3708194_CURY|BETINA_CRIAÇÃO_TEXTO_CAMPANHA_META"
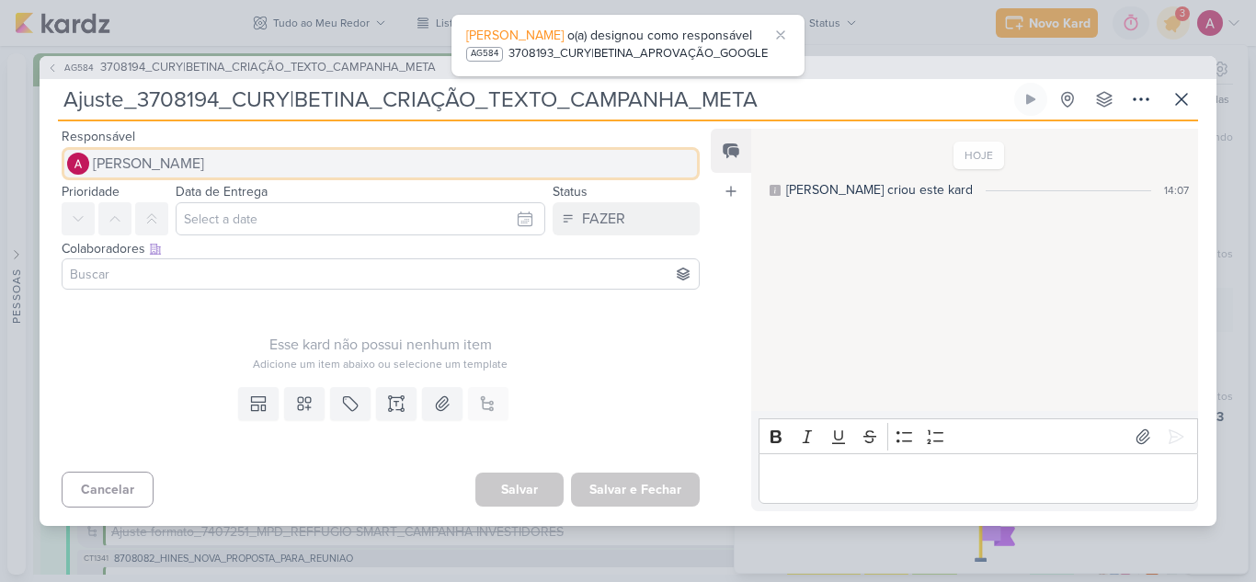
click at [181, 166] on span "[PERSON_NAME]" at bounding box center [148, 164] width 111 height 22
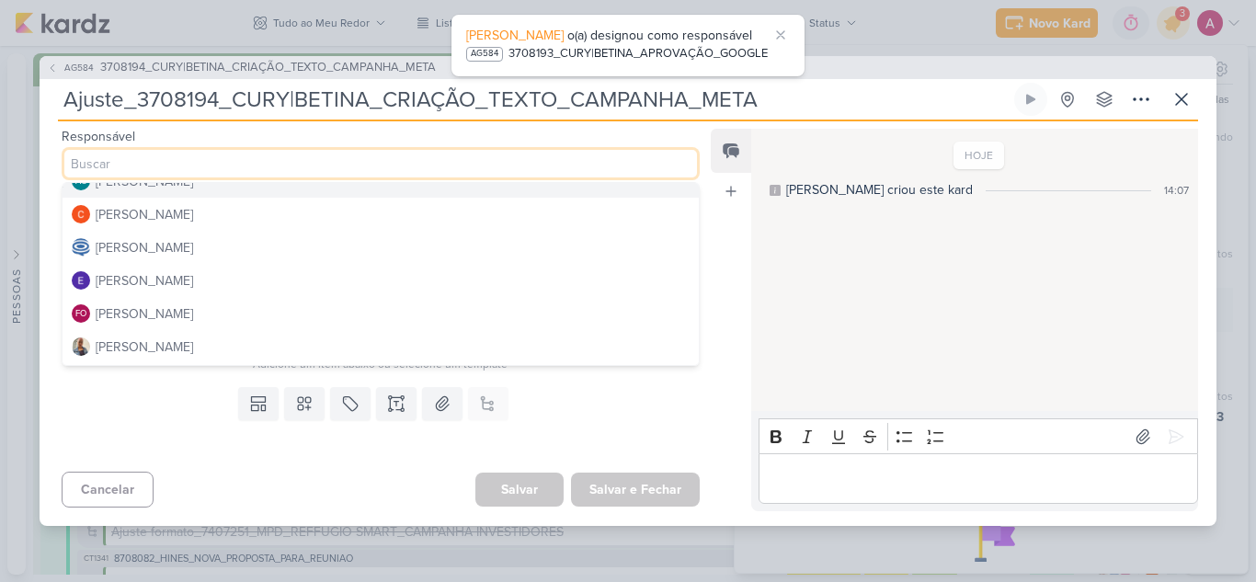
scroll to position [92, 0]
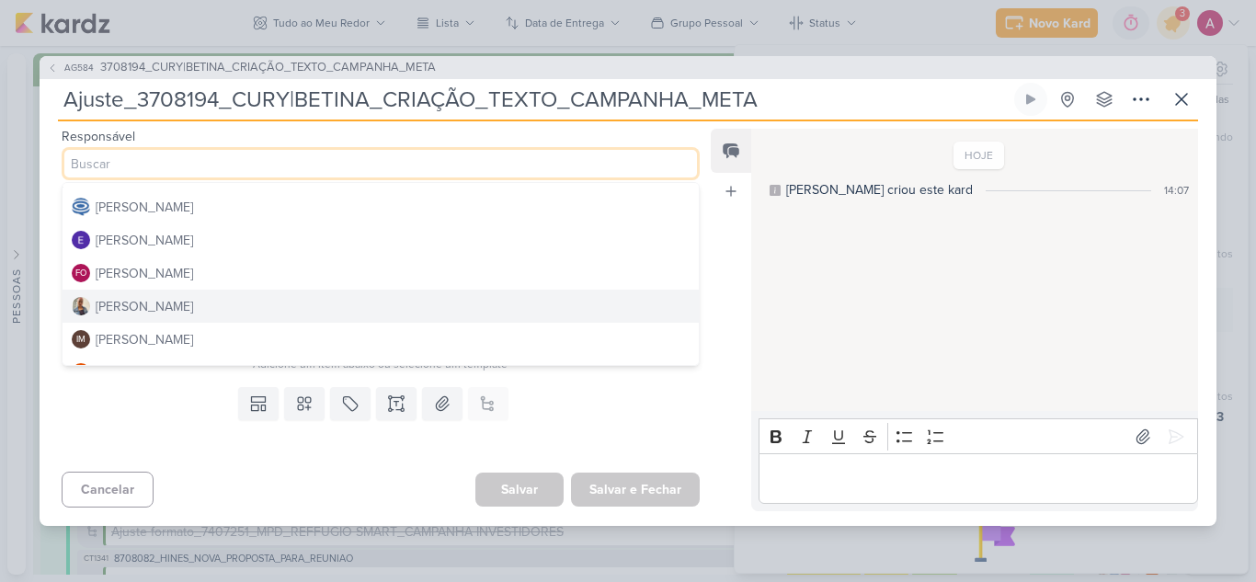
click at [129, 305] on div "[PERSON_NAME]" at bounding box center [144, 306] width 97 height 19
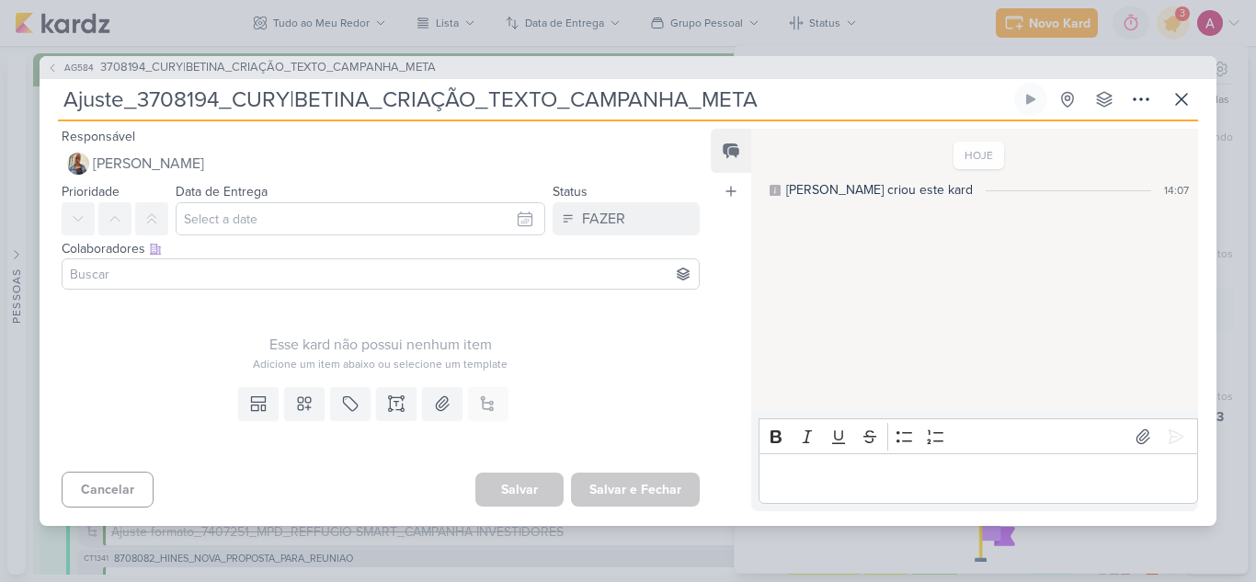
click at [201, 274] on input at bounding box center [380, 274] width 629 height 22
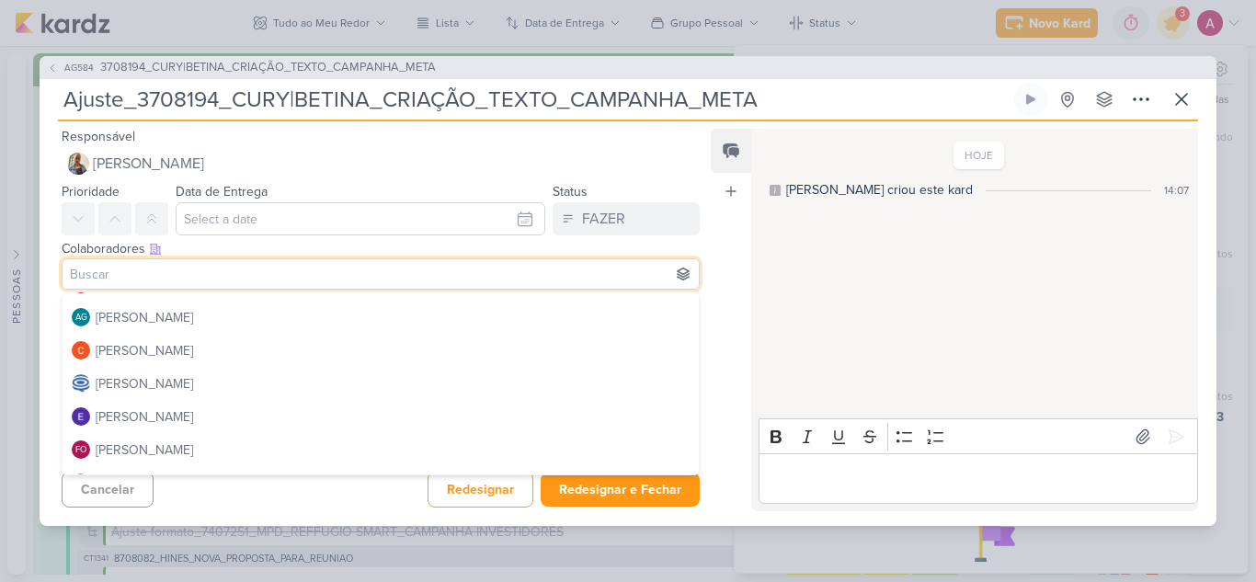
scroll to position [0, 0]
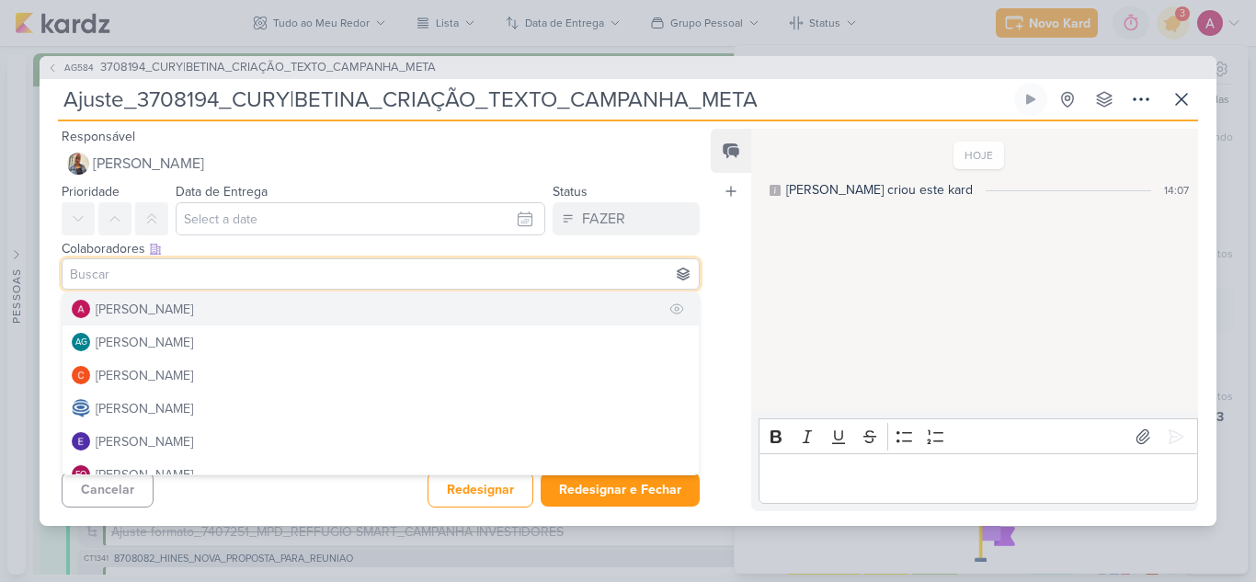
click at [168, 321] on button "[PERSON_NAME]" at bounding box center [381, 308] width 636 height 33
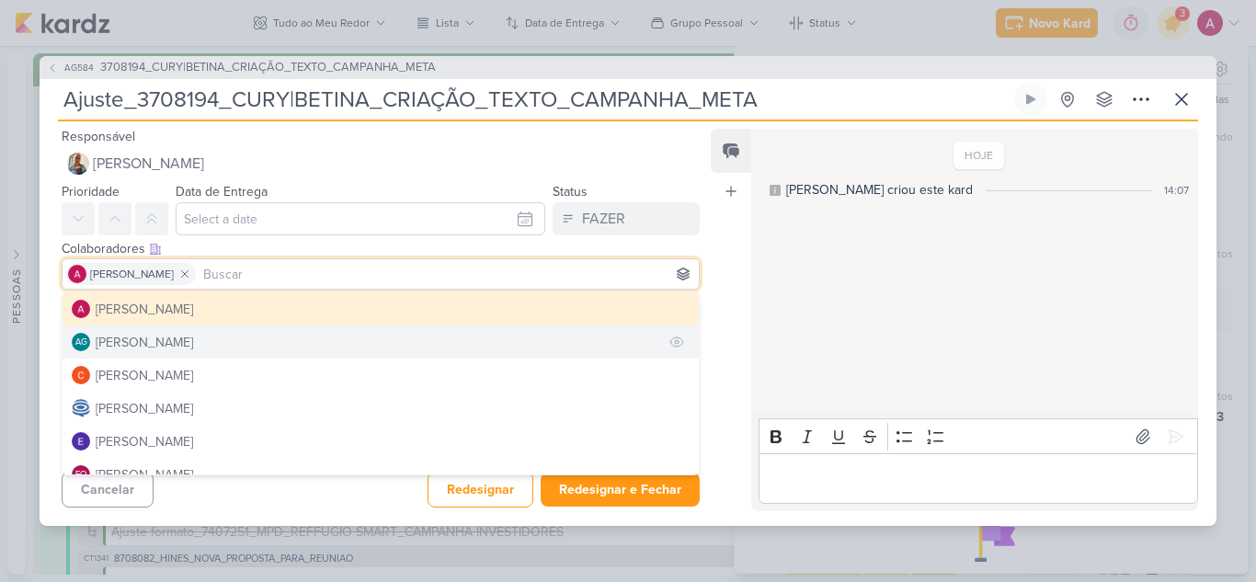
click at [175, 333] on div "[PERSON_NAME]" at bounding box center [144, 342] width 97 height 19
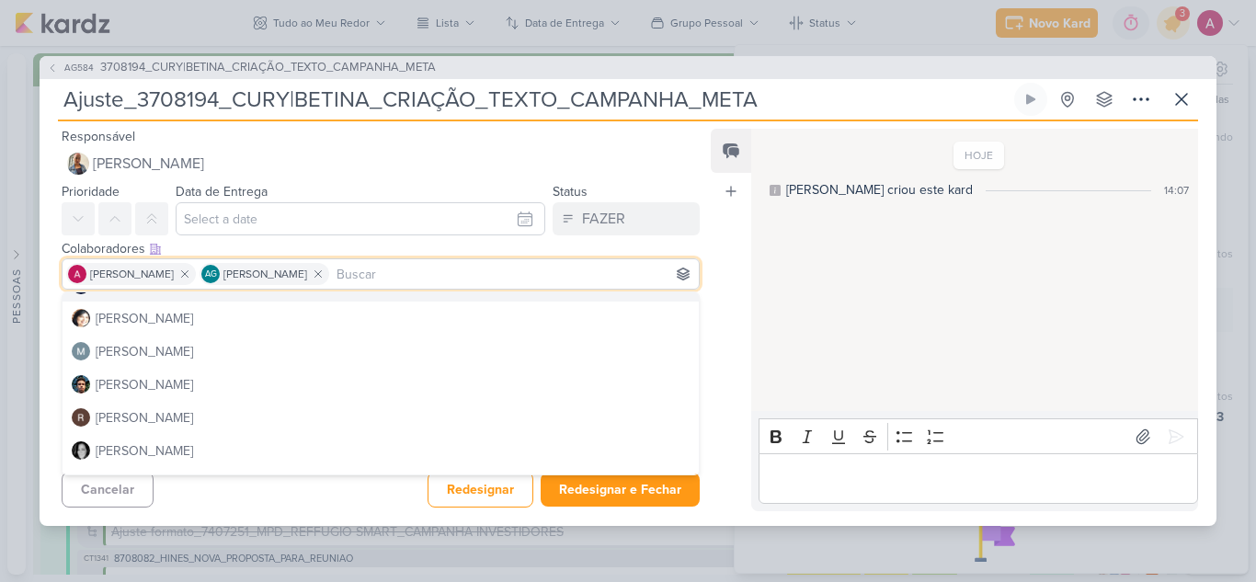
scroll to position [348, 0]
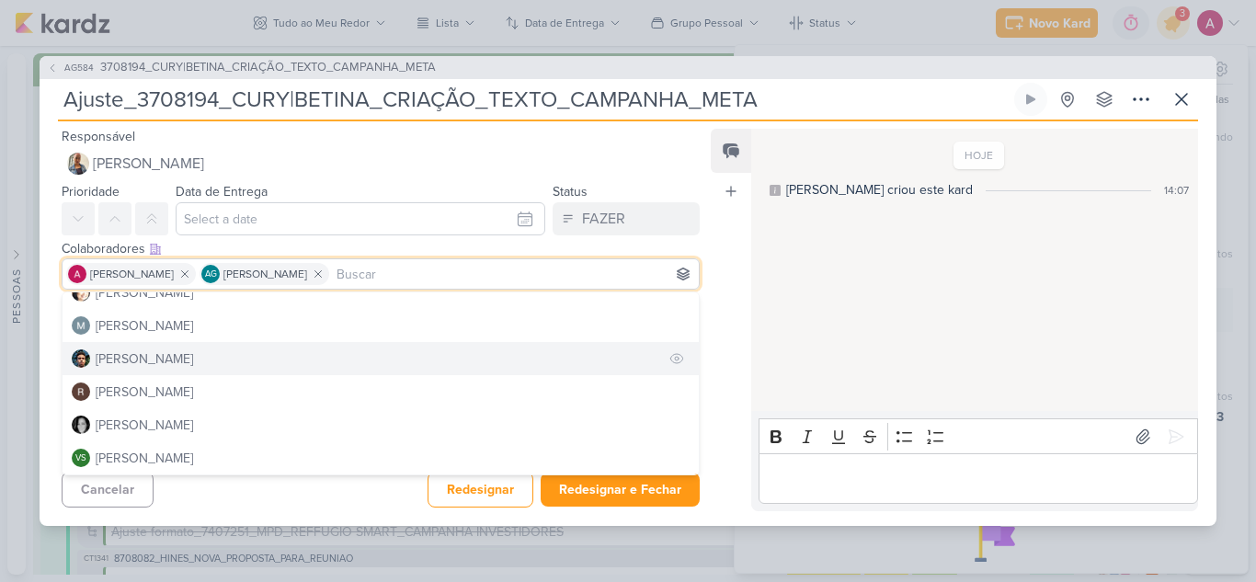
click at [151, 355] on div "[PERSON_NAME]" at bounding box center [144, 358] width 97 height 19
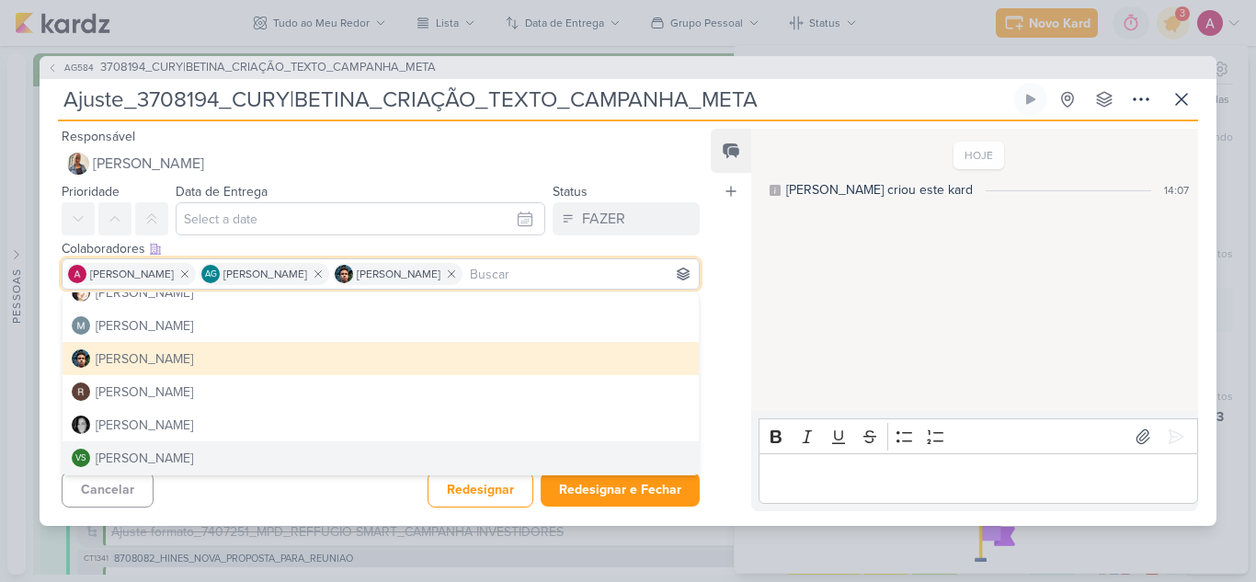
click at [321, 506] on div "Cancelar Redesignar Redesignar e Fechar Ctrl + Enter" at bounding box center [374, 487] width 668 height 47
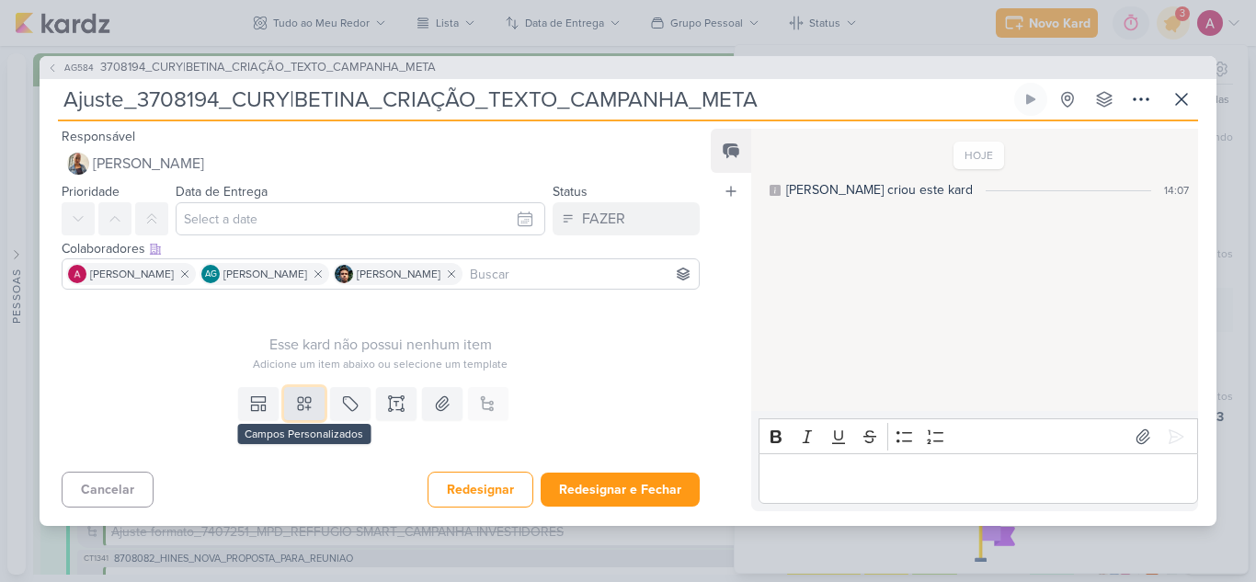
click at [315, 405] on button at bounding box center [304, 403] width 40 height 33
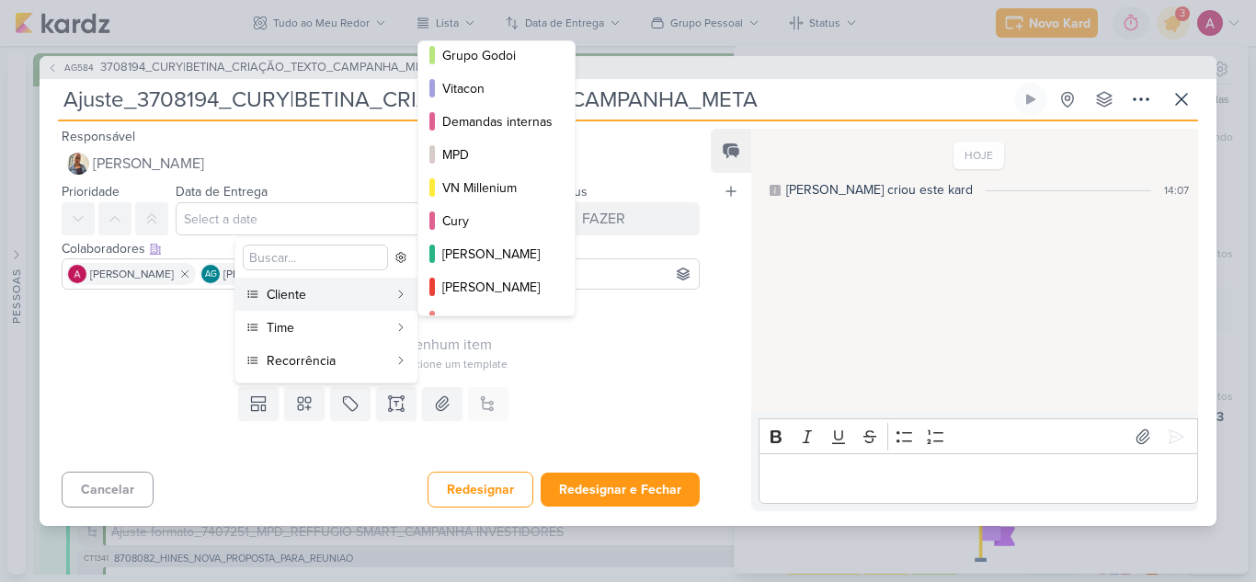
scroll to position [109, 0]
click at [464, 222] on div "Cury" at bounding box center [497, 220] width 110 height 19
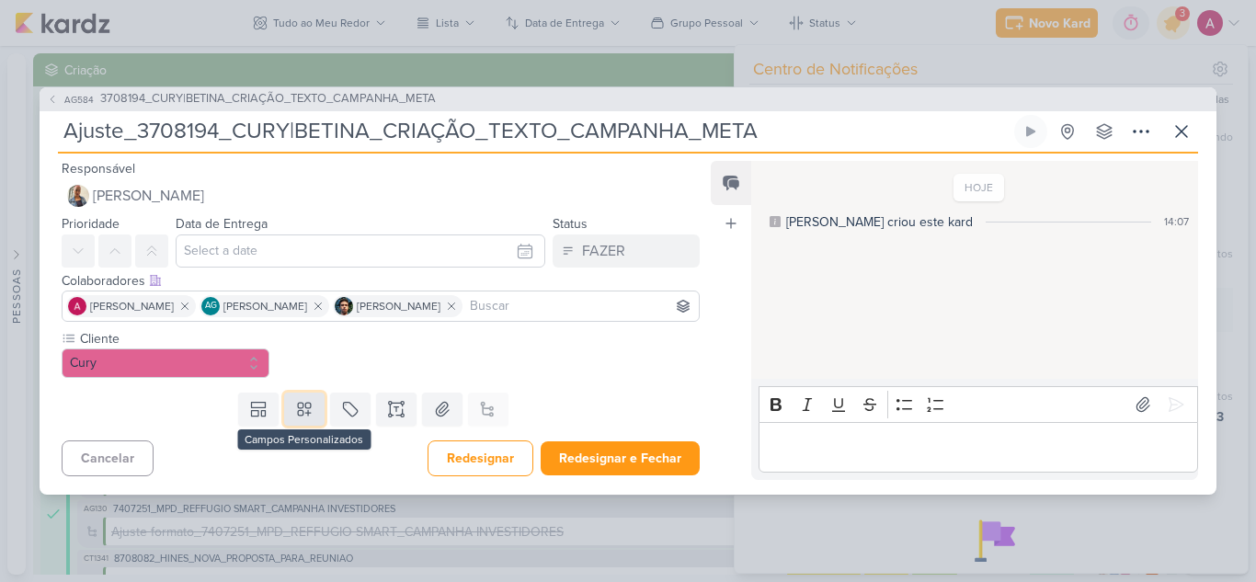
click at [303, 396] on button at bounding box center [304, 409] width 40 height 33
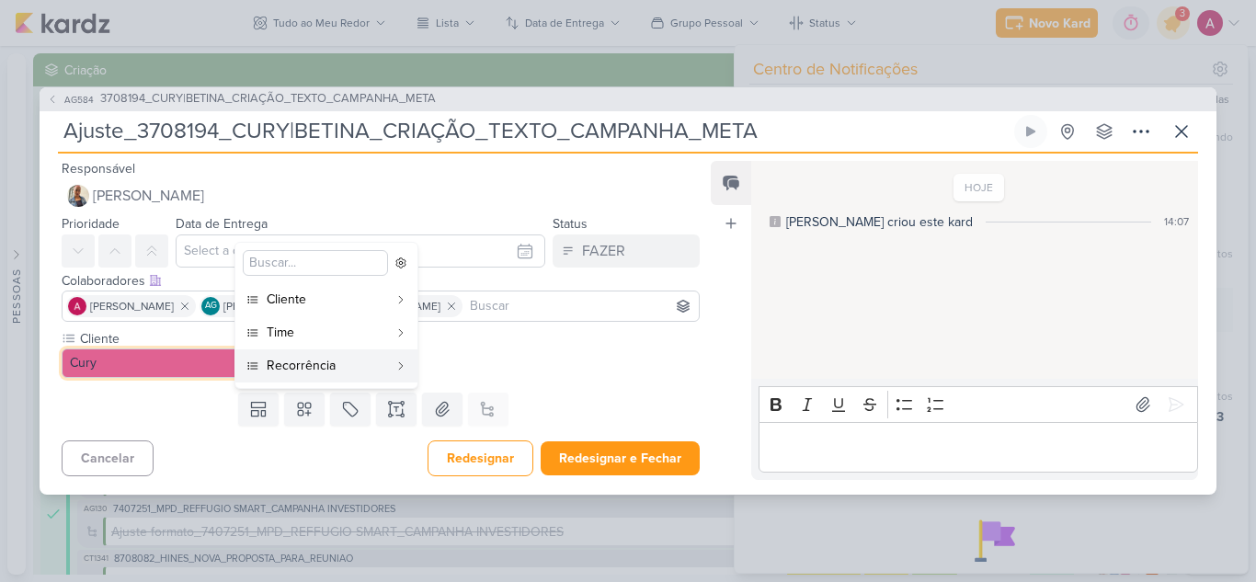
click at [150, 359] on button "Cury" at bounding box center [166, 363] width 208 height 29
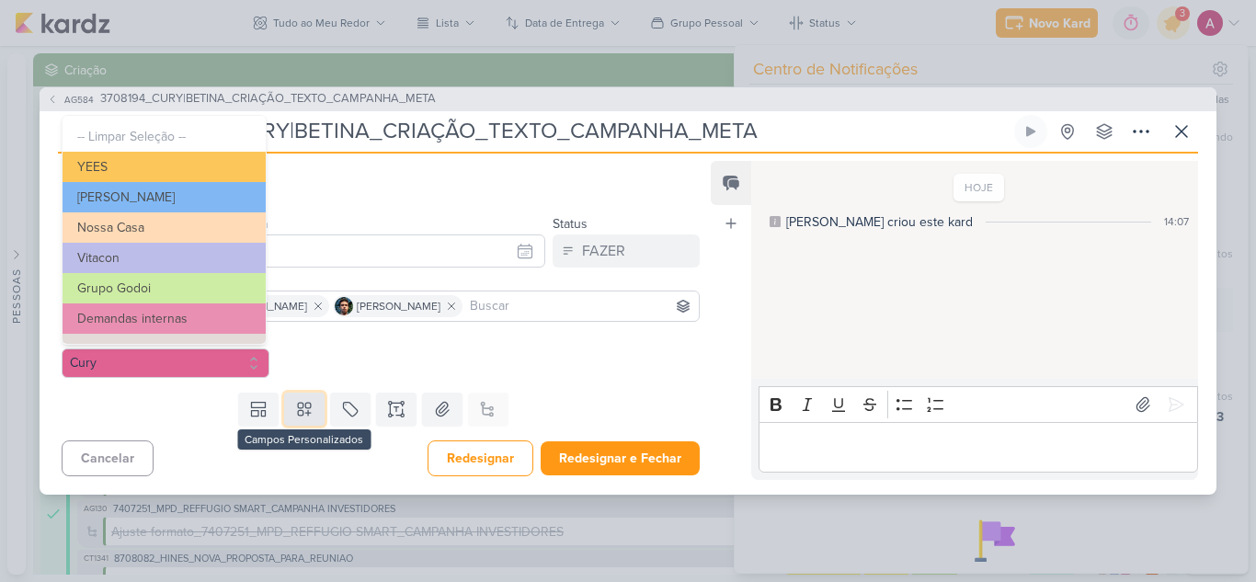
click at [298, 414] on icon at bounding box center [304, 409] width 18 height 18
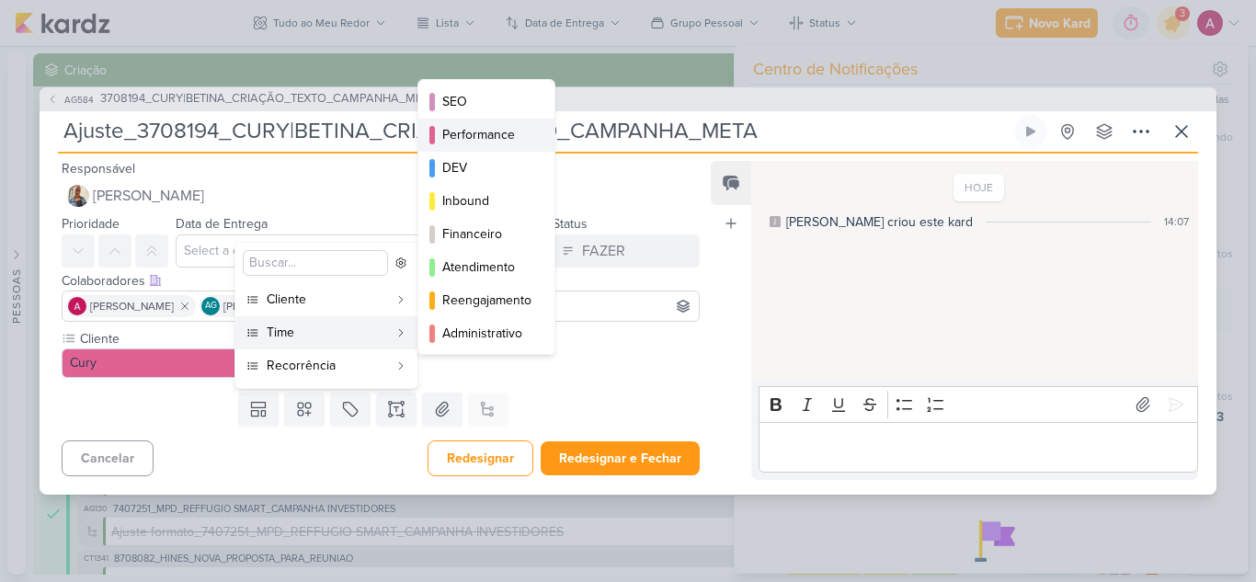
click at [498, 142] on div "Performance" at bounding box center [487, 134] width 90 height 19
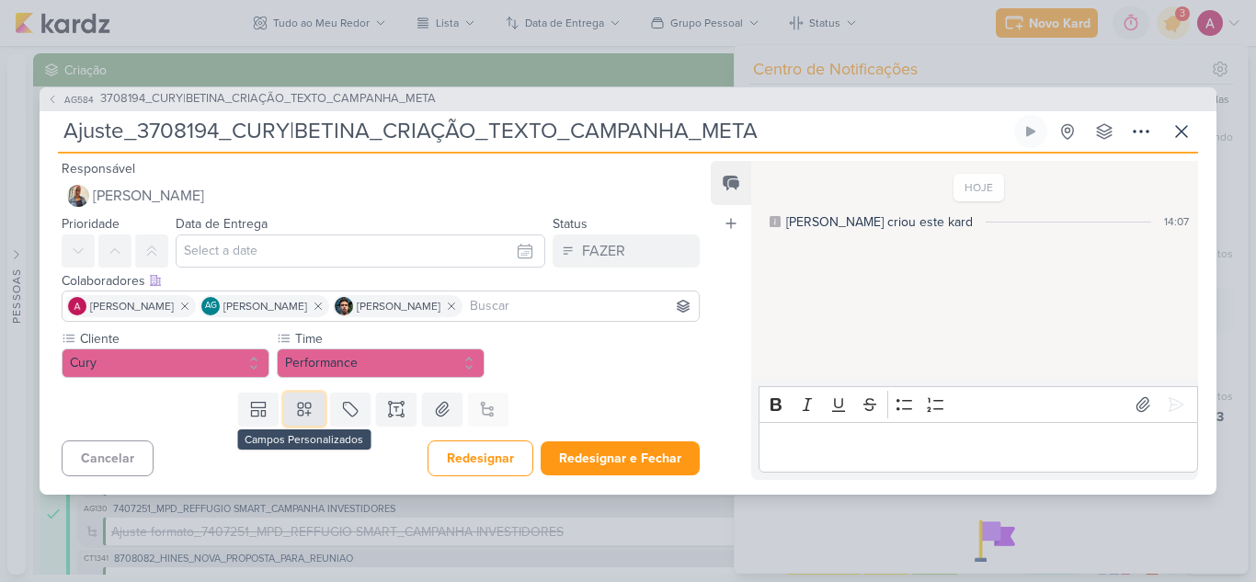
click at [304, 412] on icon at bounding box center [304, 409] width 13 height 13
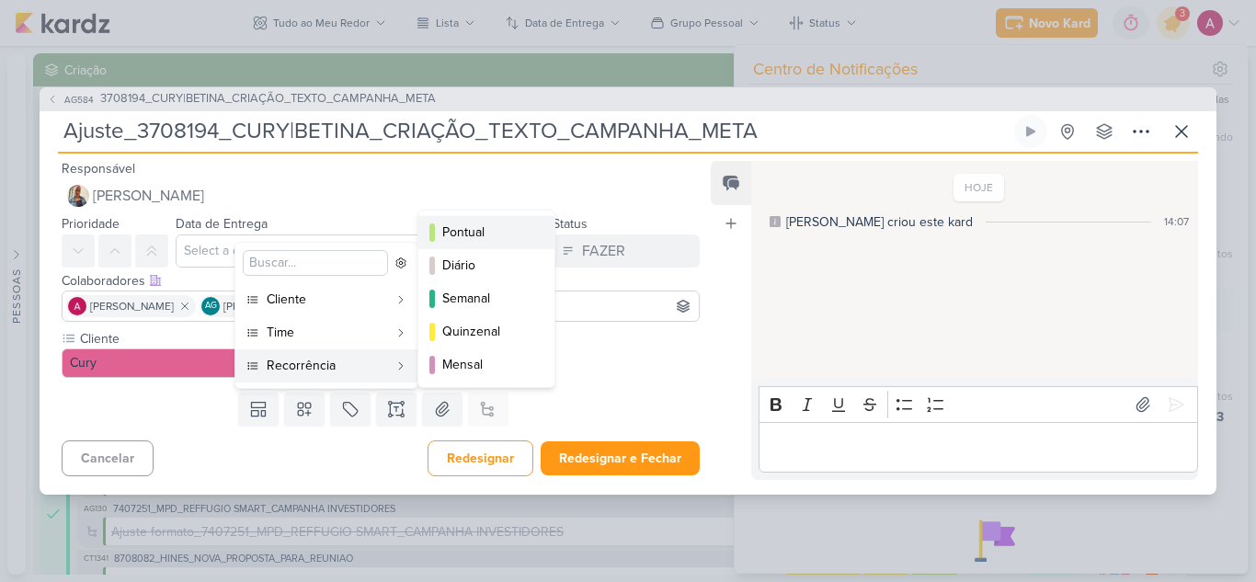
click at [490, 230] on div "Pontual" at bounding box center [487, 232] width 90 height 19
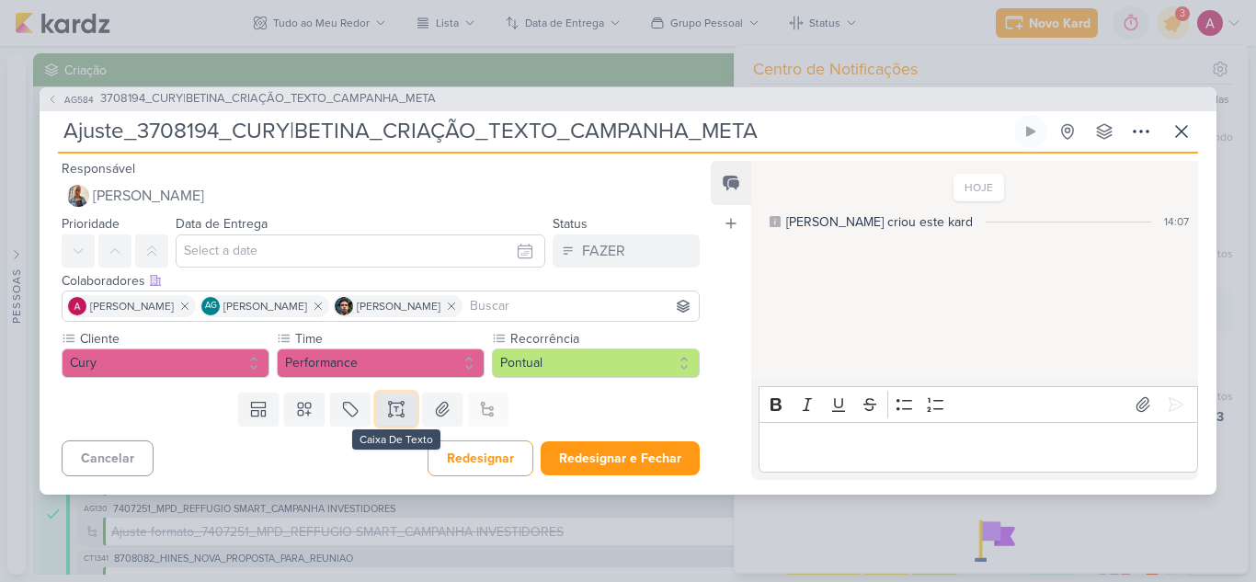
click at [396, 408] on icon at bounding box center [396, 409] width 18 height 18
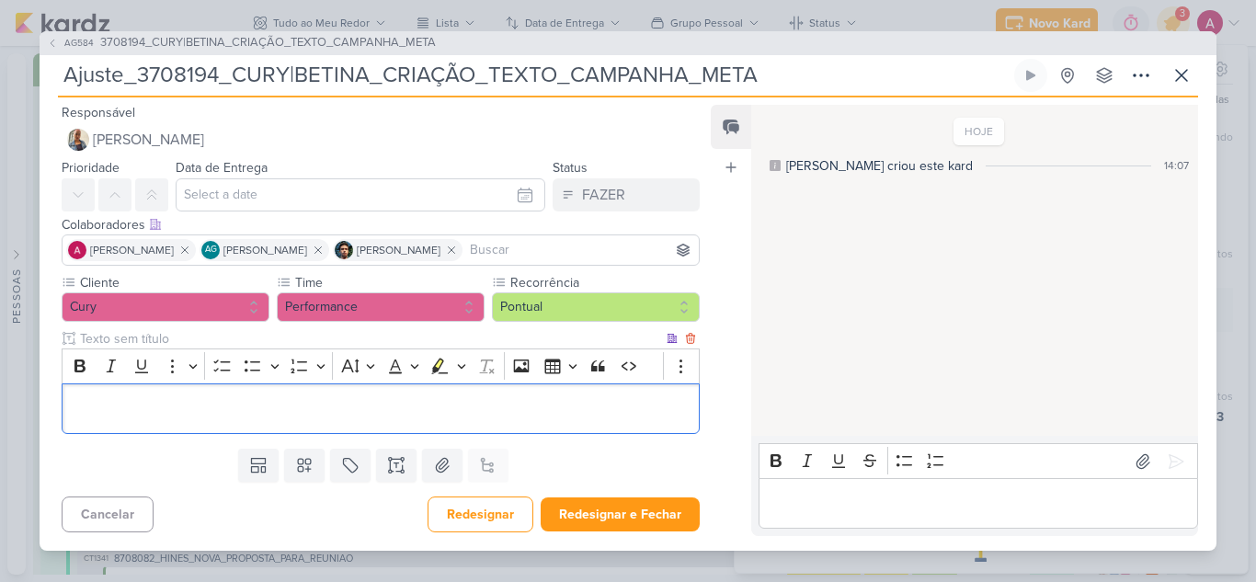
click at [376, 401] on p "Editor editing area: main" at bounding box center [381, 409] width 618 height 22
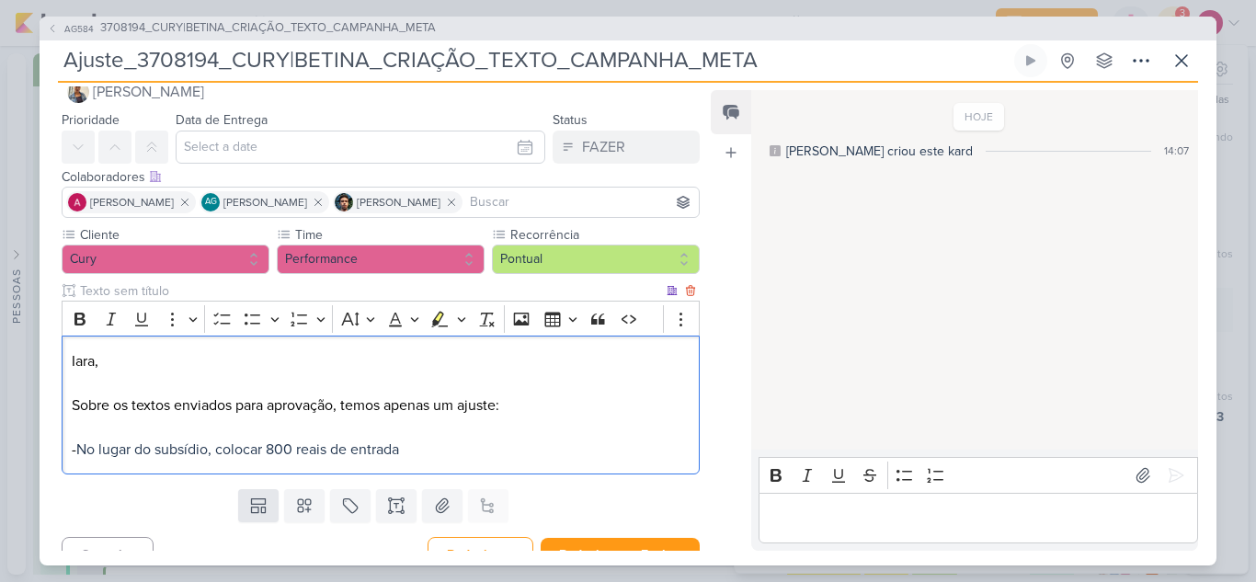
scroll to position [59, 0]
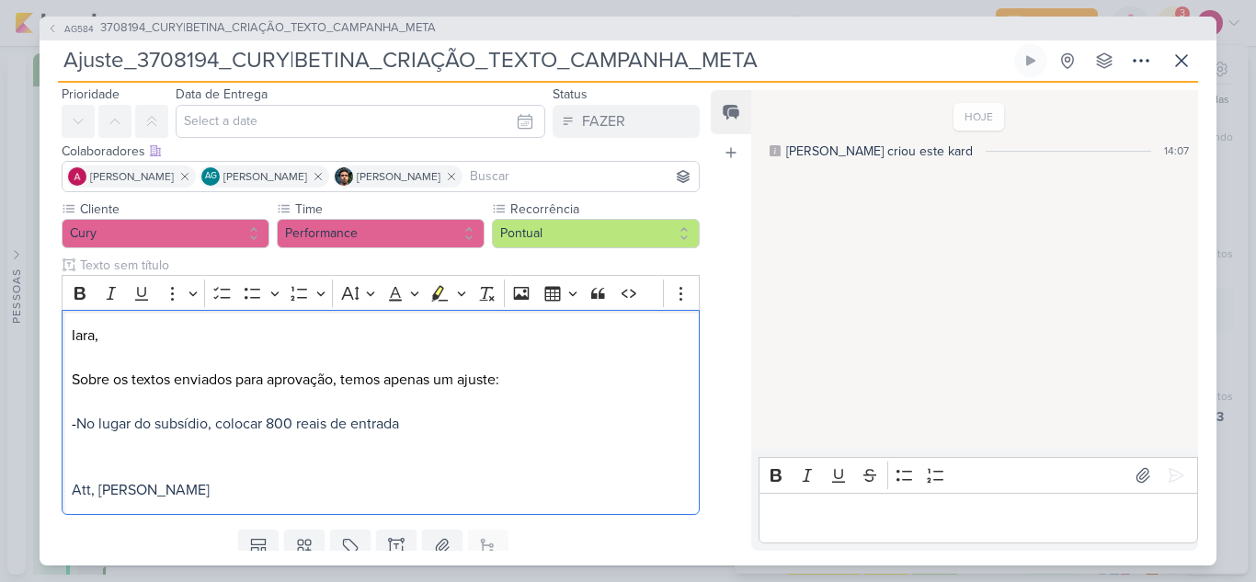
drag, startPoint x: 250, startPoint y: 495, endPoint x: 41, endPoint y: 332, distance: 264.7
click at [41, 332] on div "Cliente Cury -- Limpar Seleção -- [GEOGRAPHIC_DATA] [PERSON_NAME]" at bounding box center [374, 361] width 668 height 323
click at [405, 299] on button "Font Color" at bounding box center [402, 294] width 41 height 28
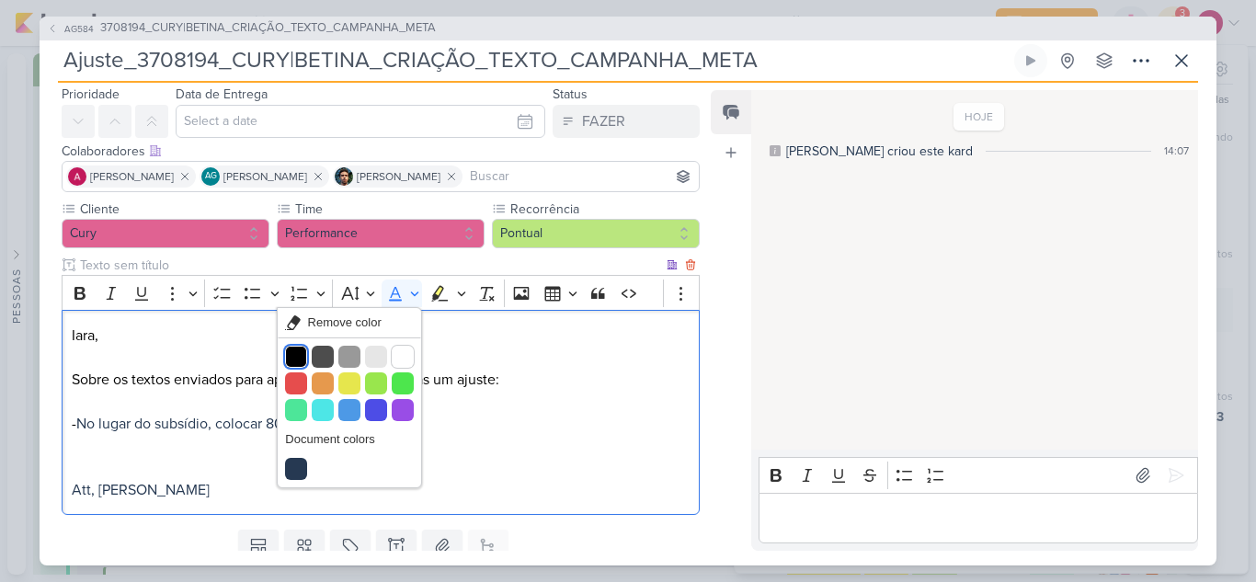
click at [295, 354] on button "Black" at bounding box center [296, 357] width 22 height 22
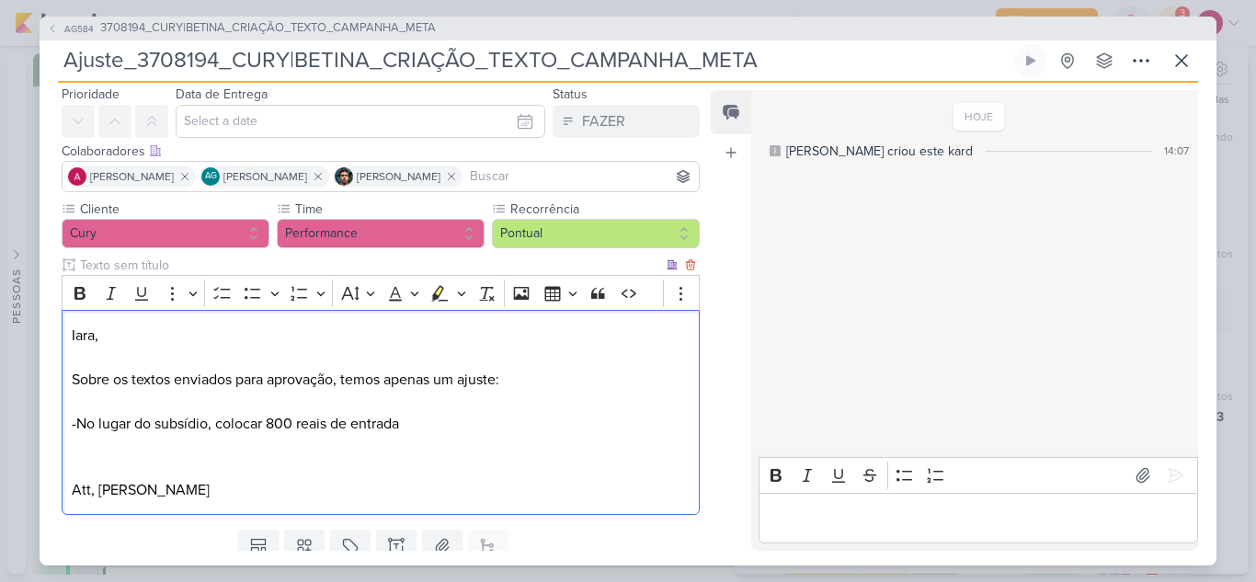
click at [206, 395] on p "Sobre os textos enviados para aprovação, temos apenas um ajuste: - No lugar do …" at bounding box center [381, 402] width 618 height 66
drag, startPoint x: 82, startPoint y: 424, endPoint x: 449, endPoint y: 416, distance: 367.1
click at [449, 417] on p "Sobre os textos enviados para aprovação, temos apenas um ajuste: ⁠⁠⁠⁠⁠⁠⁠ - No l…" at bounding box center [381, 402] width 618 height 66
drag, startPoint x: 433, startPoint y: 294, endPoint x: 426, endPoint y: 313, distance: 19.8
click at [435, 294] on icon "Editor toolbar" at bounding box center [439, 293] width 18 height 18
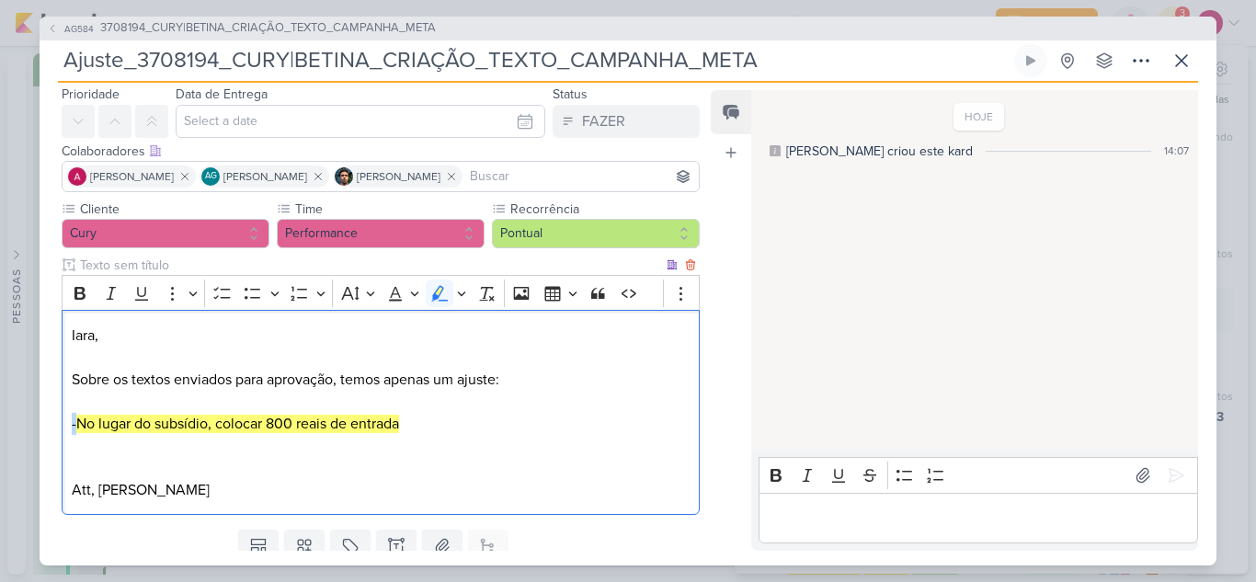
click at [510, 426] on p "Sobre os textos enviados para aprovação, temos apenas um ajuste: - No lugar do …" at bounding box center [381, 402] width 618 height 66
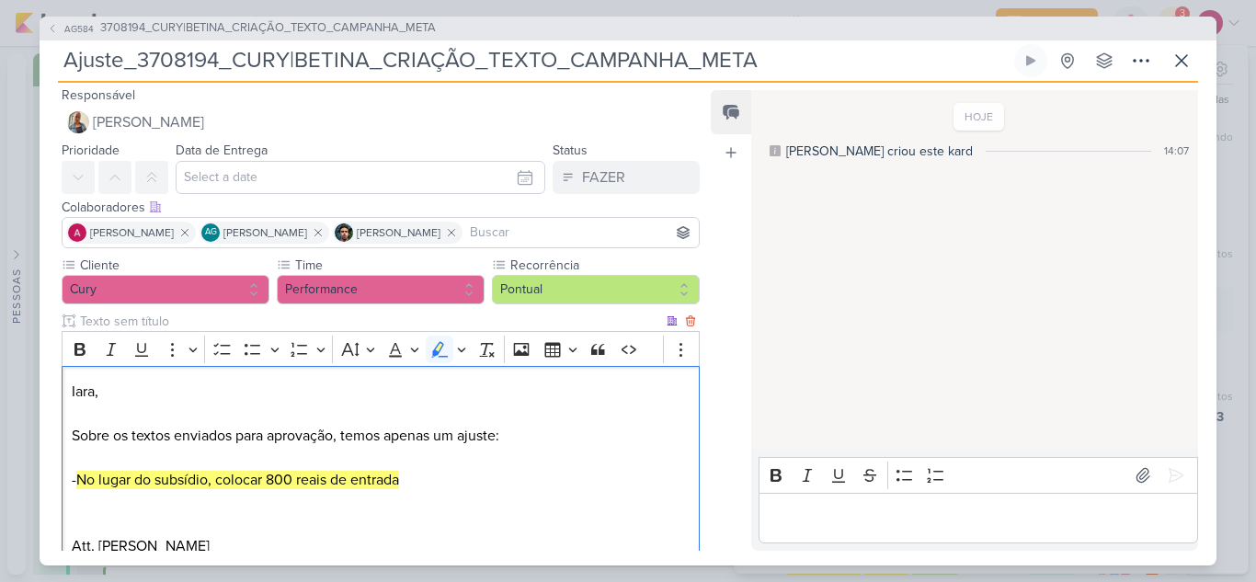
scroll to position [0, 0]
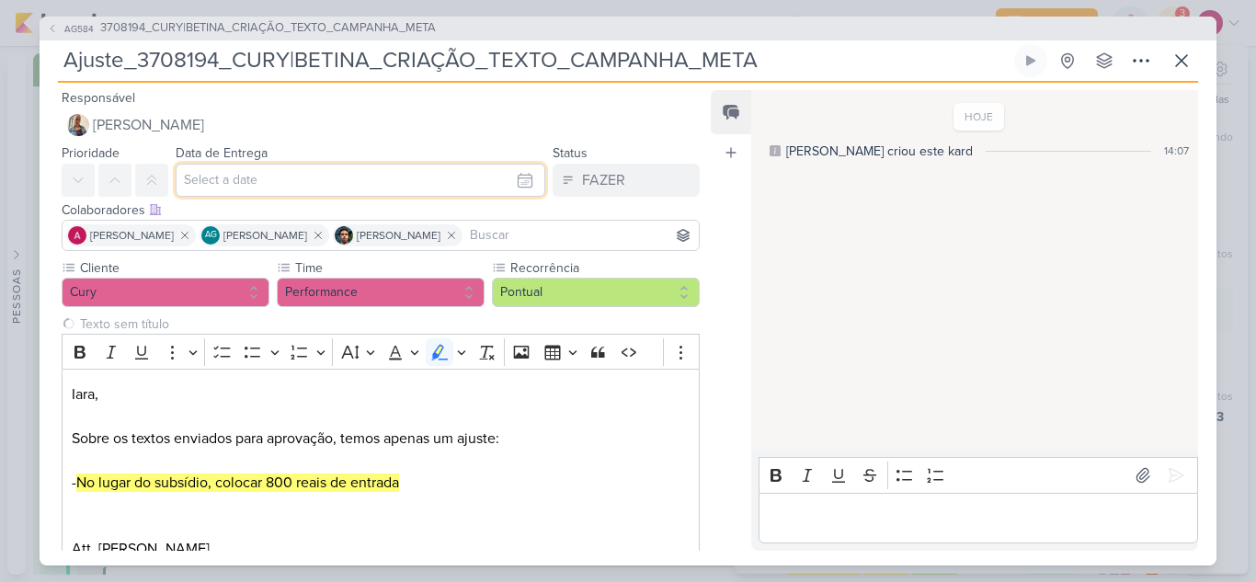
click at [252, 174] on input "text" at bounding box center [361, 180] width 370 height 33
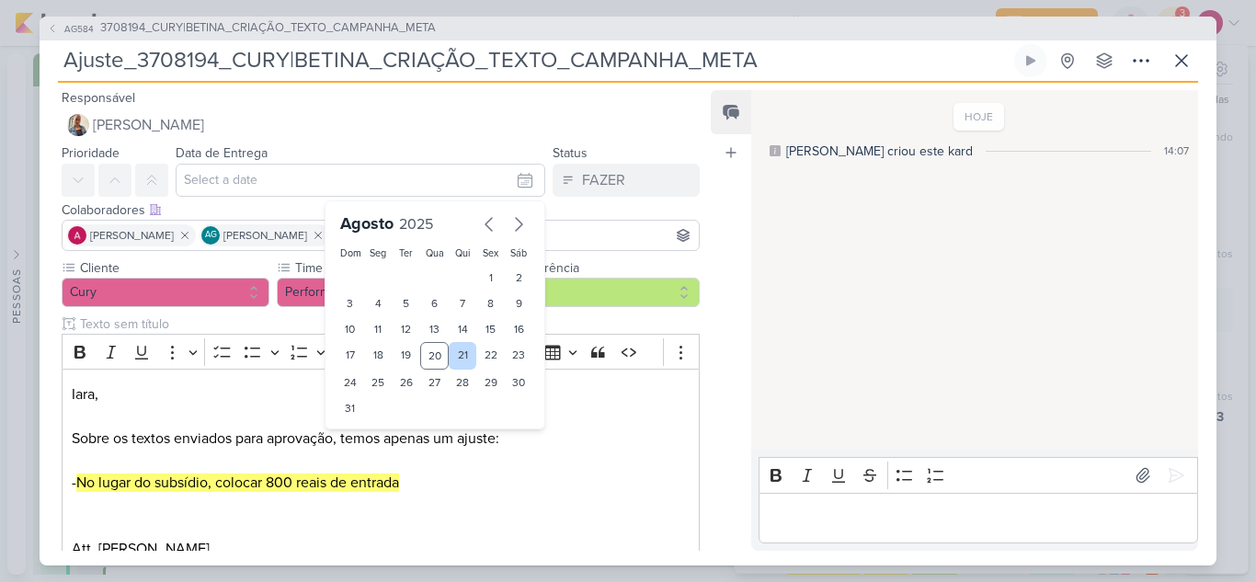
click at [457, 357] on div "21" at bounding box center [463, 356] width 29 height 28
type input "[DATE] 23:59"
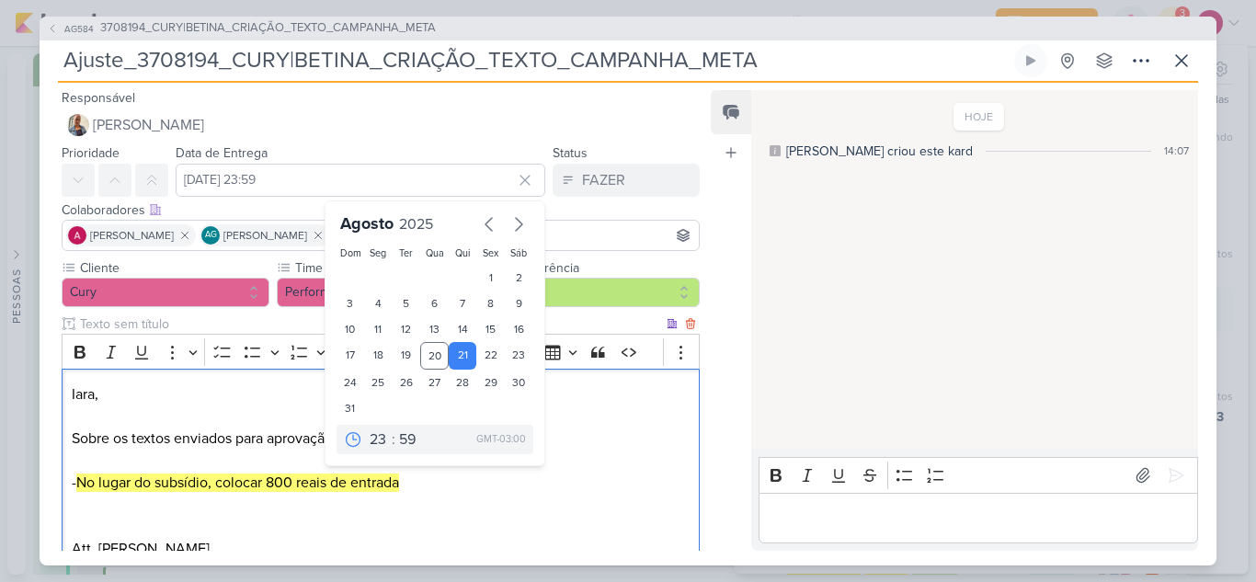
click at [596, 466] on p "Sobre os textos enviados para aprovação, temos apenas um ajuste: - No lugar do …" at bounding box center [381, 461] width 618 height 66
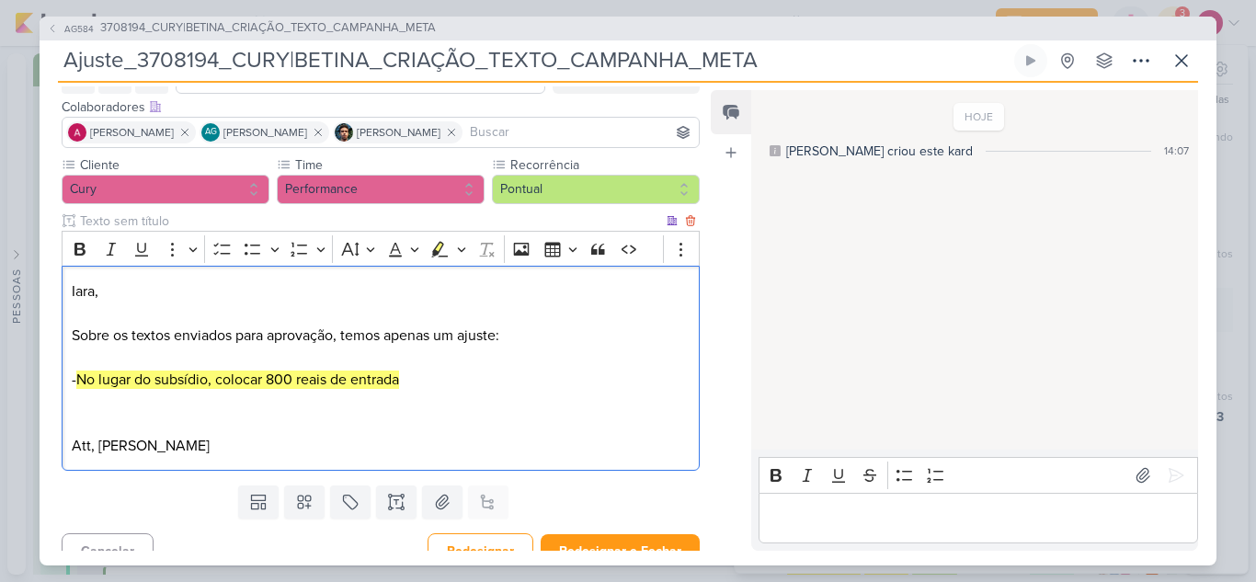
scroll to position [125, 0]
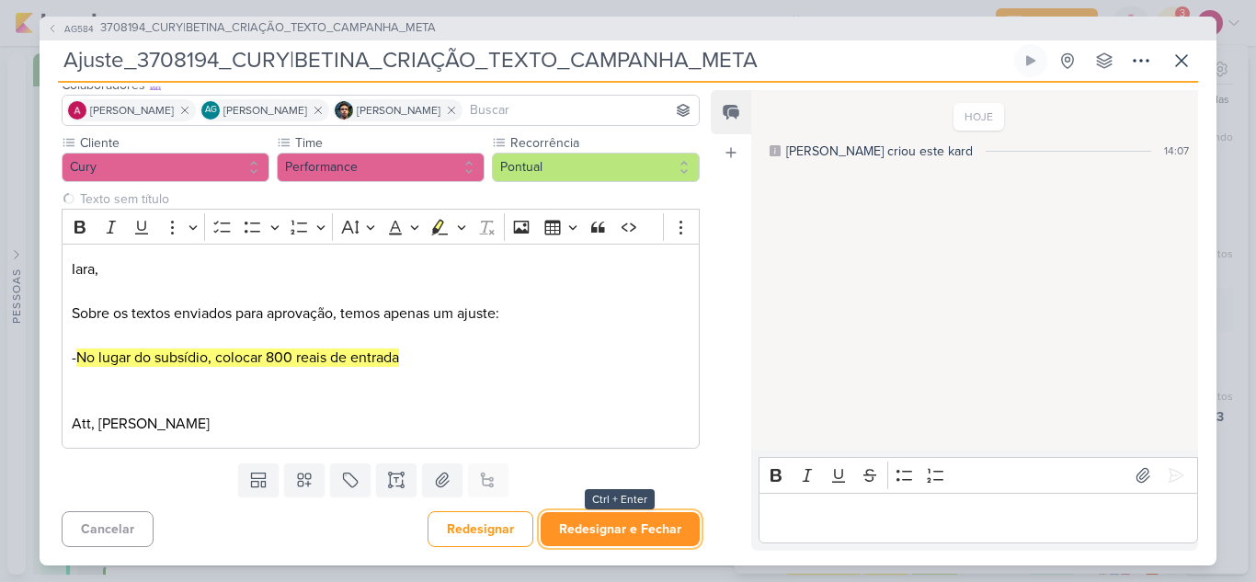
click at [579, 522] on button "Redesignar e Fechar" at bounding box center [620, 529] width 159 height 34
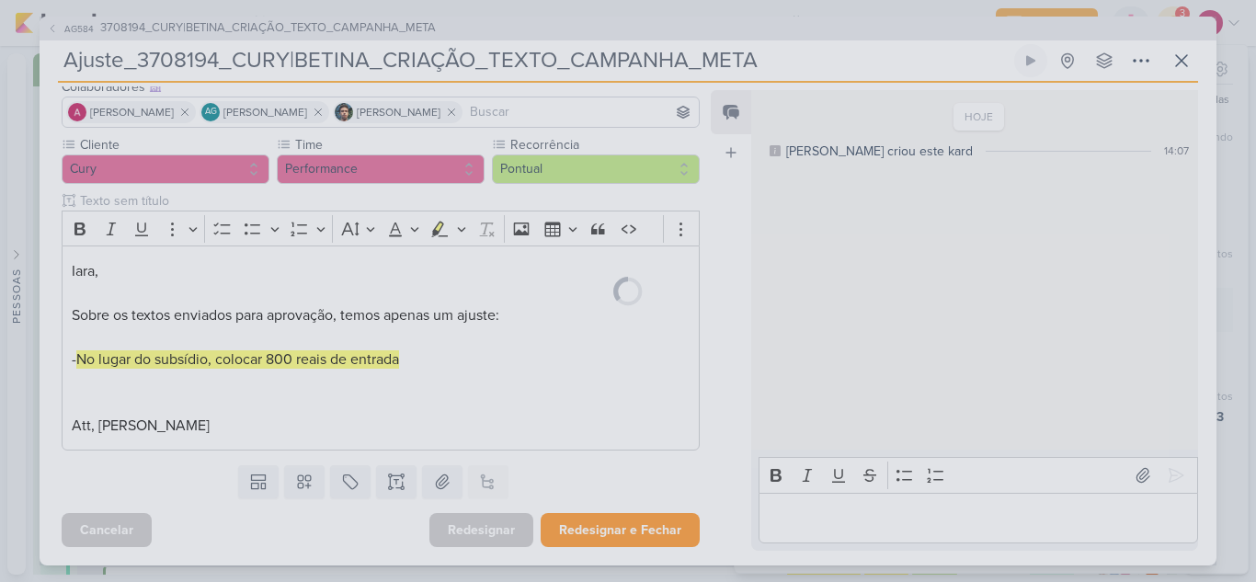
scroll to position [123, 0]
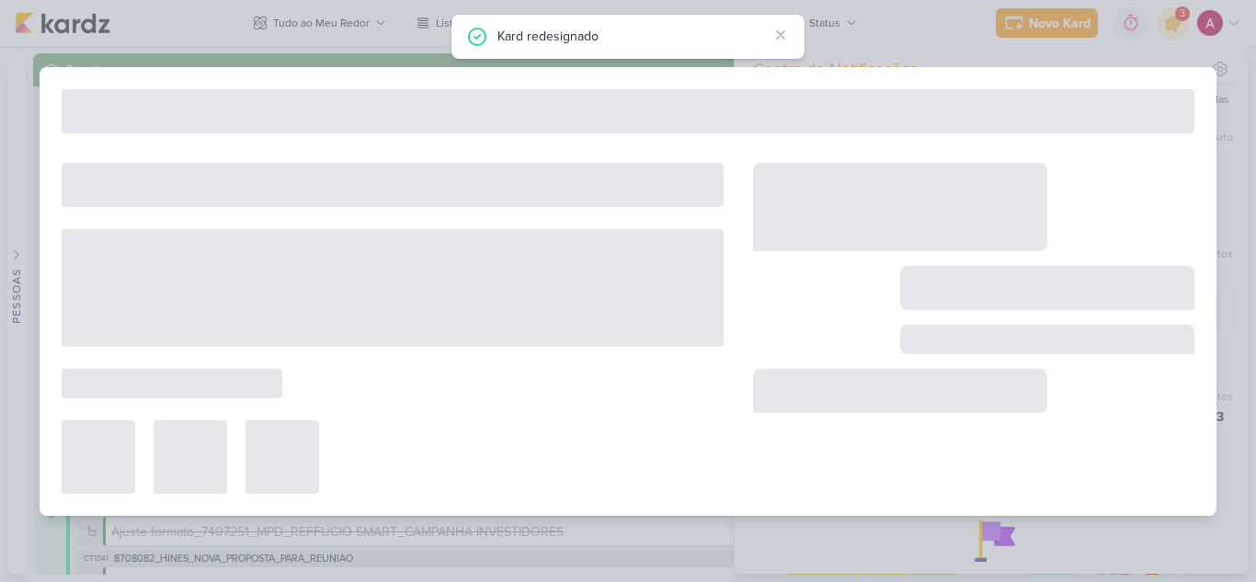
type input "3708194_CURY|BETINA_CRIAÇÃO_TEXTO_CAMPANHA_META"
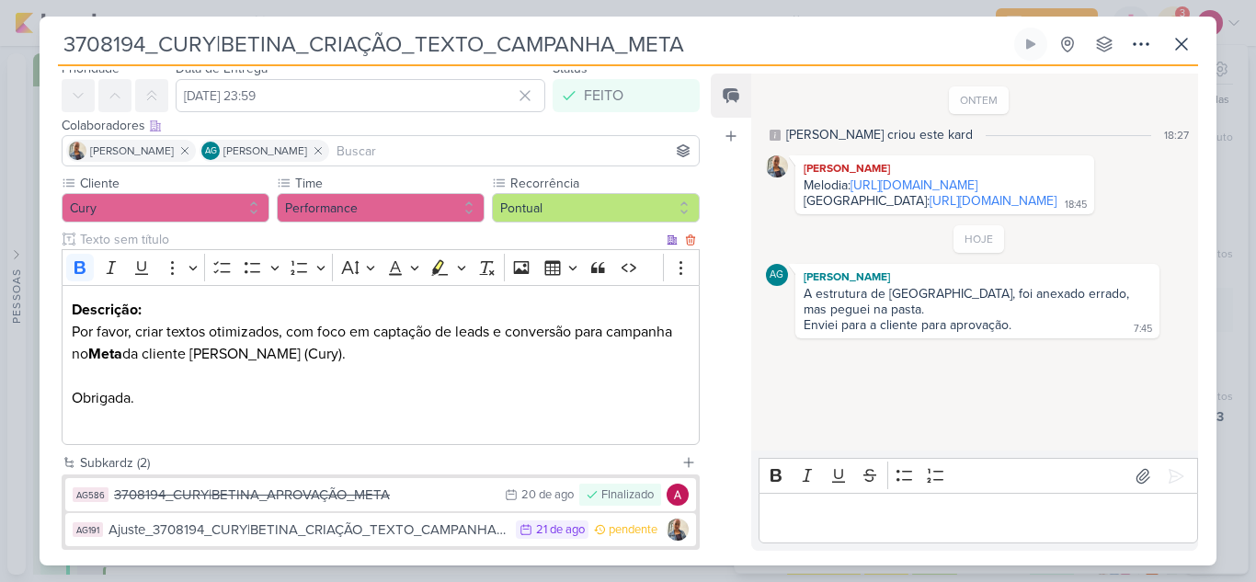
scroll to position [169, 0]
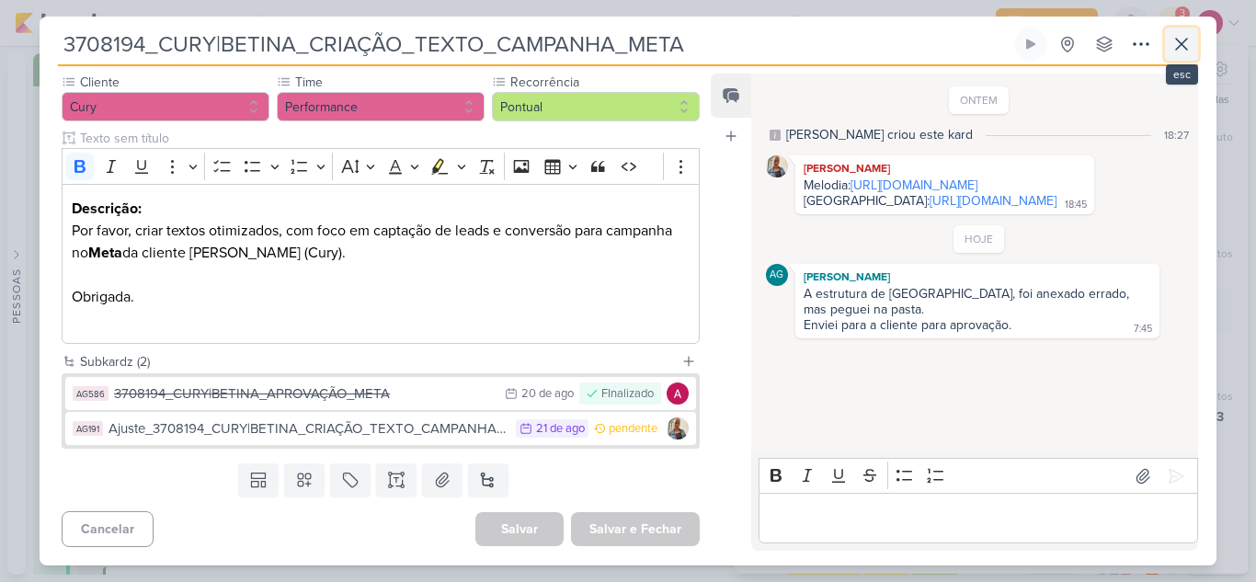
click at [1178, 45] on icon at bounding box center [1182, 44] width 22 height 22
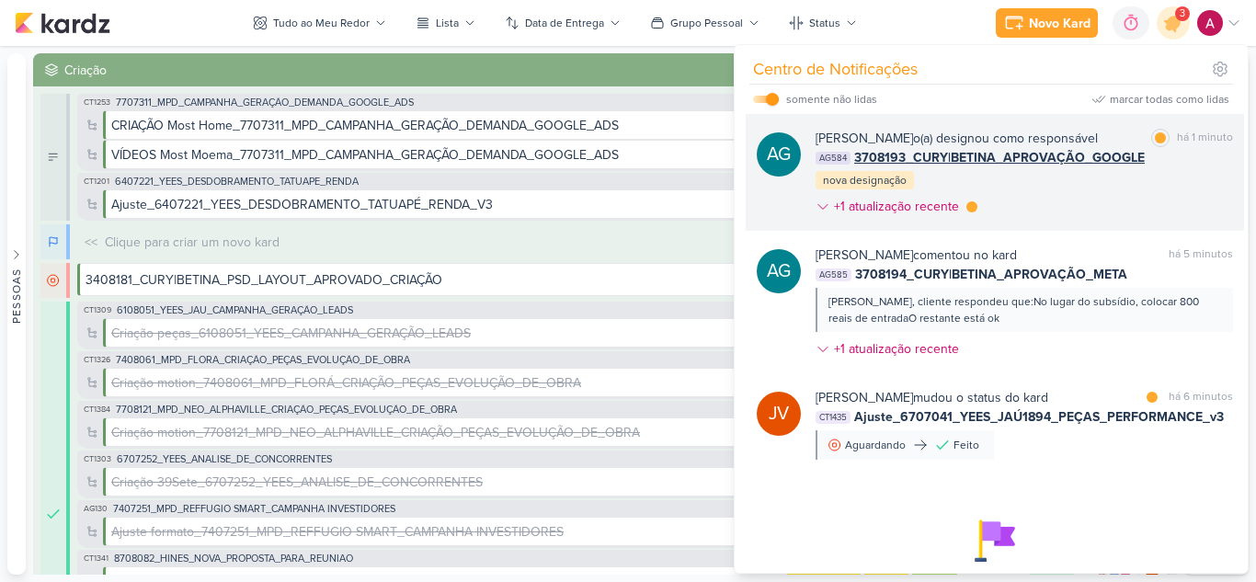
click at [1076, 211] on div "[PERSON_NAME] o(a) designou como responsável marcar como lida há 1 minuto AG584…" at bounding box center [1025, 176] width 418 height 95
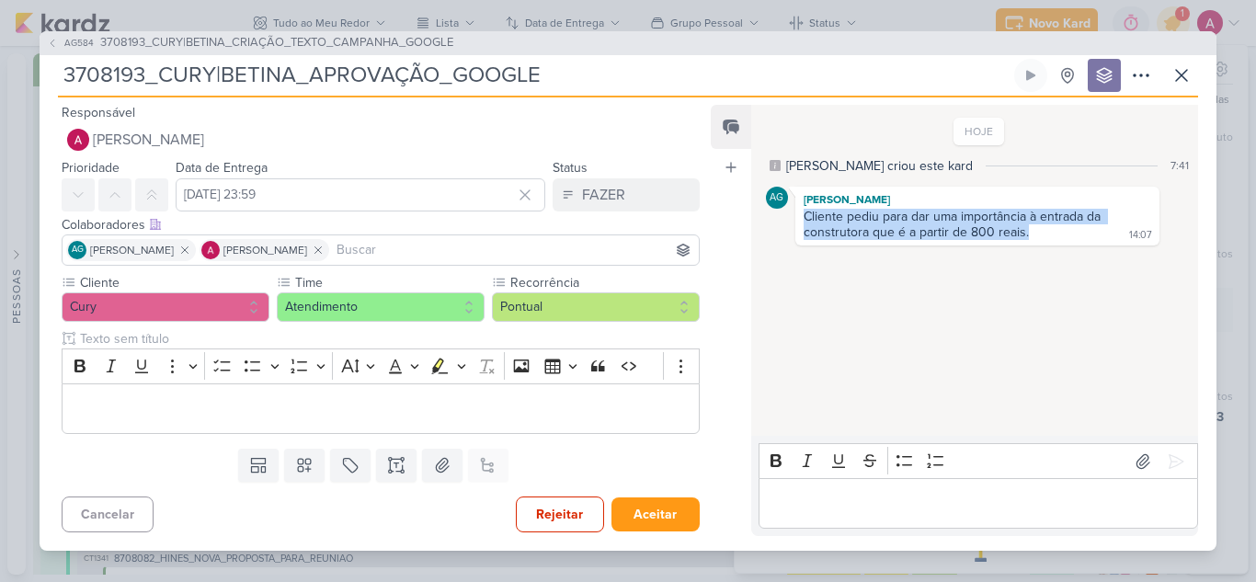
drag, startPoint x: 1025, startPoint y: 233, endPoint x: 802, endPoint y: 222, distance: 223.8
click at [802, 222] on div "Cliente pediu para dar uma importância à entrada da construtora que é a partir …" at bounding box center [977, 225] width 357 height 33
click at [60, 42] on button "AG584 3708193_CURY|BETINA_CRIAÇÃO_TEXTO_CAMPANHA_GOOGLE" at bounding box center [250, 43] width 407 height 18
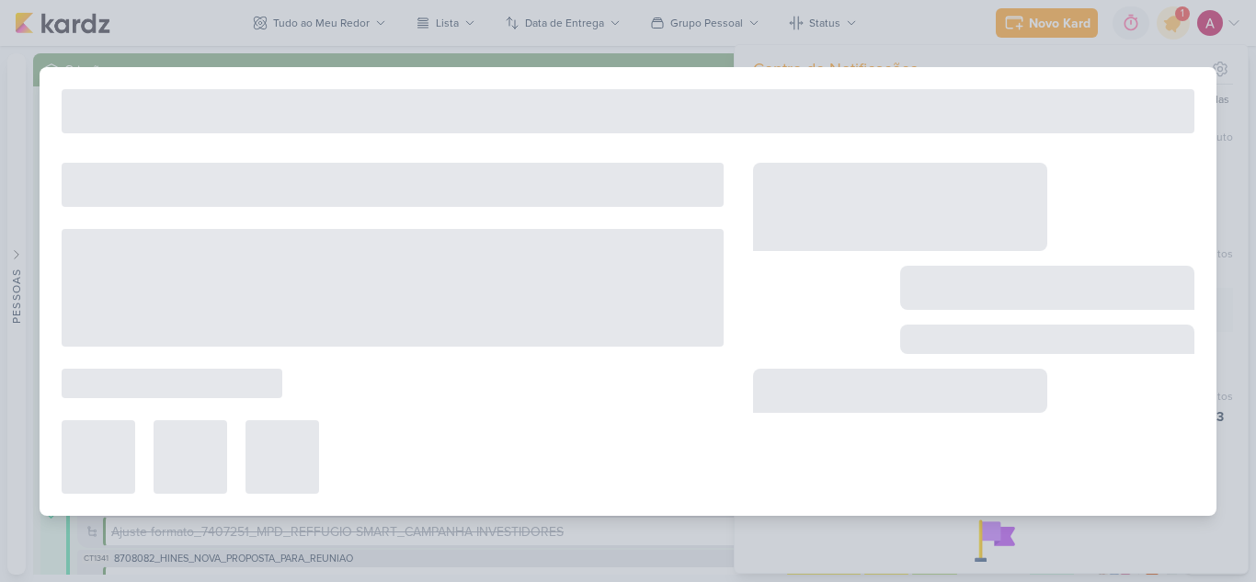
type input "3708193_CURY|BETINA_CRIAÇÃO_TEXTO_CAMPANHA_GOOGLE"
type input "[DATE] 23:59"
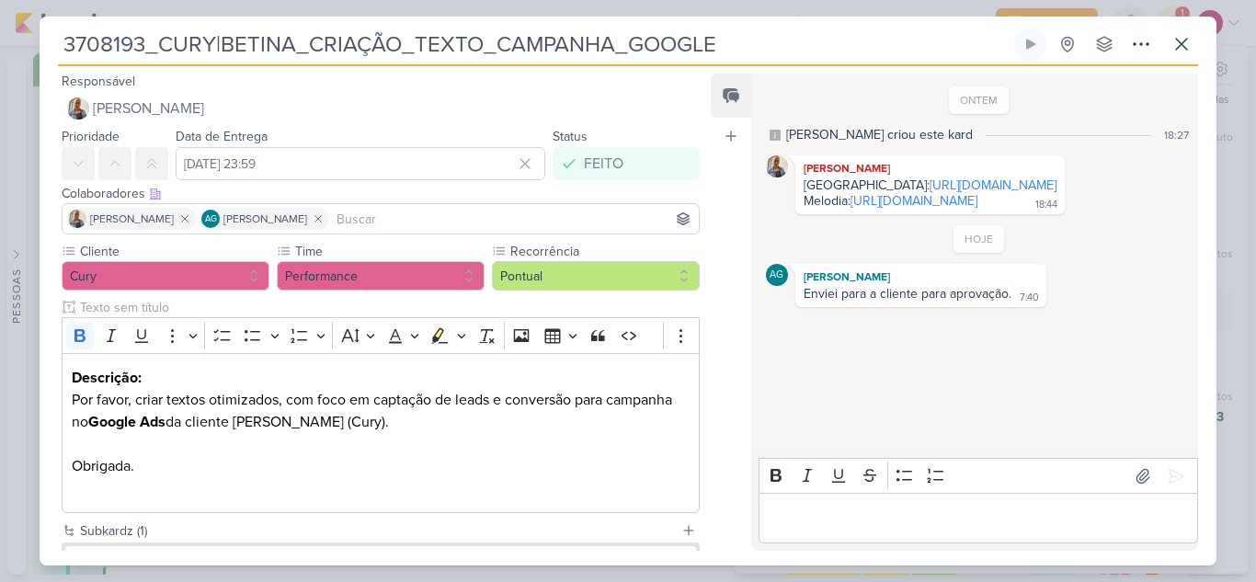
drag, startPoint x: 750, startPoint y: 40, endPoint x: 63, endPoint y: 72, distance: 686.9
click at [63, 72] on div "3708193_CURY|BETINA_CRIAÇÃO_TEXTO_CAMPANHA_GOOGLE Criado por [PERSON_NAME] Sem …" at bounding box center [628, 297] width 1177 height 538
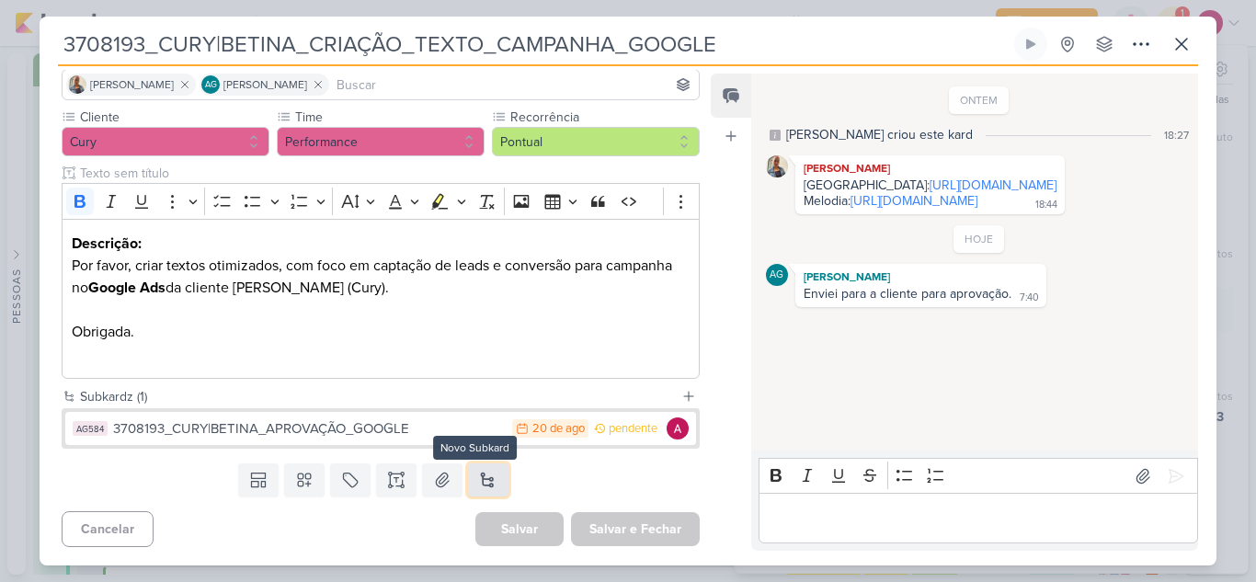
click at [475, 481] on button at bounding box center [488, 480] width 40 height 33
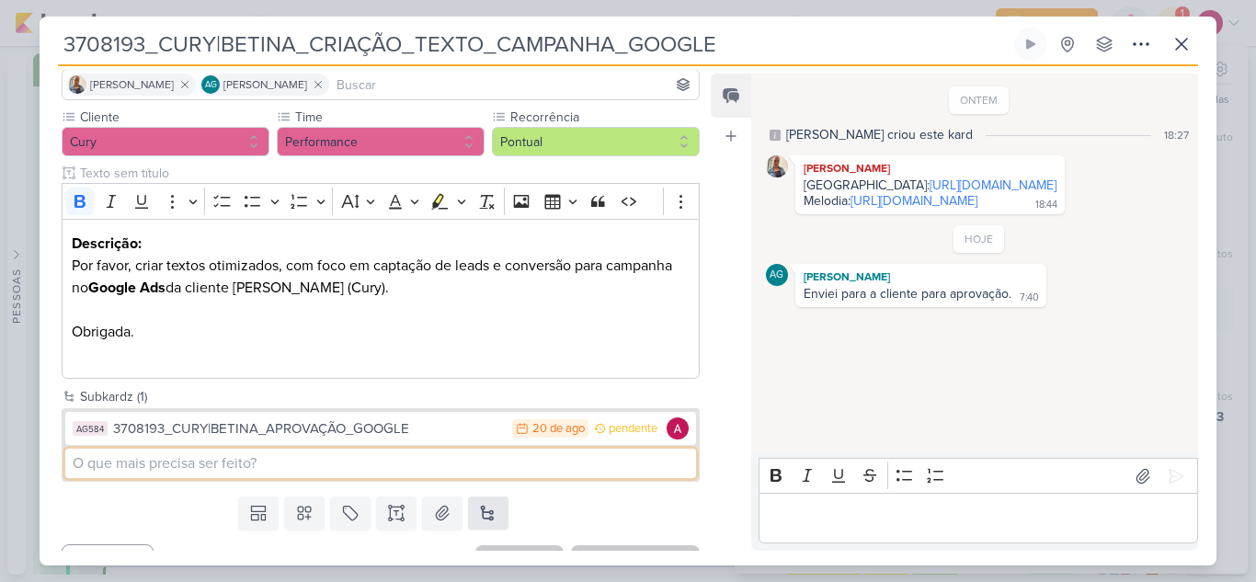
paste input "3708193_CURY|BETINA_CRIAÇÃO_TEXTO_CAMPANHA_GOOGLE"
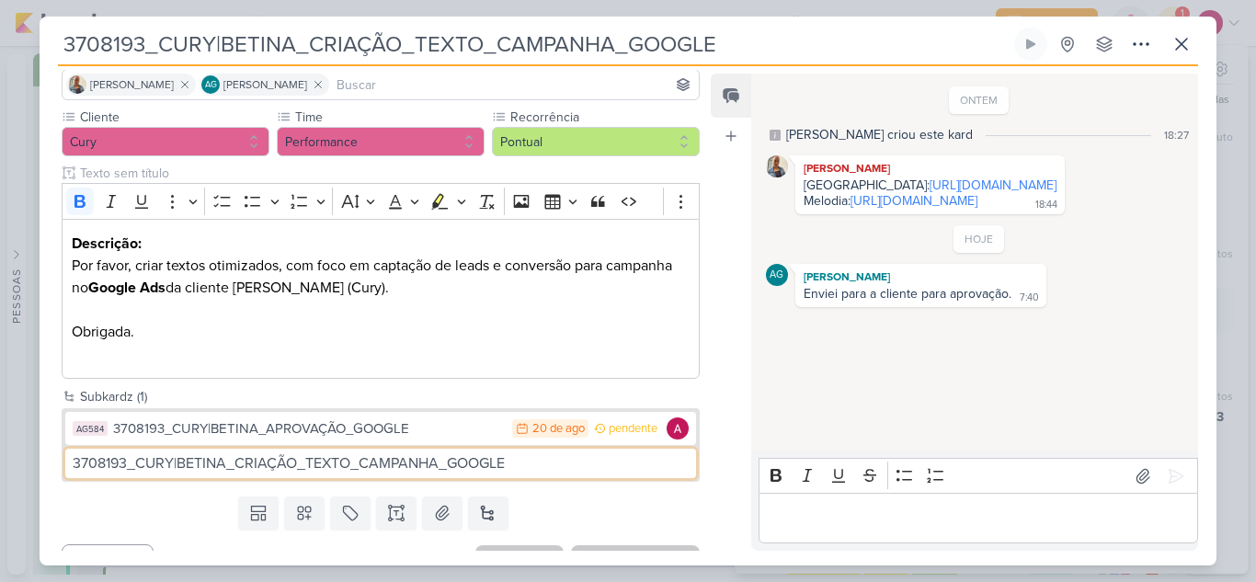
click at [70, 455] on input "3708193_CURY|BETINA_CRIAÇÃO_TEXTO_CAMPANHA_GOOGLE" at bounding box center [380, 463] width 631 height 29
click at [584, 464] on input "Ajuste_3708193_CURY|BETINA_CRIAÇÃO_TEXTO_CAMPANHA_GOOGLE" at bounding box center [380, 463] width 631 height 29
type input "Ajuste_3708193_CURY|BETINA_CRIAÇÃO_TEXTO_CAMPANHA_GOOGLE"
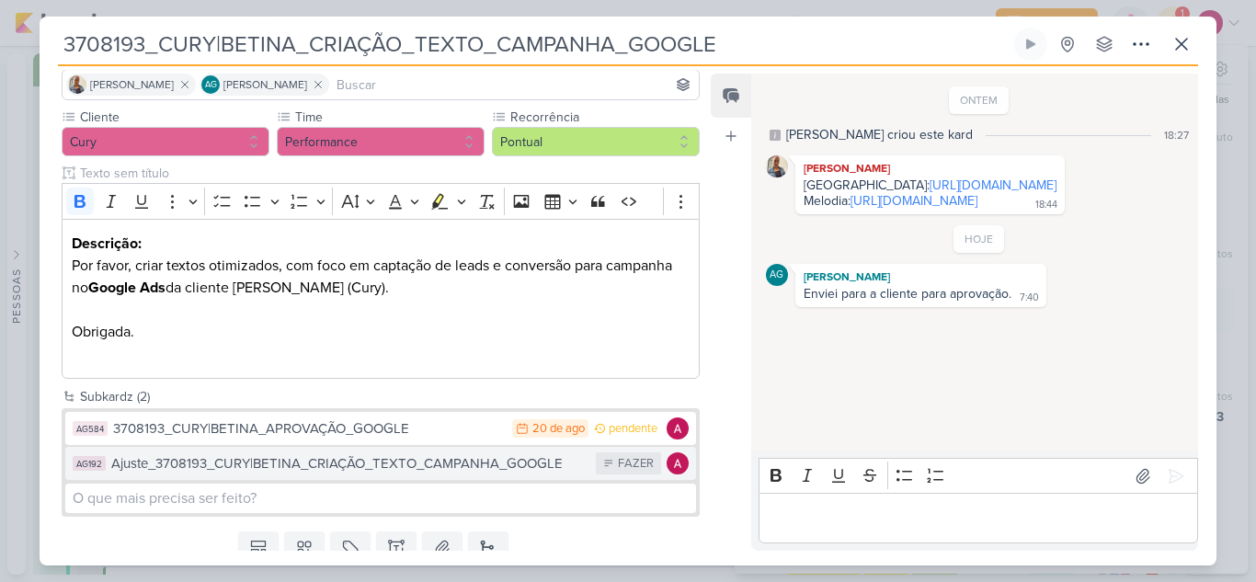
click at [368, 466] on div "Ajuste_3708193_CURY|BETINA_CRIAÇÃO_TEXTO_CAMPANHA_GOOGLE" at bounding box center [348, 463] width 475 height 21
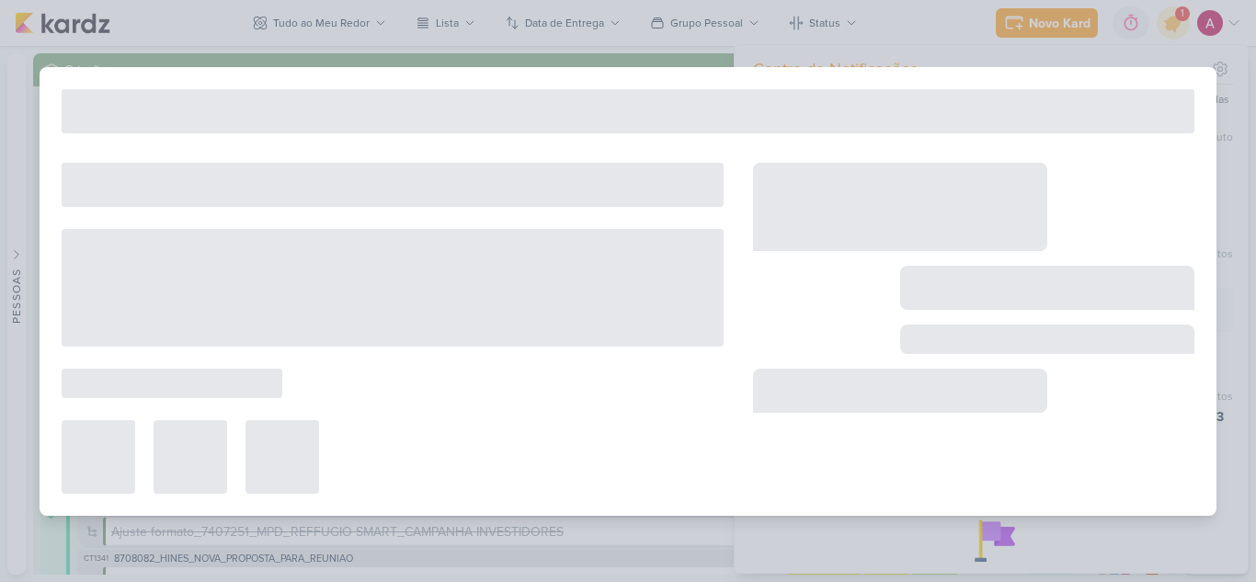
type input "Ajuste_3708193_CURY|BETINA_CRIAÇÃO_TEXTO_CAMPANHA_GOOGLE"
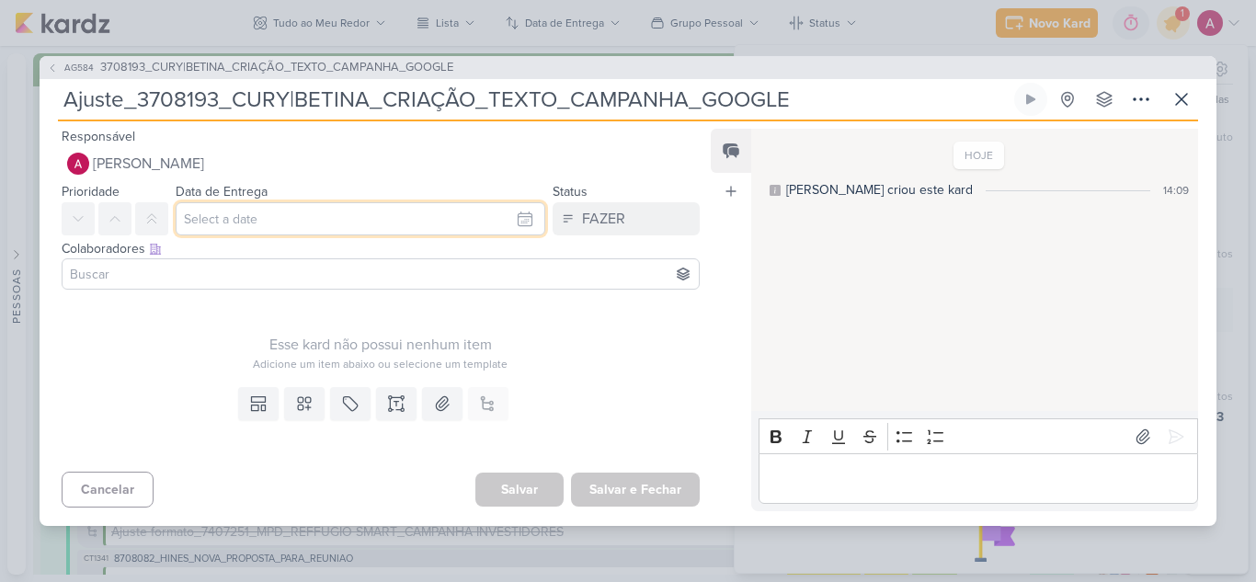
click at [272, 226] on input "text" at bounding box center [361, 218] width 370 height 33
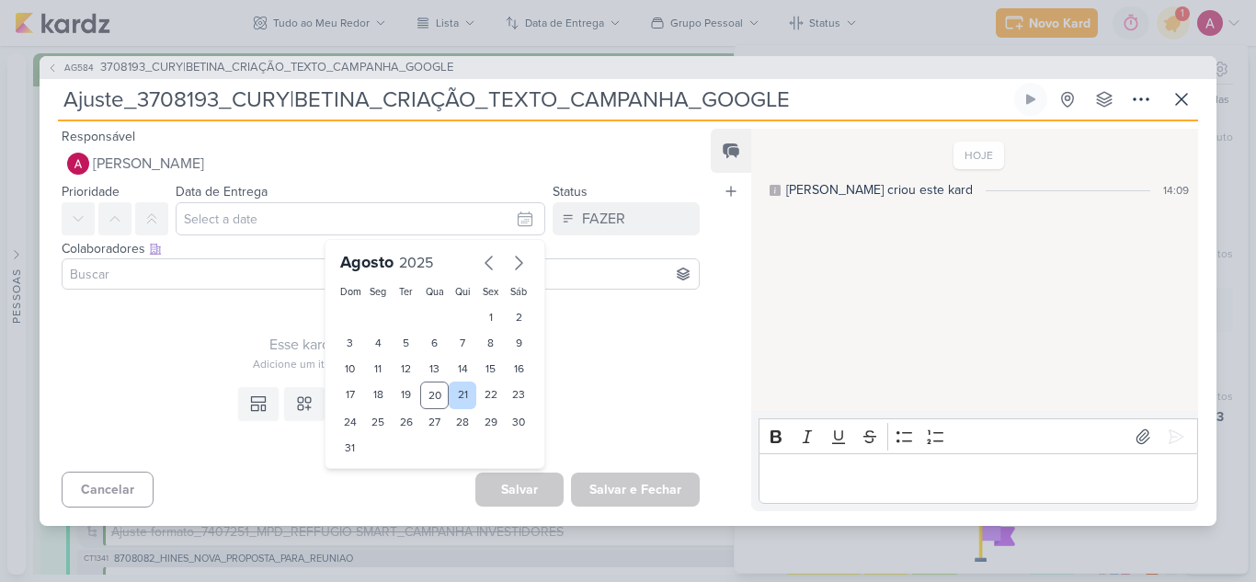
click at [453, 394] on div "21" at bounding box center [463, 396] width 29 height 28
type input "[DATE] 23:59"
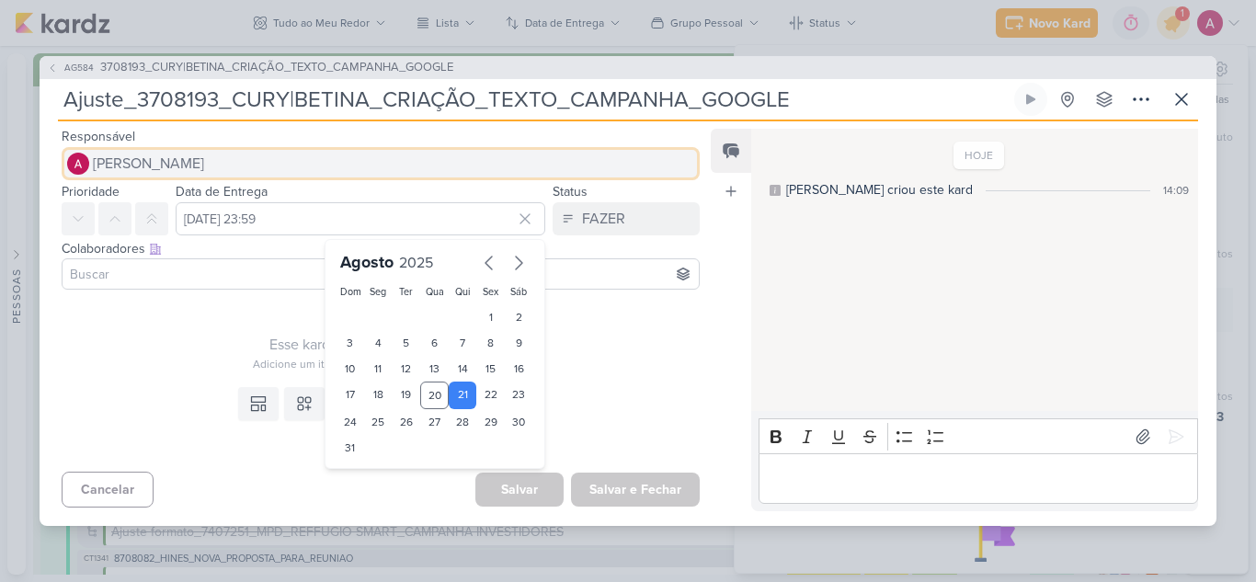
click at [178, 150] on button "[PERSON_NAME]" at bounding box center [381, 163] width 638 height 33
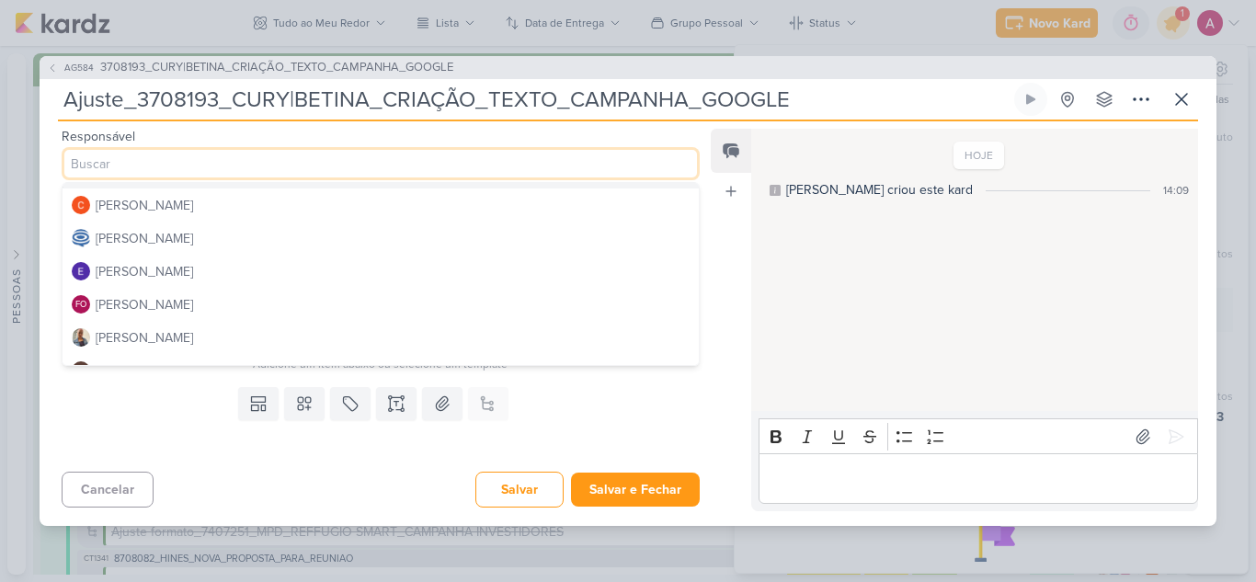
scroll to position [92, 0]
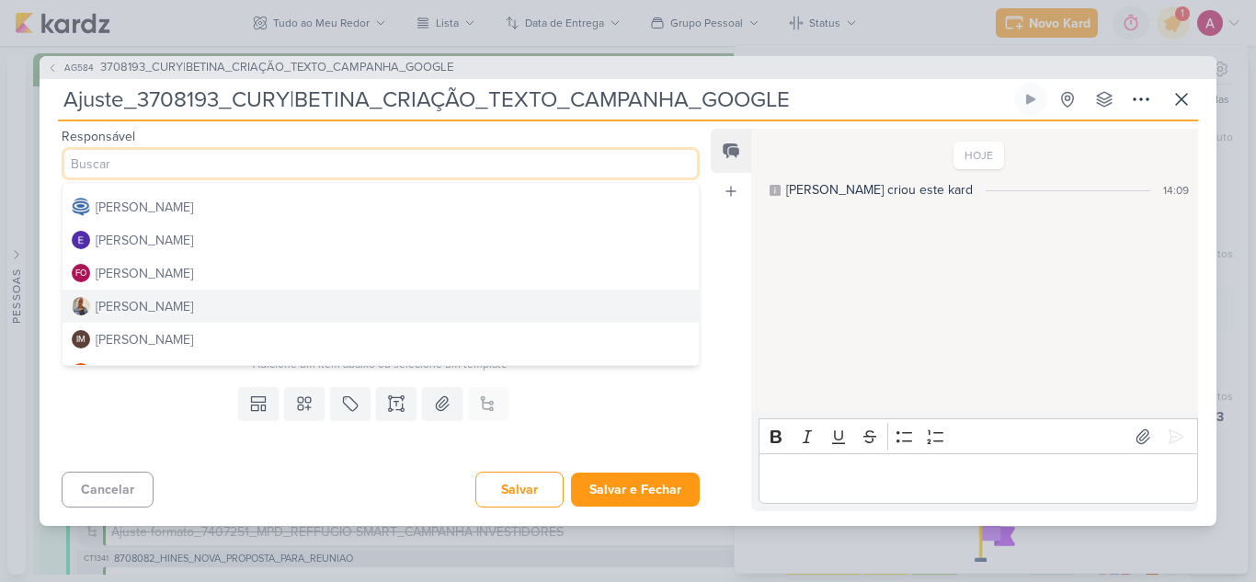
click at [137, 312] on div "[PERSON_NAME]" at bounding box center [144, 306] width 97 height 19
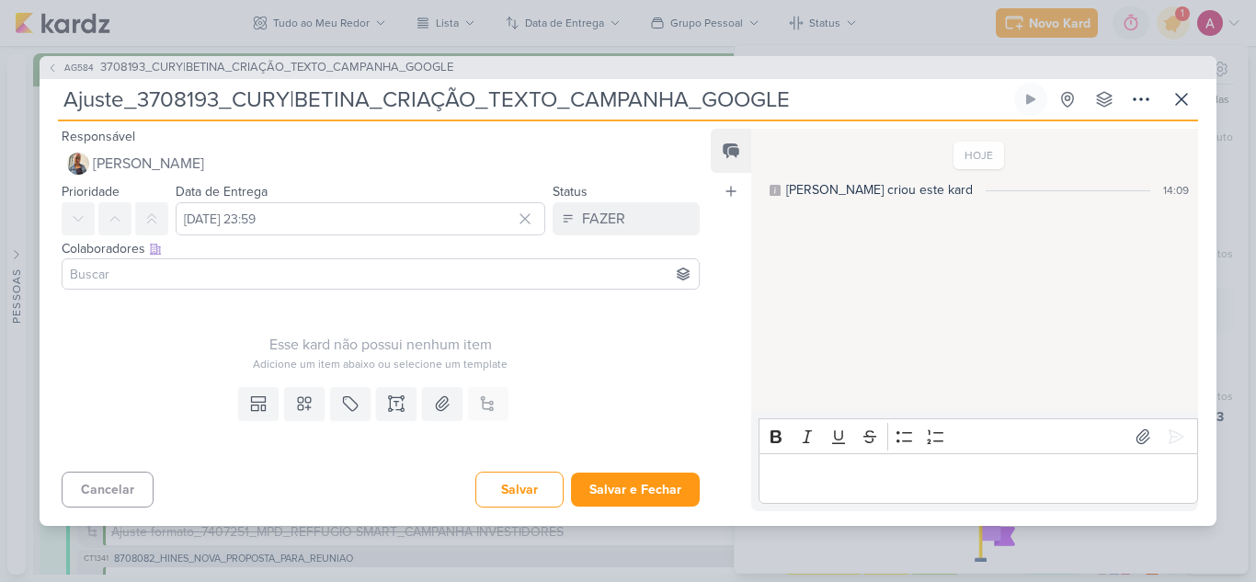
click at [150, 269] on input at bounding box center [380, 274] width 629 height 22
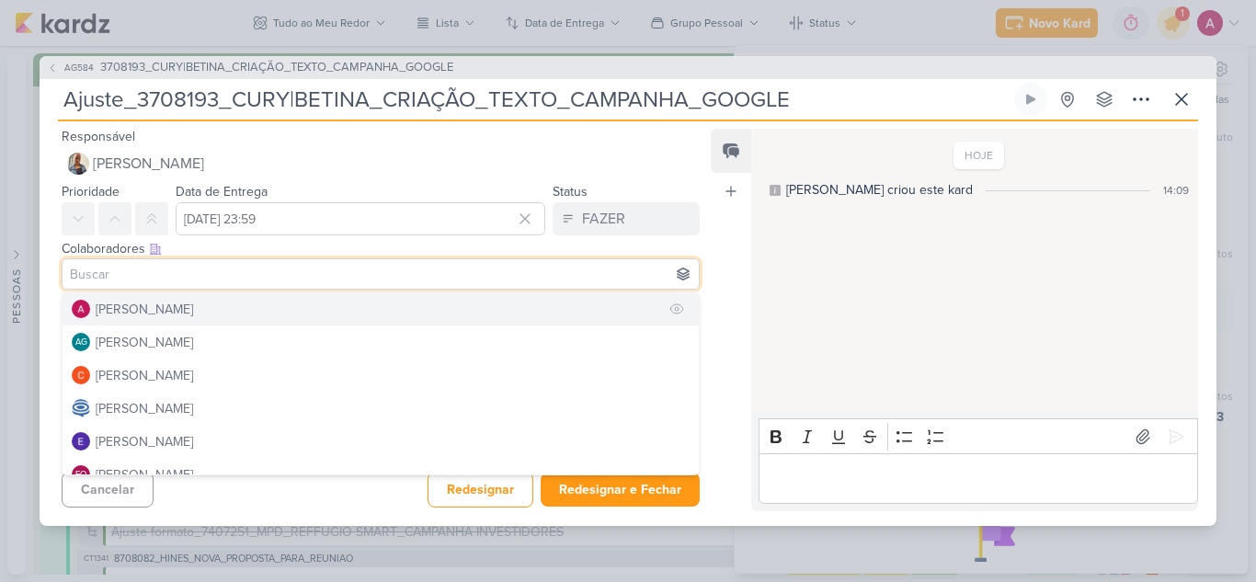
click at [181, 305] on div "[PERSON_NAME]" at bounding box center [144, 309] width 97 height 19
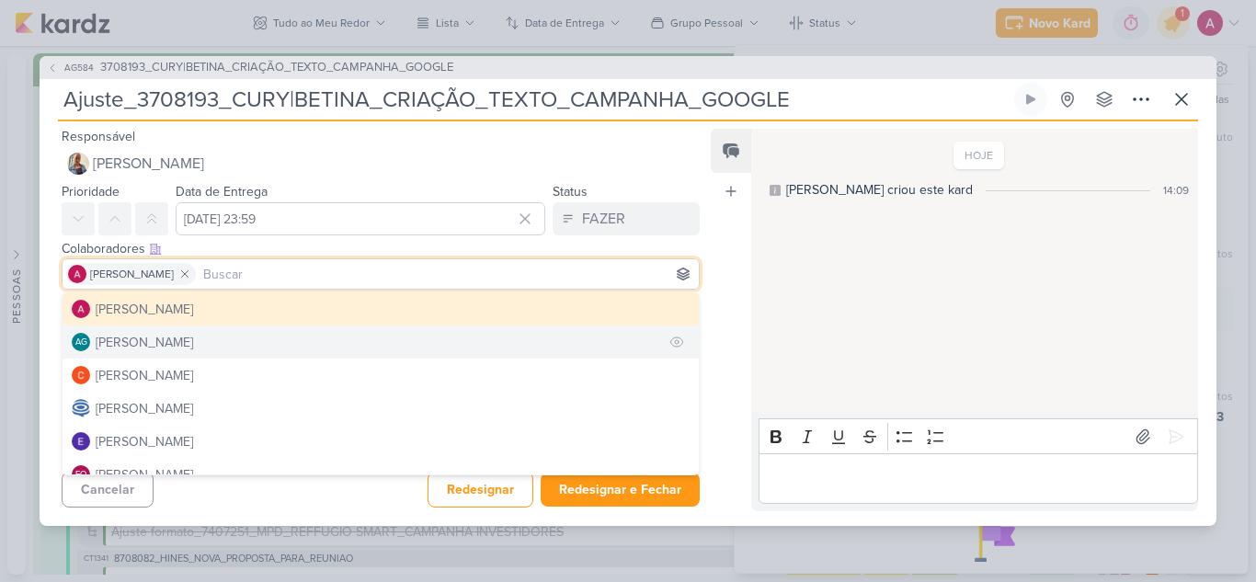
click at [186, 336] on div "[PERSON_NAME]" at bounding box center [144, 342] width 97 height 19
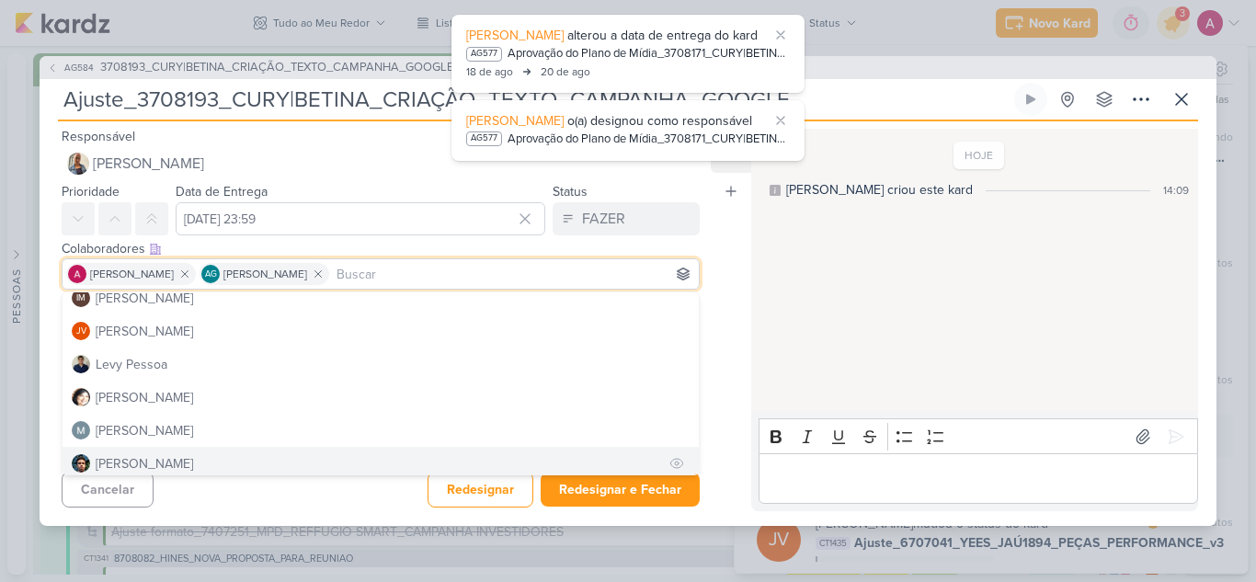
scroll to position [276, 0]
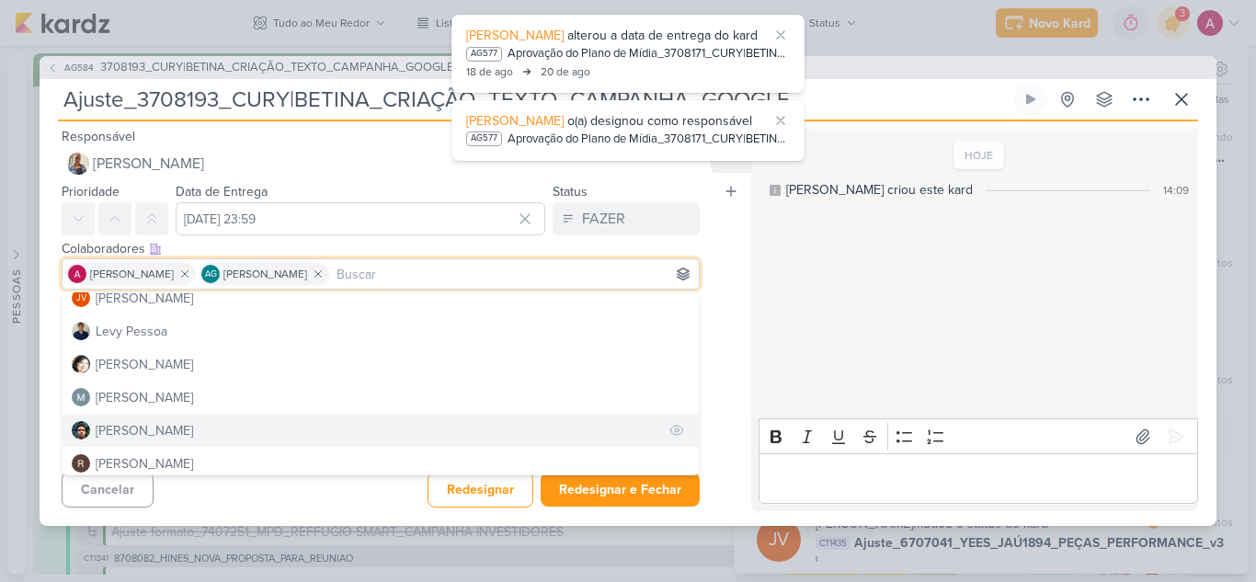
click at [146, 434] on div "[PERSON_NAME]" at bounding box center [144, 430] width 97 height 19
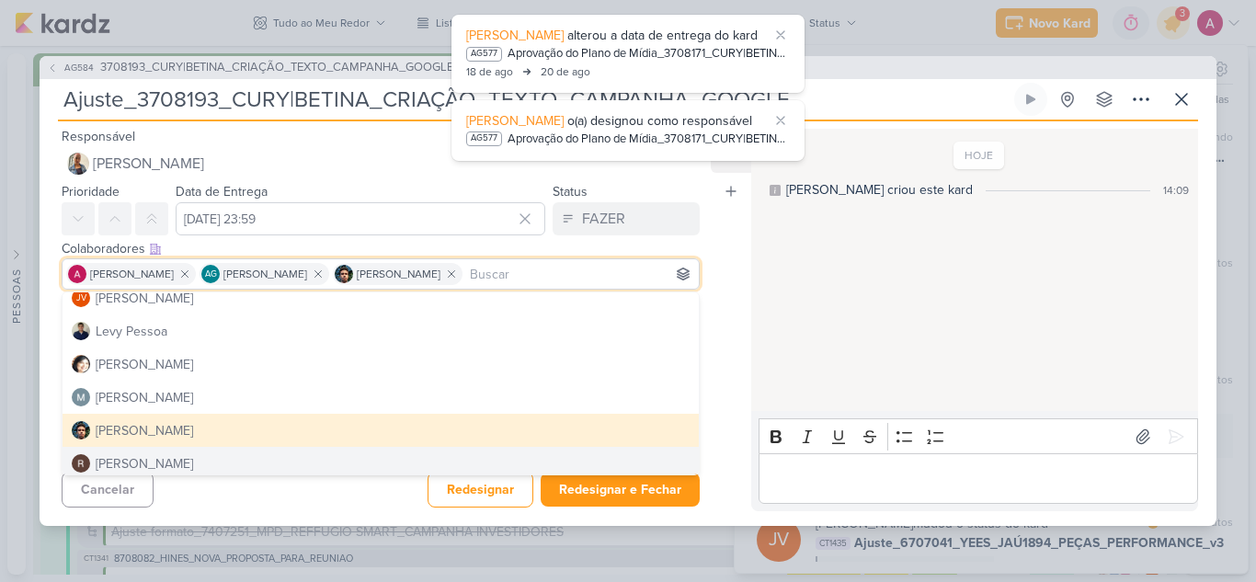
click at [291, 511] on div "Cancelar Redesignar Redesignar e Fechar Ctrl + Enter" at bounding box center [374, 487] width 668 height 47
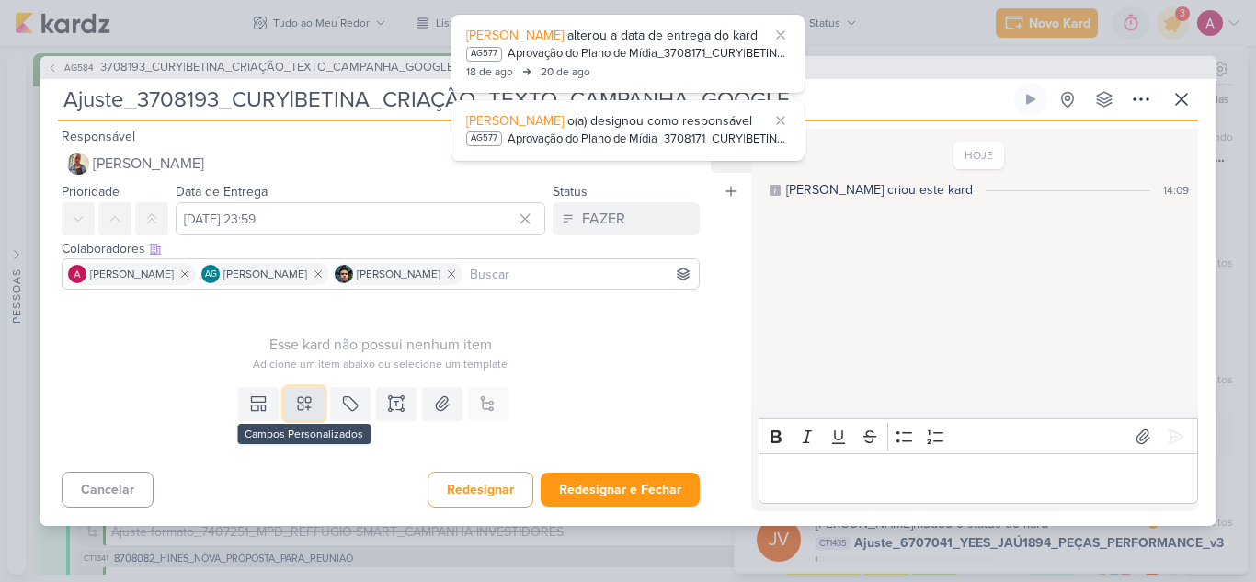
click at [295, 409] on icon at bounding box center [304, 404] width 18 height 18
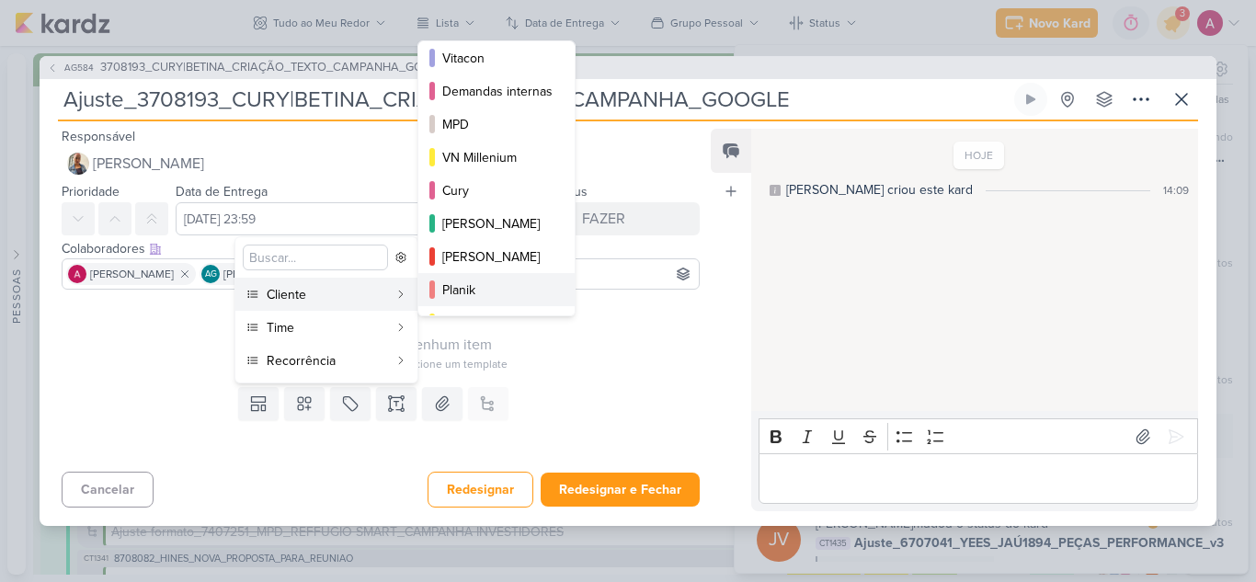
scroll to position [109, 0]
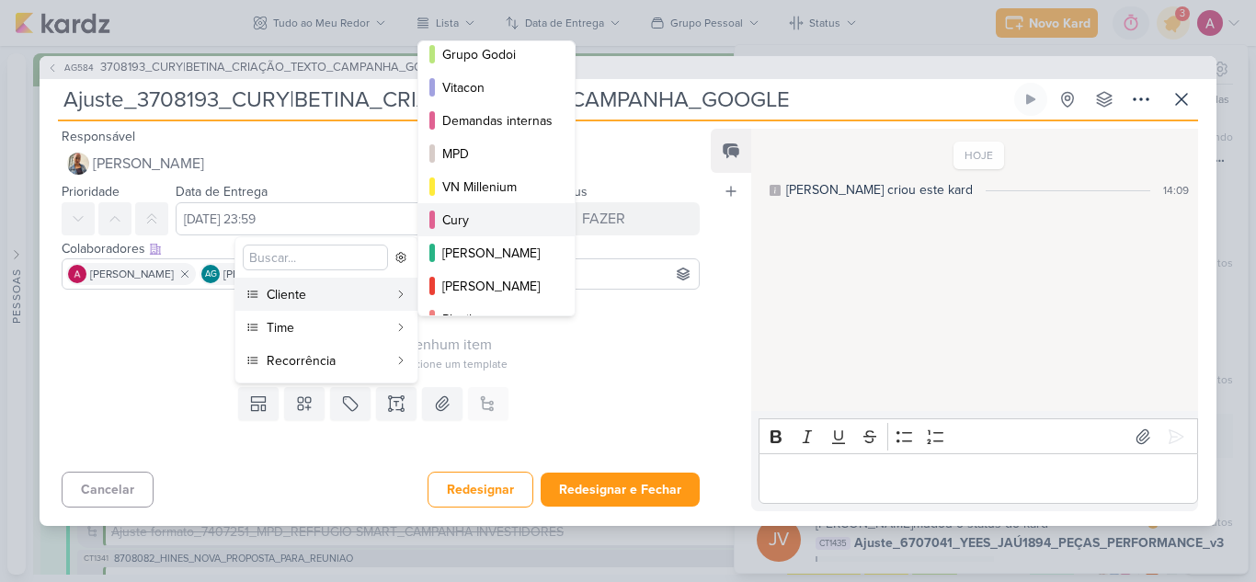
click at [473, 226] on div "Cury" at bounding box center [497, 220] width 110 height 19
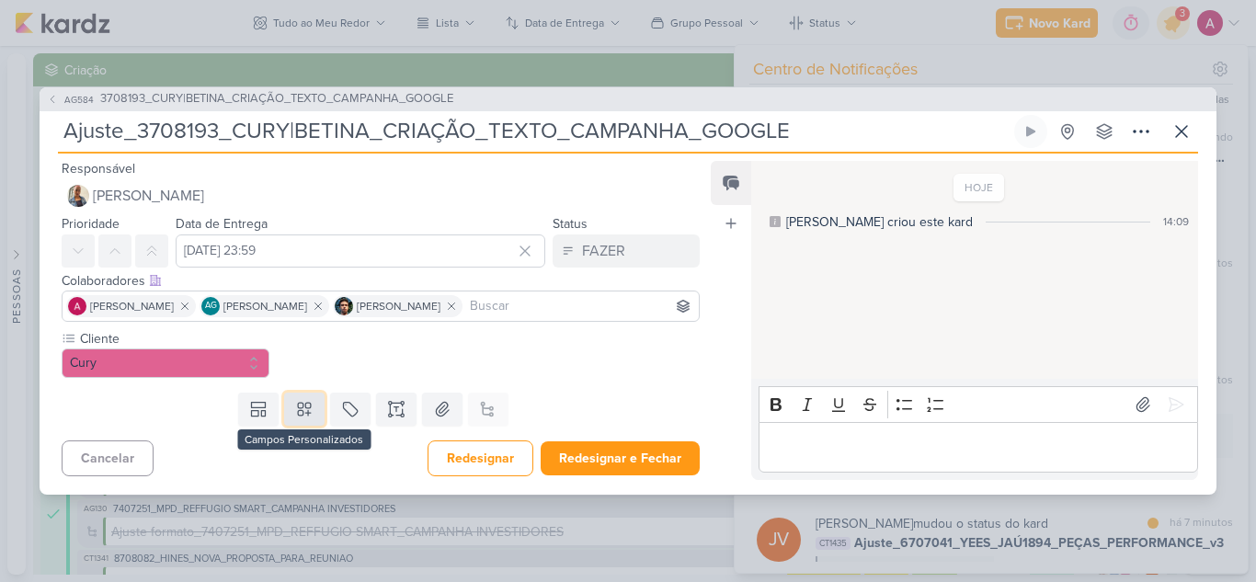
click at [298, 408] on icon at bounding box center [304, 409] width 13 height 13
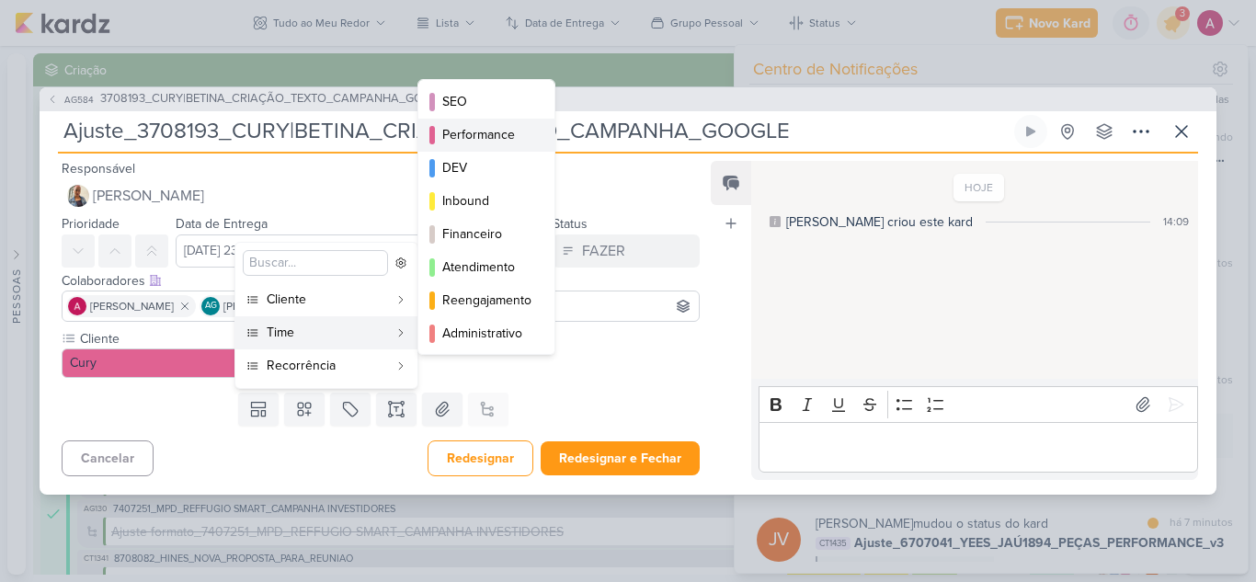
click at [503, 140] on div "Performance" at bounding box center [487, 134] width 90 height 19
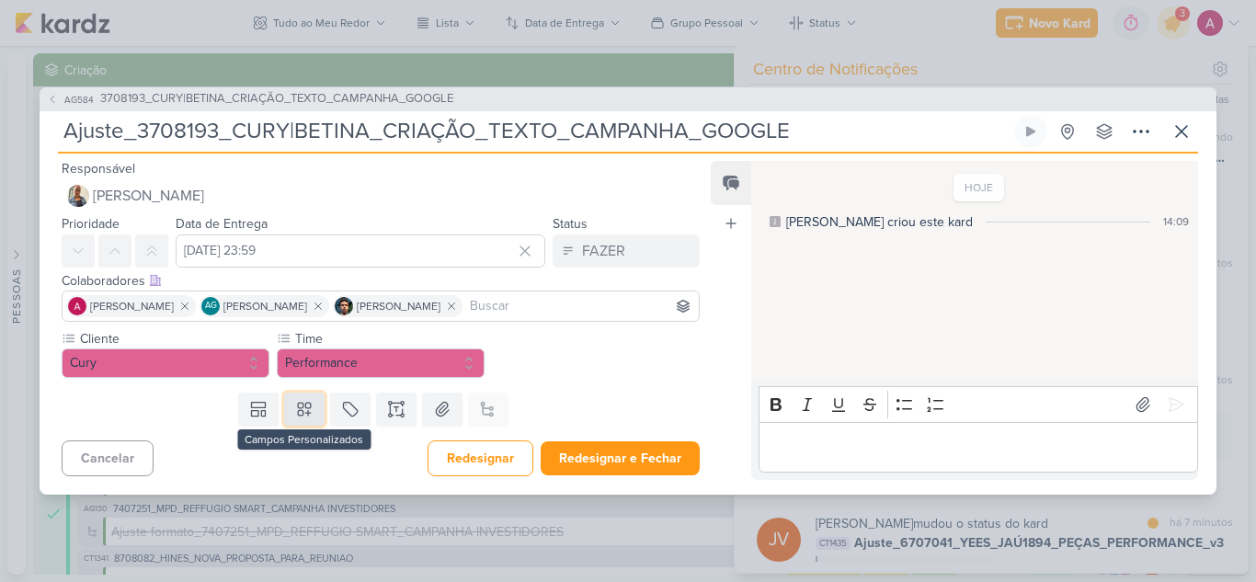
click at [306, 407] on icon at bounding box center [304, 409] width 18 height 18
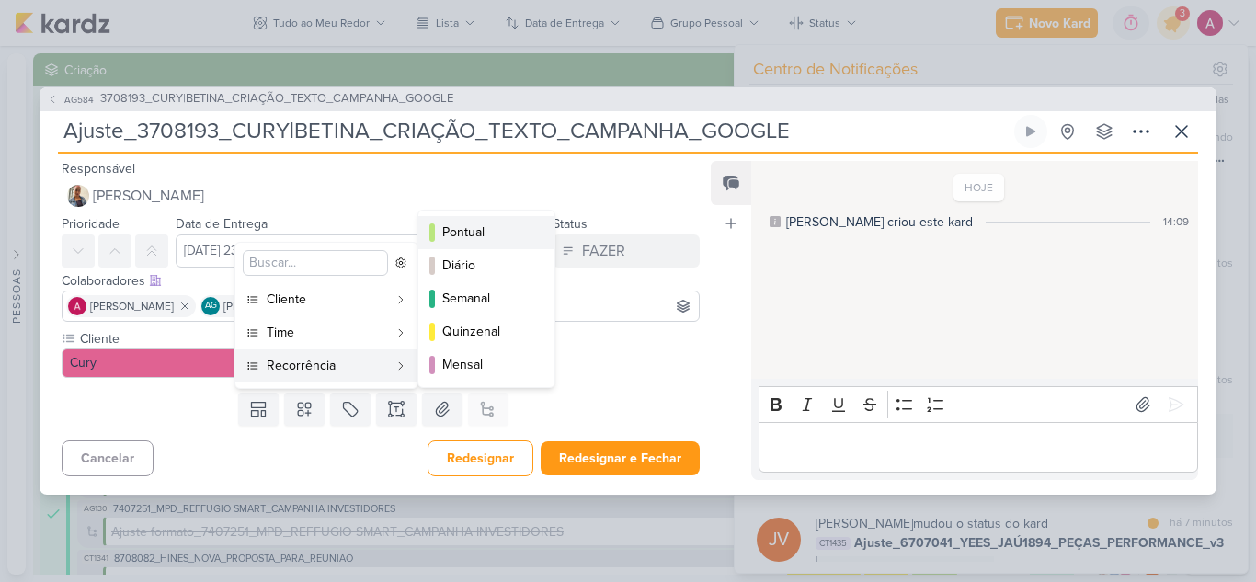
click at [495, 232] on div "Pontual" at bounding box center [487, 232] width 90 height 19
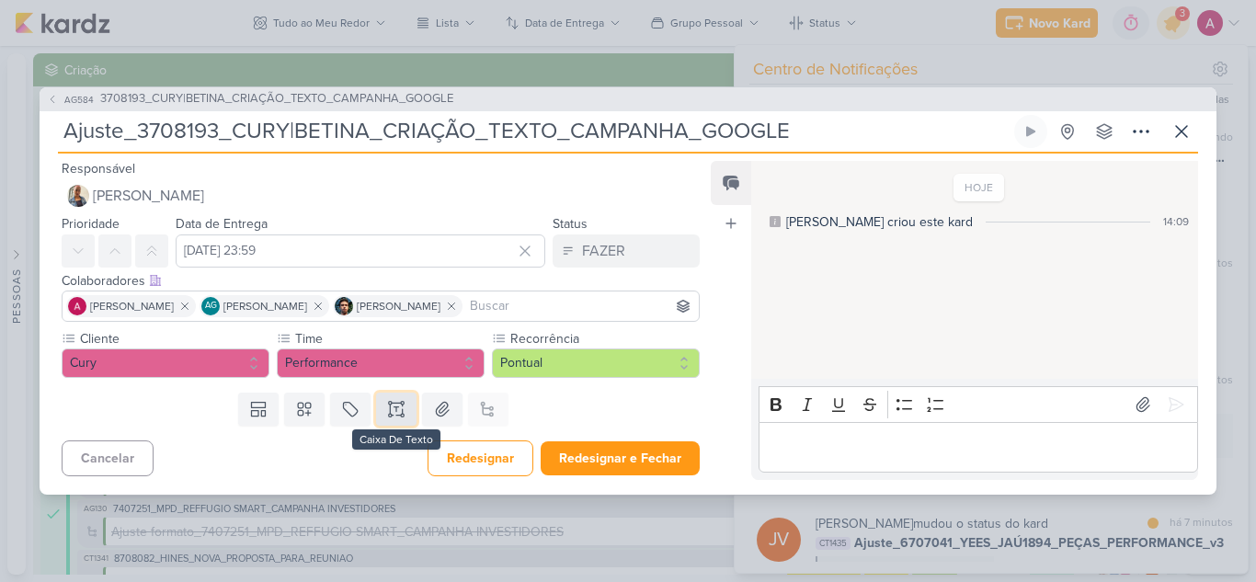
click at [394, 410] on icon at bounding box center [396, 409] width 18 height 18
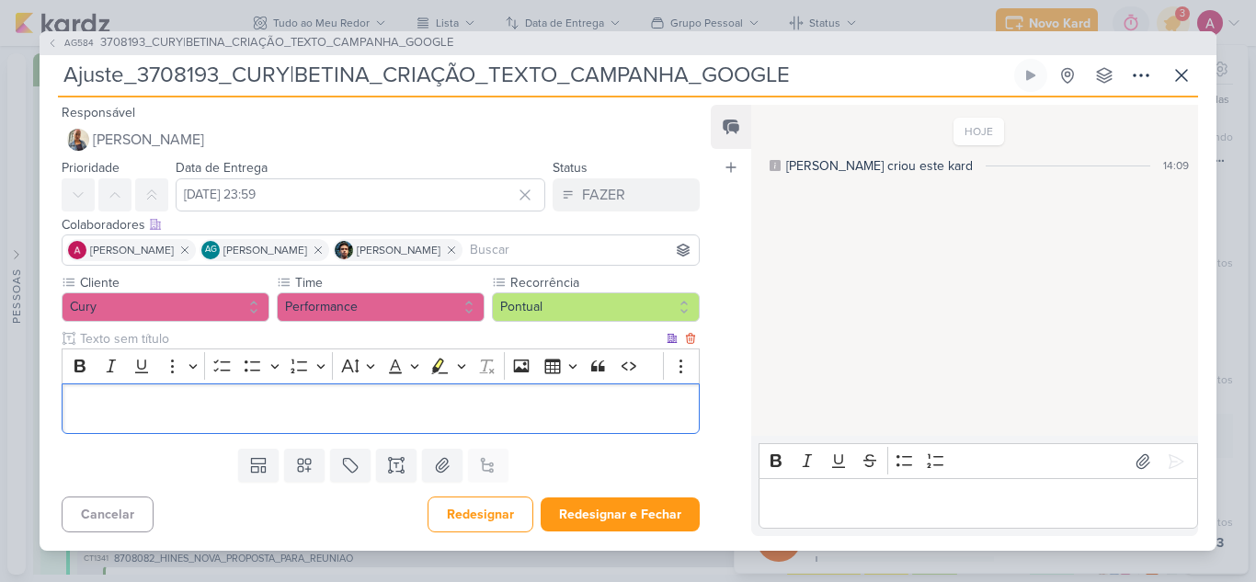
click at [268, 407] on p "Editor editing area: main" at bounding box center [381, 409] width 618 height 22
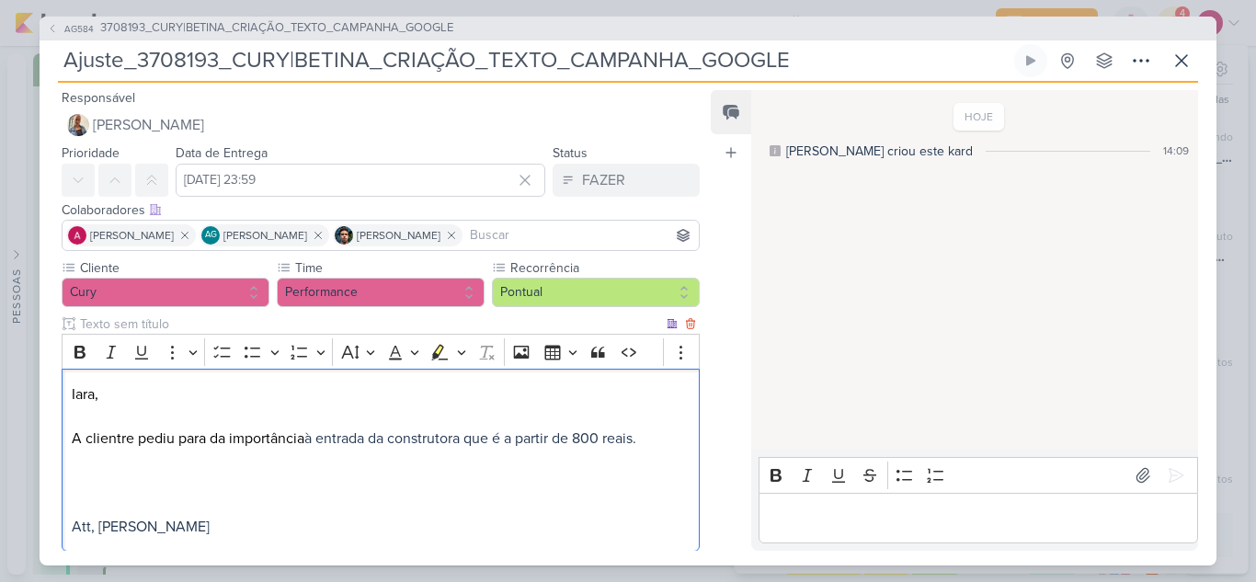
click at [312, 441] on span "à entrada da construtora que é a partir de 800 reais." at bounding box center [470, 439] width 332 height 18
click at [313, 441] on span "à entrada da construtora que é a partir de 800 reais." at bounding box center [470, 439] width 332 height 18
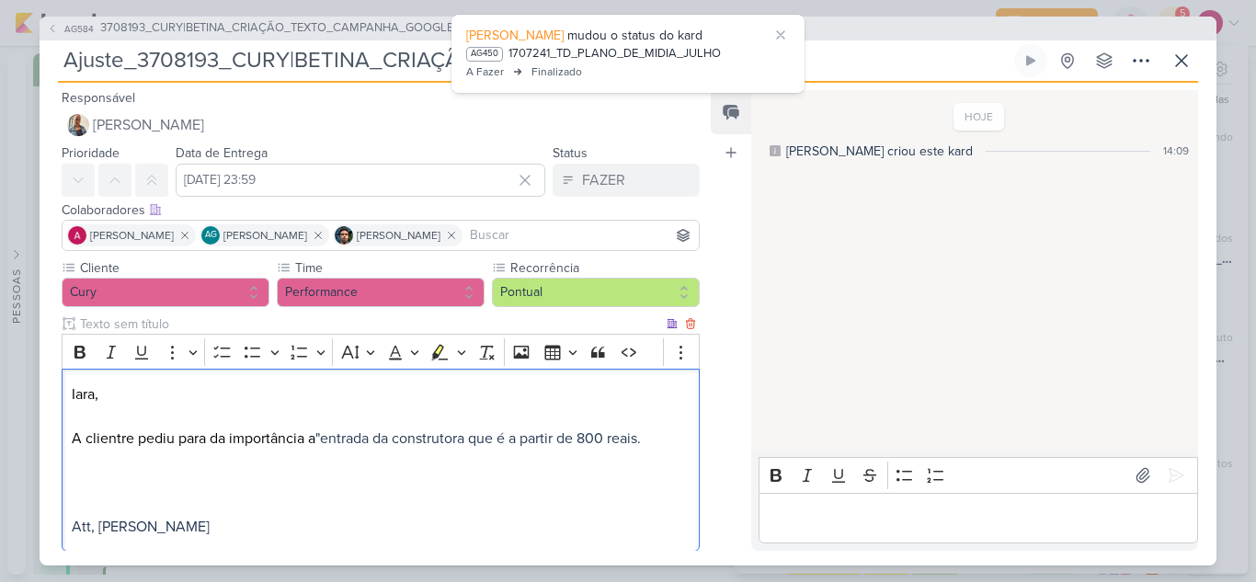
click at [518, 440] on span ""entrada da construtora que é a partir de 800 reais." at bounding box center [478, 439] width 326 height 18
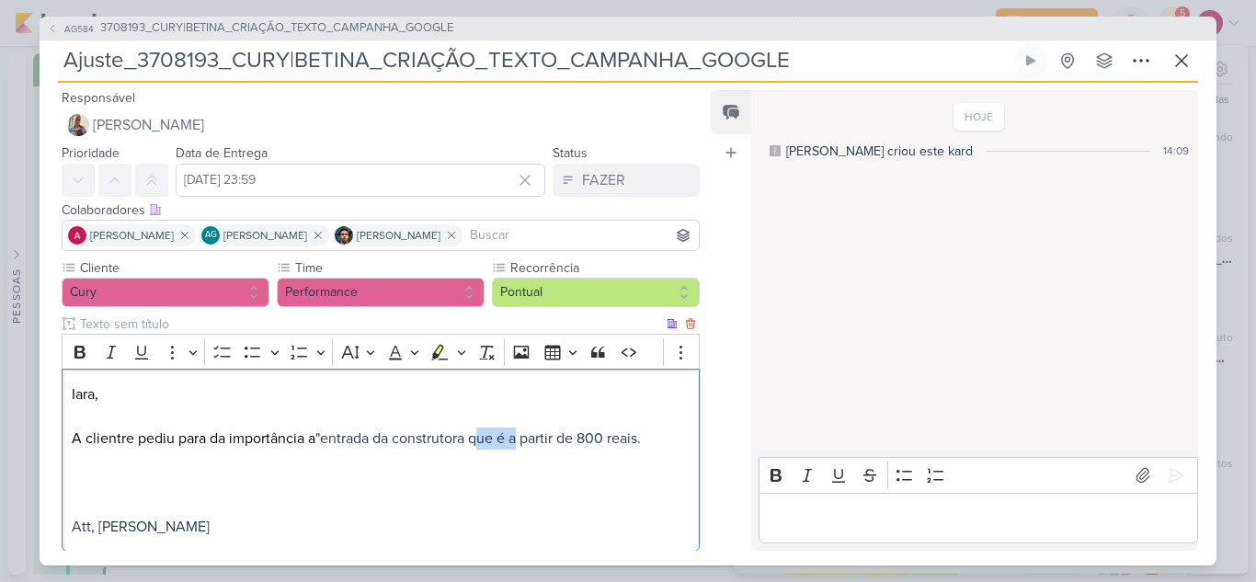
drag, startPoint x: 518, startPoint y: 440, endPoint x: 479, endPoint y: 441, distance: 38.6
click at [479, 441] on span ""entrada da construtora que é a partir de 800 reais." at bounding box center [478, 439] width 326 height 18
click at [601, 441] on span ""entrada da construtora a partir de 800 reais." at bounding box center [457, 439] width 285 height 18
drag, startPoint x: 634, startPoint y: 440, endPoint x: 319, endPoint y: 441, distance: 314.5
click at [319, 441] on p "A clientre pediu para da importância a “entrada da construtora a partir de 800 …" at bounding box center [381, 439] width 618 height 22
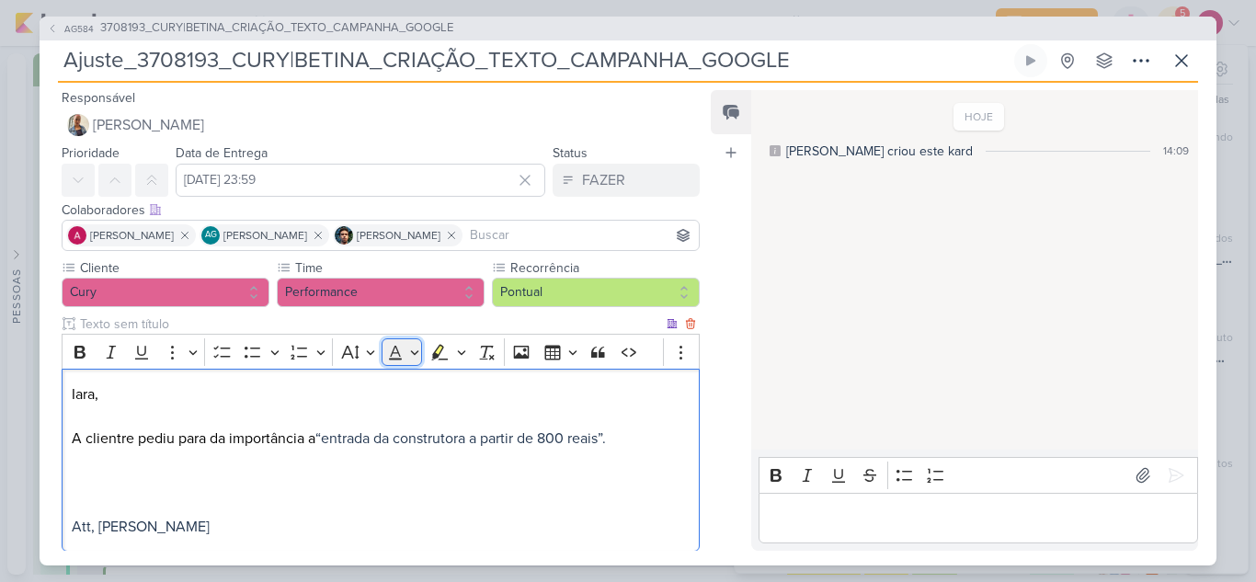
click at [408, 353] on button "Font Color" at bounding box center [402, 352] width 41 height 28
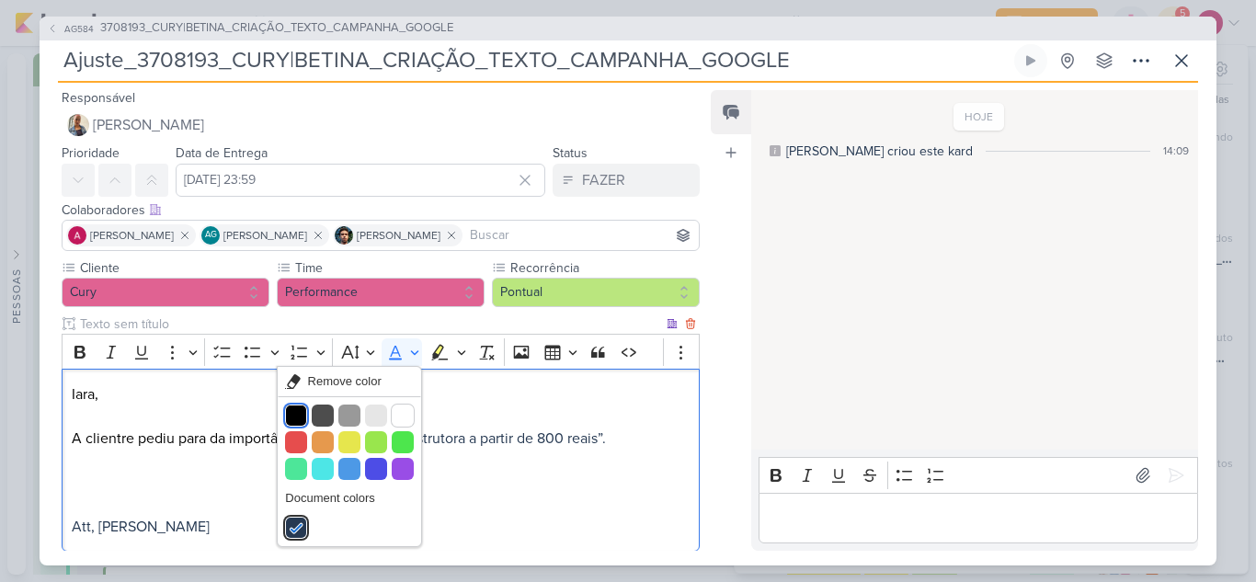
click at [295, 412] on button "Black" at bounding box center [296, 416] width 22 height 22
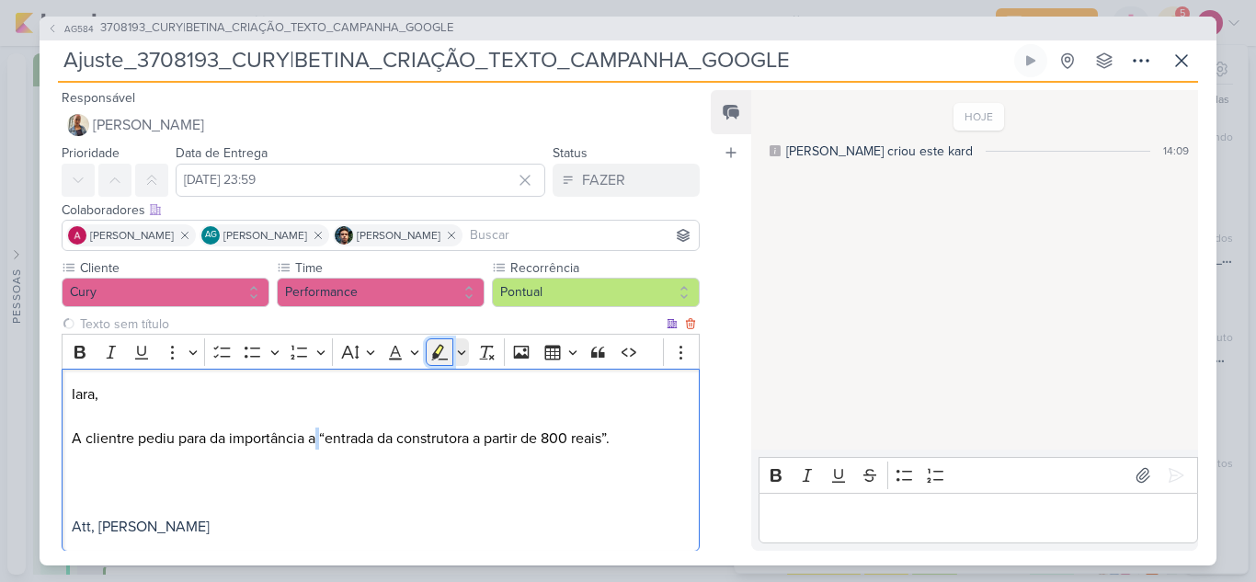
click at [439, 355] on icon "Editor toolbar" at bounding box center [440, 352] width 17 height 16
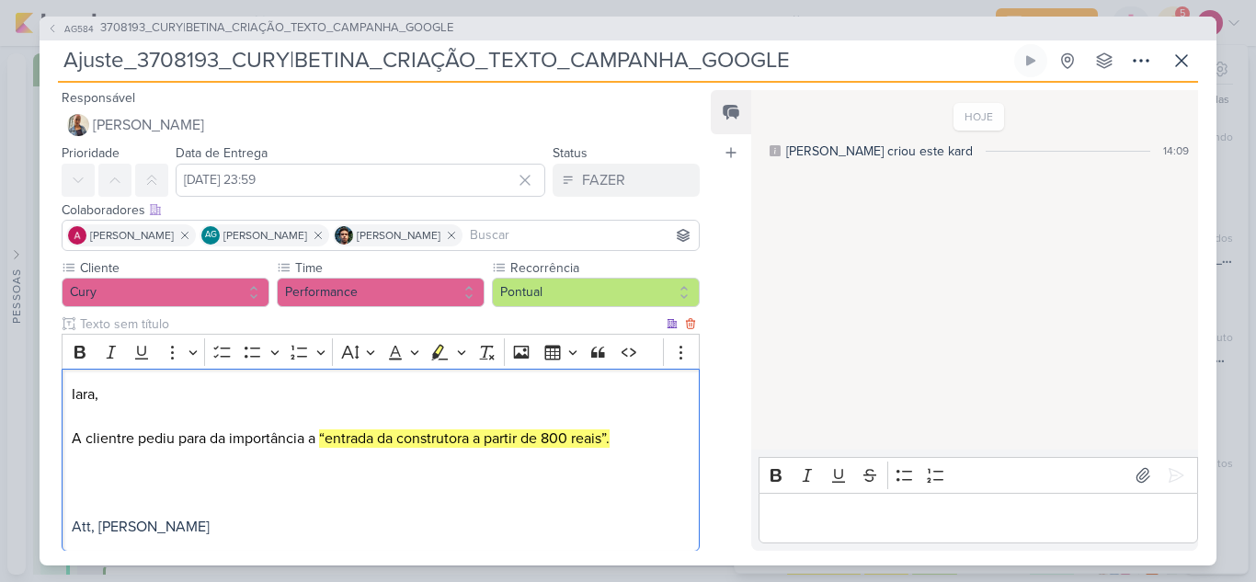
scroll to position [12, 0]
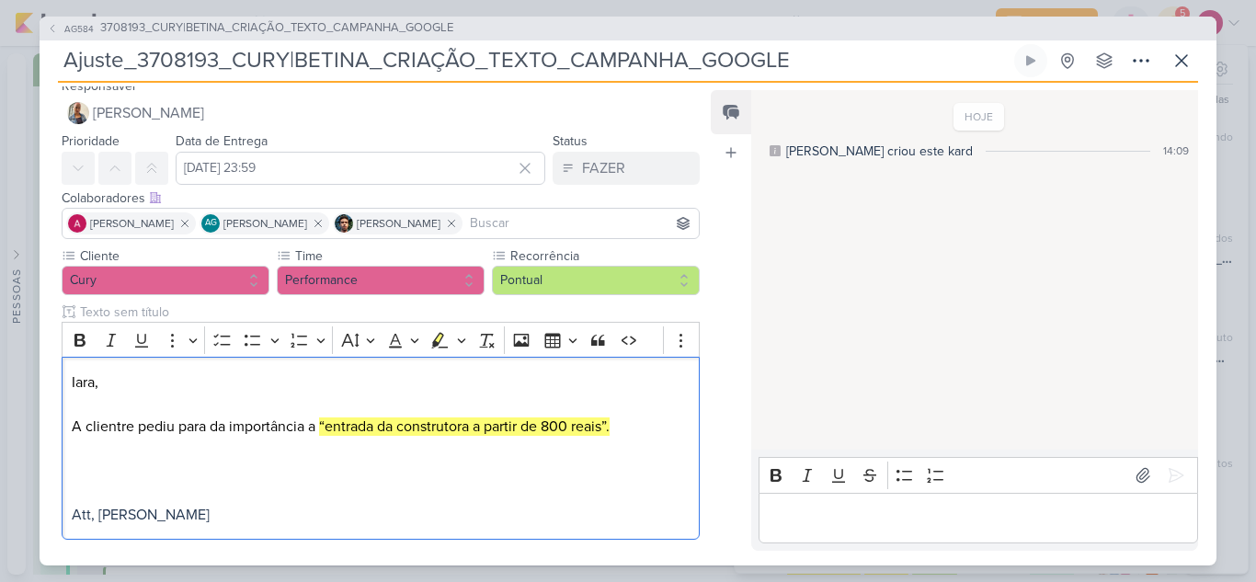
drag, startPoint x: 237, startPoint y: 535, endPoint x: 52, endPoint y: 510, distance: 187.6
click at [52, 510] on div "Cliente Cury Time" at bounding box center [374, 396] width 668 height 301
click at [395, 333] on icon "Editor toolbar" at bounding box center [395, 340] width 18 height 18
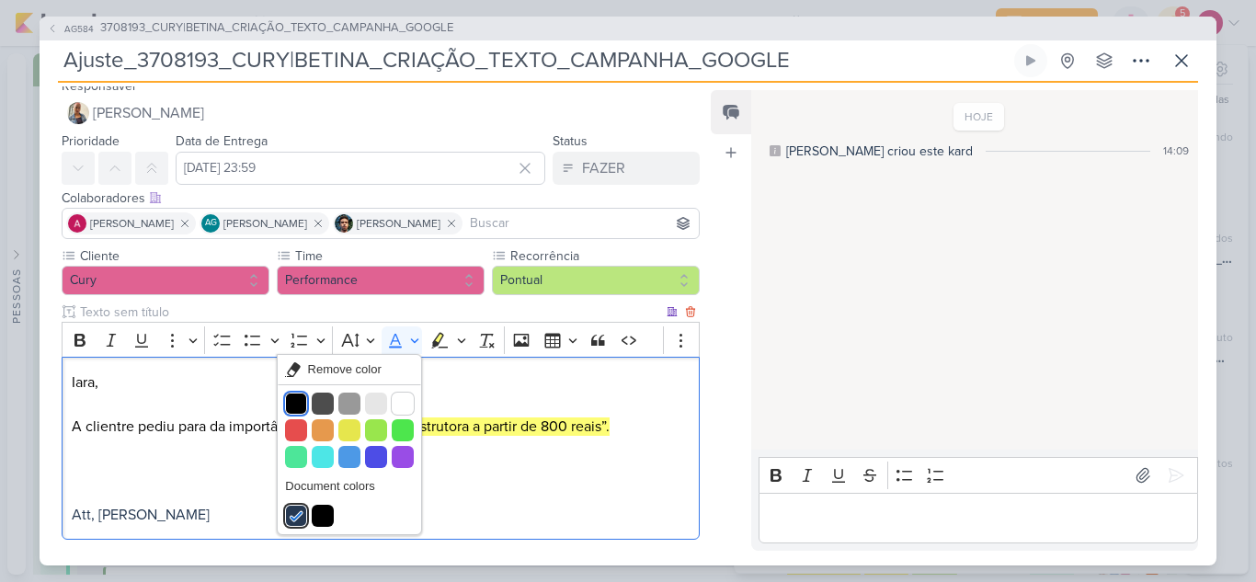
click at [304, 398] on button "Black" at bounding box center [296, 404] width 22 height 22
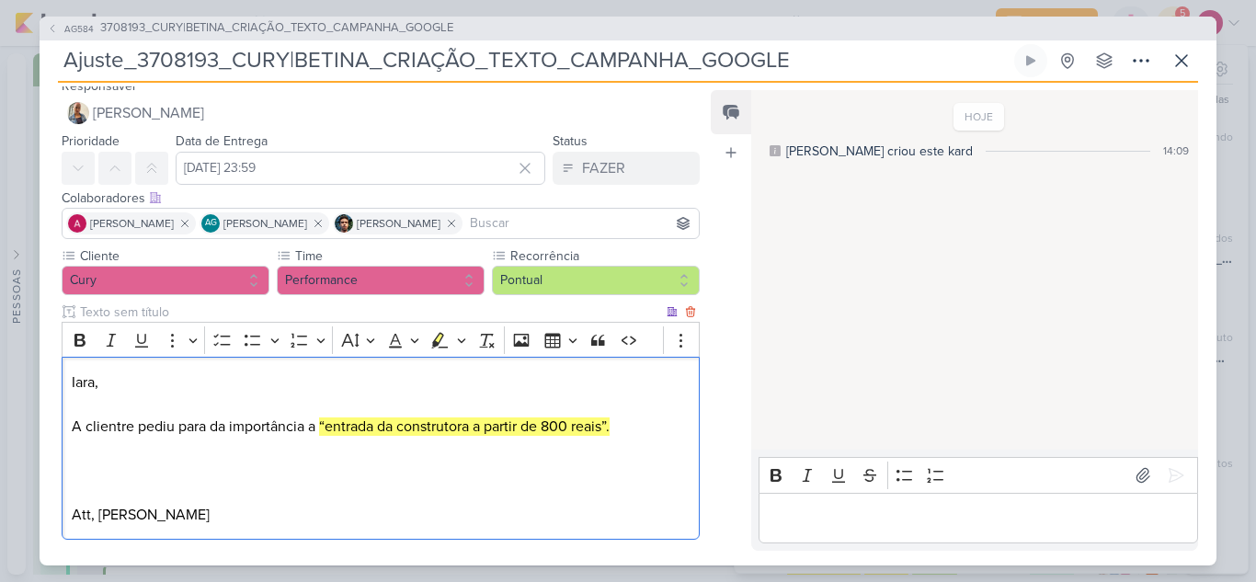
click at [338, 446] on p "Editor editing area: main" at bounding box center [381, 449] width 618 height 22
click at [127, 423] on p "A clientre pediu para da importância a “entrada da construtora a partir de 800 …" at bounding box center [381, 427] width 618 height 22
click at [234, 431] on p "A cliente pediu para da importância a “entrada da construtora a partir de 800 r…" at bounding box center [381, 427] width 618 height 22
drag, startPoint x: 225, startPoint y: 427, endPoint x: 300, endPoint y: 426, distance: 74.5
click at [300, 426] on p "A cliente pediu para da importância a “entrada da construtora a partir de 800 r…" at bounding box center [381, 427] width 618 height 22
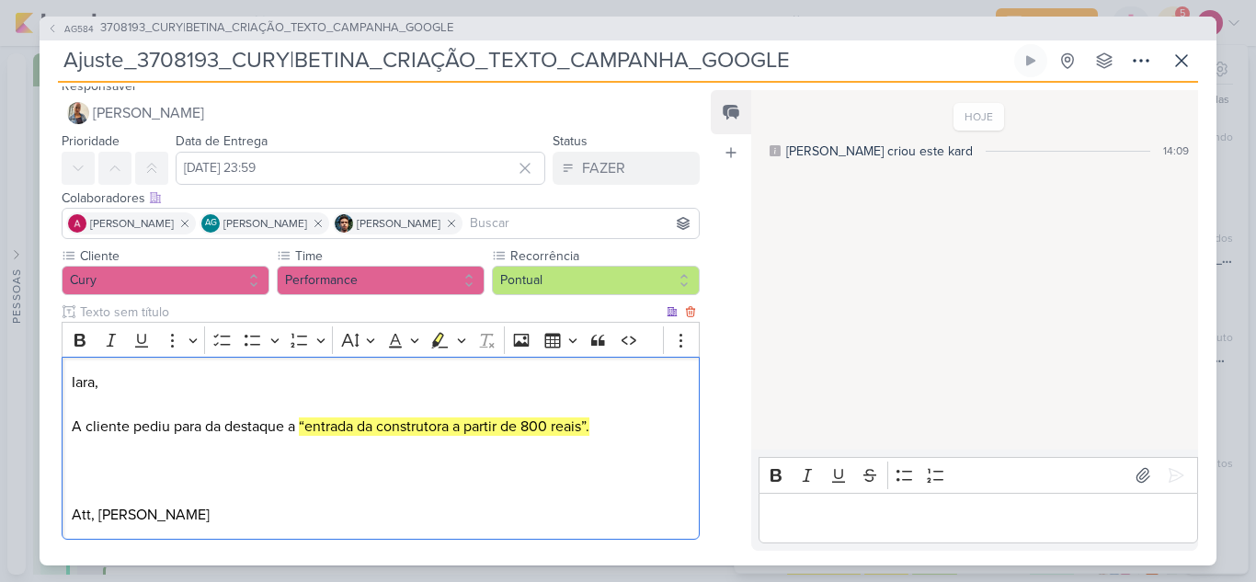
click at [253, 431] on p "A cliente pediu para da destaque a “entrada da construtora a partir de 800 reai…" at bounding box center [381, 427] width 618 height 22
click at [245, 451] on p "Editor editing area: main" at bounding box center [381, 449] width 618 height 22
click at [219, 428] on p "A cliente pediu para da destaque a “entrada da construtora a partir de 800 reai…" at bounding box center [381, 427] width 618 height 22
click at [418, 495] on p "Editor editing area: main" at bounding box center [381, 493] width 618 height 22
drag, startPoint x: 463, startPoint y: 431, endPoint x: 367, endPoint y: 422, distance: 96.1
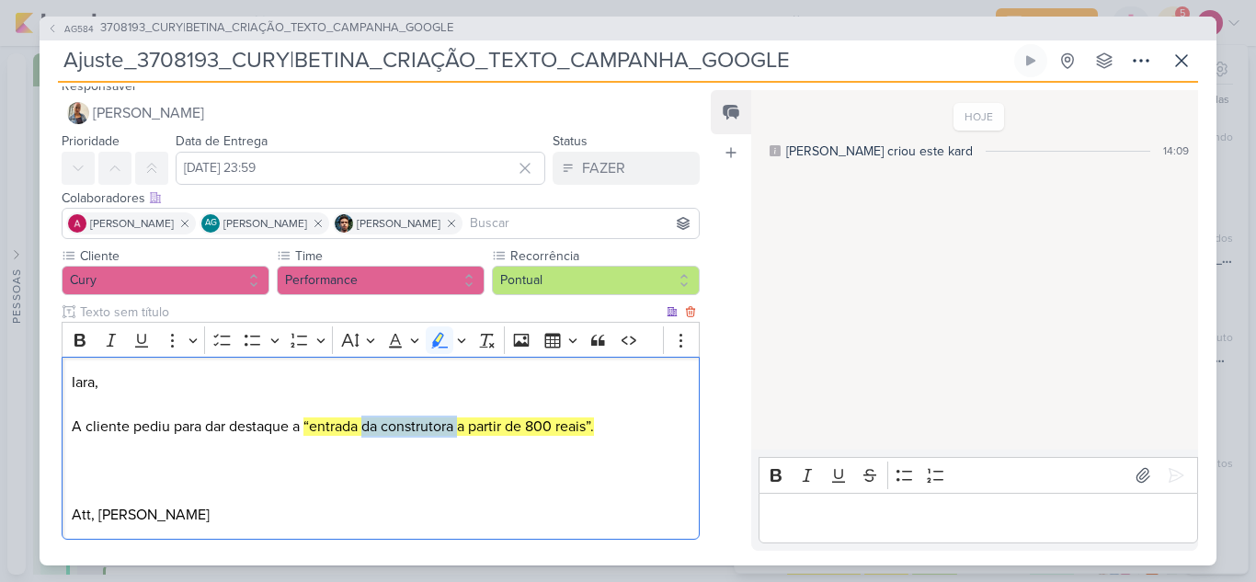
click at [367, 422] on mark "“entrada da construtora a partir de 800 reais”." at bounding box center [449, 427] width 291 height 18
click at [405, 450] on p "Editor editing area: main" at bounding box center [381, 449] width 618 height 22
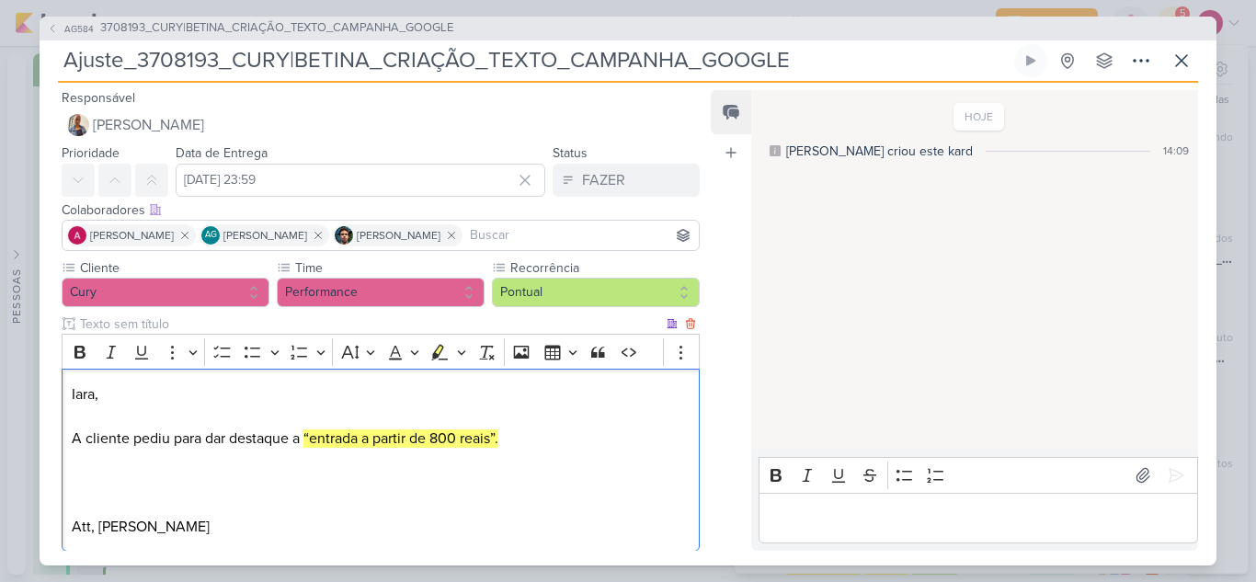
scroll to position [103, 0]
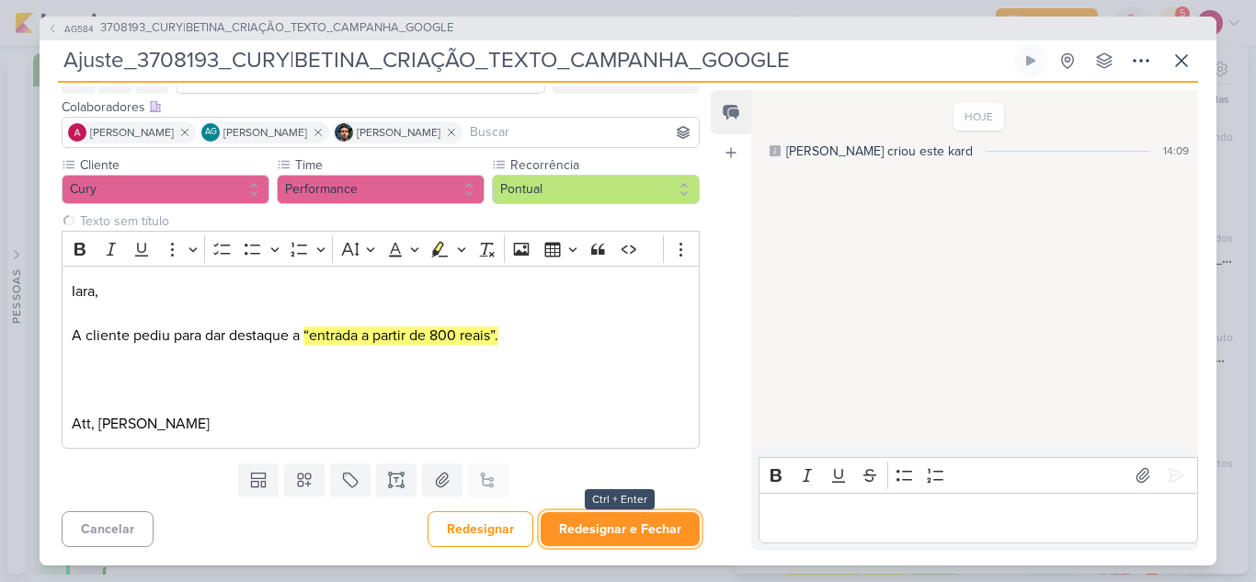
click at [621, 525] on button "Redesignar e Fechar" at bounding box center [620, 529] width 159 height 34
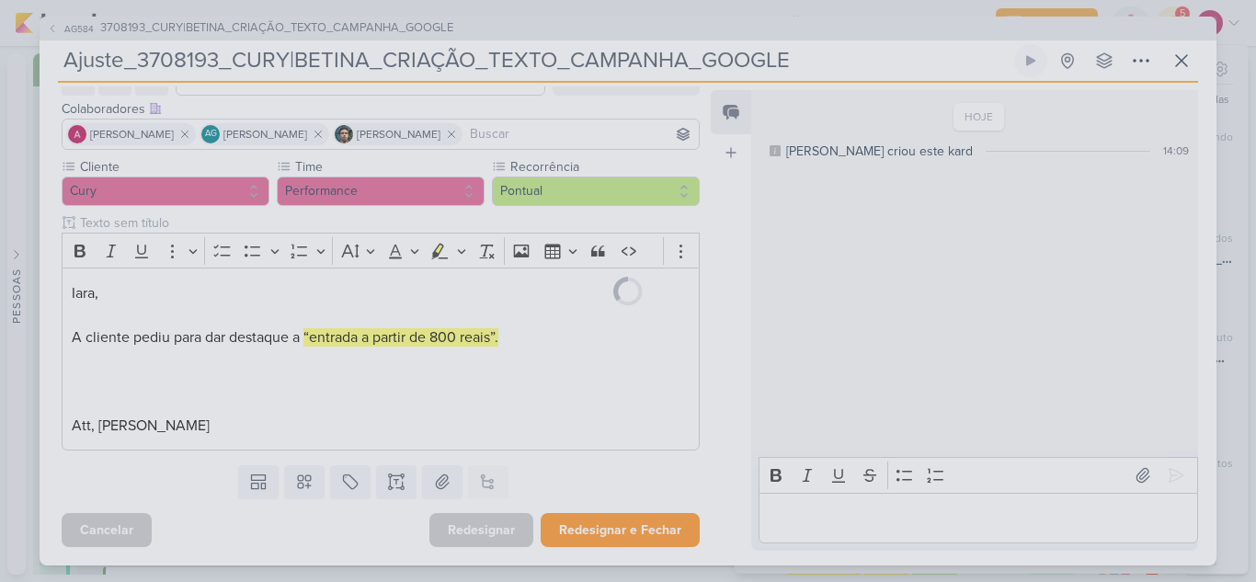
scroll to position [101, 0]
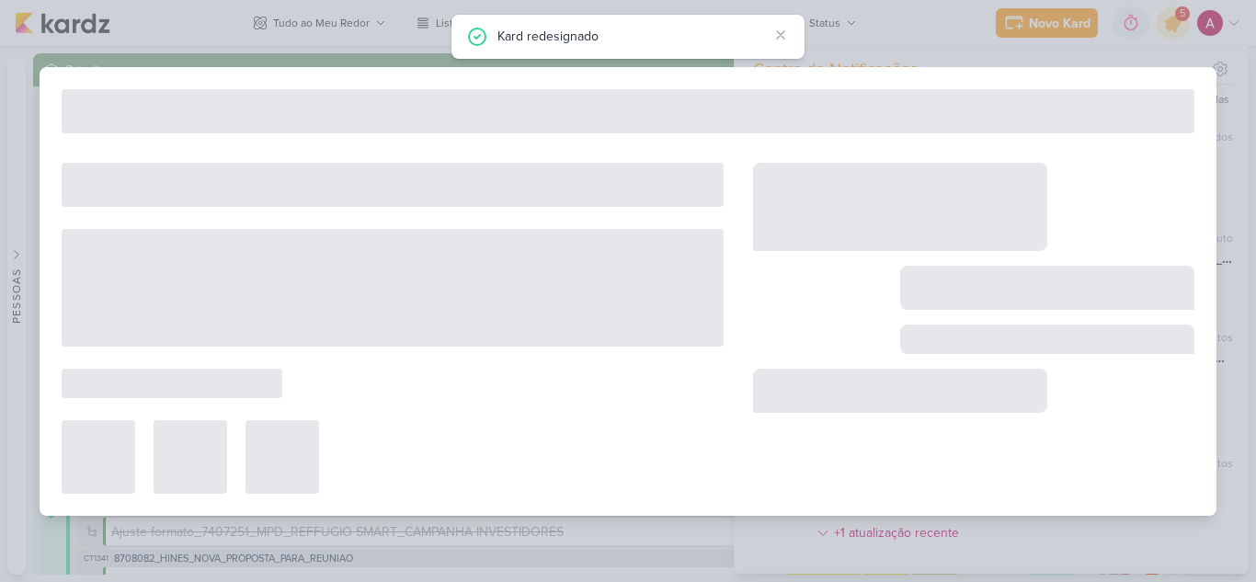
type input "3708193_CURY|BETINA_CRIAÇÃO_TEXTO_CAMPANHA_GOOGLE"
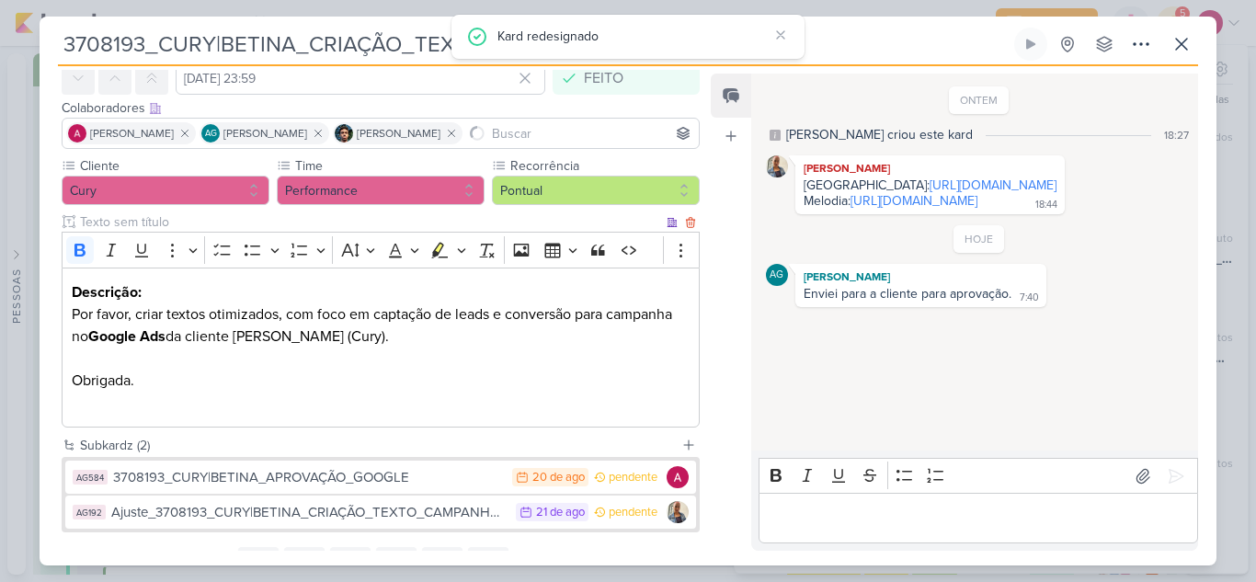
scroll to position [169, 0]
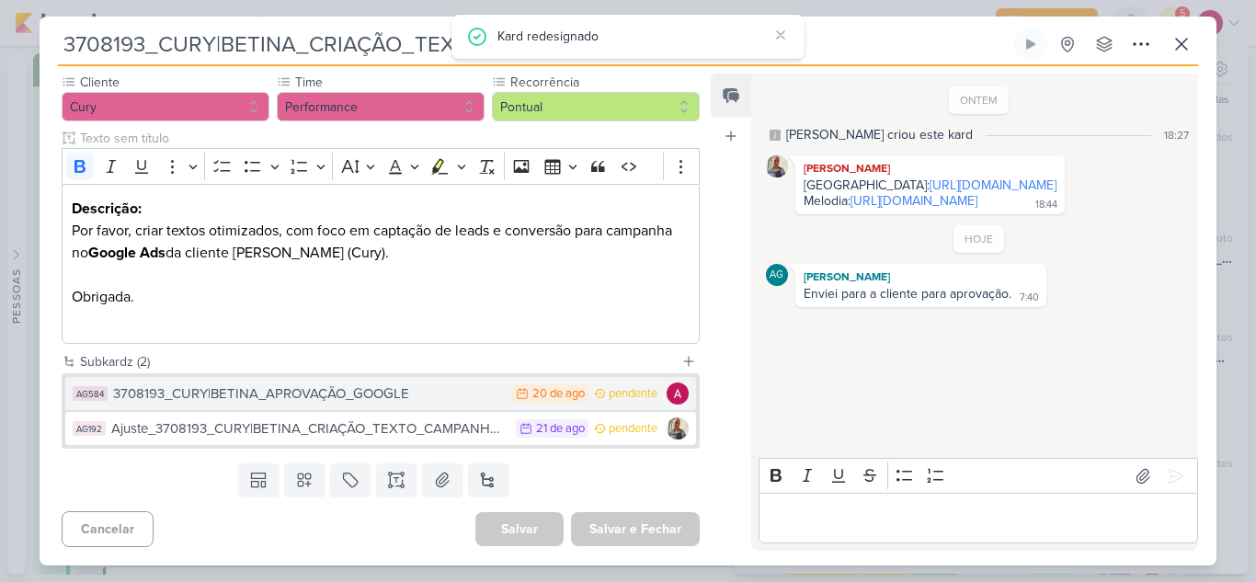
click at [456, 398] on div "3708193_CURY|BETINA_APROVAÇÃO_GOOGLE" at bounding box center [308, 394] width 390 height 21
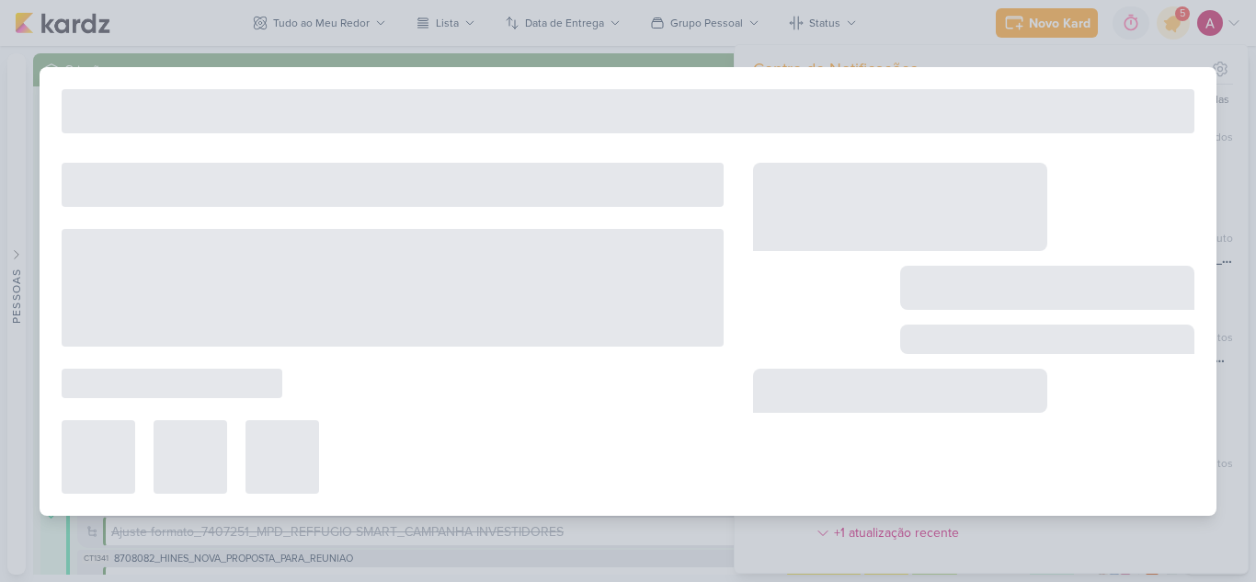
type input "3708193_CURY|BETINA_APROVAÇÃO_GOOGLE"
type input "[DATE] 23:59"
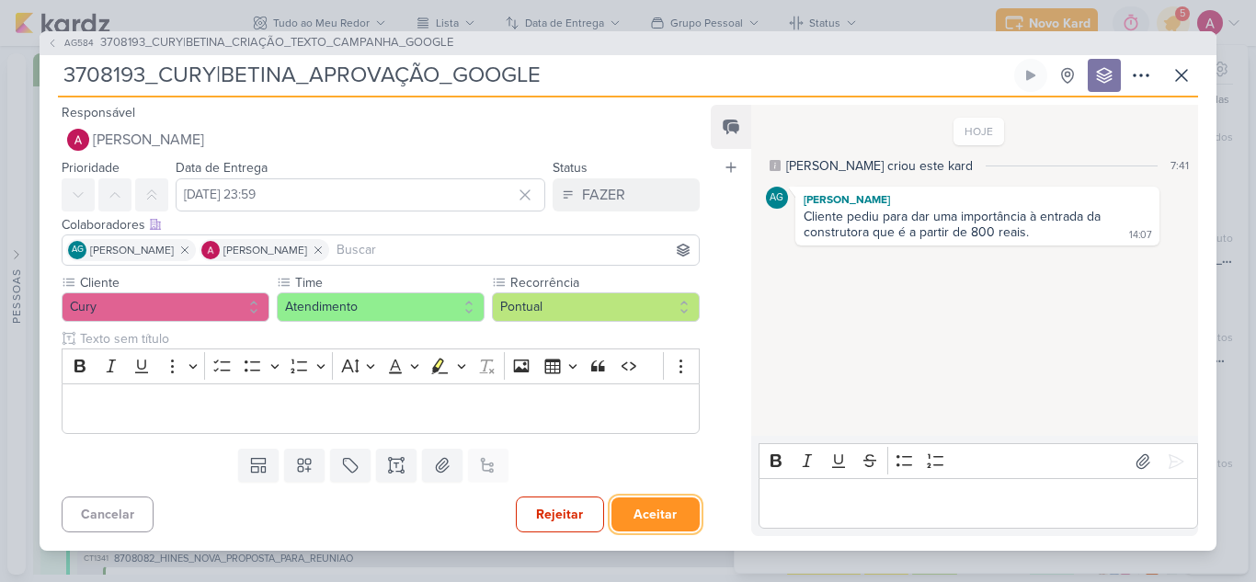
click at [649, 515] on button "Aceitar" at bounding box center [656, 515] width 88 height 34
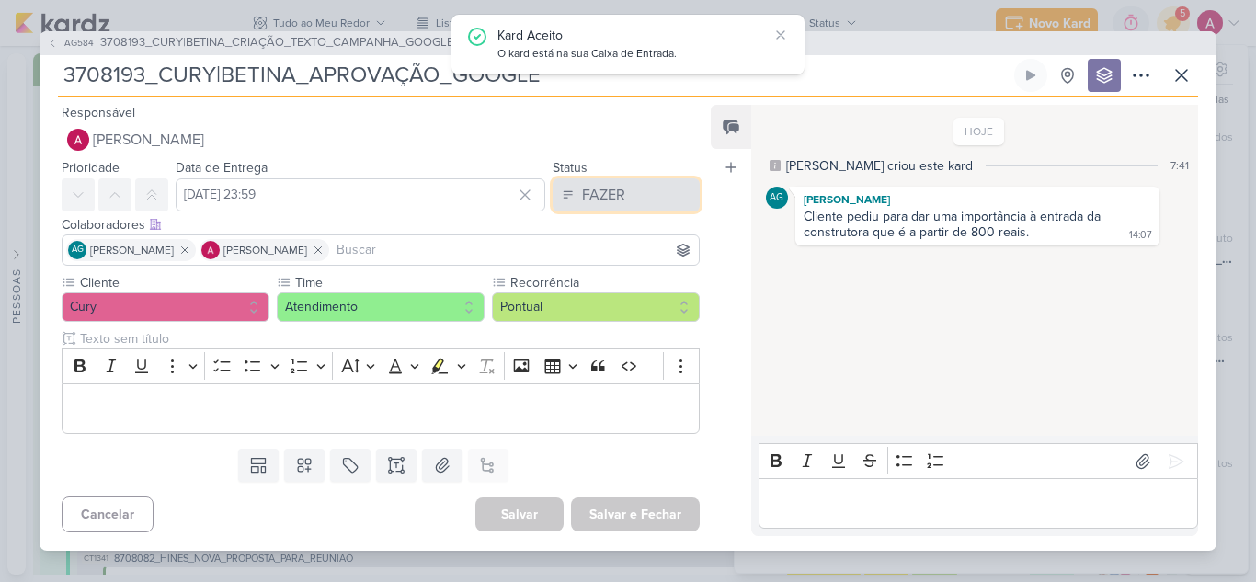
click at [600, 200] on div "FAZER" at bounding box center [603, 195] width 43 height 22
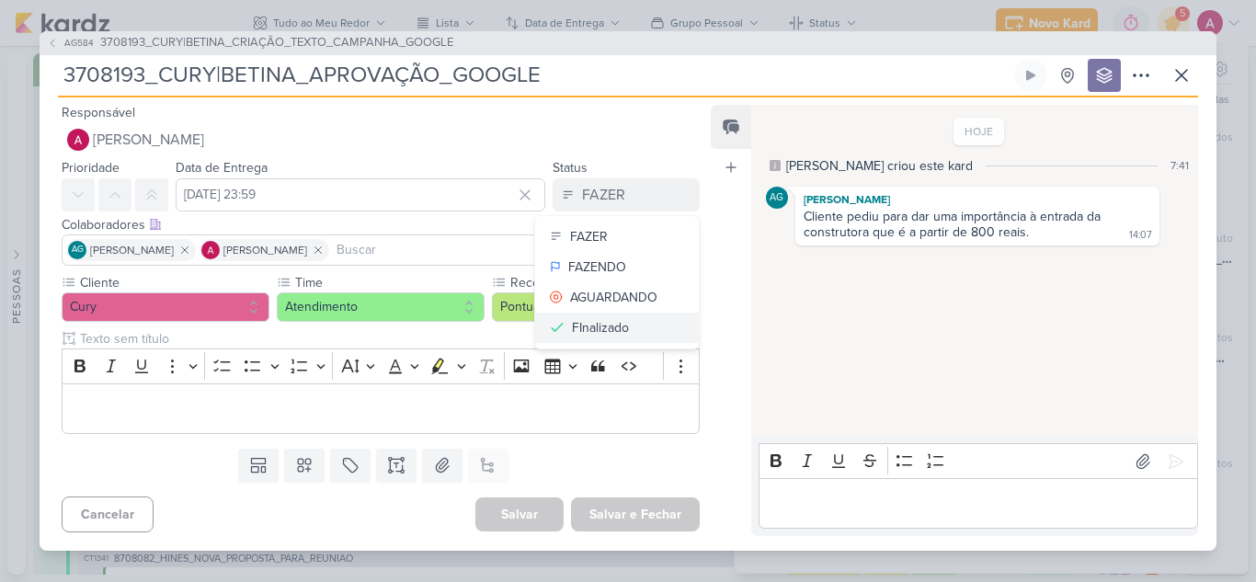
click at [616, 329] on div "FInalizado" at bounding box center [600, 327] width 57 height 19
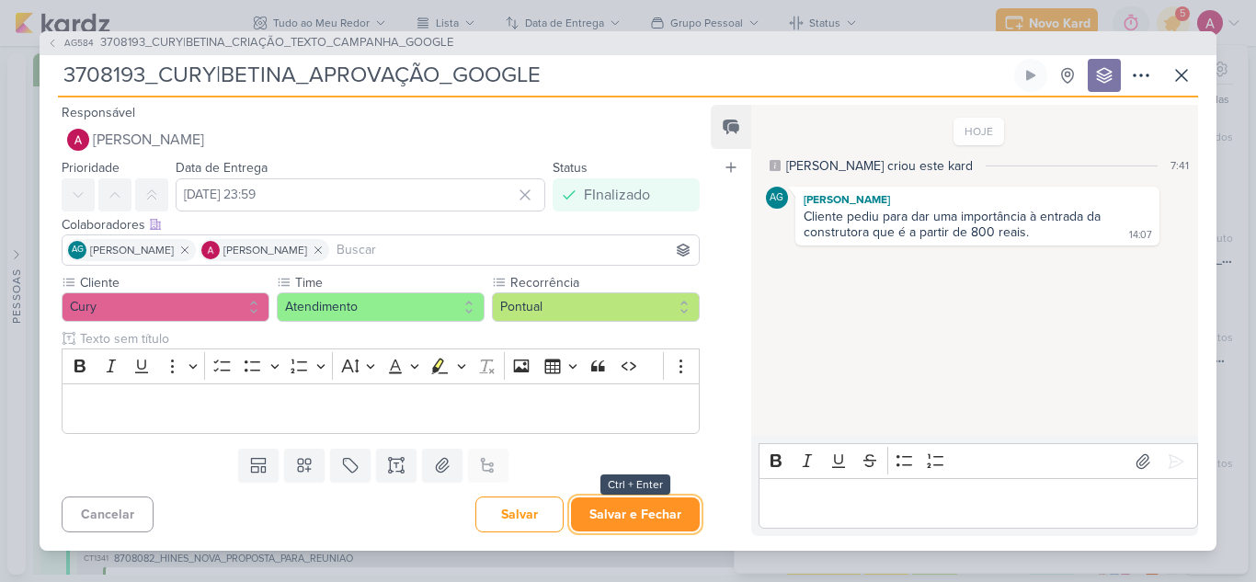
click at [651, 512] on button "Salvar e Fechar" at bounding box center [635, 515] width 129 height 34
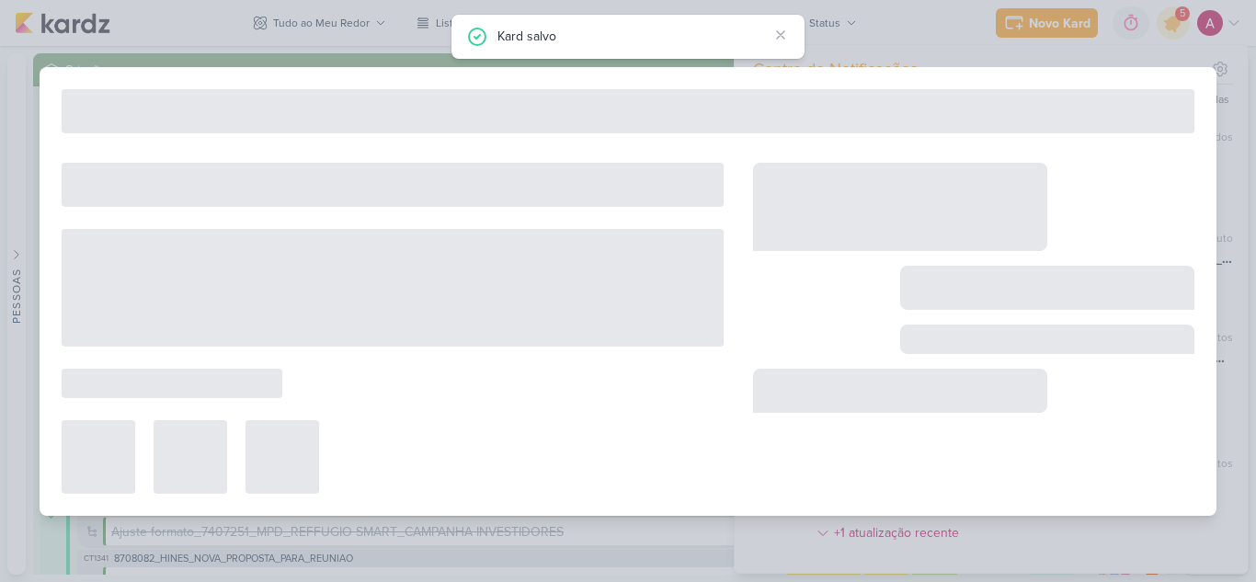
type input "3708193_CURY|BETINA_CRIAÇÃO_TEXTO_CAMPANHA_GOOGLE"
type input "[DATE] 23:59"
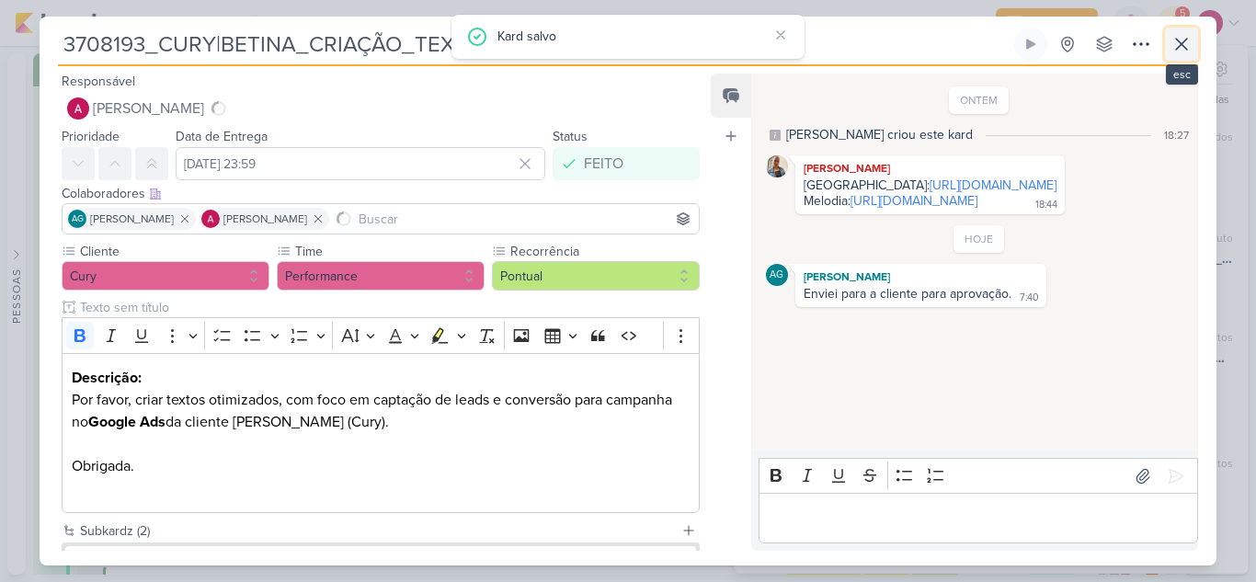
click at [1184, 52] on icon at bounding box center [1182, 44] width 22 height 22
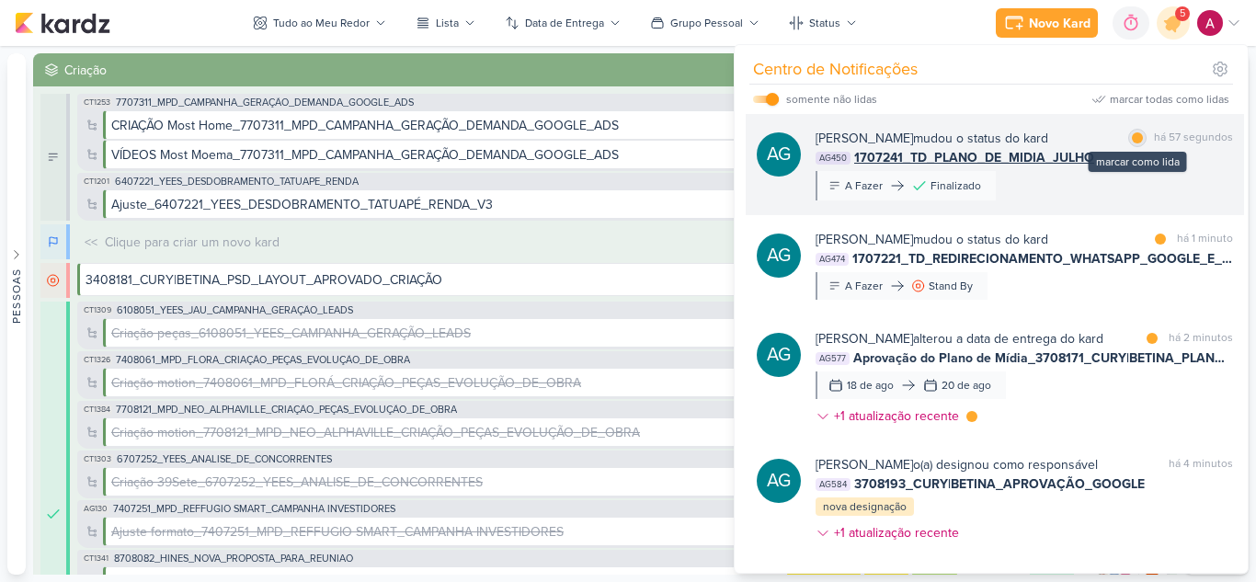
click at [1135, 138] on div at bounding box center [1137, 137] width 11 height 11
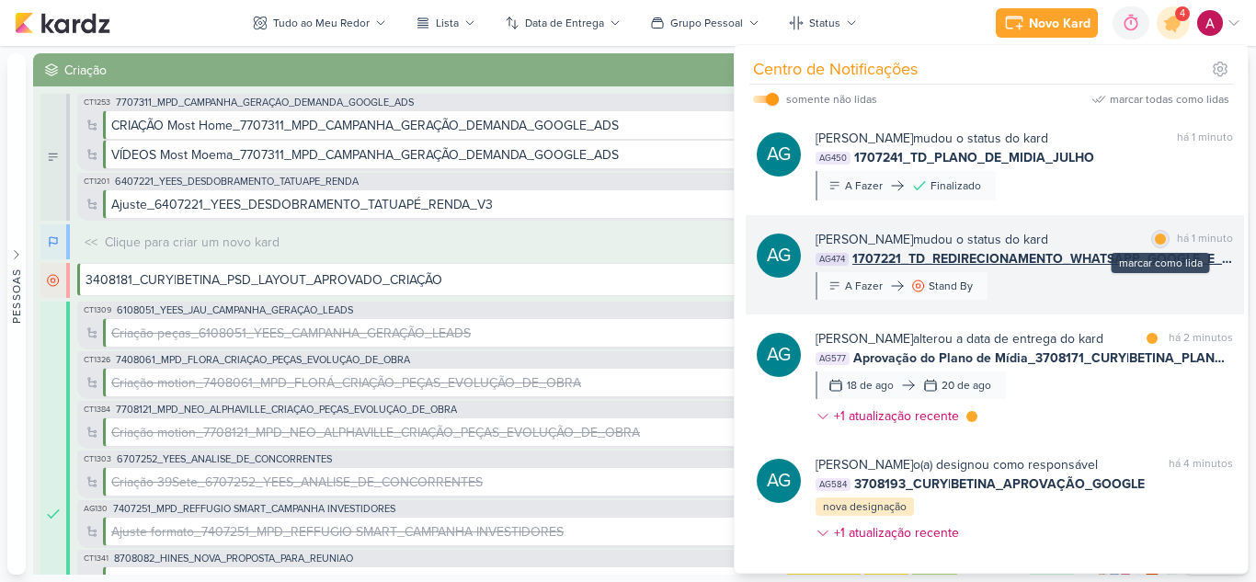
click at [1156, 235] on div at bounding box center [1160, 239] width 11 height 11
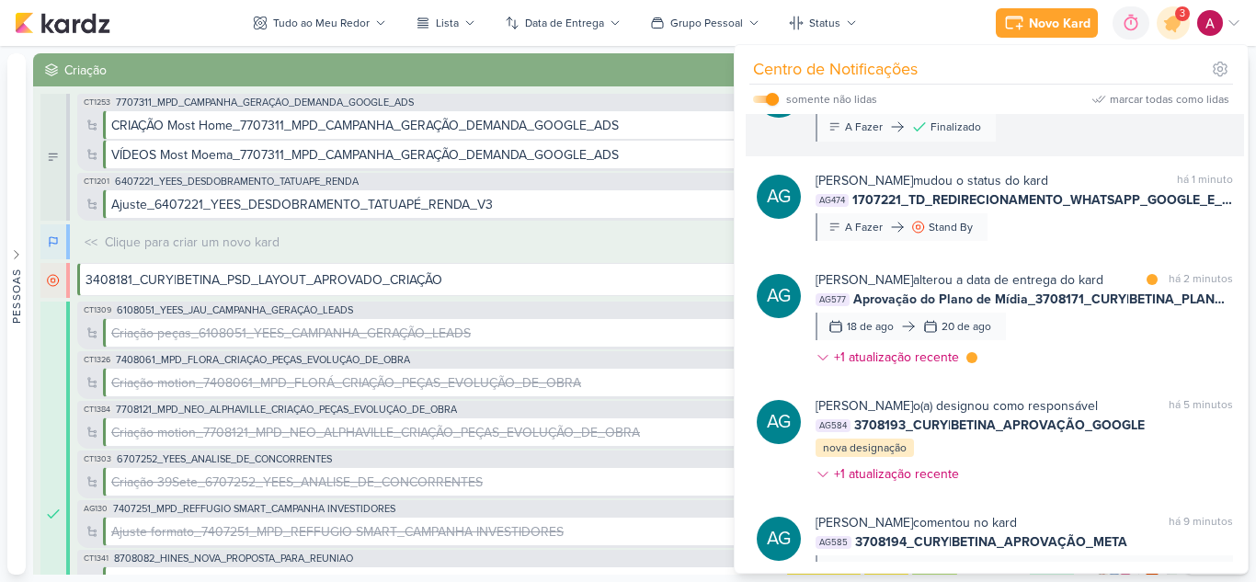
scroll to position [92, 0]
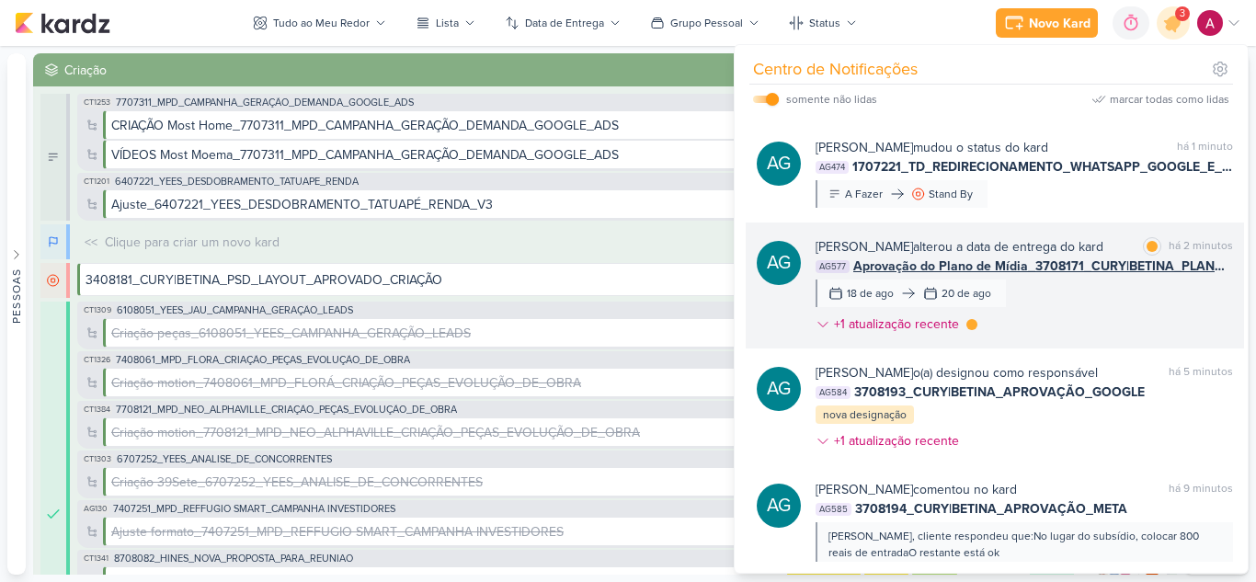
click at [1069, 320] on div "Aline Gimenez Graciano alterou a data de entrega do kard marcar como lida há 2 …" at bounding box center [1025, 289] width 418 height 104
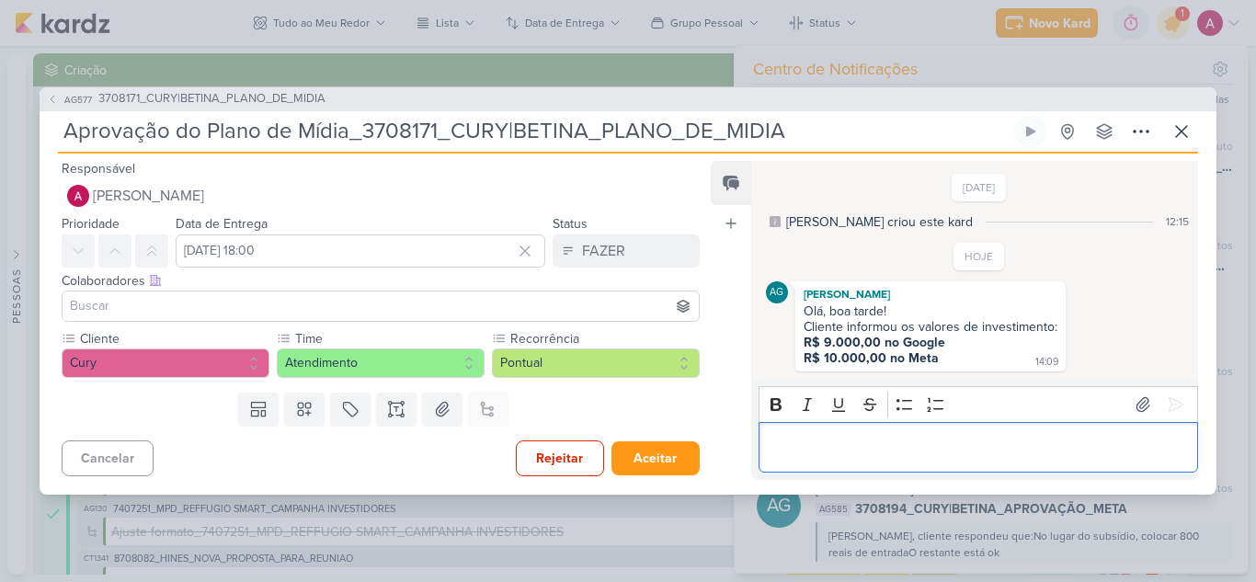
click at [813, 452] on p "Editor editing area: main" at bounding box center [978, 447] width 420 height 22
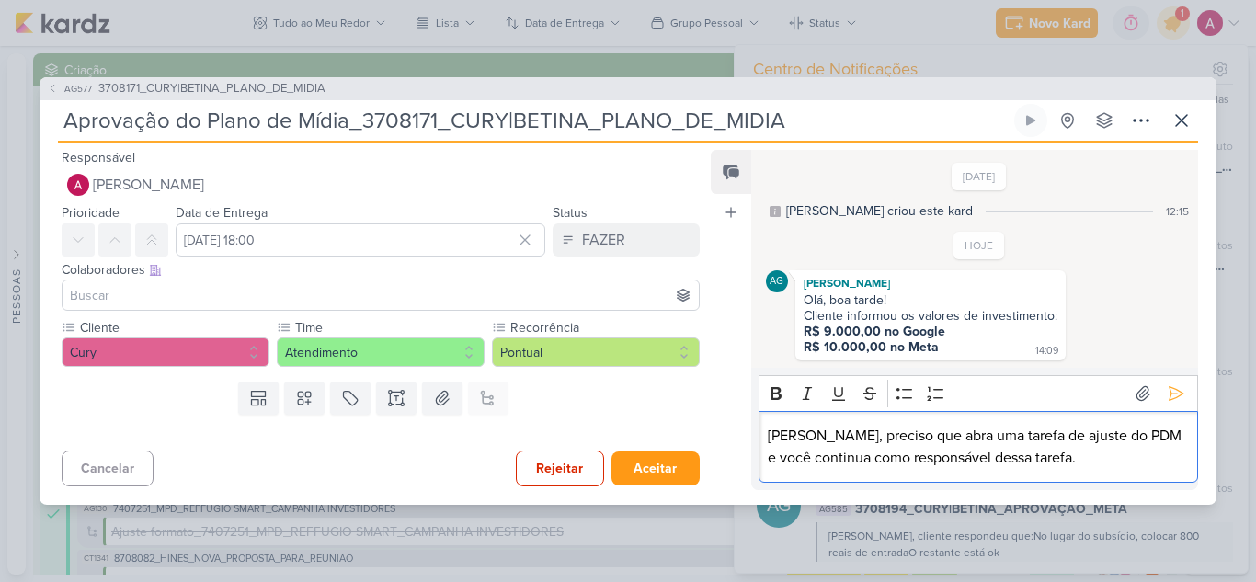
click at [1109, 436] on p "Aline, preciso que abra uma tarefa de ajuste do PDM e você continua como respon…" at bounding box center [978, 447] width 420 height 44
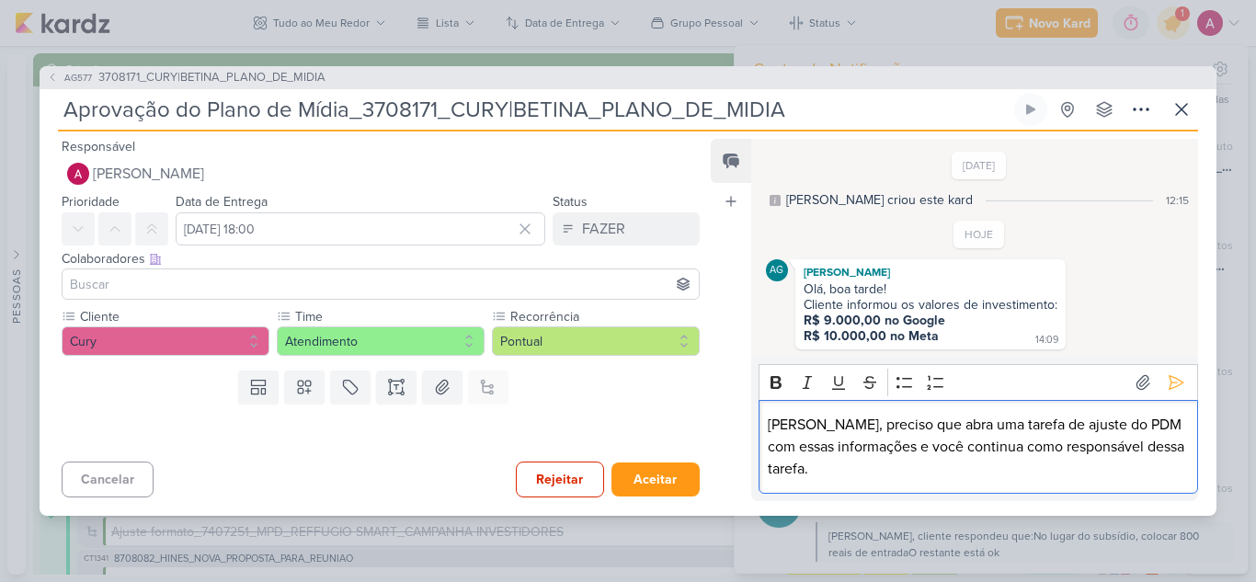
click at [1037, 456] on p "Aline, preciso que abra uma tarefa de ajuste do PDM com essas informações e voc…" at bounding box center [978, 447] width 420 height 66
click at [1157, 462] on p "Aline, preciso que abra uma tarefa de ajuste do PDM com essas informações e voc…" at bounding box center [978, 447] width 420 height 66
drag, startPoint x: 885, startPoint y: 482, endPoint x: 937, endPoint y: 464, distance: 55.3
click at [885, 481] on div "Aline, preciso que abra uma tarefa de ajuste do PDM com essas informações e voc…" at bounding box center [979, 447] width 440 height 95
click at [1174, 382] on icon at bounding box center [1176, 382] width 18 height 18
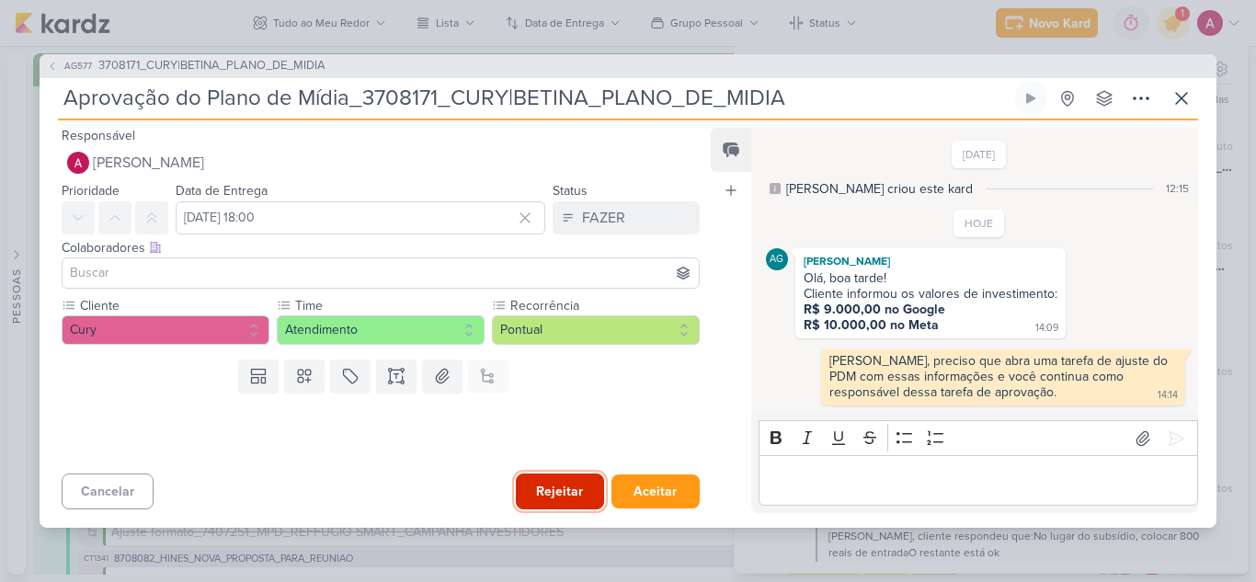
click at [555, 487] on button "Rejeitar" at bounding box center [560, 492] width 88 height 36
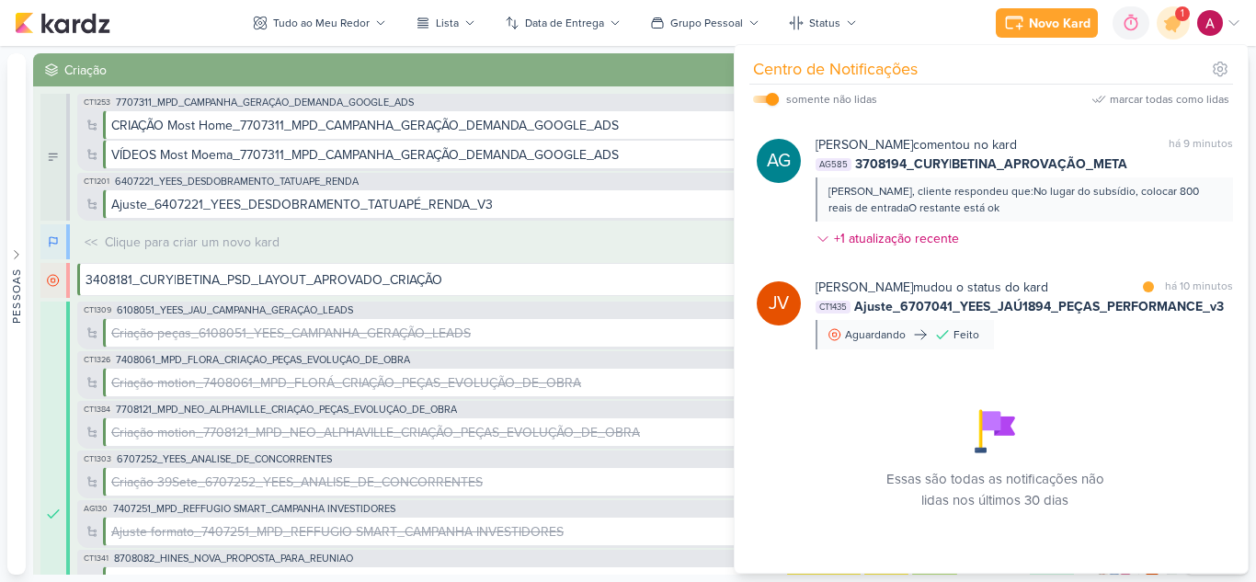
scroll to position [460, 0]
click at [1084, 346] on div "Joney Viana mudou o status do kard marcar como lida há 10 minutos CT1435 Ajuste…" at bounding box center [1025, 314] width 418 height 72
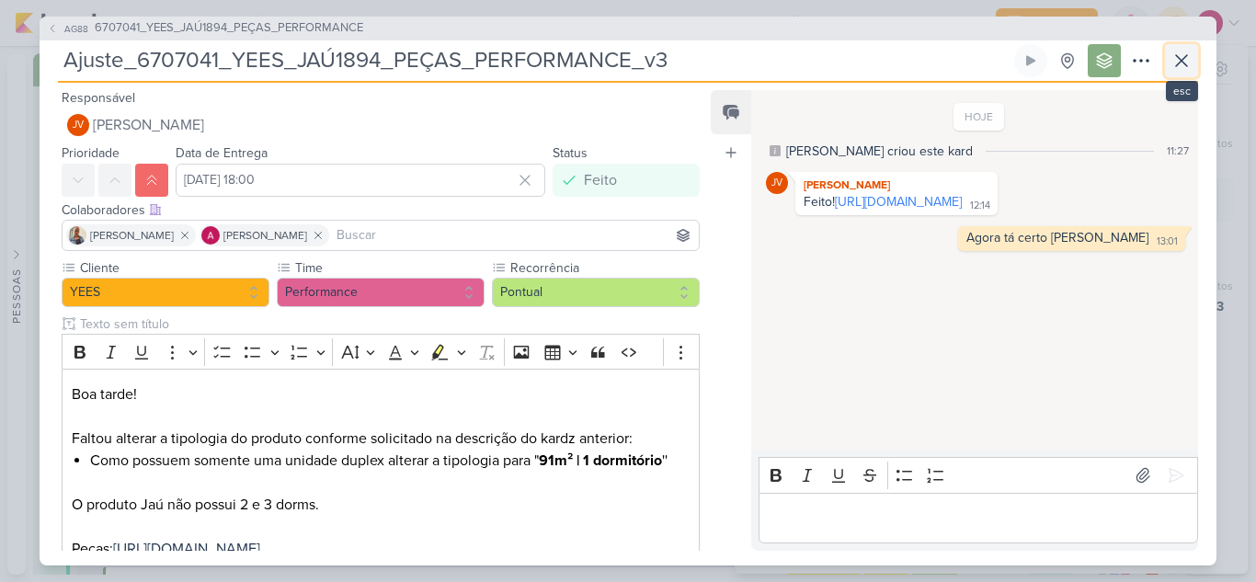
click at [1186, 59] on icon at bounding box center [1182, 61] width 22 height 22
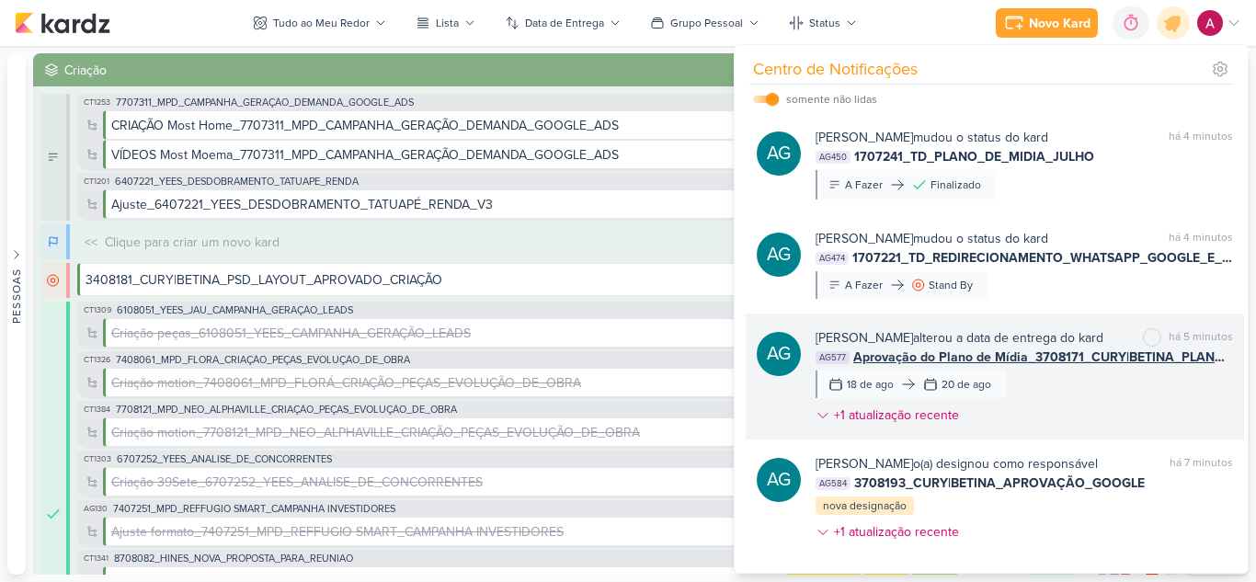
scroll to position [0, 0]
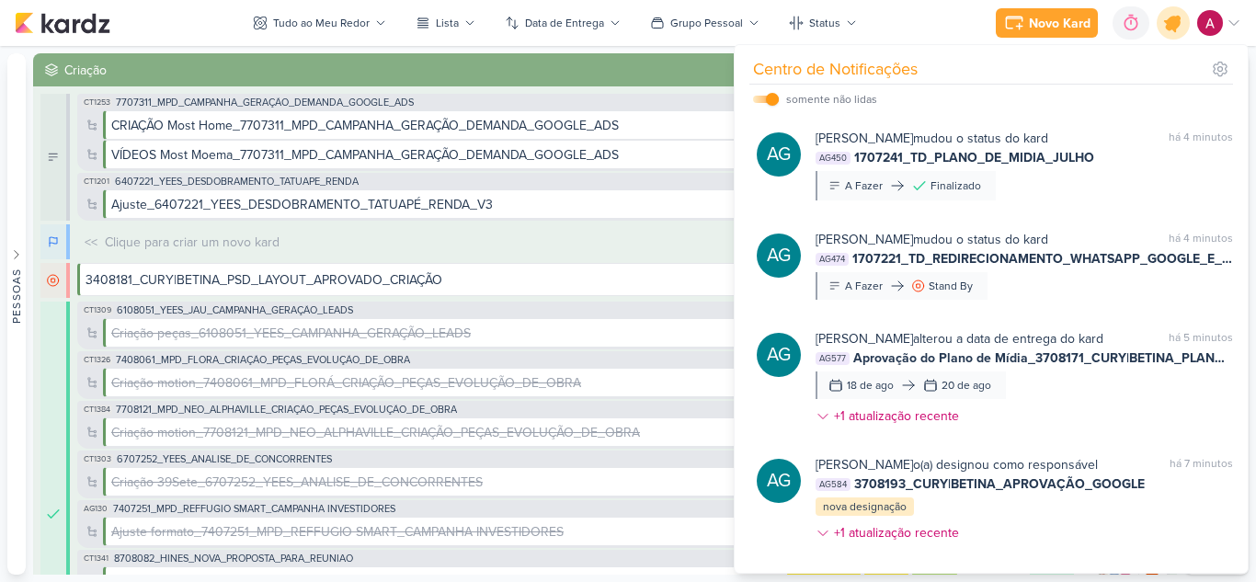
click at [1170, 36] on div at bounding box center [1174, 23] width 47 height 47
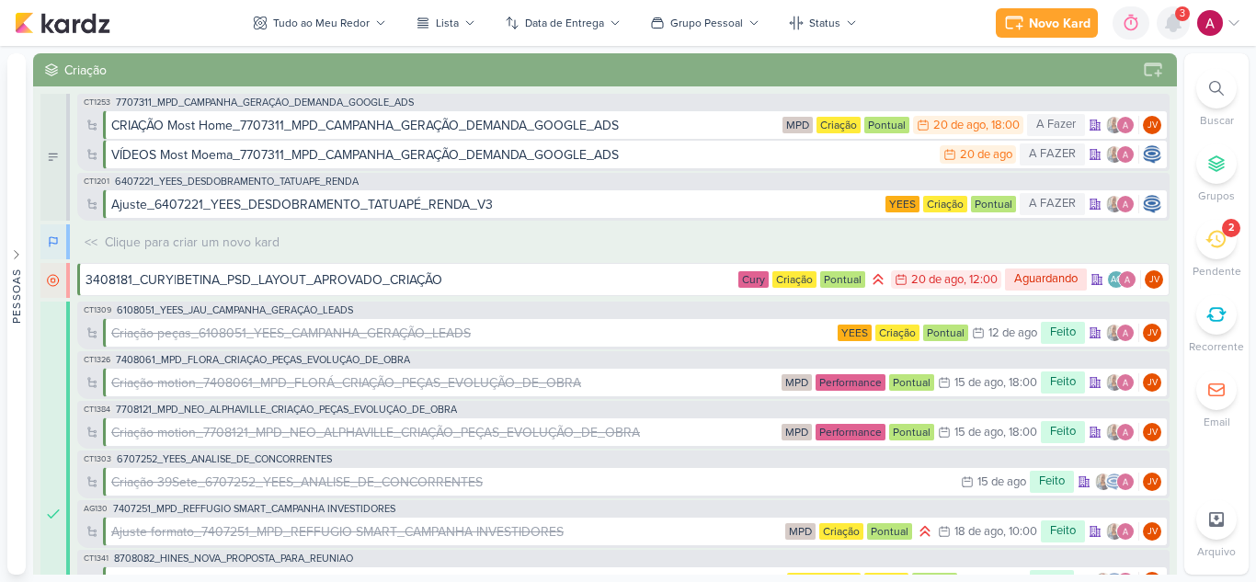
click at [1176, 28] on icon at bounding box center [1173, 23] width 15 height 17
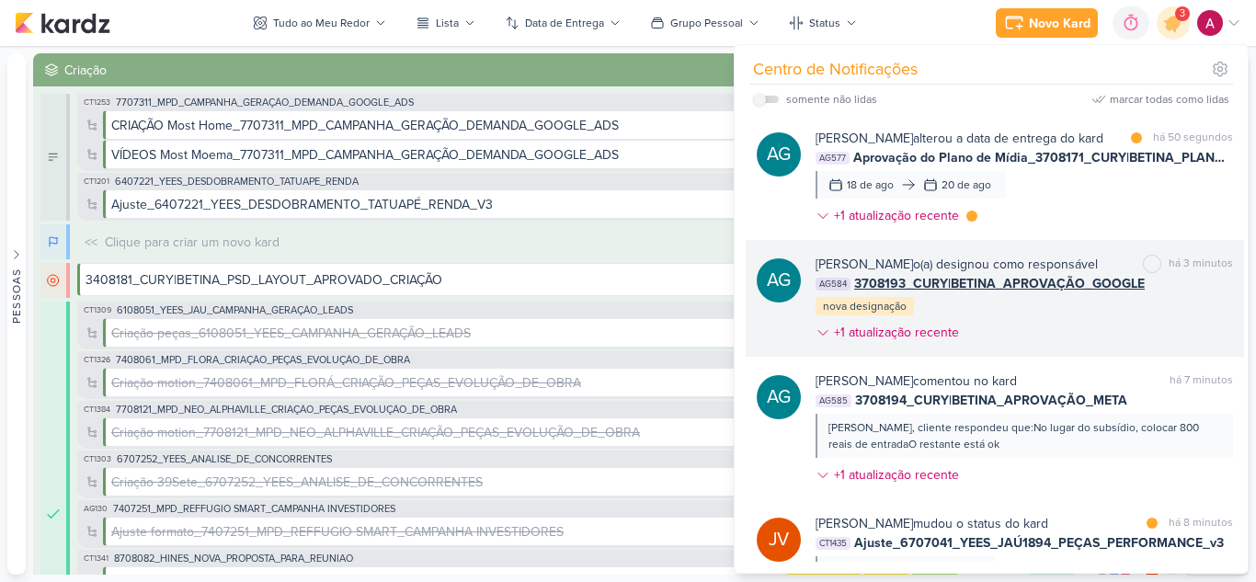
click at [1106, 349] on div "Aline Gimenez Graciano o(a) designou como responsável marcar como não lida há 3…" at bounding box center [1025, 302] width 418 height 95
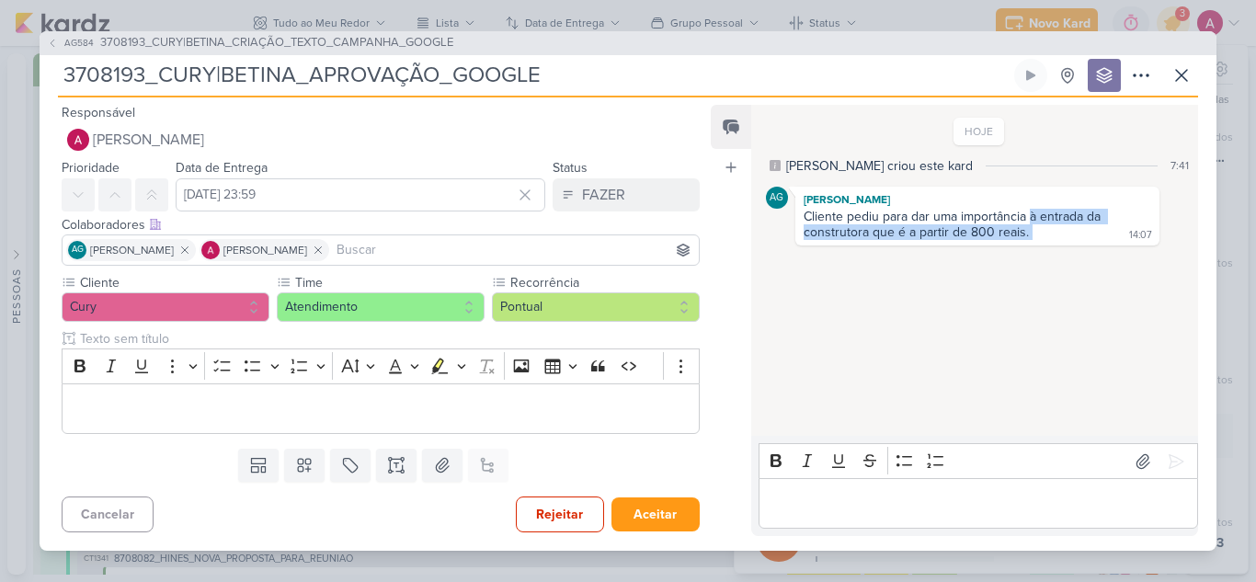
drag, startPoint x: 1031, startPoint y: 213, endPoint x: 1046, endPoint y: 233, distance: 24.3
click at [1046, 233] on div "Cliente pediu para dar uma importância à entrada da construtora que é a partir …" at bounding box center [977, 225] width 357 height 33
copy div "à entrada da construtora que é a partir de 800 reais."
click at [991, 320] on div "HOJE Aline criou este kard 7:41 AG Aline Gimenez Graciano Cliente pediu para da…" at bounding box center [973, 271] width 445 height 329
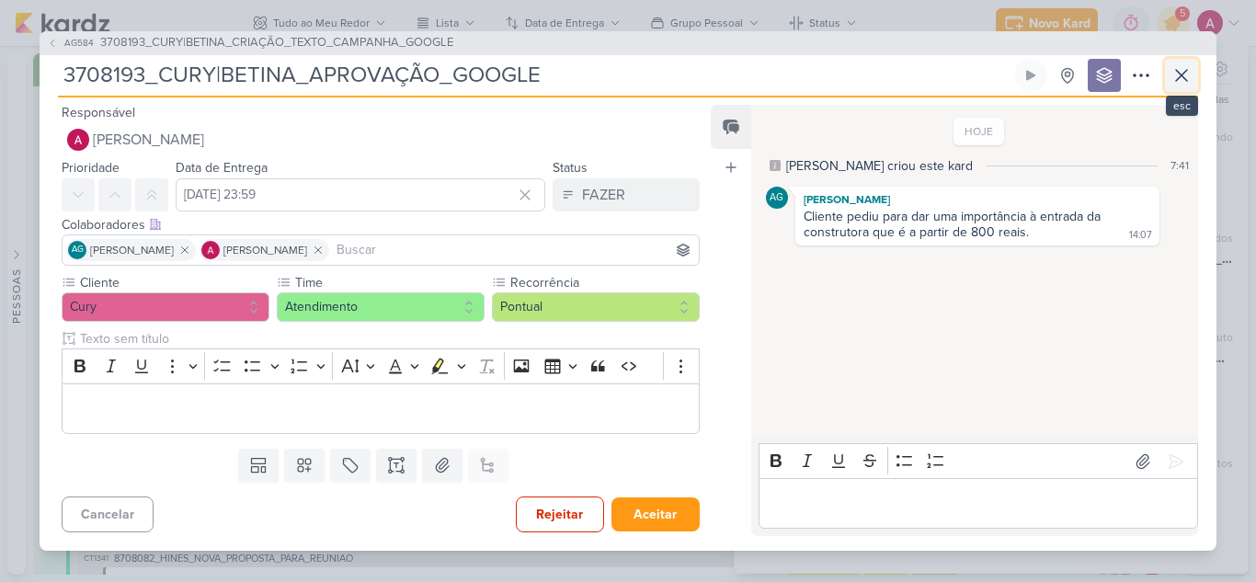
click at [1178, 74] on icon at bounding box center [1182, 75] width 22 height 22
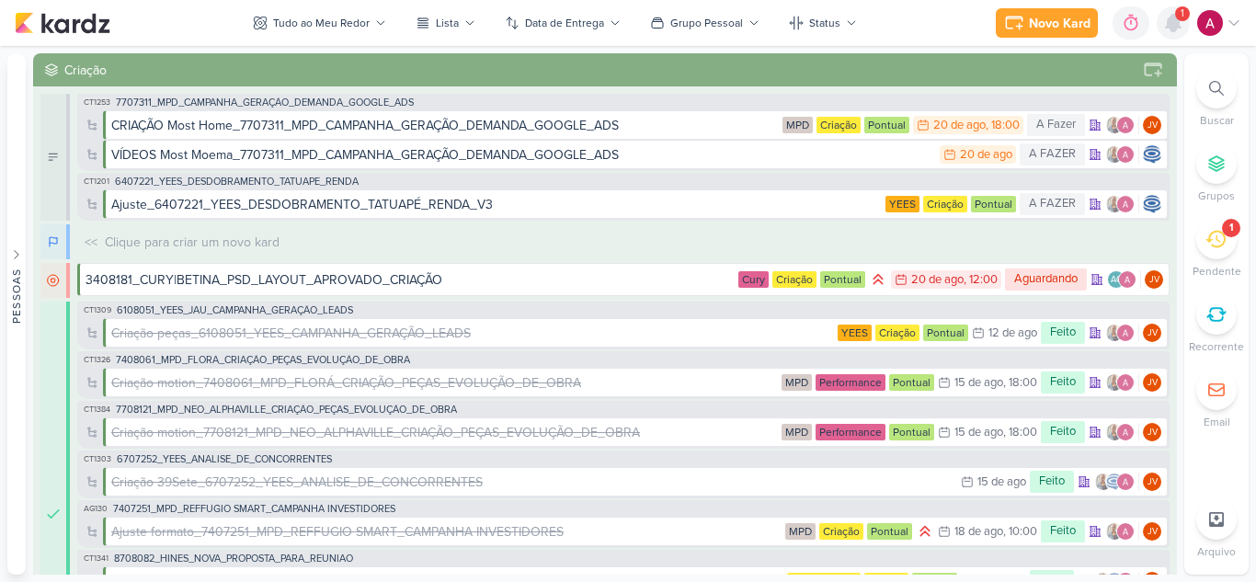
click at [1176, 31] on icon at bounding box center [1173, 23] width 15 height 17
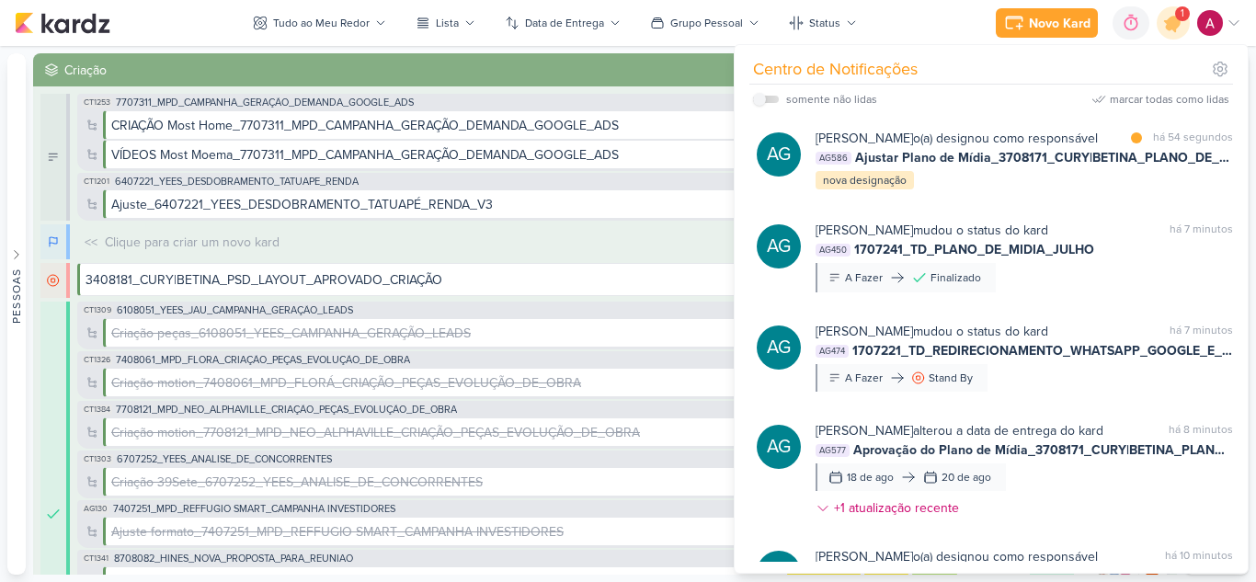
click at [1049, 191] on div "Aline Gimenez Graciano o(a) designou como responsável marcar como lida há 54 se…" at bounding box center [1025, 160] width 418 height 63
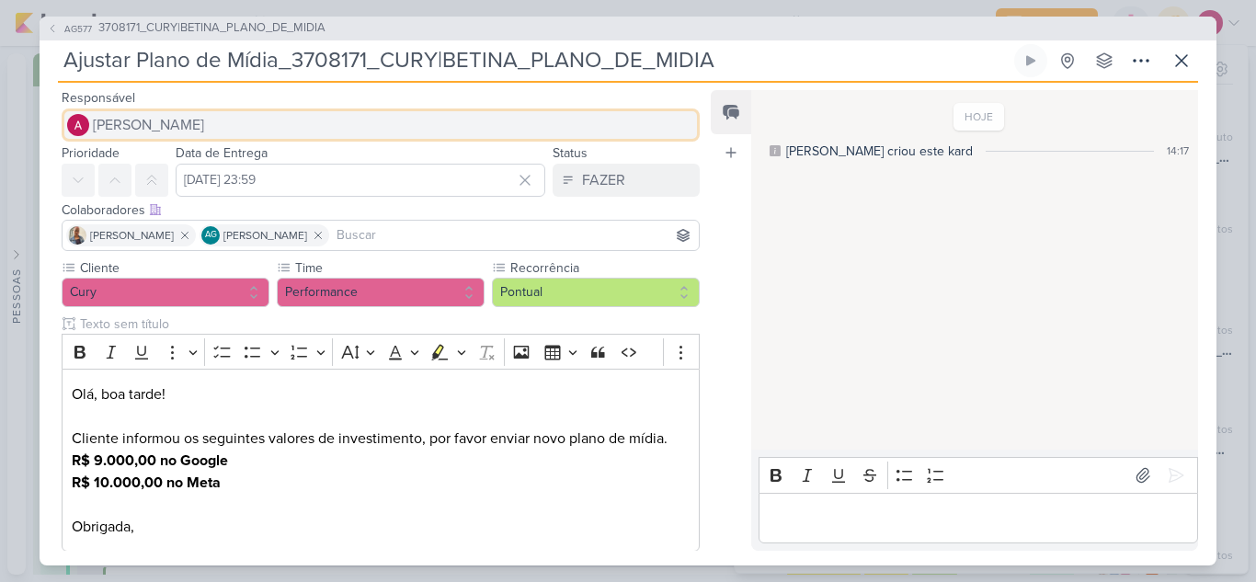
click at [204, 123] on span "[PERSON_NAME]" at bounding box center [148, 125] width 111 height 22
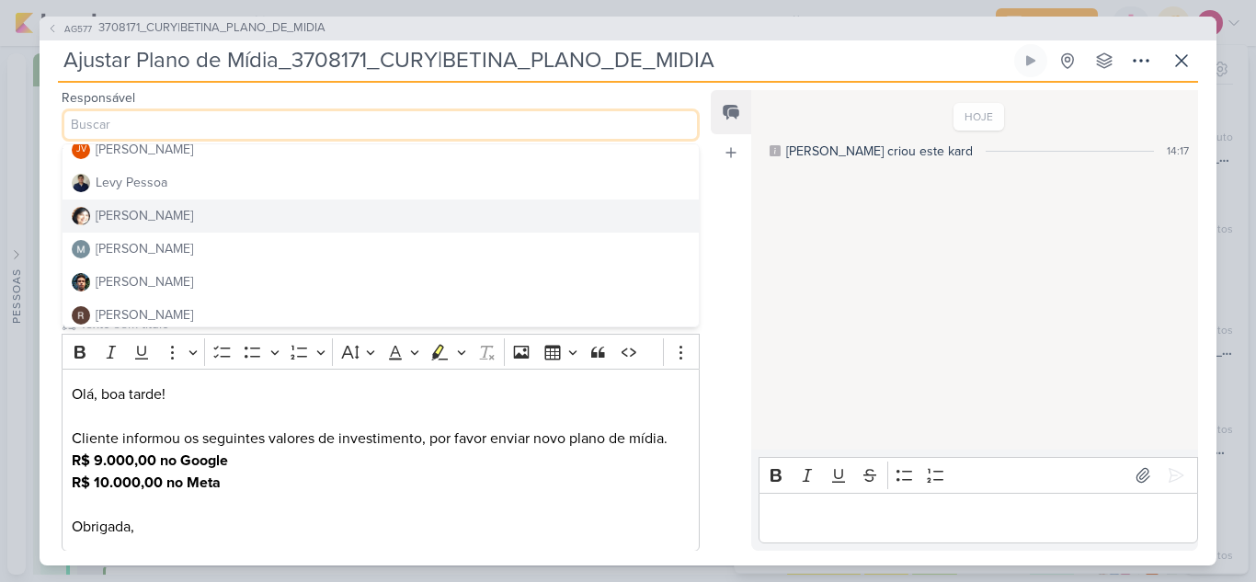
scroll to position [348, 0]
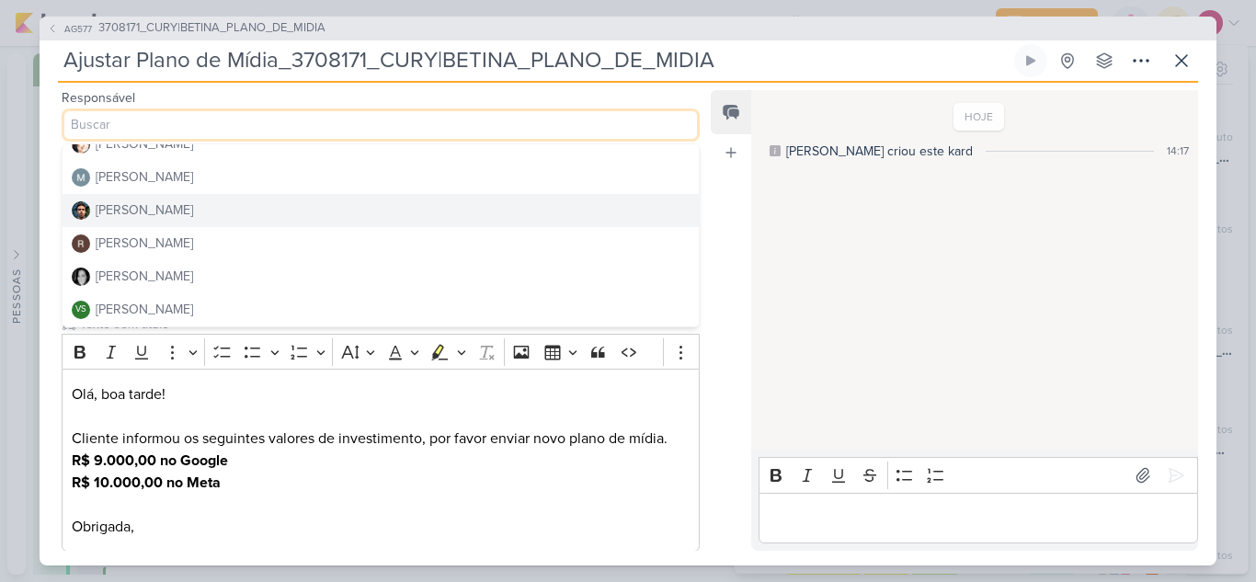
click at [189, 203] on button "[PERSON_NAME]" at bounding box center [381, 210] width 636 height 33
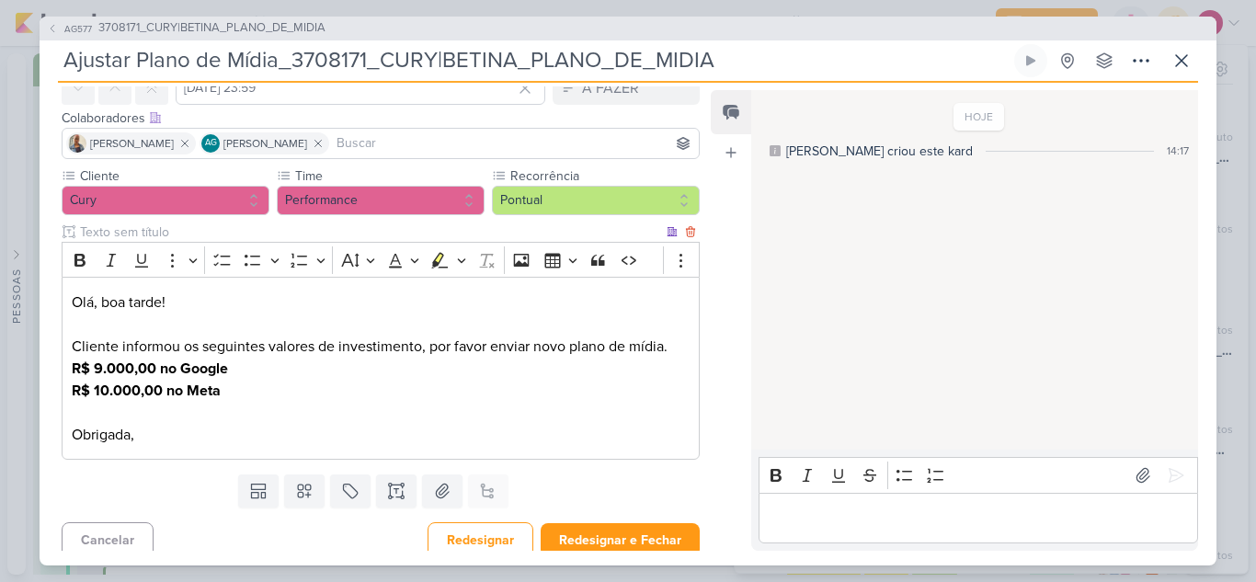
scroll to position [0, 0]
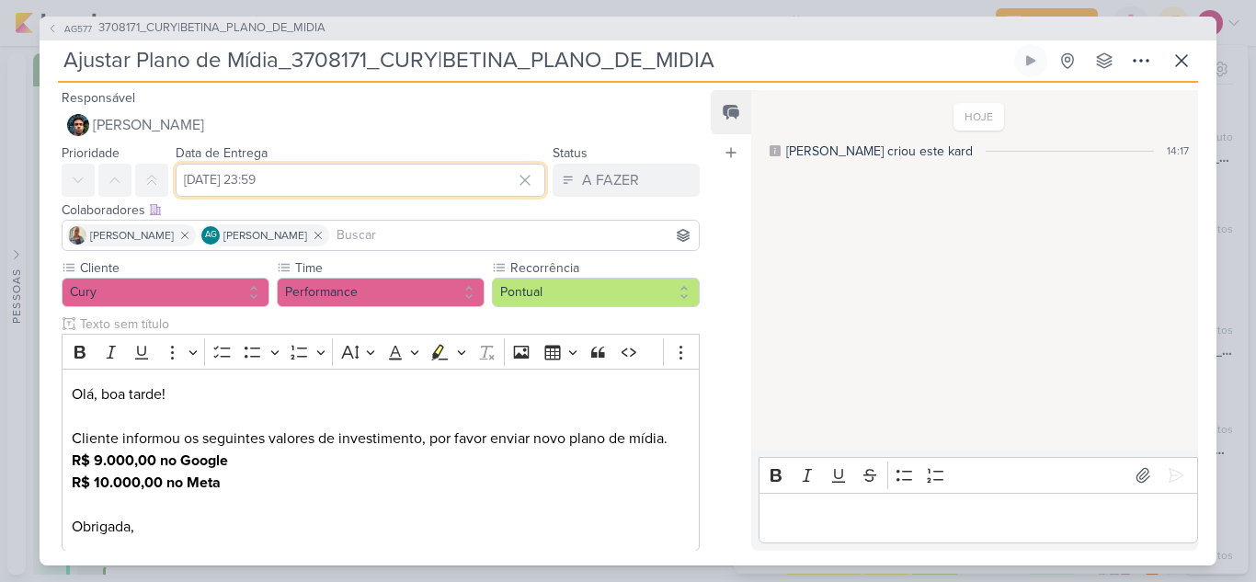
click at [375, 178] on input "[DATE] 23:59" at bounding box center [361, 180] width 370 height 33
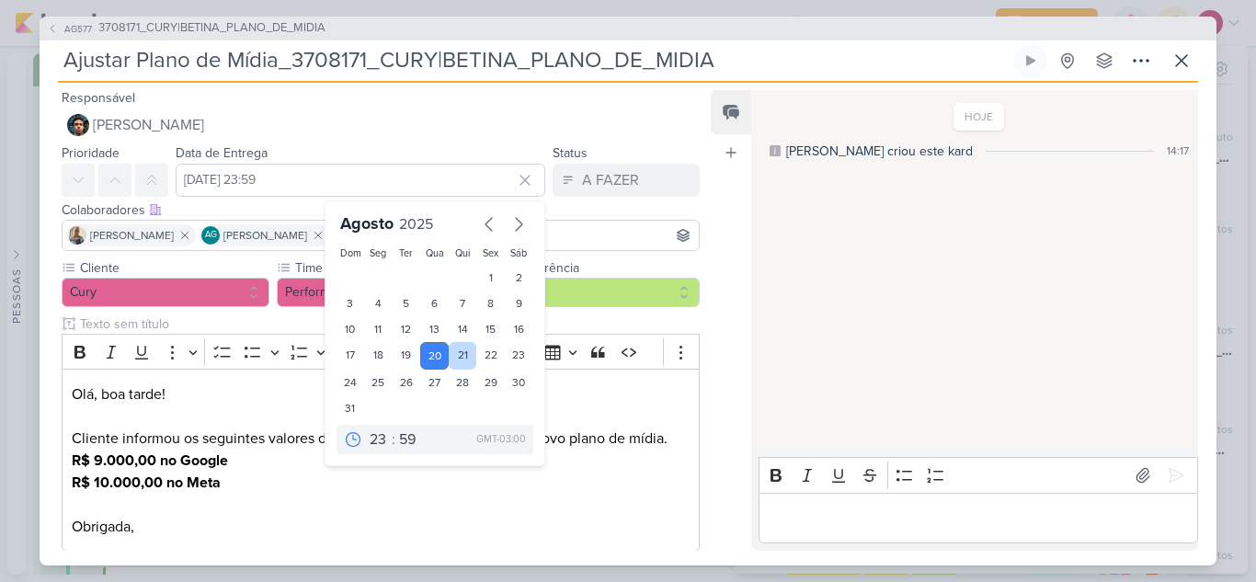
click at [453, 353] on div "21" at bounding box center [463, 356] width 29 height 28
type input "[DATE] 23:59"
click at [279, 483] on p "Cliente informou os seguintes valores de investimento, por favor enviar novo pl…" at bounding box center [381, 472] width 618 height 132
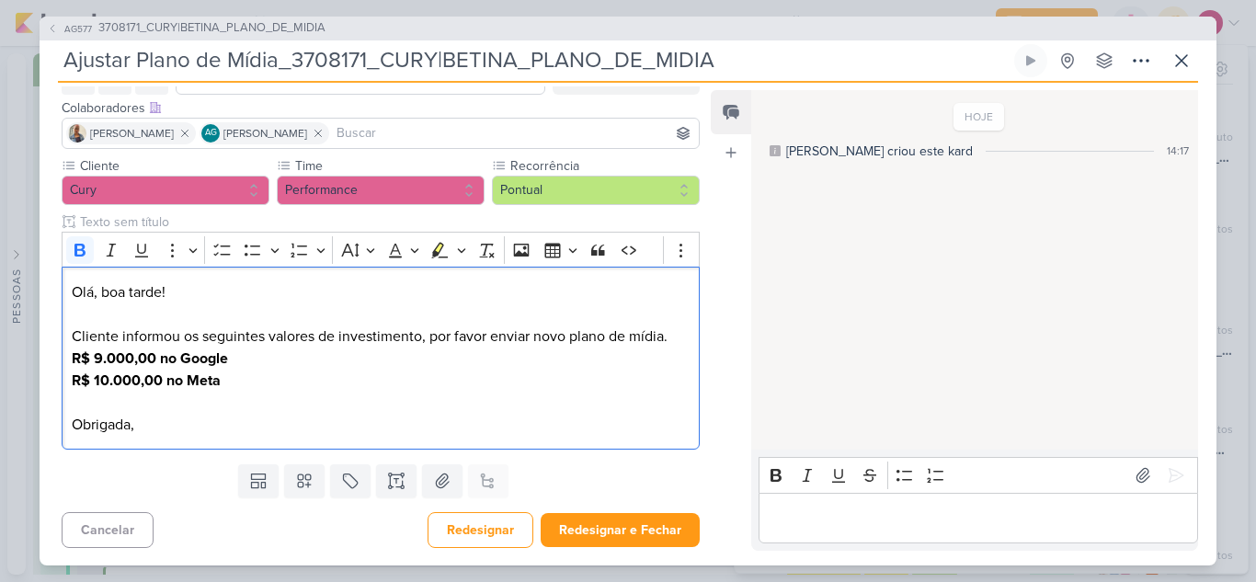
scroll to position [103, 0]
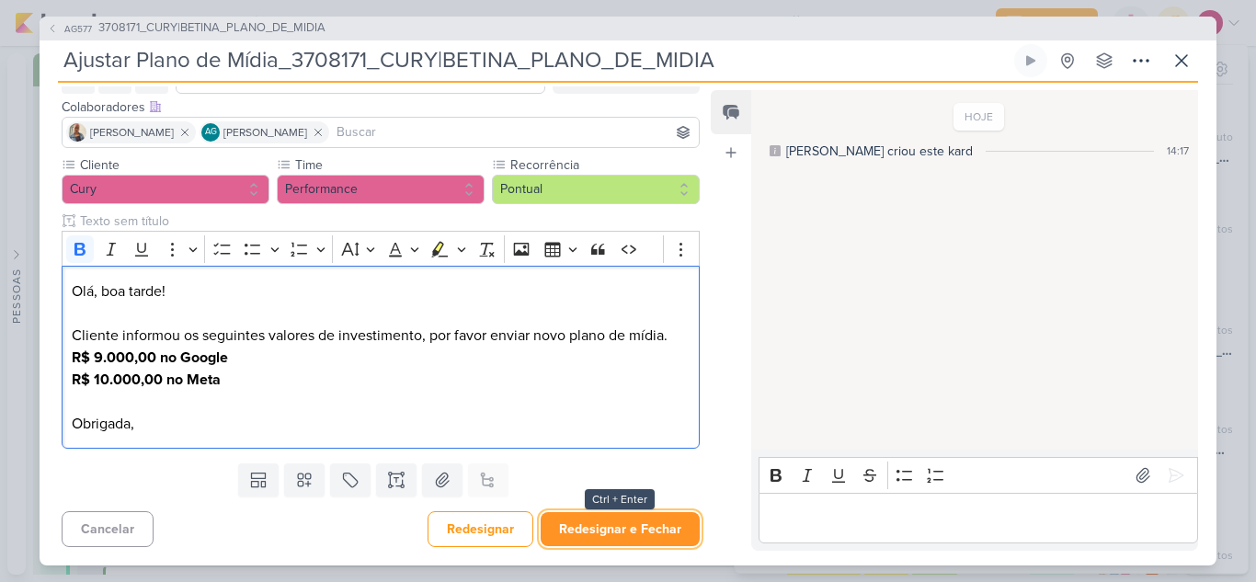
click at [626, 532] on button "Redesignar e Fechar" at bounding box center [620, 529] width 159 height 34
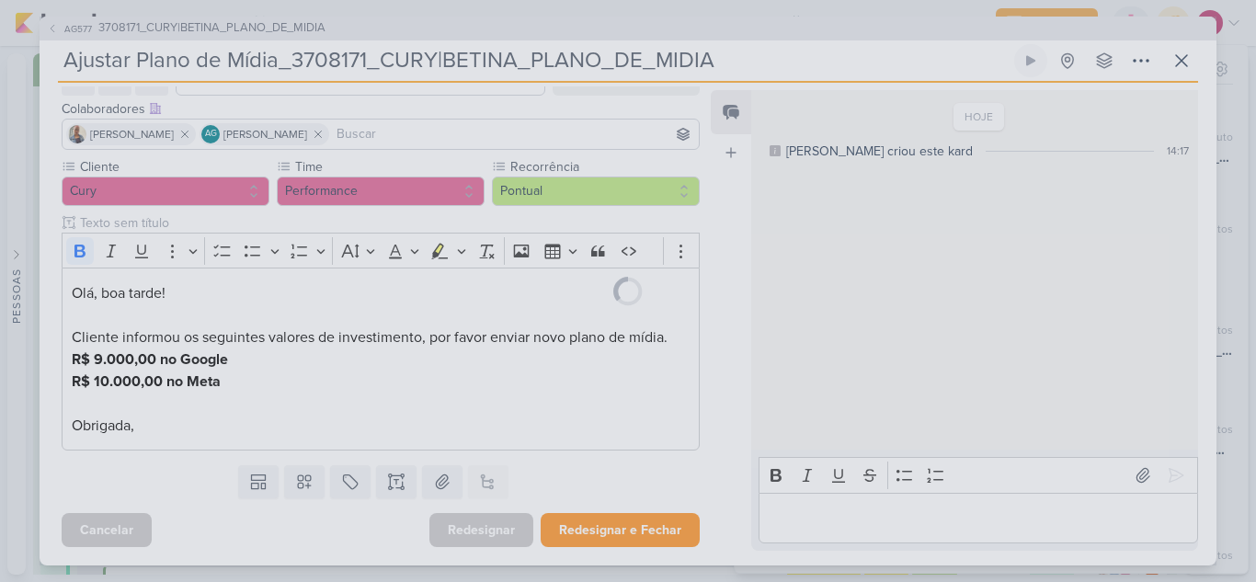
scroll to position [101, 0]
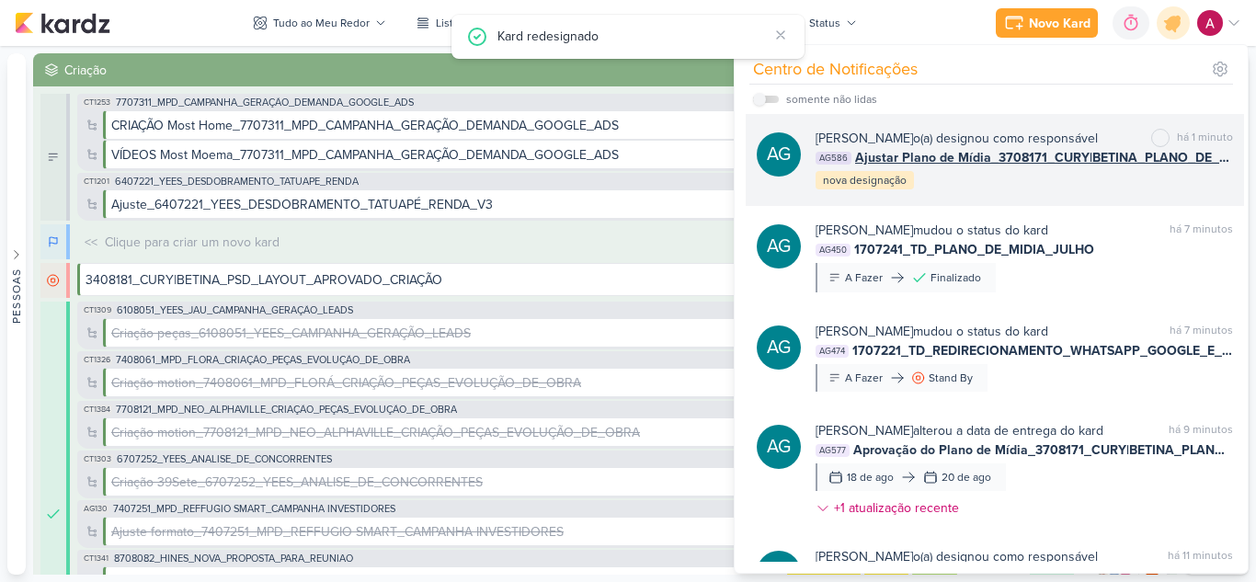
click at [1034, 180] on div "Aline Gimenez Graciano o(a) designou como responsável marcar como não lida há 1…" at bounding box center [1025, 160] width 418 height 63
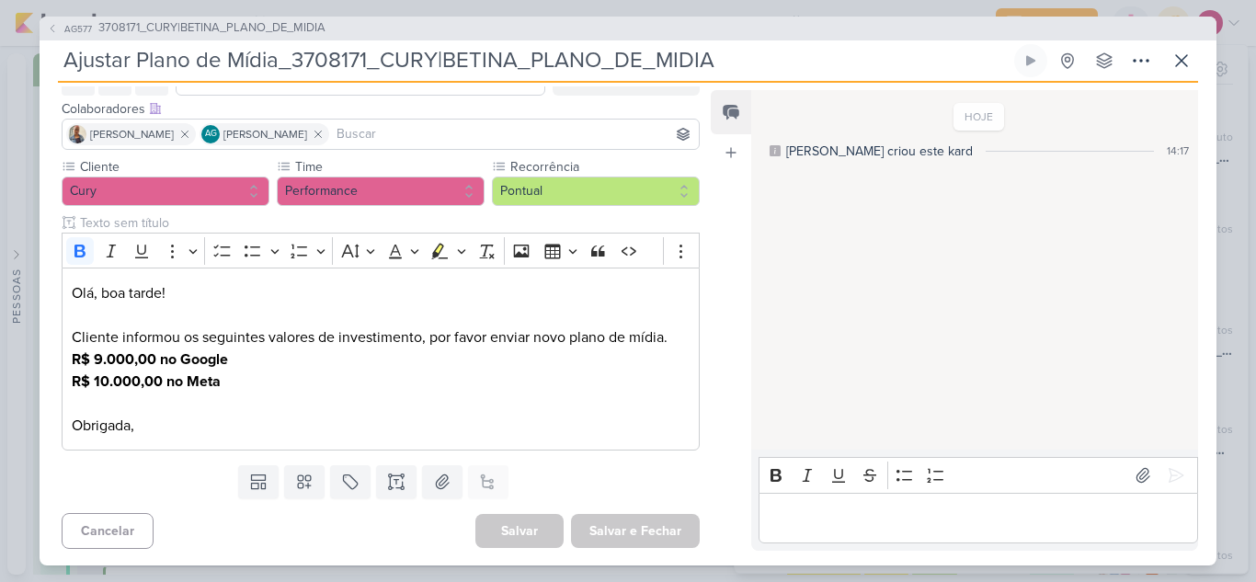
click at [402, 132] on input at bounding box center [514, 134] width 362 height 22
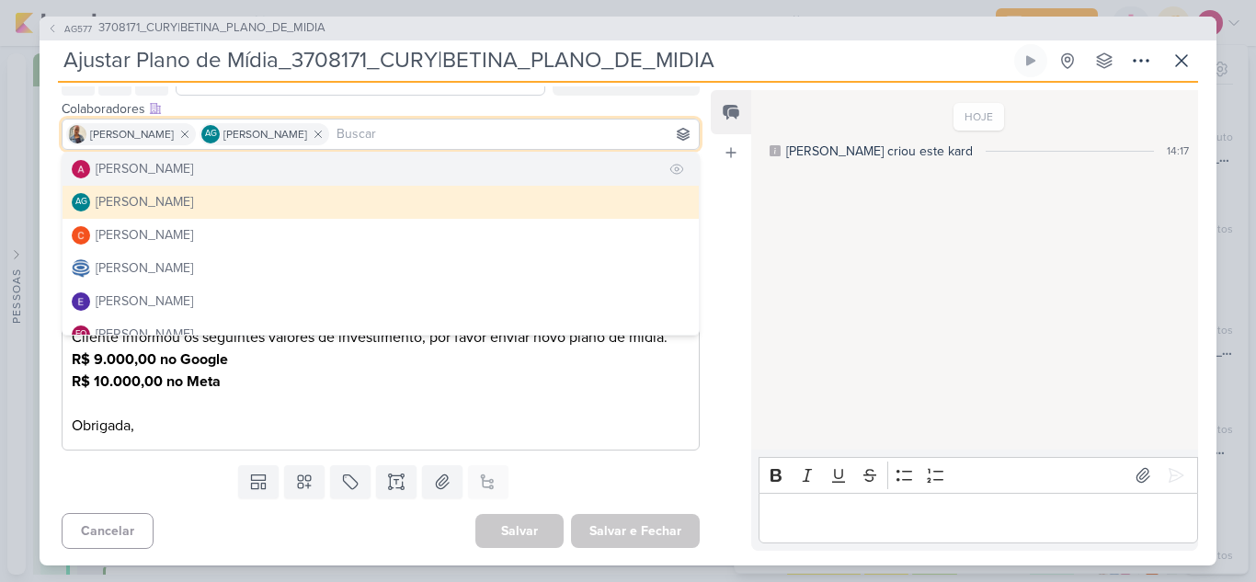
click at [193, 176] on div "[PERSON_NAME]" at bounding box center [144, 168] width 97 height 19
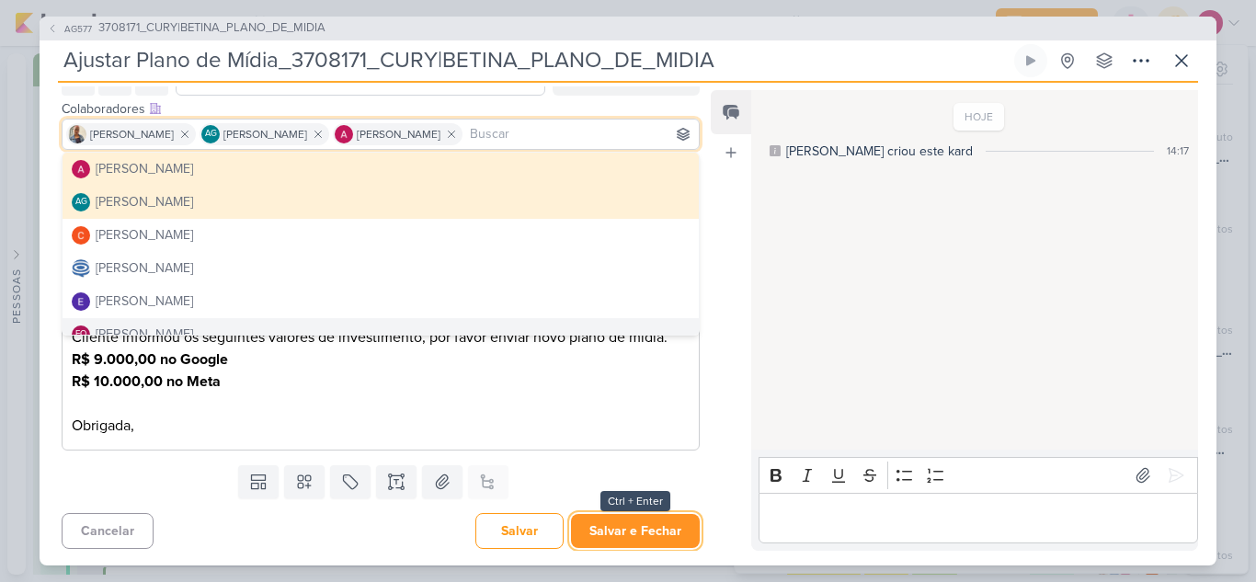
click at [626, 533] on button "Salvar e Fechar" at bounding box center [635, 531] width 129 height 34
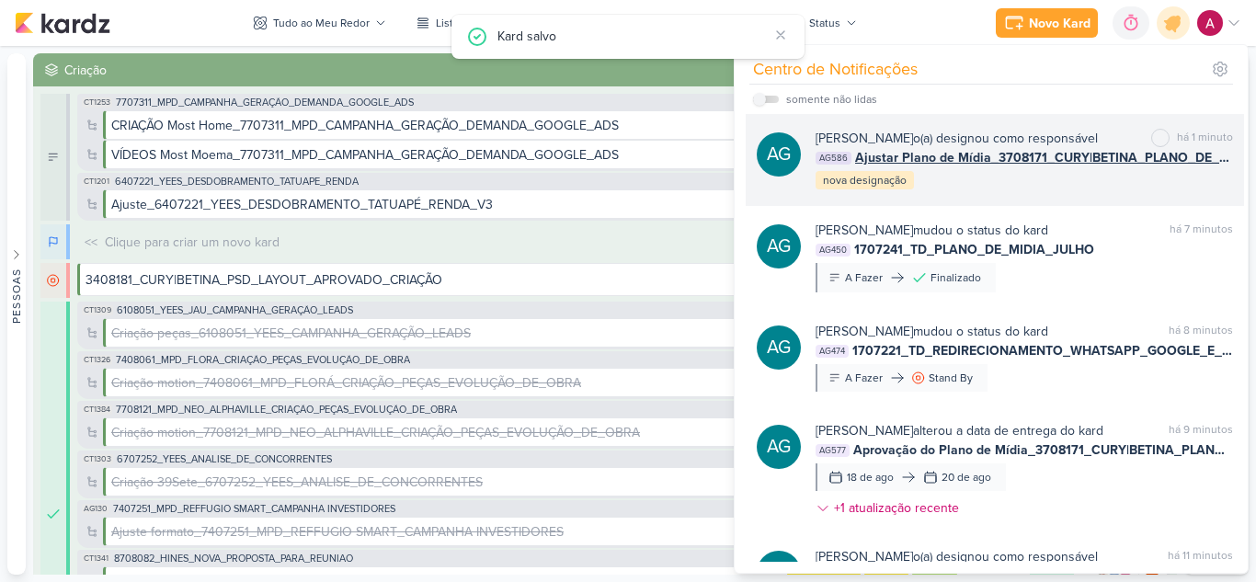
click at [1045, 183] on div "Aline Gimenez Graciano o(a) designou como responsável marcar como não lida há 1…" at bounding box center [1025, 160] width 418 height 63
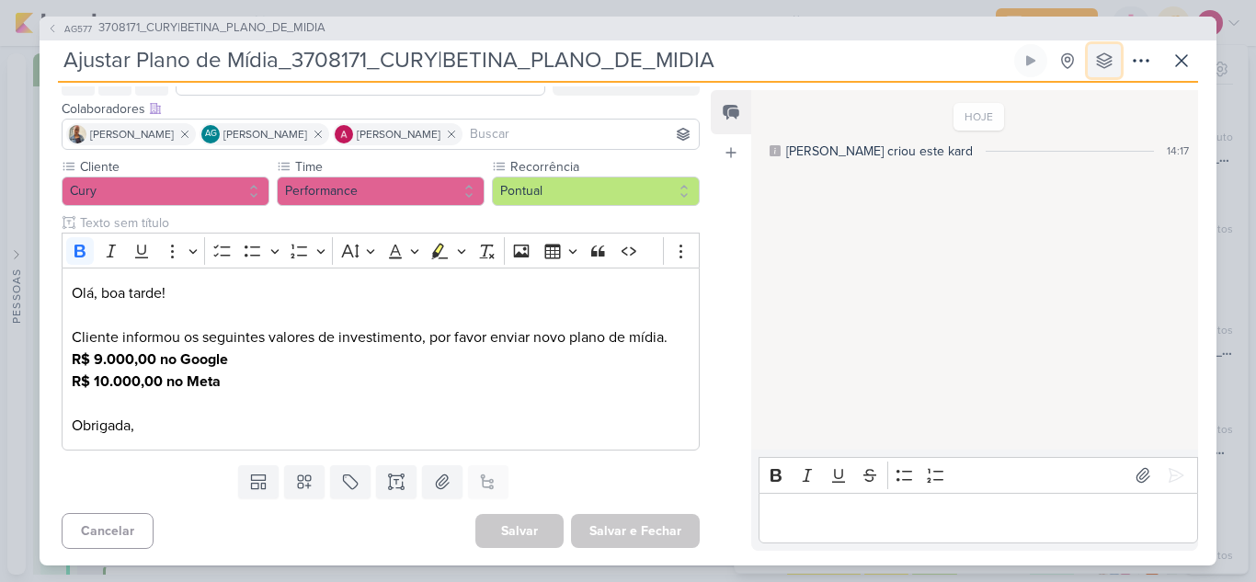
click at [1106, 63] on icon at bounding box center [1104, 61] width 18 height 18
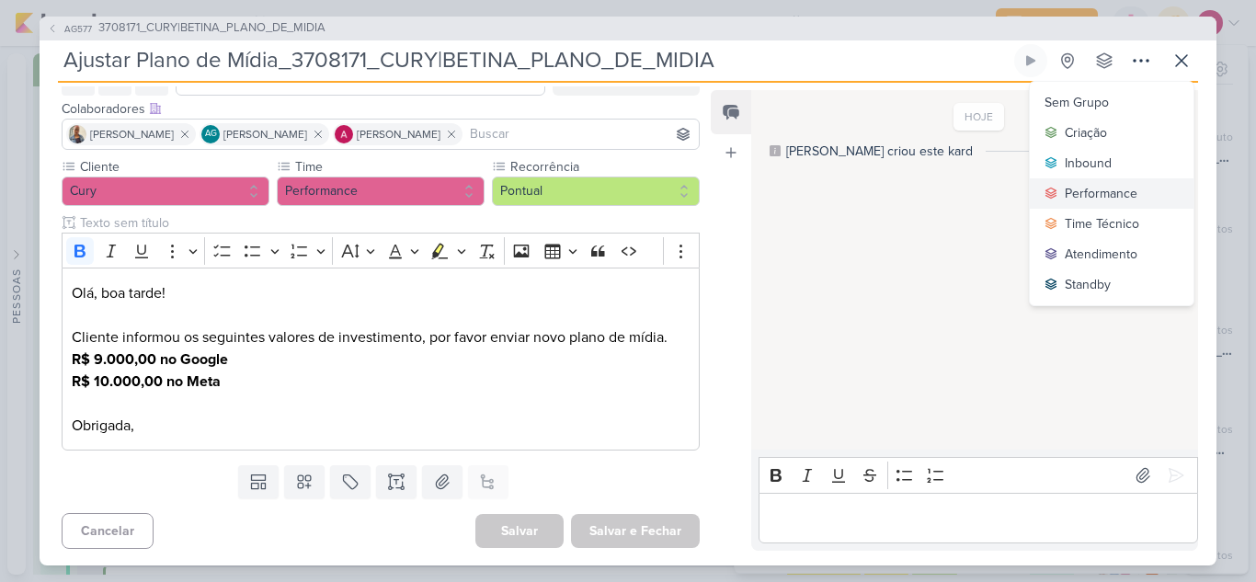
click at [1084, 190] on div "Performance" at bounding box center [1101, 193] width 73 height 19
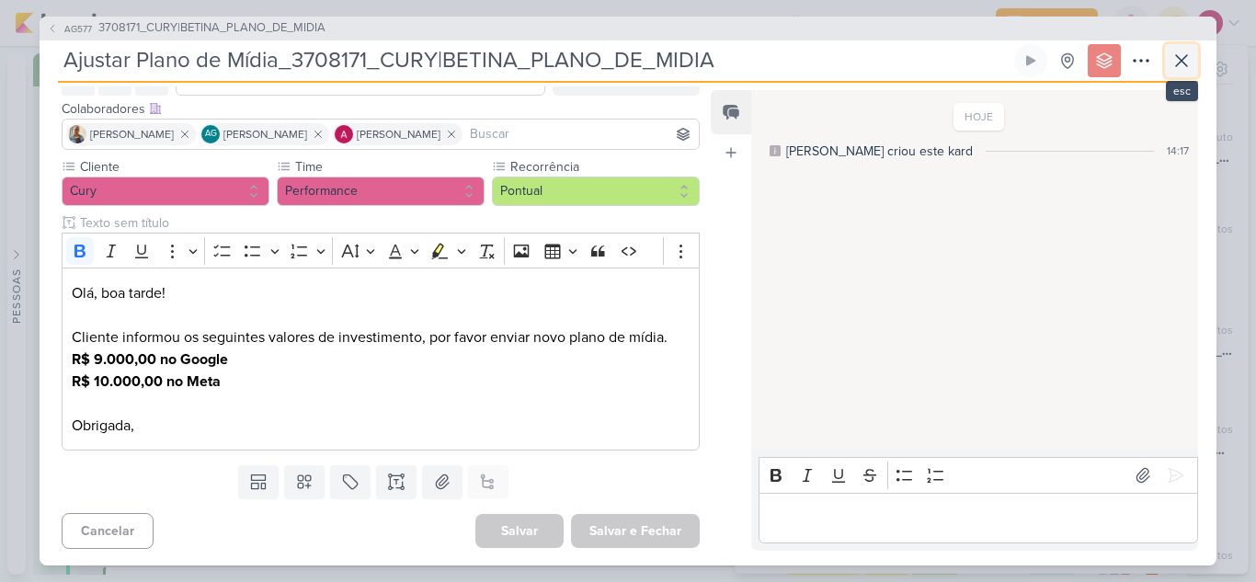
click at [1185, 55] on icon at bounding box center [1182, 61] width 22 height 22
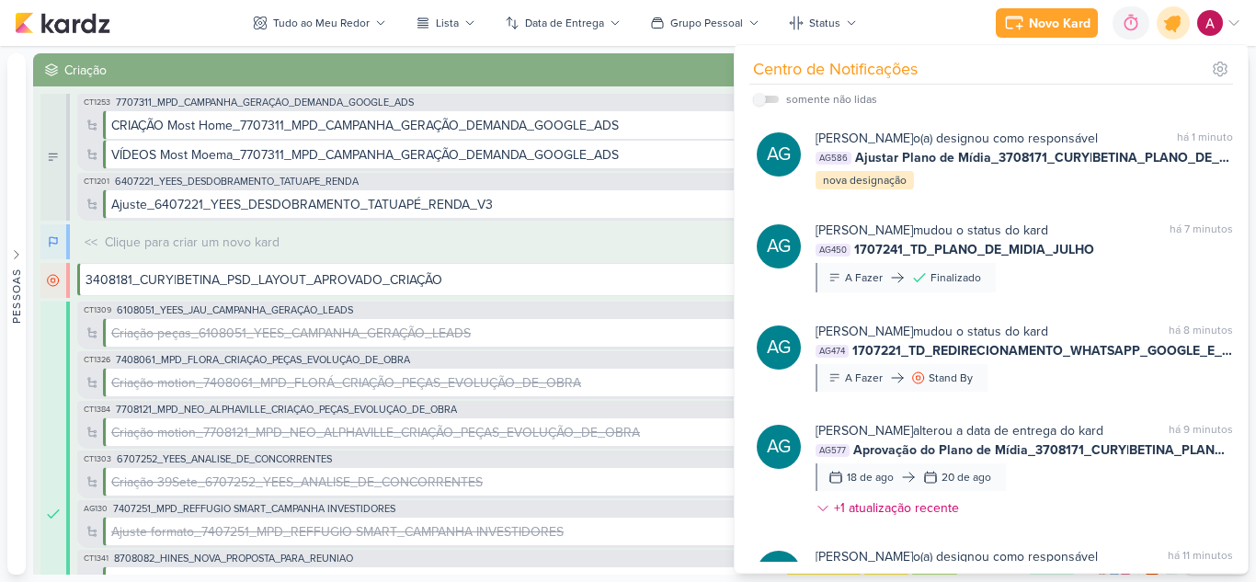
click at [1177, 33] on icon at bounding box center [1173, 22] width 31 height 31
